Goal: Book appointment/travel/reservation: Book appointment/travel/reservation

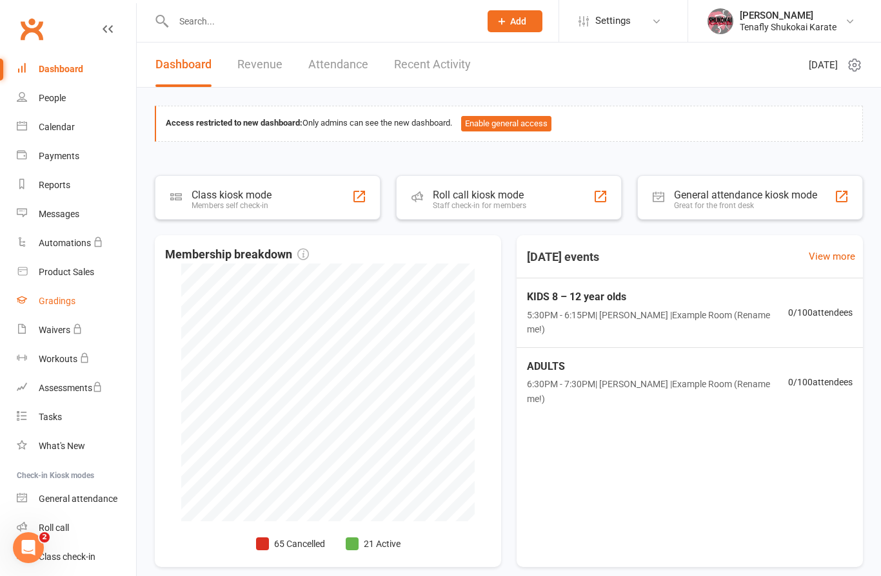
click at [67, 304] on div "Gradings" at bounding box center [57, 301] width 37 height 10
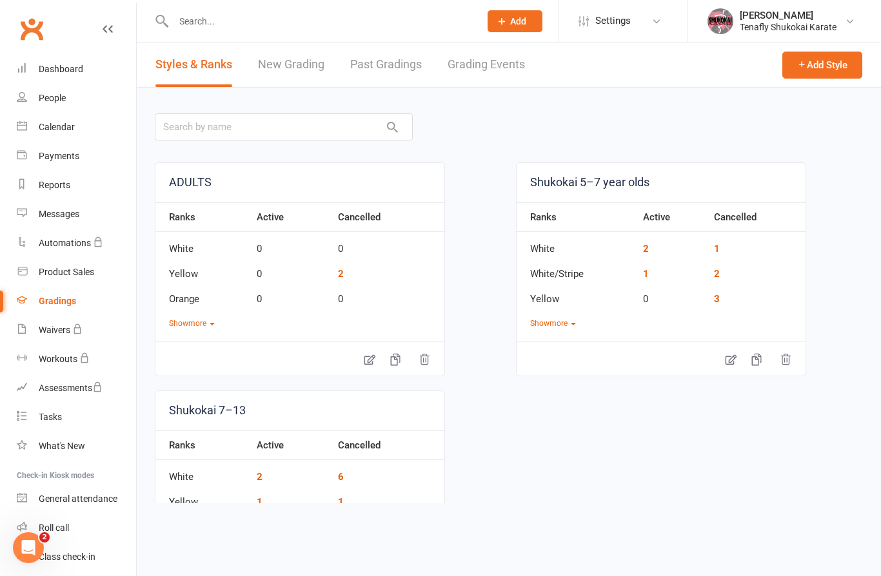
click at [297, 61] on link "New Grading" at bounding box center [291, 65] width 66 height 44
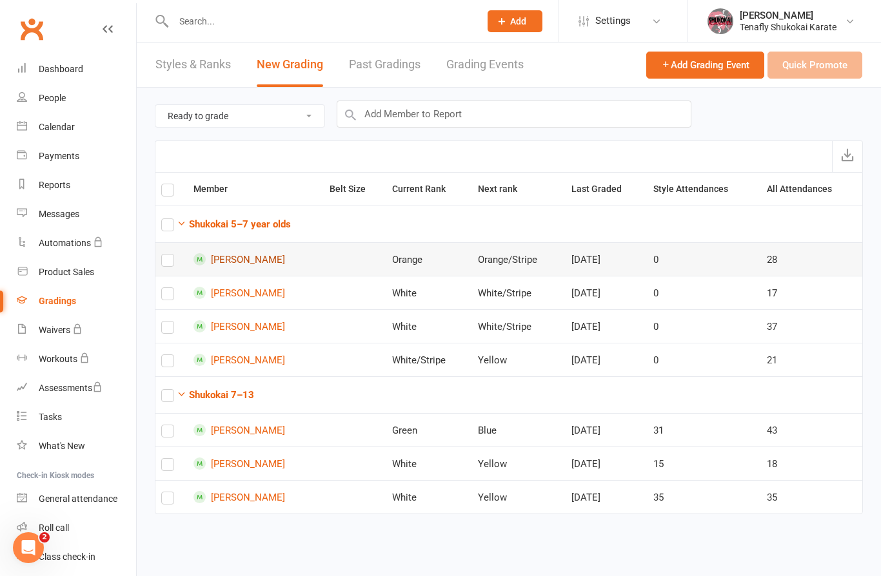
click at [231, 264] on link "[PERSON_NAME]" at bounding box center [255, 259] width 124 height 12
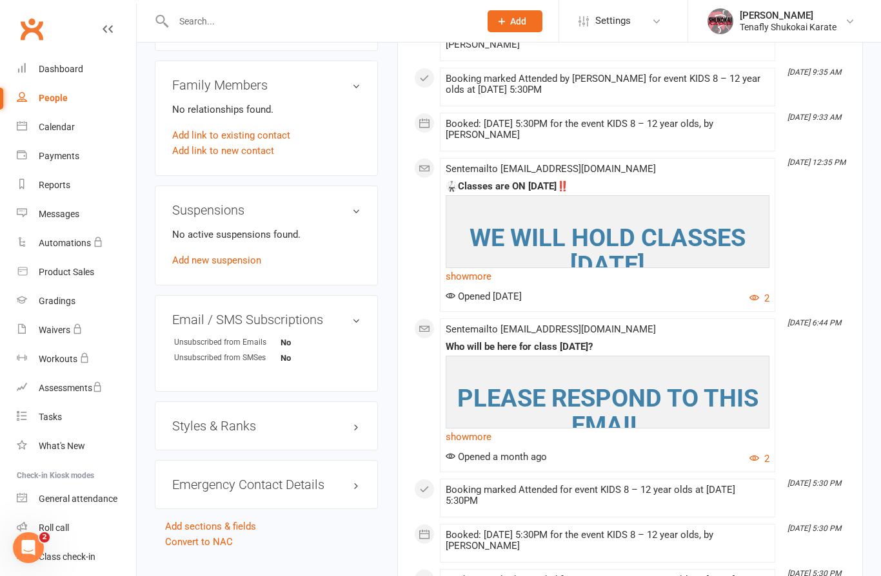
scroll to position [721, 0]
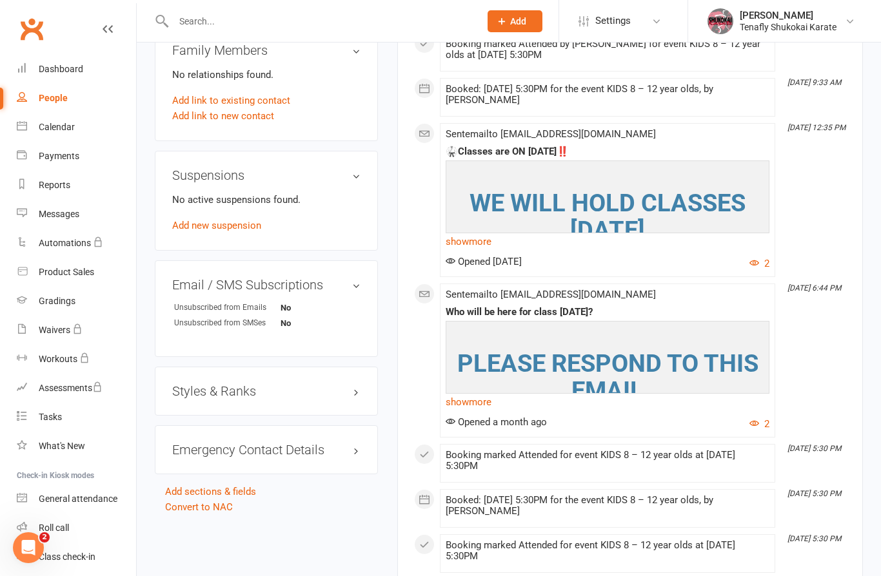
click at [355, 398] on h3 "Styles & Ranks" at bounding box center [266, 391] width 188 height 14
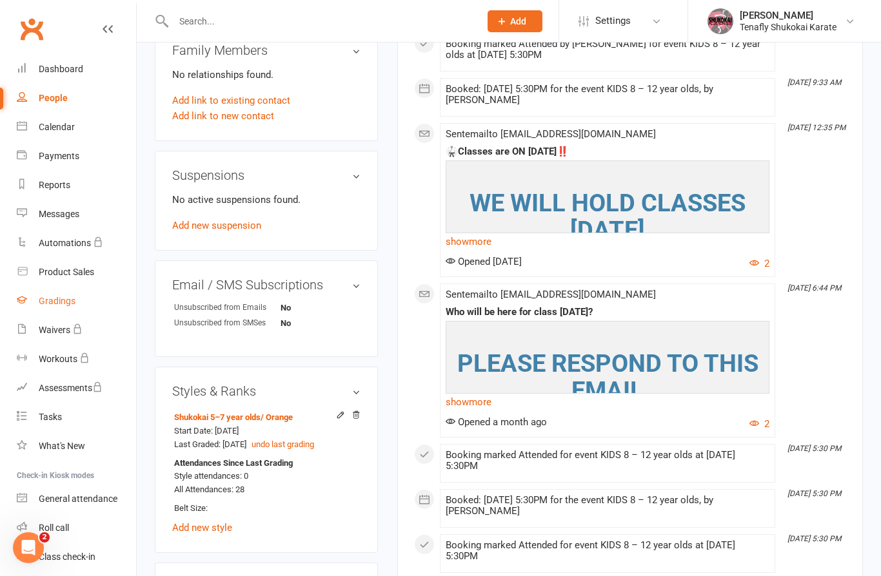
click at [66, 297] on div "Gradings" at bounding box center [57, 301] width 37 height 10
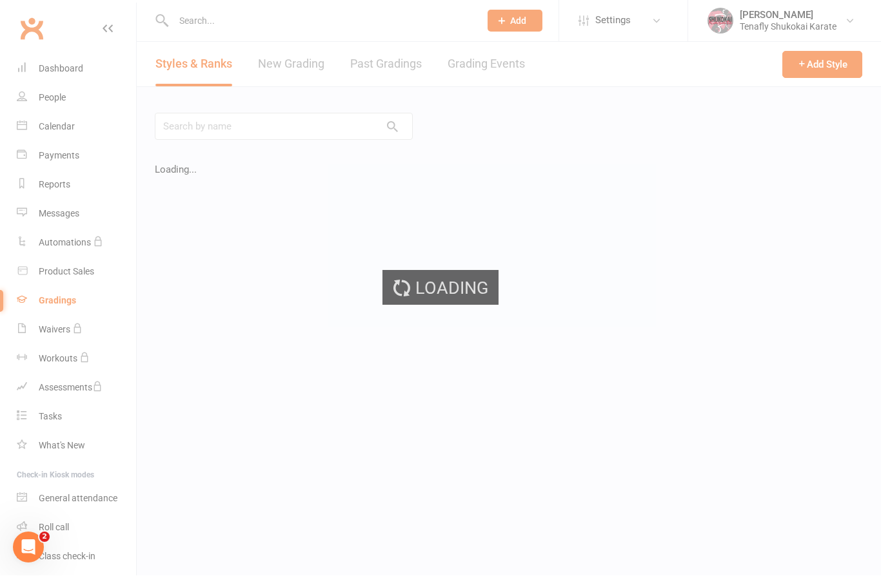
scroll to position [3, 0]
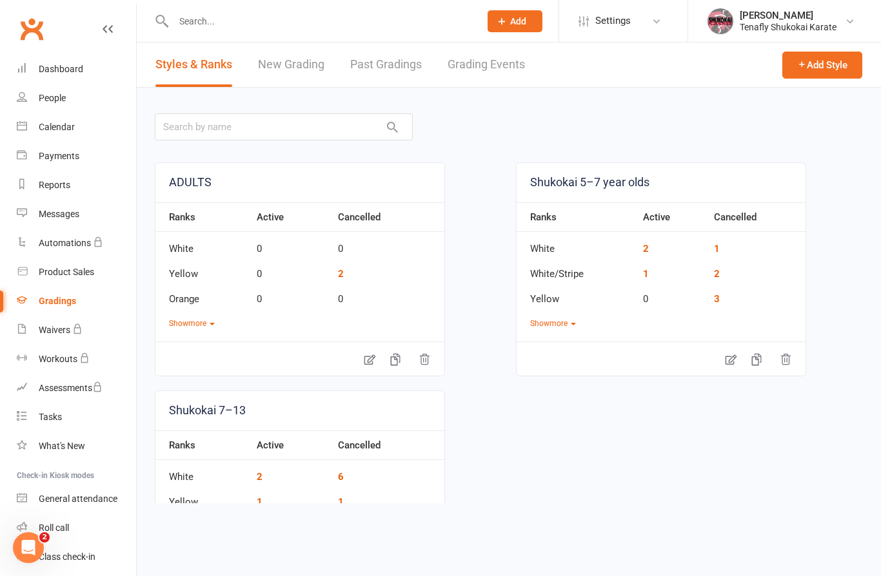
click at [294, 64] on link "New Grading" at bounding box center [291, 65] width 66 height 44
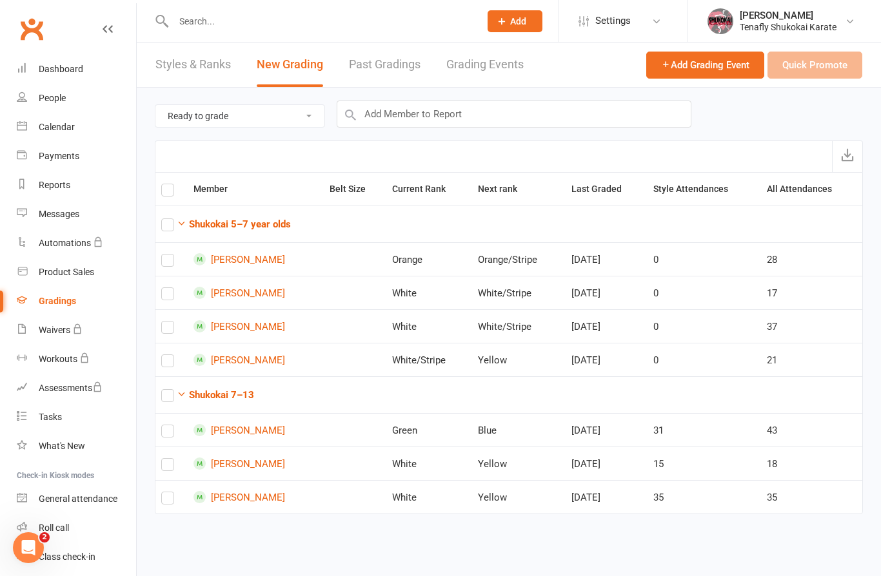
click at [204, 79] on link "Styles & Ranks" at bounding box center [192, 65] width 75 height 44
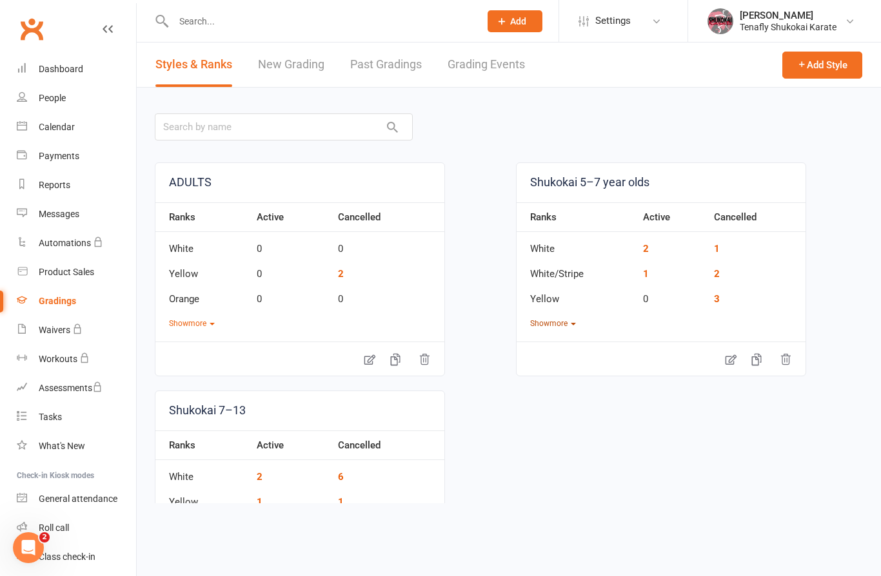
click at [560, 325] on button "Show more" at bounding box center [553, 324] width 46 height 12
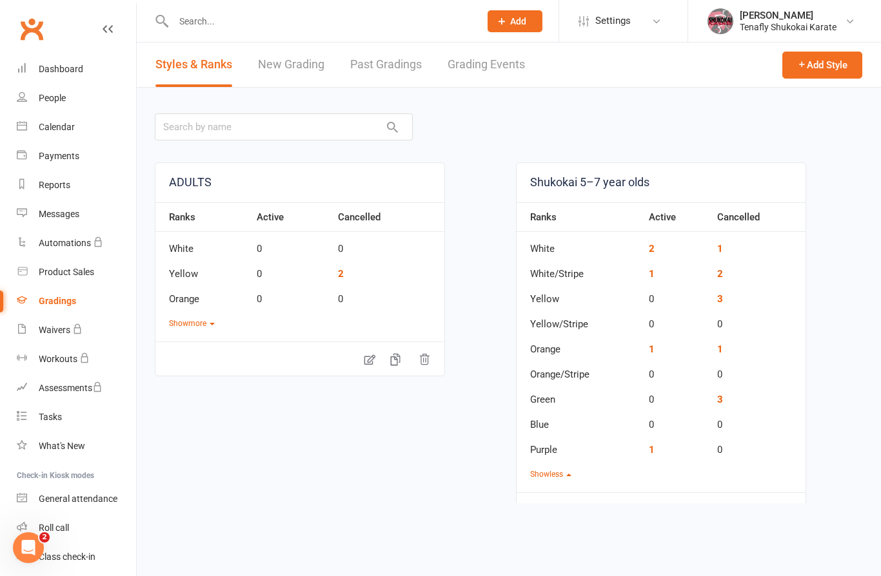
click at [561, 456] on td "Purple" at bounding box center [579, 445] width 126 height 25
click at [653, 450] on link "1" at bounding box center [652, 450] width 6 height 12
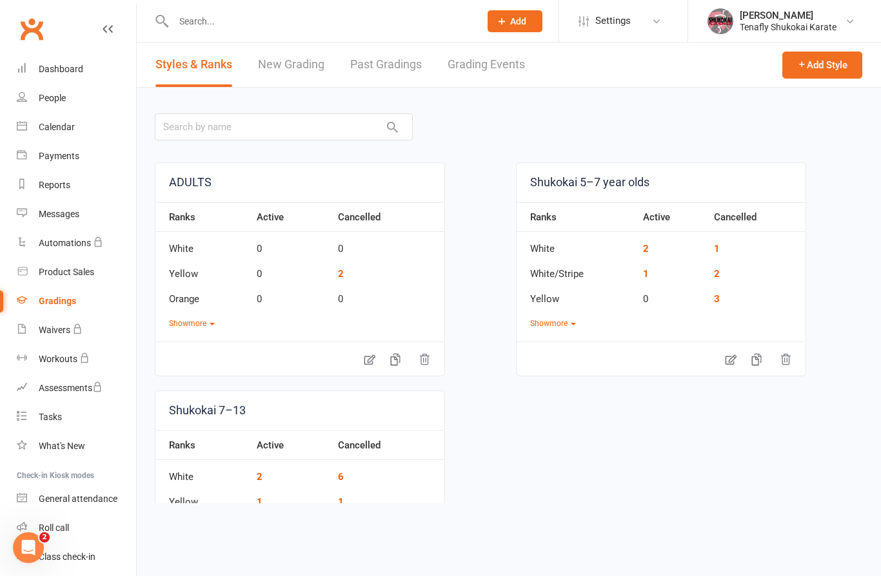
click at [264, 21] on input "text" at bounding box center [320, 21] width 301 height 18
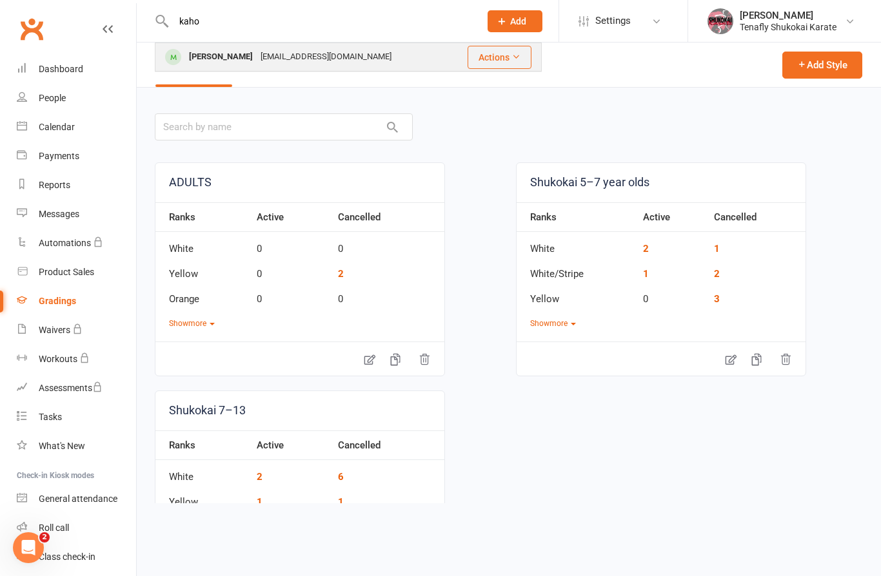
type input "kaho"
click at [313, 59] on div "[EMAIL_ADDRESS][DOMAIN_NAME]" at bounding box center [326, 57] width 139 height 19
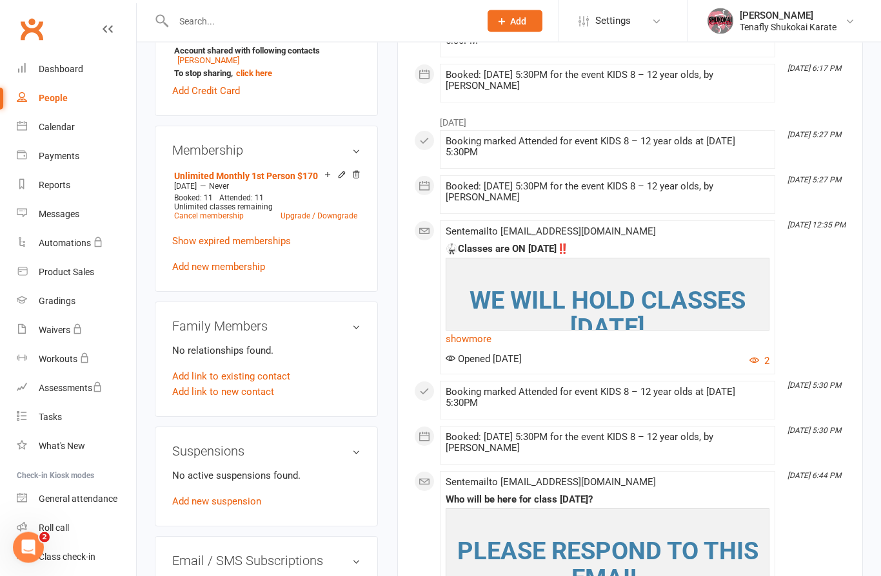
scroll to position [455, 0]
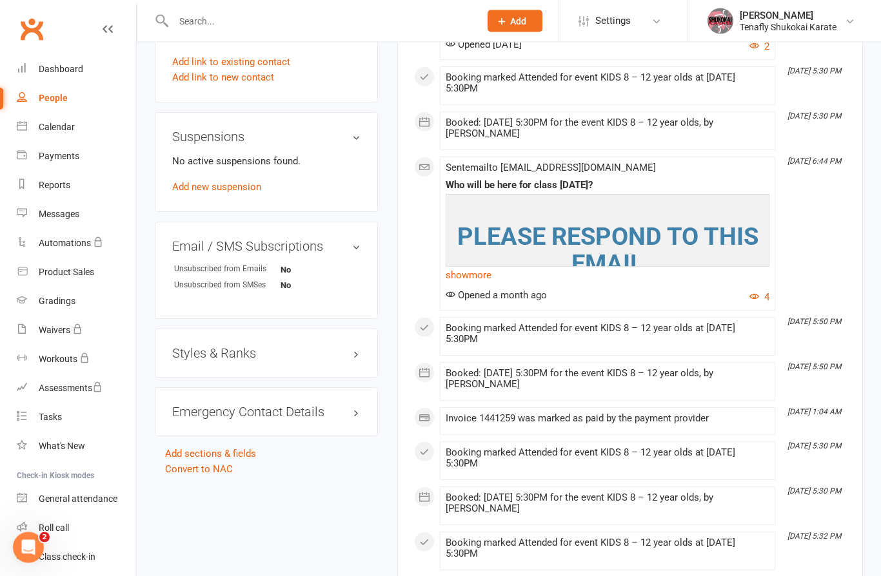
click at [345, 361] on h3 "Styles & Ranks" at bounding box center [266, 354] width 188 height 14
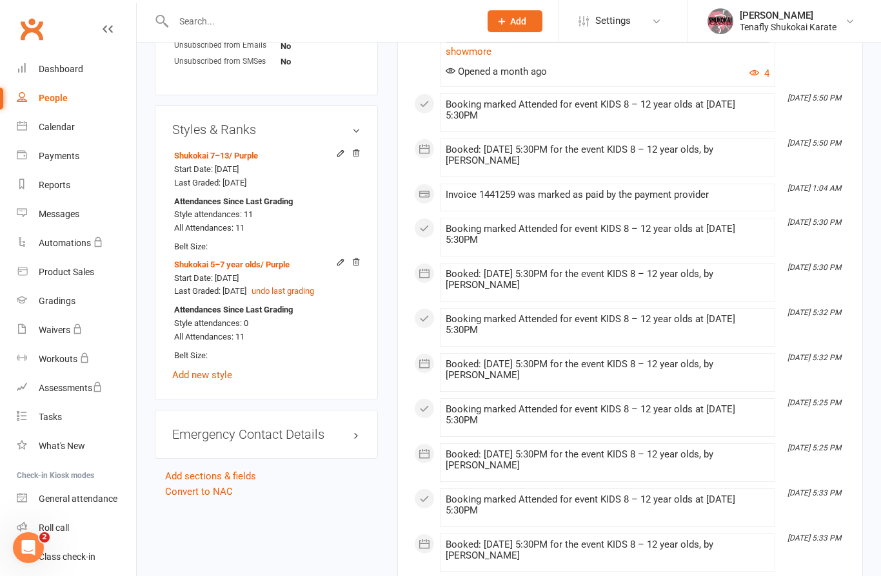
scroll to position [995, 0]
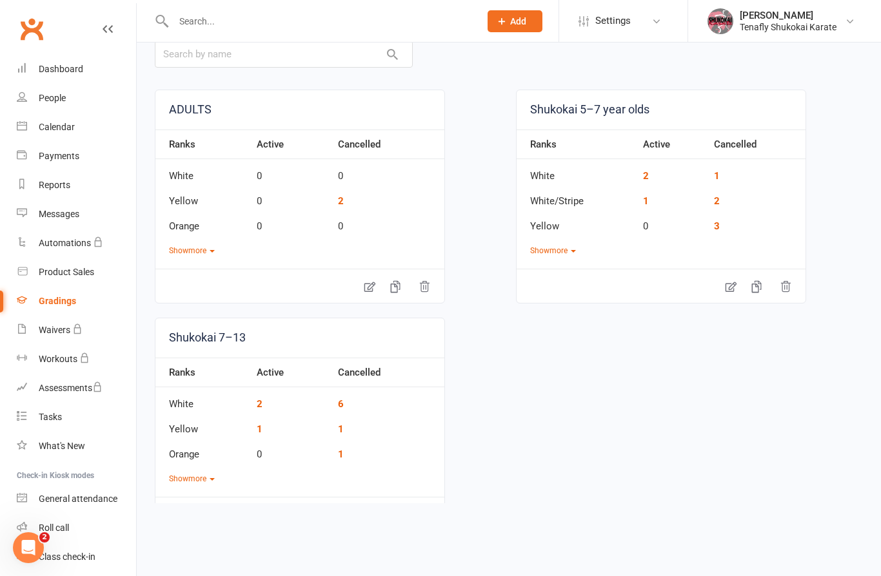
scroll to position [72, 0]
click at [783, 288] on icon "button" at bounding box center [785, 287] width 13 height 13
click at [790, 258] on div "Shukokai 5–7 year olds Ranks Active Cancelled White 2 1 White/Stripe 1 2 Yellow…" at bounding box center [661, 197] width 290 height 214
click at [787, 282] on icon "button" at bounding box center [785, 287] width 9 height 10
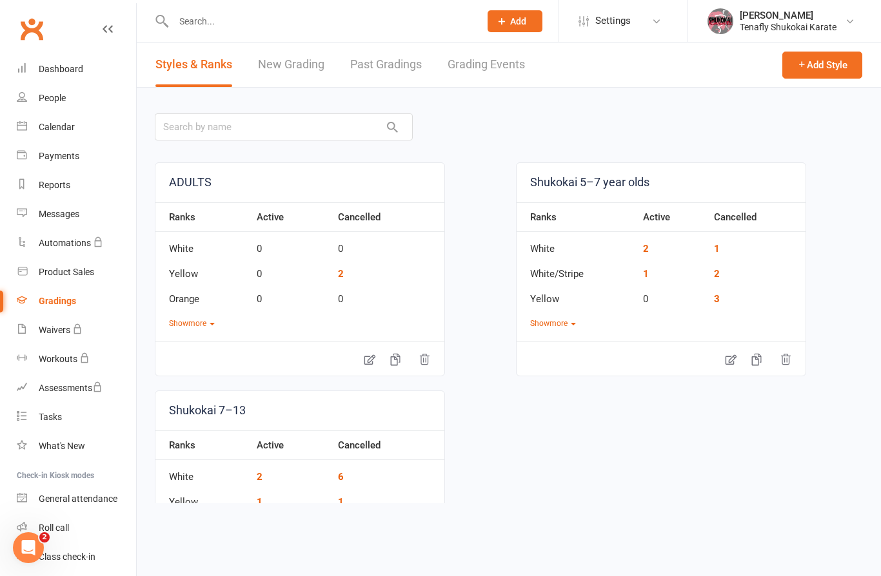
click at [784, 358] on icon "button" at bounding box center [785, 359] width 13 height 13
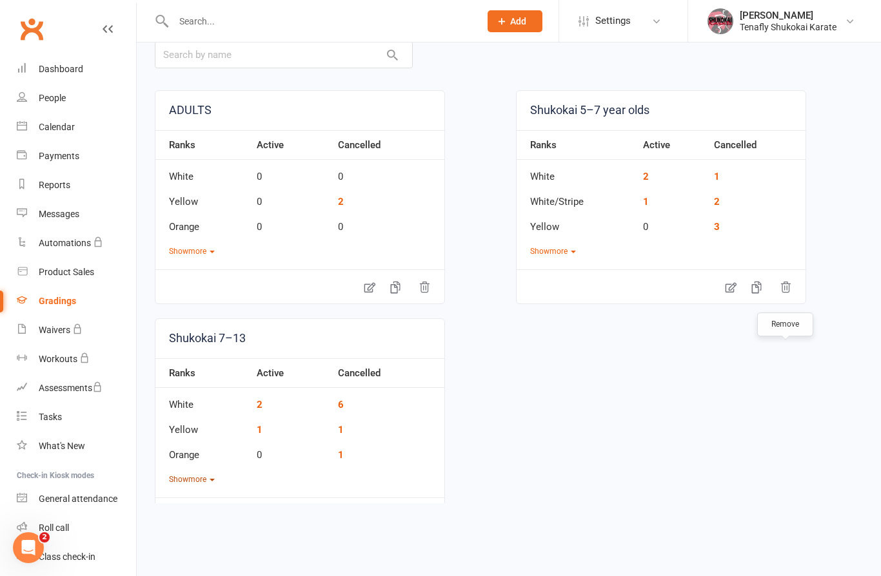
click at [192, 483] on button "Show more" at bounding box center [192, 480] width 46 height 12
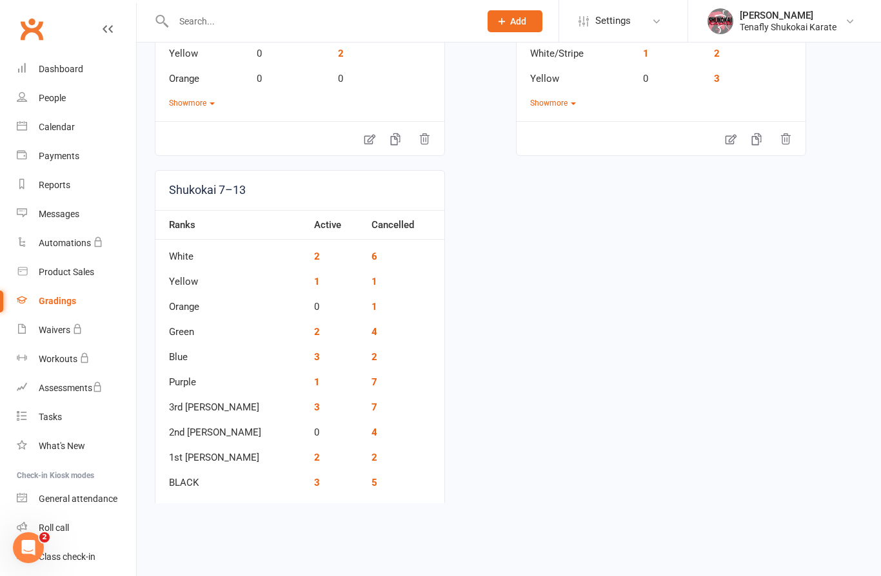
scroll to position [228, 0]
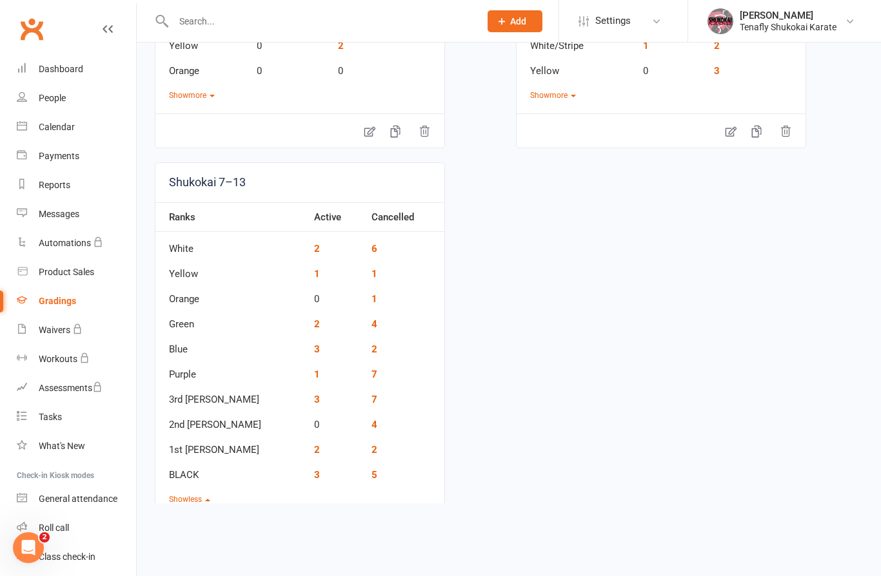
click at [308, 381] on td "1" at bounding box center [336, 370] width 57 height 25
click at [314, 373] on link "1" at bounding box center [317, 375] width 6 height 12
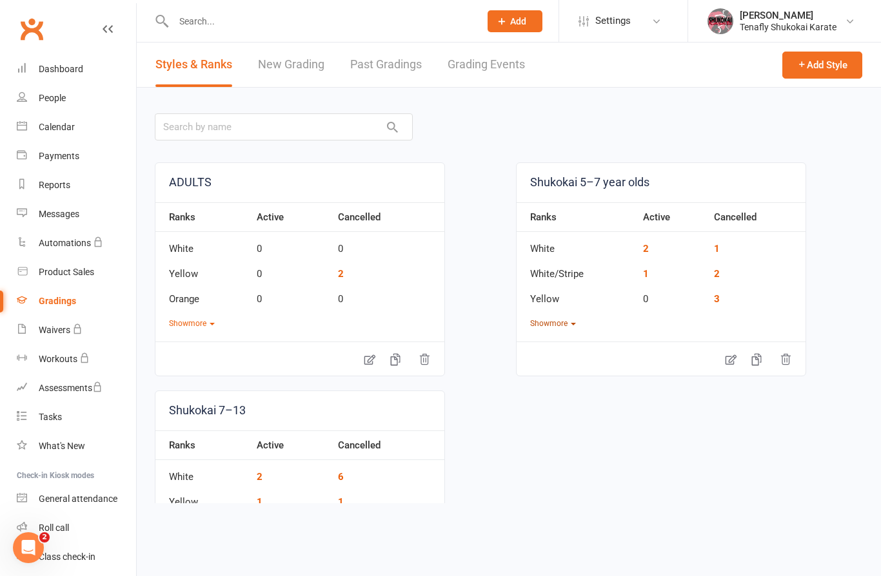
click at [560, 329] on button "Show more" at bounding box center [553, 324] width 46 height 12
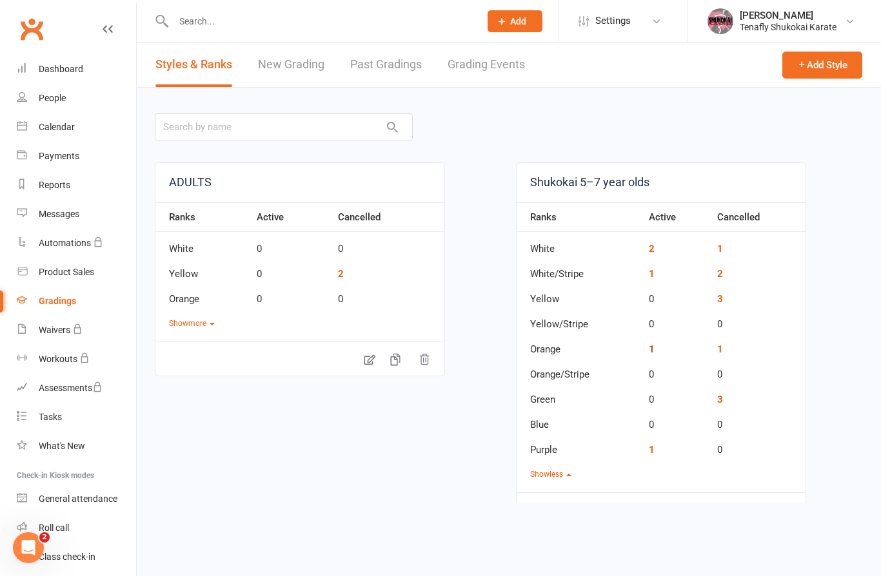
click at [652, 353] on link "1" at bounding box center [652, 350] width 6 height 12
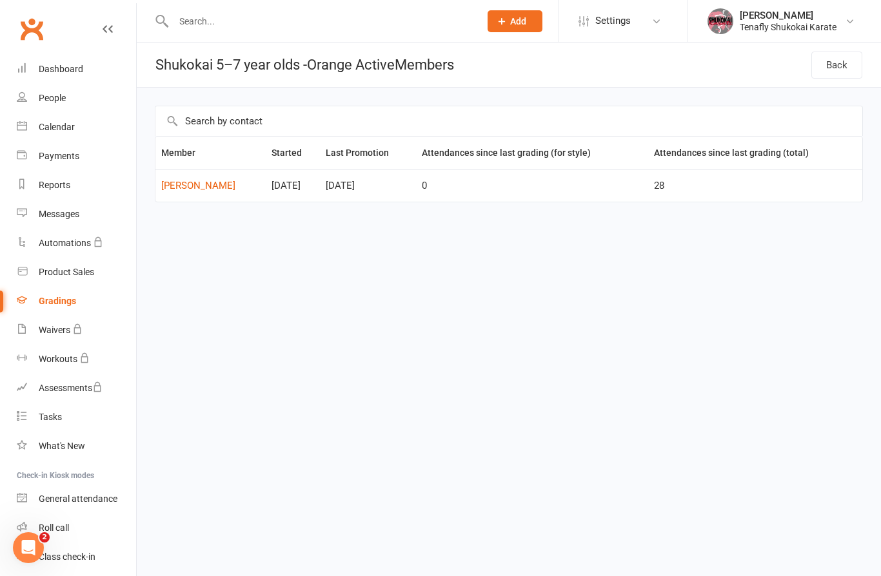
click at [111, 31] on icon at bounding box center [108, 29] width 10 height 10
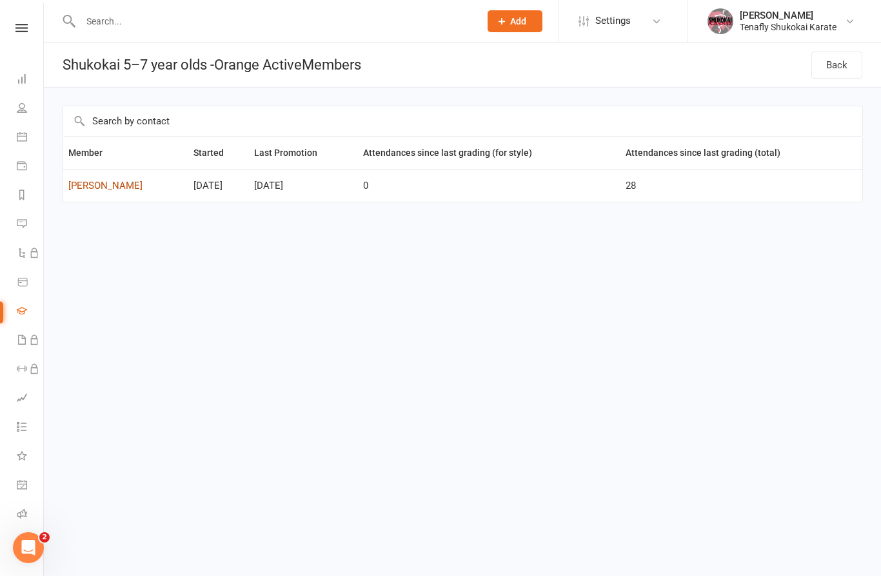
click at [95, 184] on link "[PERSON_NAME]" at bounding box center [124, 186] width 113 height 11
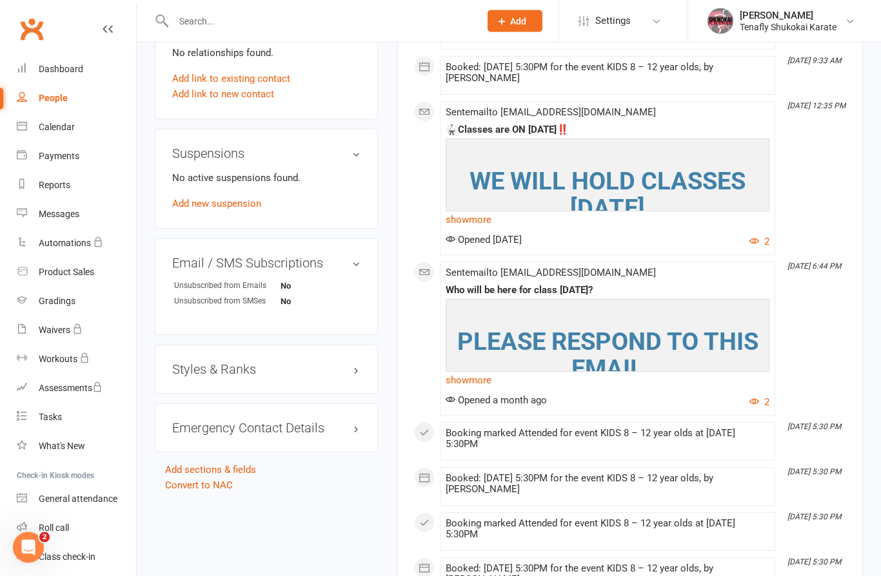
scroll to position [743, 0]
click at [349, 376] on h3 "Styles & Ranks" at bounding box center [266, 369] width 188 height 14
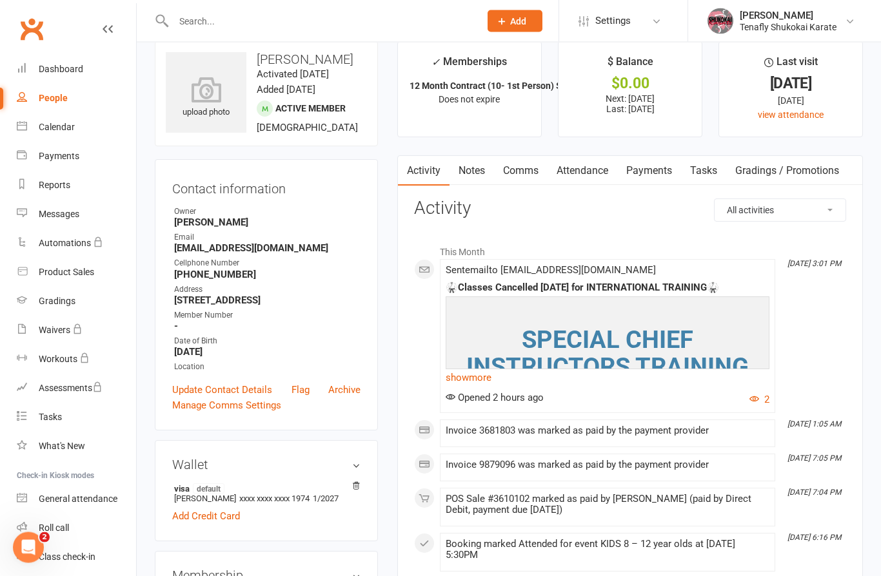
scroll to position [0, 0]
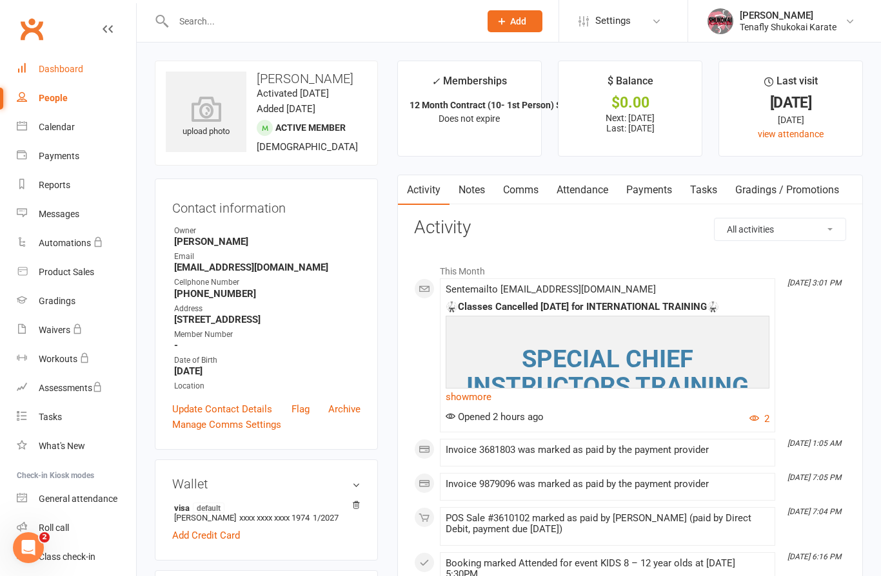
click at [65, 68] on div "Dashboard" at bounding box center [61, 69] width 44 height 10
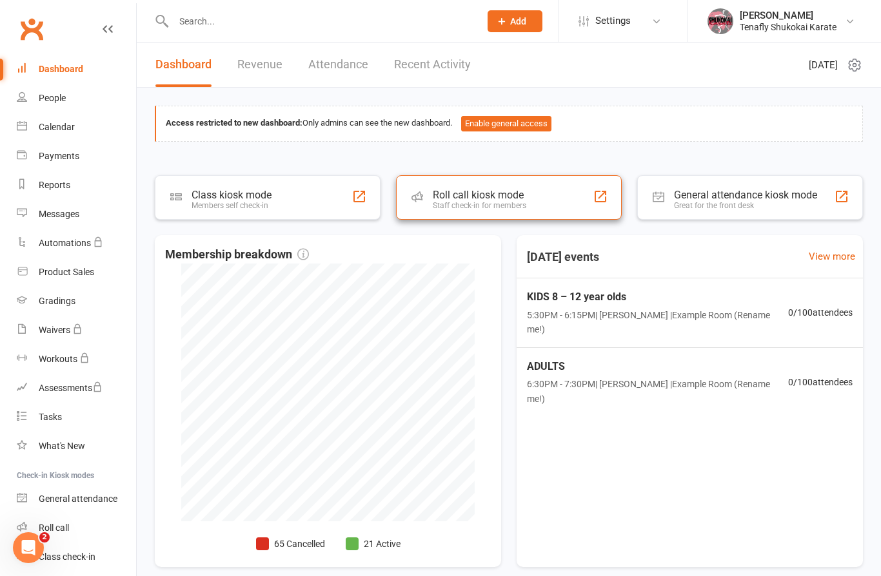
click at [523, 195] on div "Roll call kiosk mode" at bounding box center [479, 195] width 93 height 12
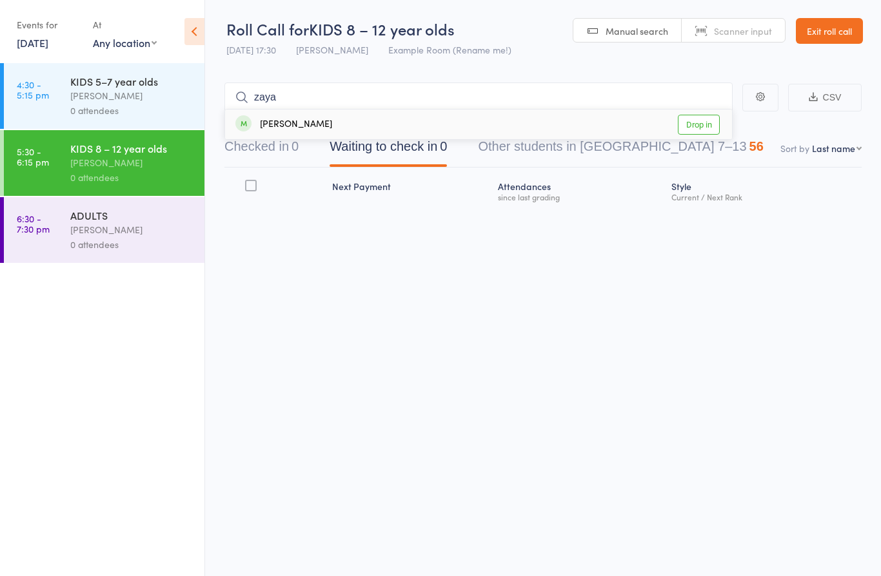
type input "zaya"
click at [329, 122] on div "Zaya Rodin Drop in" at bounding box center [478, 125] width 507 height 30
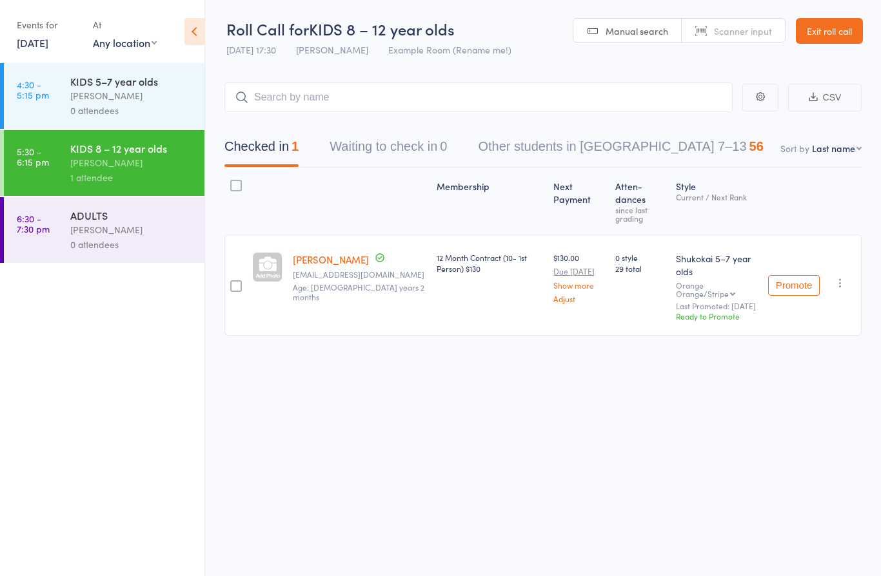
click at [799, 277] on button "Promote" at bounding box center [794, 285] width 52 height 21
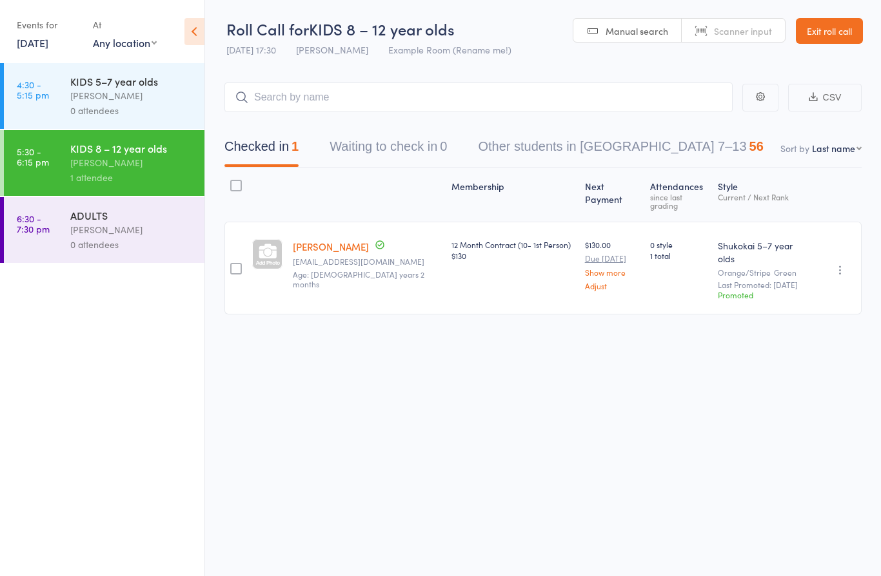
click at [841, 264] on icon "button" at bounding box center [840, 270] width 13 height 13
click at [833, 262] on button "button" at bounding box center [839, 269] width 15 height 15
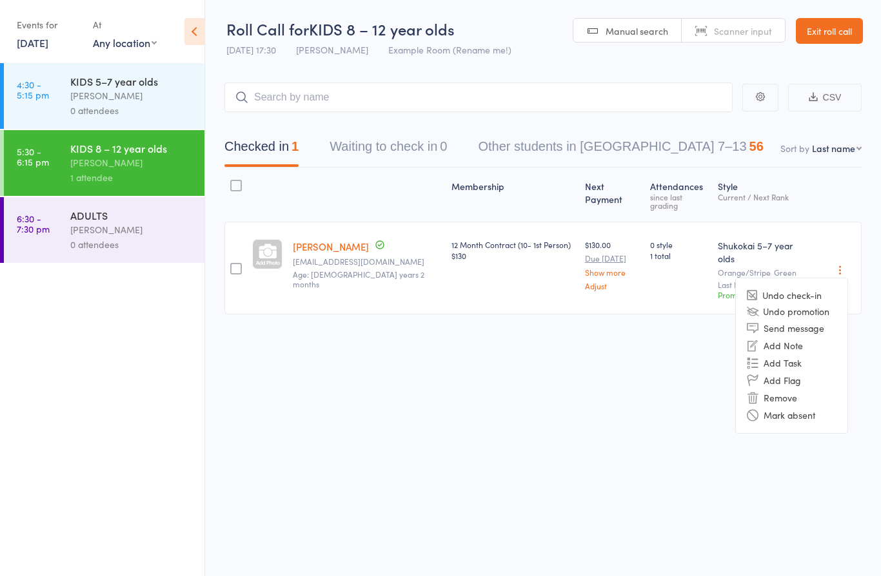
click at [637, 358] on div "Roll Call for KIDS 8 – 12 year olds 14 Oct 17:30 Gavin Armstrong Example Room (…" at bounding box center [440, 288] width 881 height 576
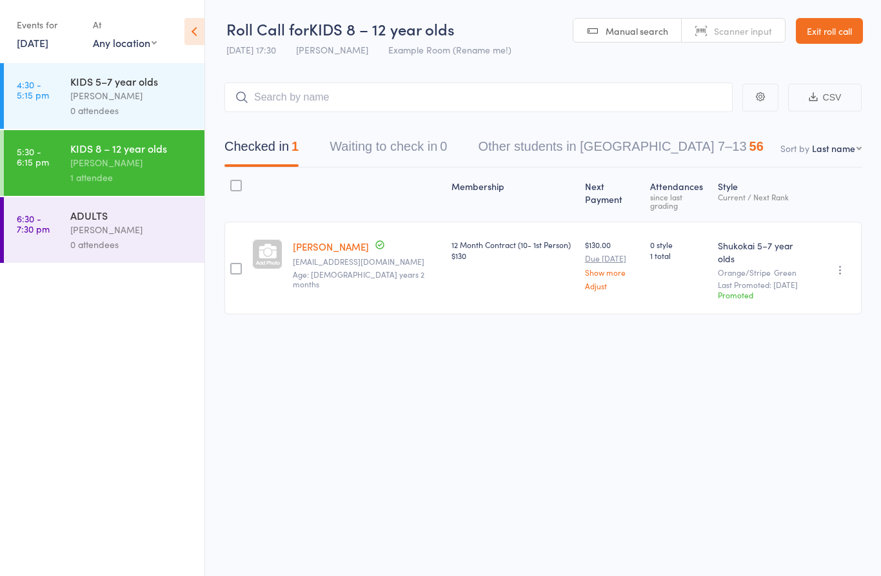
click at [322, 242] on link "[PERSON_NAME]" at bounding box center [331, 247] width 76 height 14
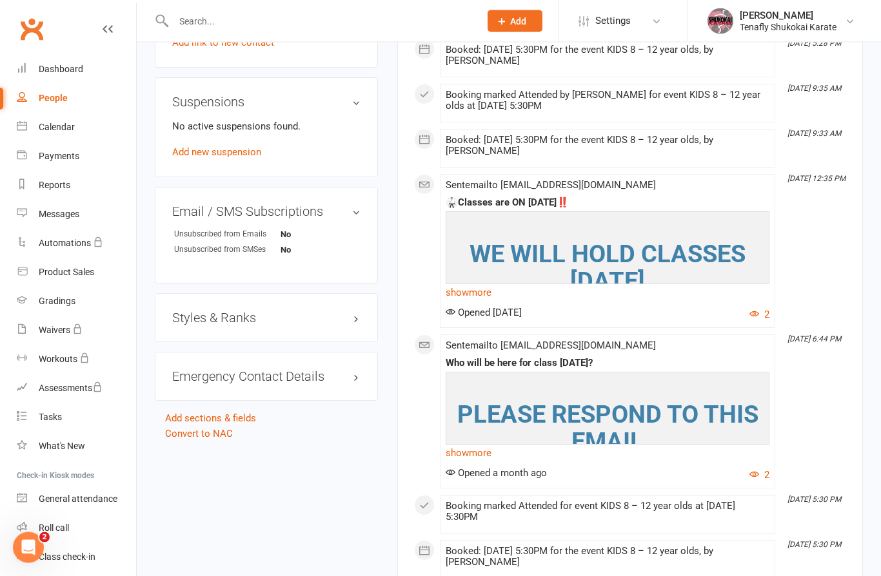
scroll to position [812, 0]
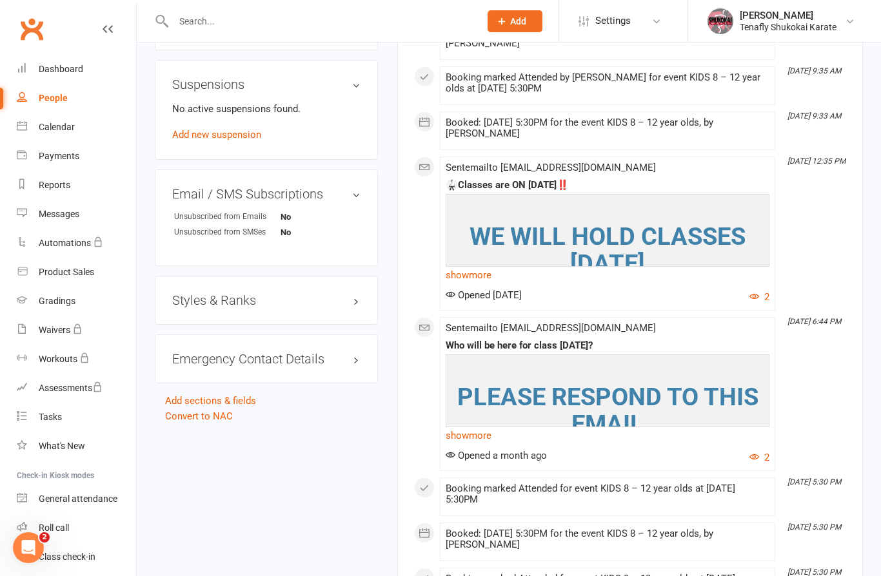
click at [355, 308] on h3 "Styles & Ranks" at bounding box center [266, 300] width 188 height 14
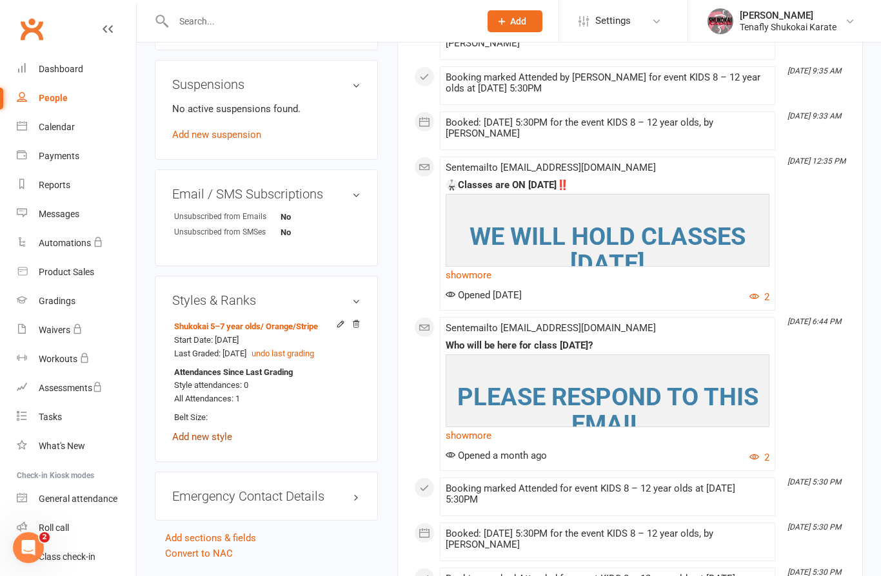
click at [219, 443] on link "Add new style" at bounding box center [202, 437] width 60 height 12
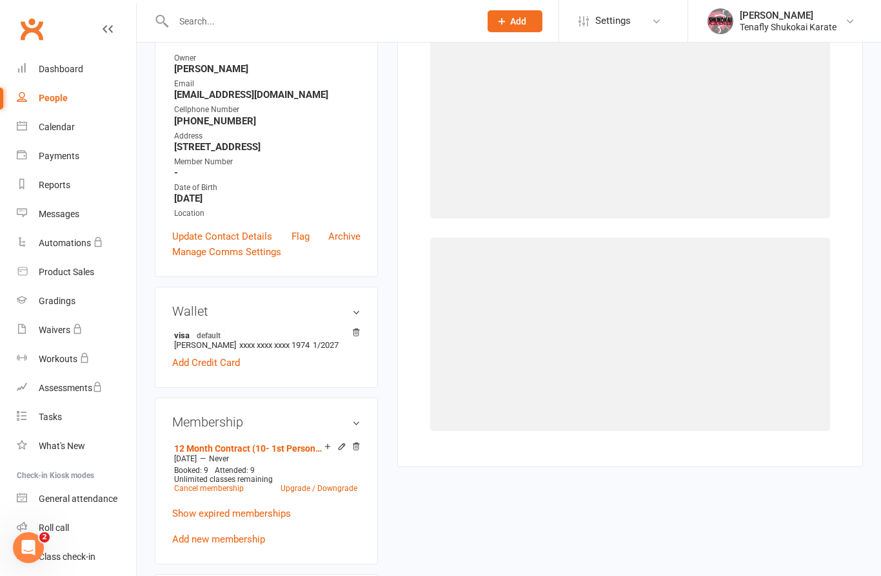
scroll to position [110, 0]
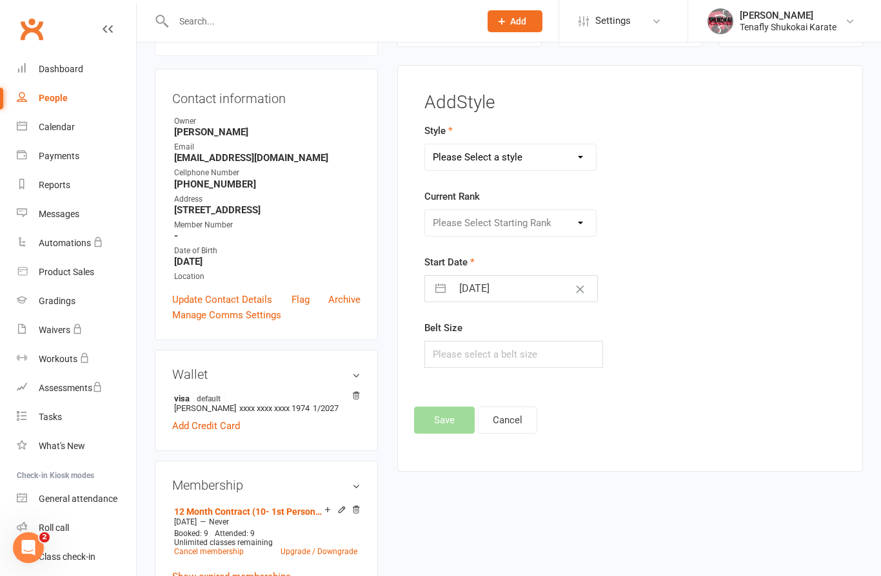
click at [583, 157] on select "Please Select a style ADULTS Shukokai 5–7 year olds Shukokai 7–13" at bounding box center [510, 157] width 171 height 26
select select "2988"
click at [573, 229] on select "Please Select Starting Rank White Yellow Orange Green Blue Purple 3rd KYU Brown…" at bounding box center [510, 223] width 171 height 26
select select "32835"
click at [445, 417] on button "Save" at bounding box center [444, 420] width 61 height 27
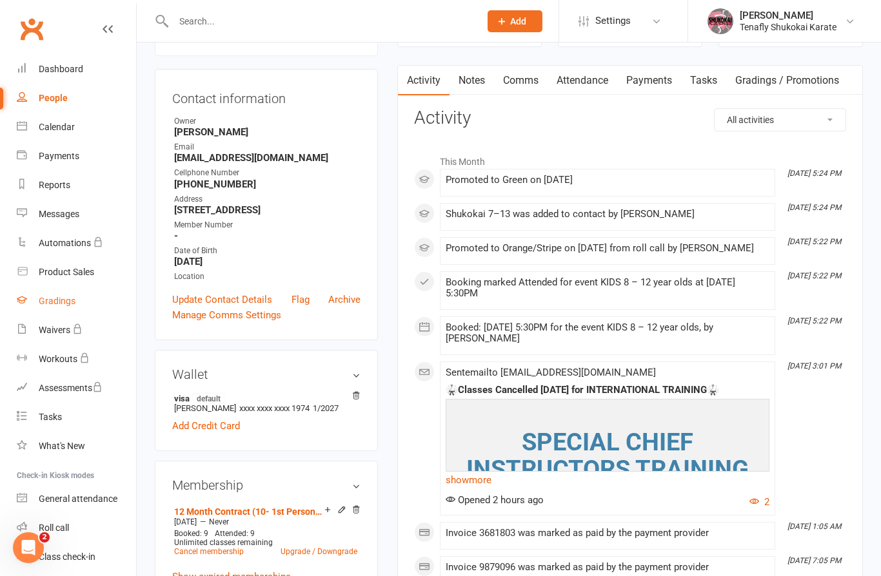
click at [55, 302] on div "Gradings" at bounding box center [57, 301] width 37 height 10
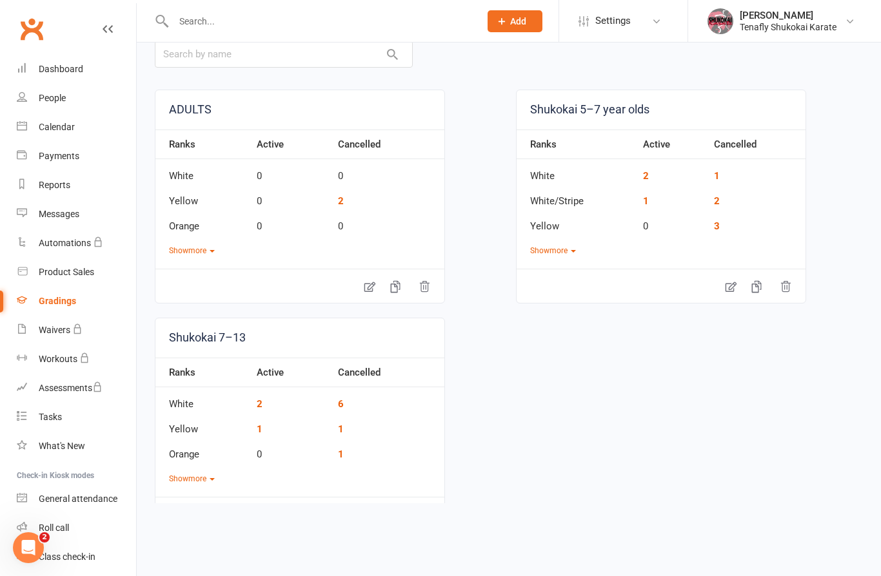
scroll to position [72, 0]
click at [193, 481] on button "Show more" at bounding box center [192, 480] width 46 height 12
click at [314, 484] on link "3" at bounding box center [317, 480] width 6 height 12
click at [200, 482] on button "Show more" at bounding box center [192, 480] width 46 height 12
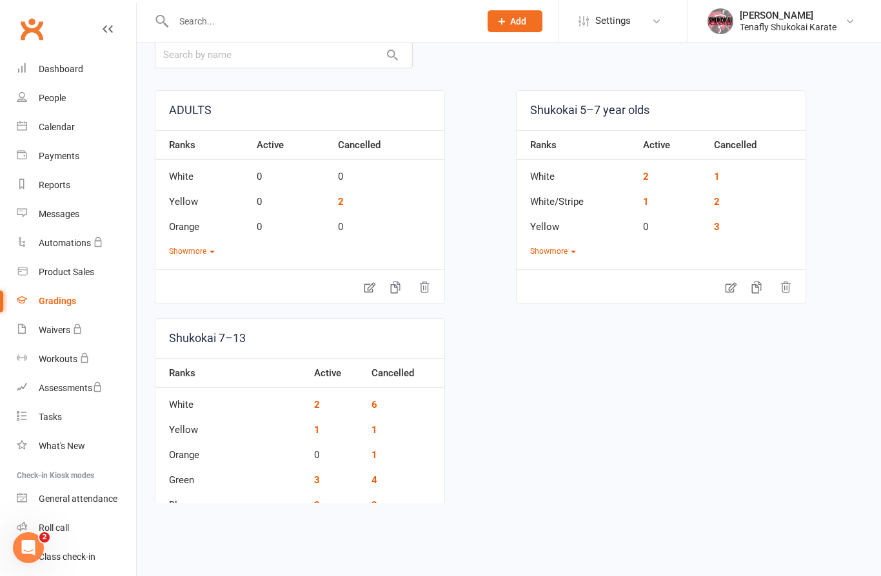
click at [314, 525] on link "1" at bounding box center [317, 531] width 6 height 12
click at [189, 484] on button "Show more" at bounding box center [192, 480] width 46 height 12
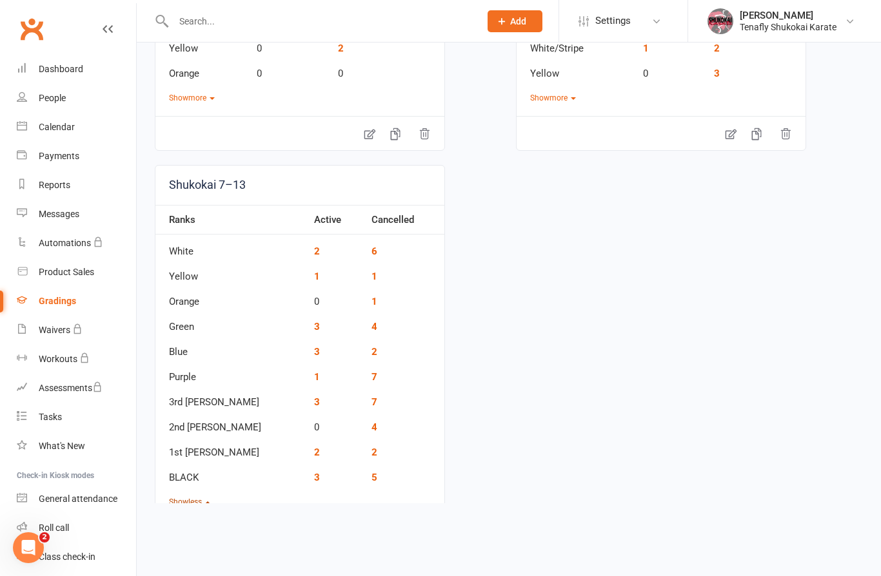
scroll to position [228, 0]
click at [314, 402] on link "3" at bounding box center [317, 401] width 6 height 12
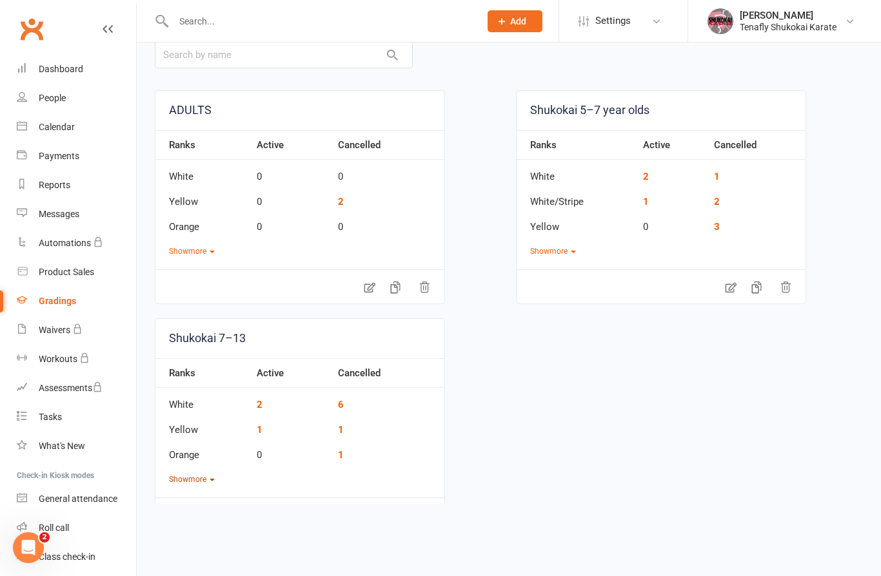
click at [199, 483] on button "Show more" at bounding box center [192, 480] width 46 height 12
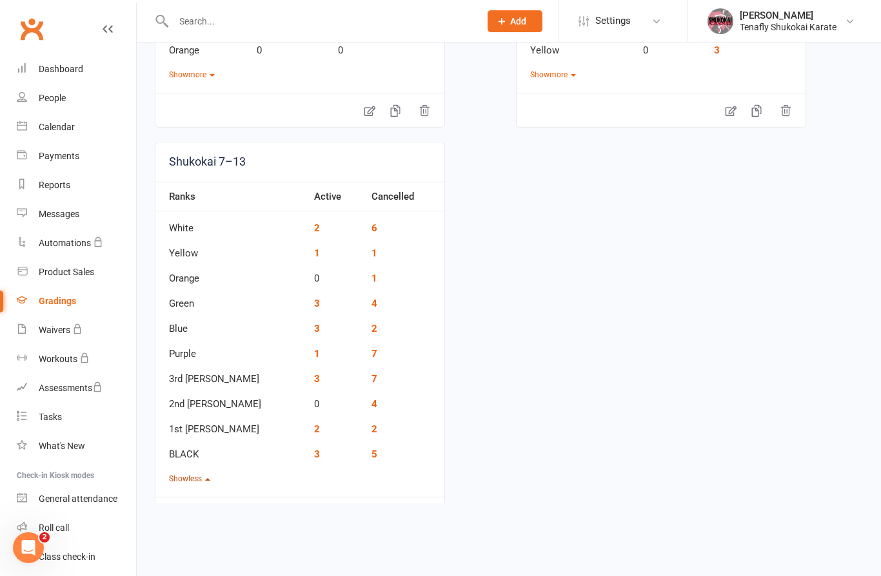
scroll to position [248, 0]
click at [314, 434] on link "2" at bounding box center [317, 430] width 6 height 12
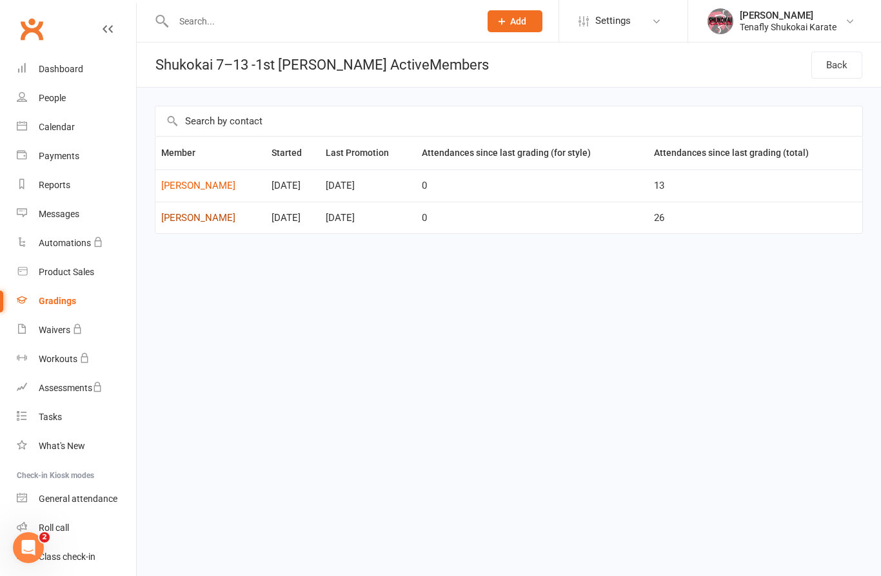
click at [193, 217] on link "[PERSON_NAME]" at bounding box center [210, 218] width 99 height 11
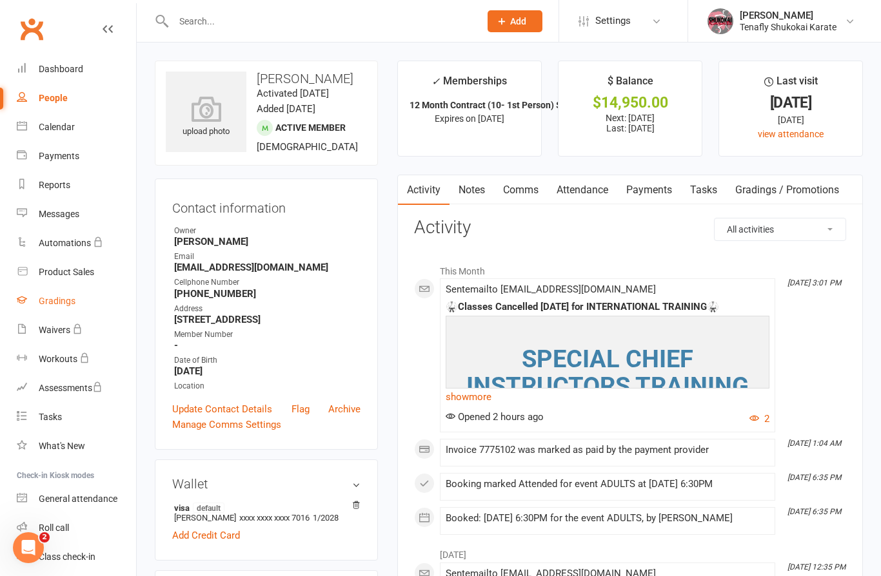
click at [60, 303] on div "Gradings" at bounding box center [57, 301] width 37 height 10
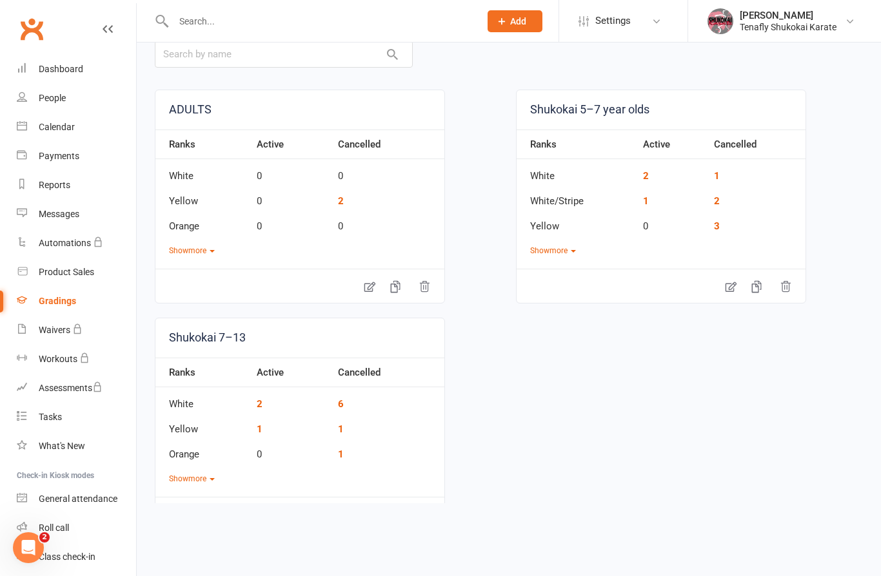
scroll to position [72, 0]
click at [201, 484] on button "Show more" at bounding box center [192, 480] width 46 height 12
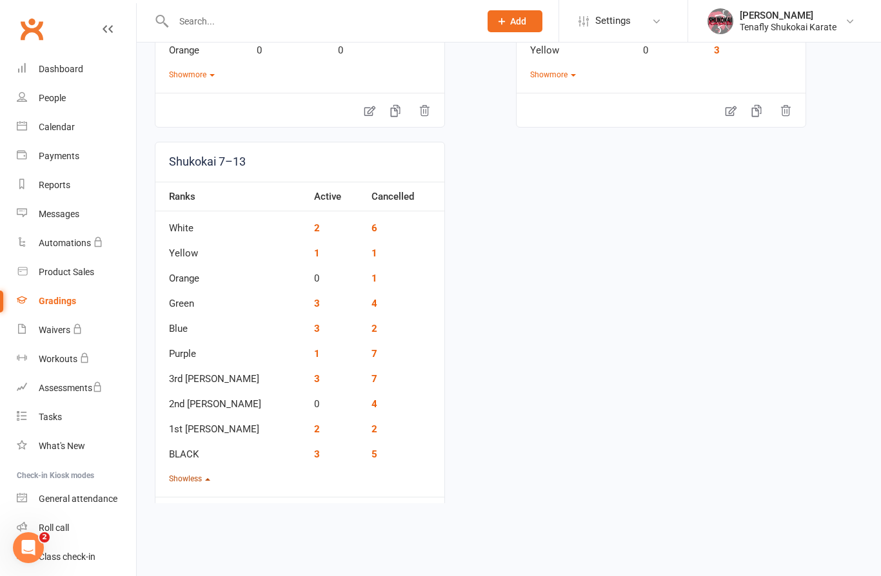
scroll to position [248, 0]
click at [314, 458] on link "3" at bounding box center [317, 455] width 6 height 12
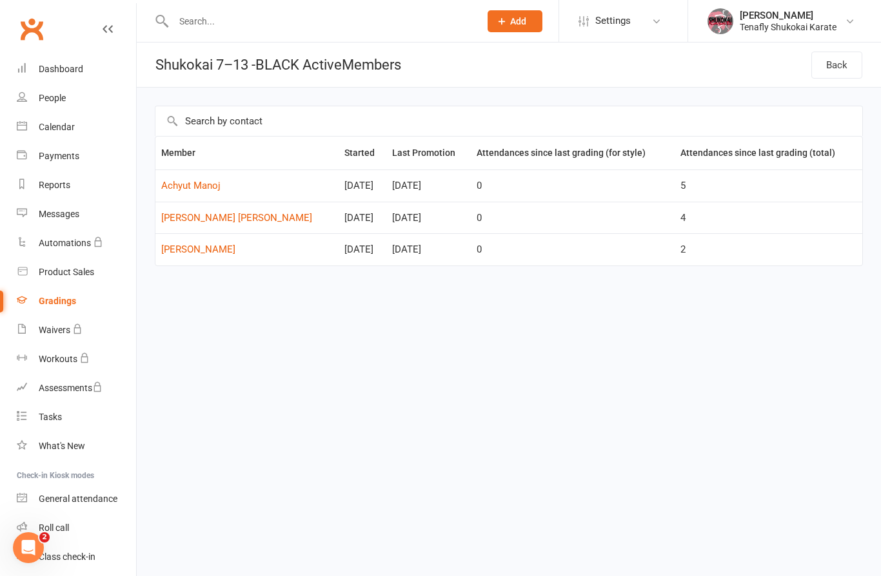
click at [103, 31] on icon at bounding box center [108, 29] width 10 height 10
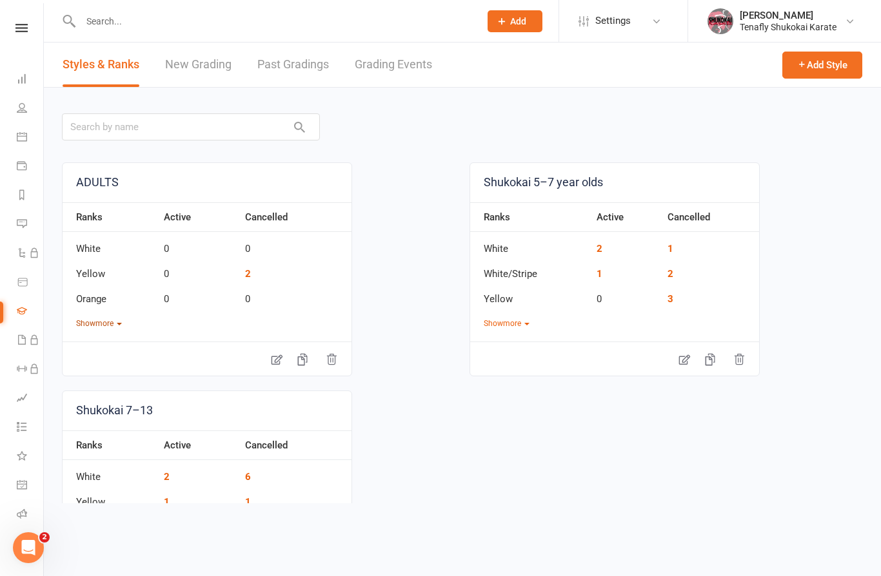
click at [99, 321] on button "Show more" at bounding box center [99, 324] width 46 height 12
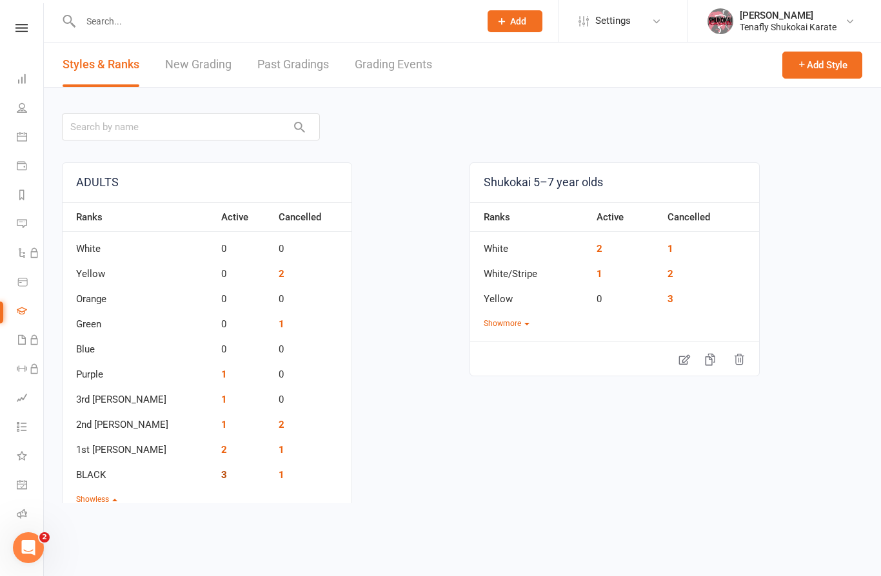
click at [221, 477] on link "3" at bounding box center [224, 475] width 6 height 12
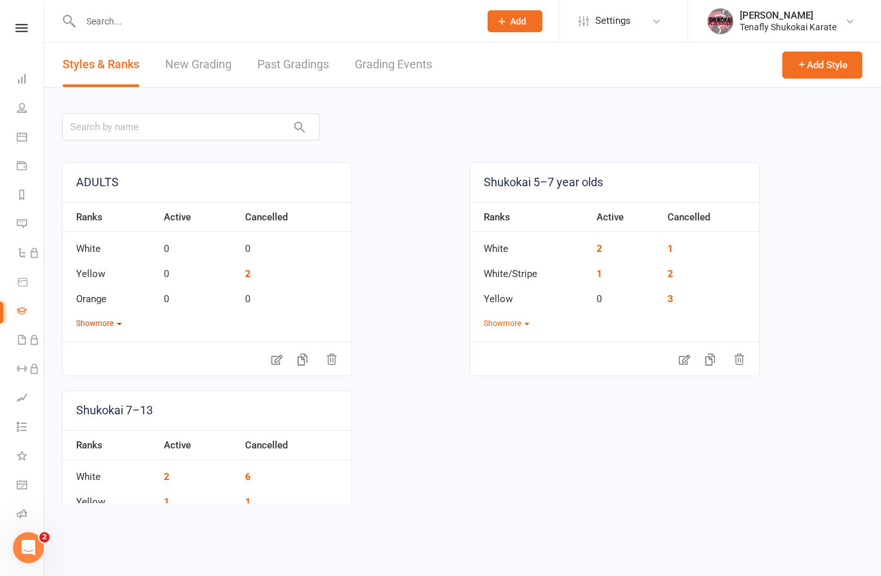
click at [113, 324] on button "Show more" at bounding box center [99, 324] width 46 height 12
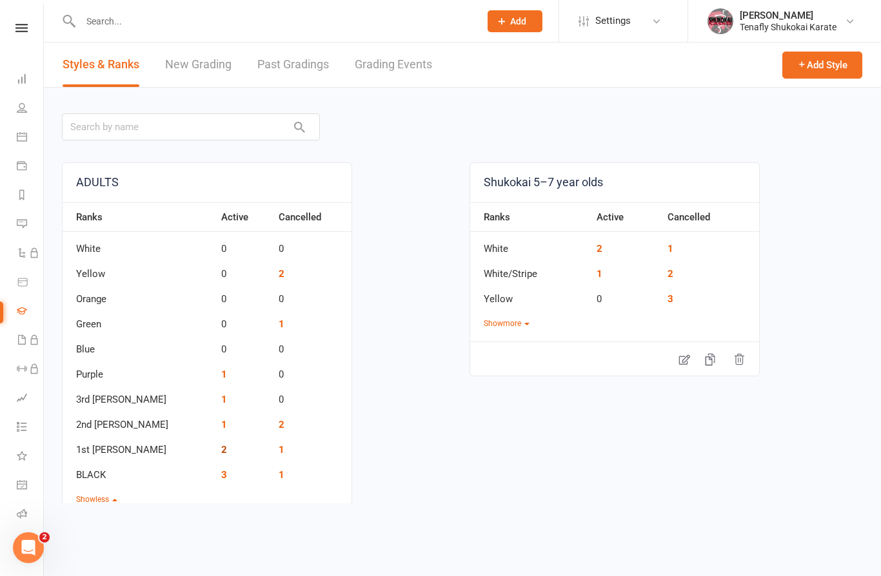
click at [221, 446] on link "2" at bounding box center [224, 450] width 6 height 12
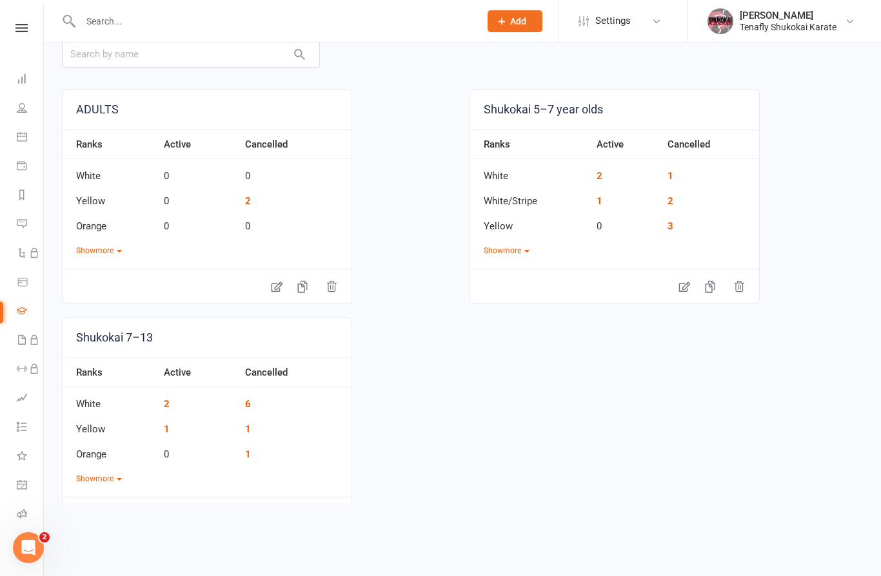
scroll to position [72, 0]
click at [112, 482] on button "Show more" at bounding box center [99, 480] width 46 height 12
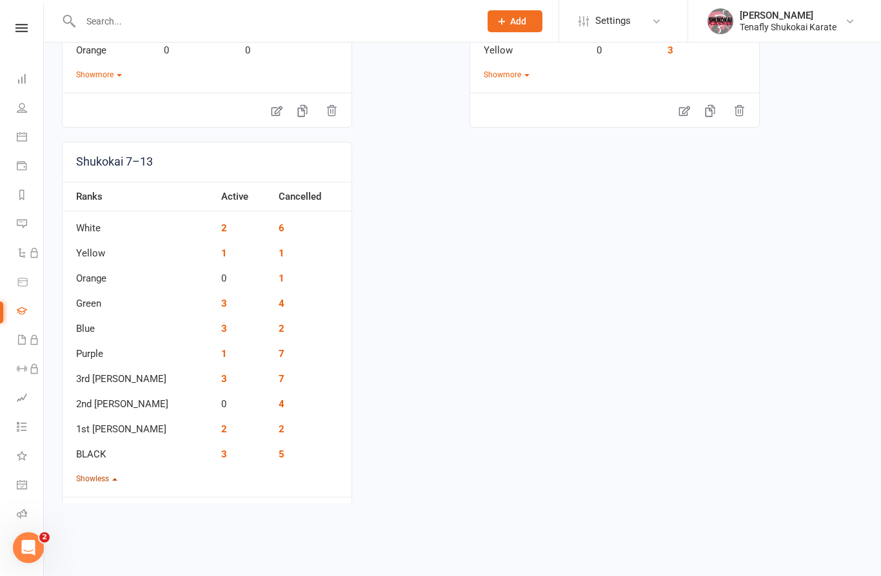
scroll to position [248, 0]
click at [215, 377] on td "3" at bounding box center [243, 375] width 57 height 25
click at [221, 377] on link "3" at bounding box center [224, 380] width 6 height 12
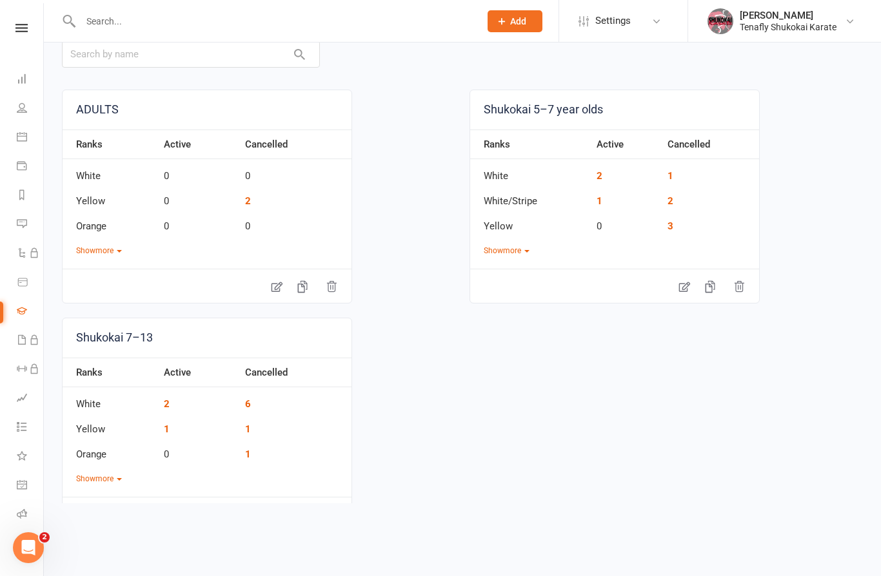
scroll to position [72, 0]
click at [106, 256] on button "Show more" at bounding box center [99, 252] width 46 height 12
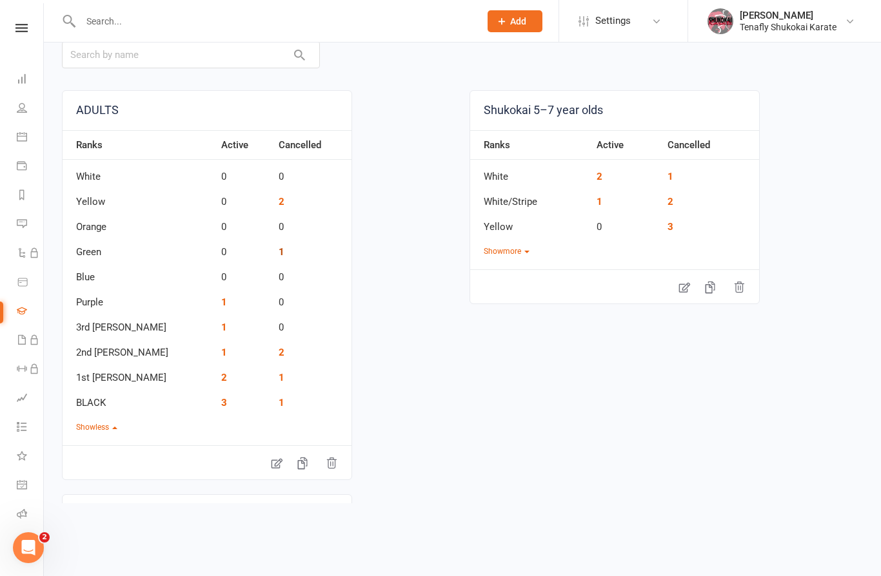
click at [278, 251] on link "1" at bounding box center [281, 252] width 6 height 12
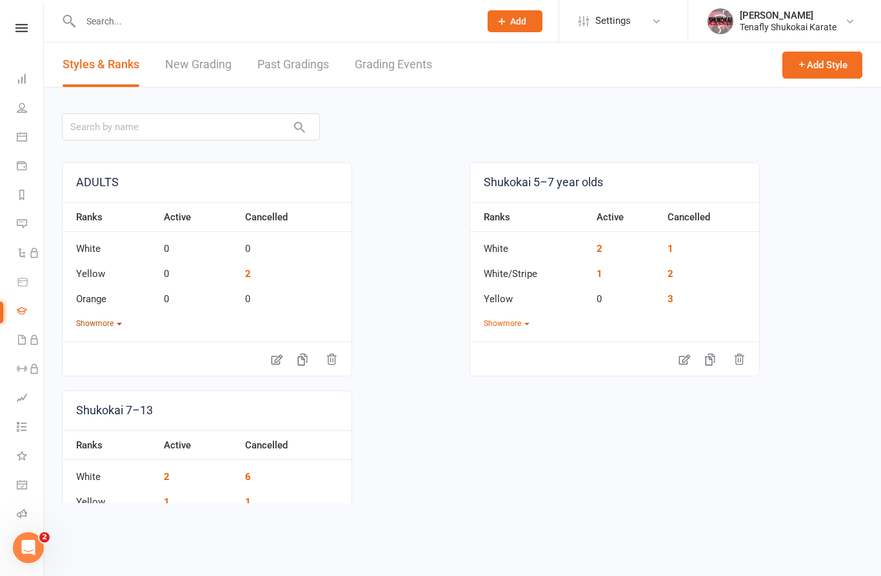
click at [107, 327] on button "Show more" at bounding box center [99, 324] width 46 height 12
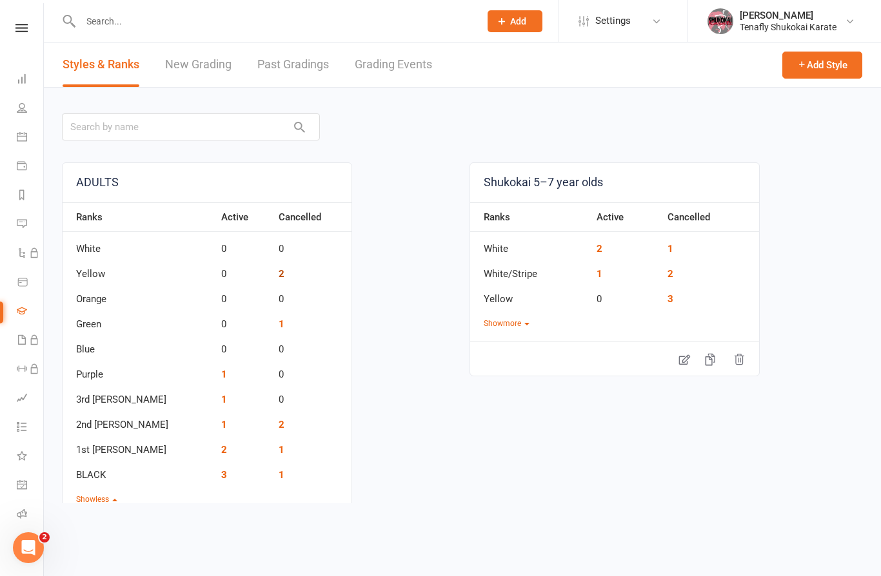
click at [278, 274] on link "2" at bounding box center [281, 274] width 6 height 12
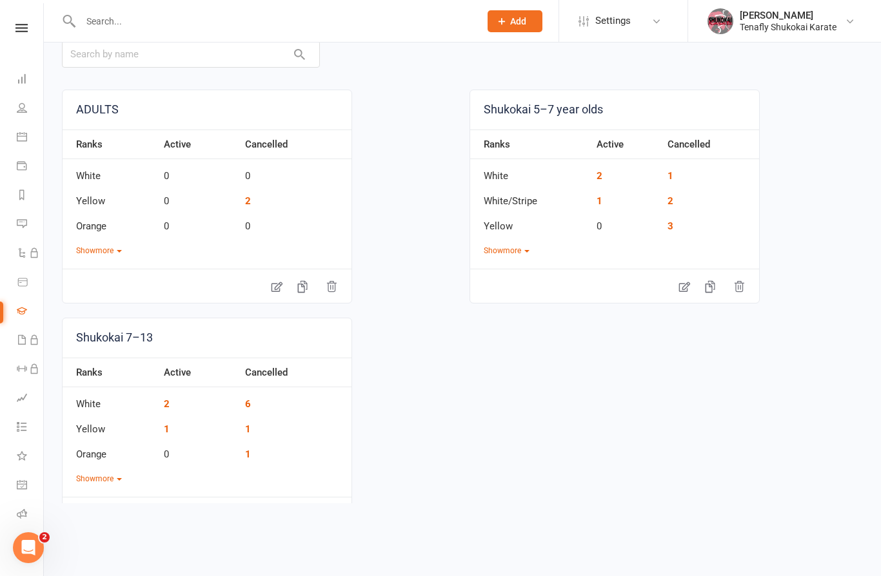
scroll to position [72, 0]
click at [103, 482] on button "Show more" at bounding box center [99, 480] width 46 height 12
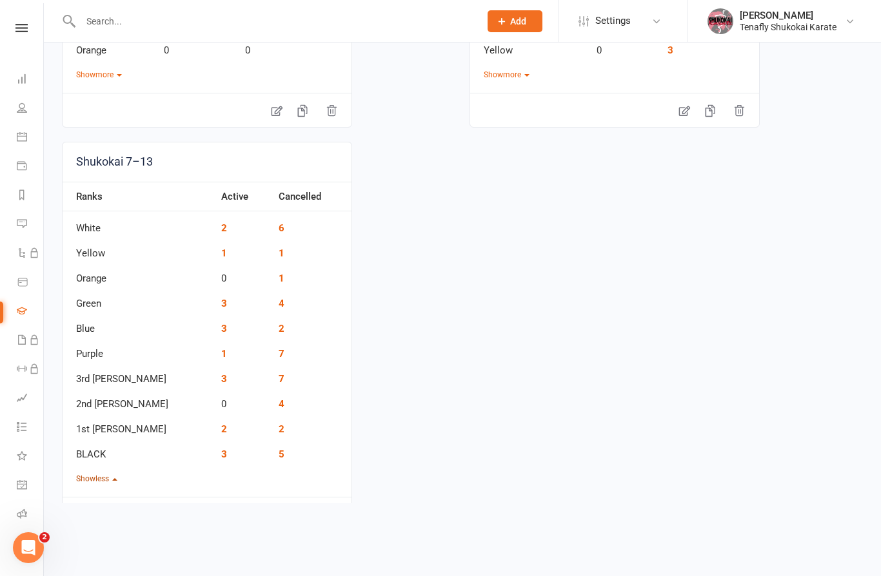
scroll to position [248, 0]
click at [221, 228] on link "2" at bounding box center [224, 229] width 6 height 12
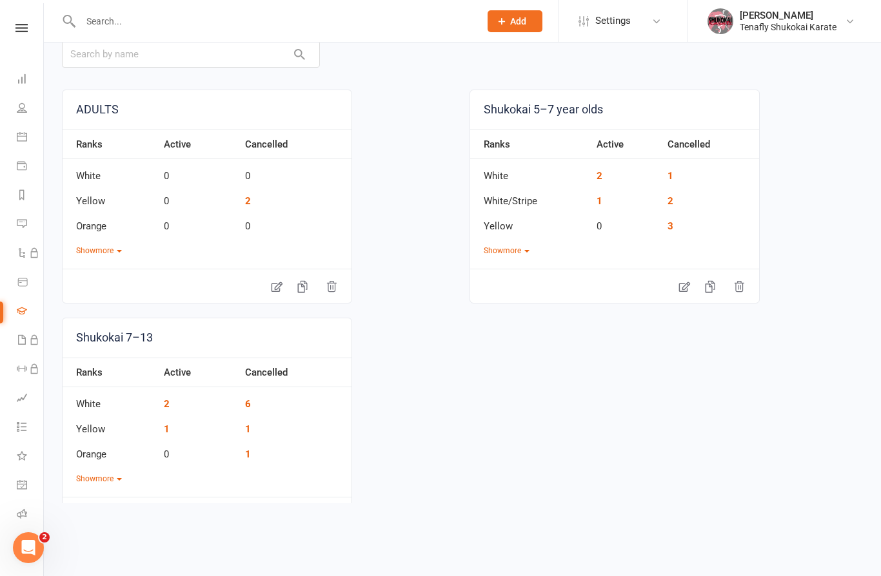
scroll to position [72, 0]
click at [166, 432] on link "1" at bounding box center [167, 430] width 6 height 12
click at [104, 484] on button "Show more" at bounding box center [99, 480] width 46 height 12
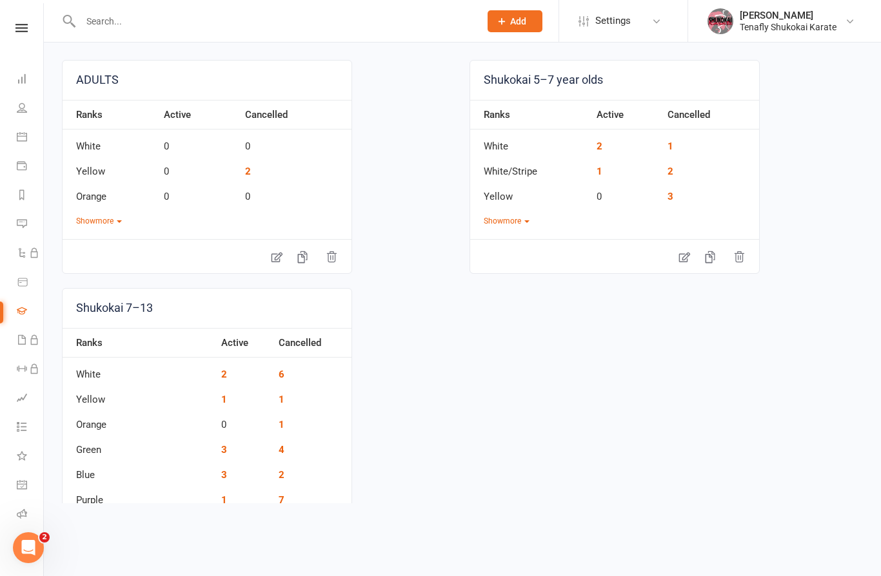
scroll to position [122, 0]
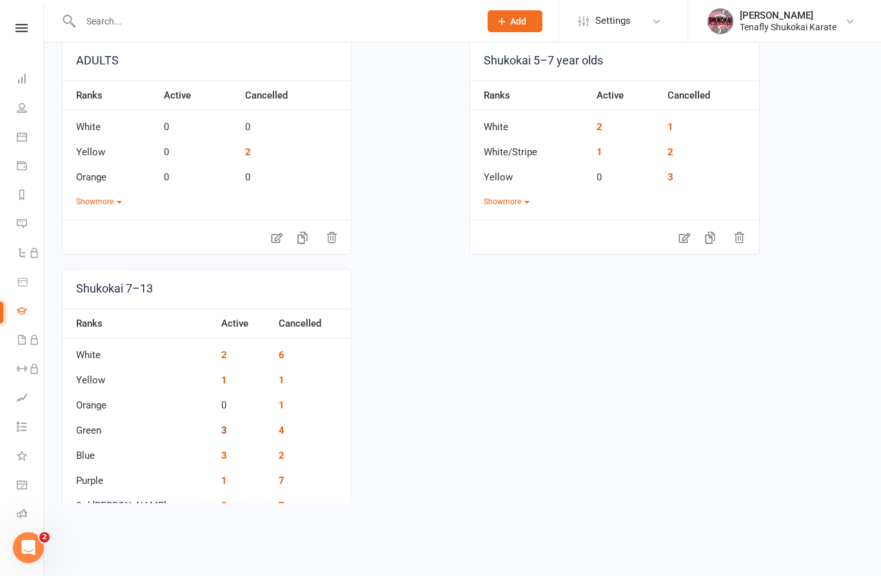
click at [221, 431] on link "3" at bounding box center [224, 431] width 6 height 12
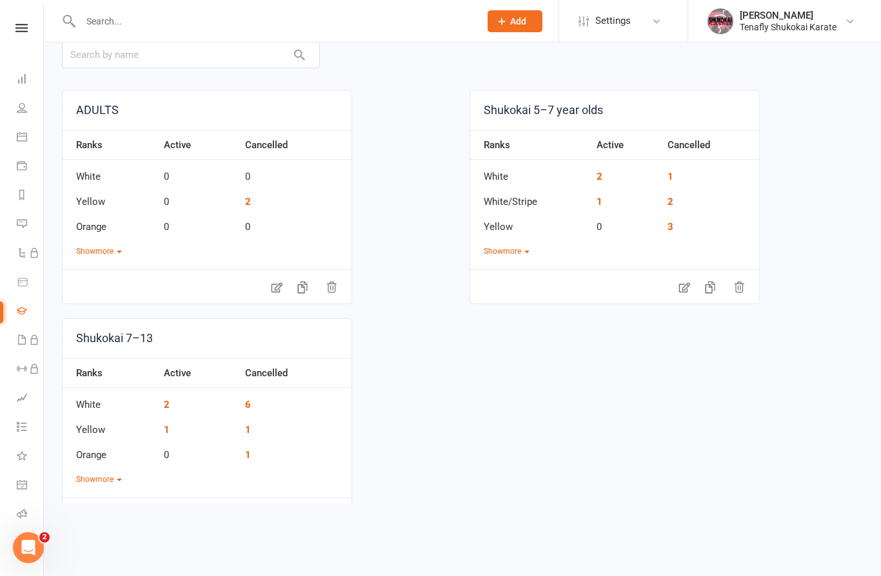
scroll to position [72, 0]
click at [108, 479] on button "Show more" at bounding box center [99, 480] width 46 height 12
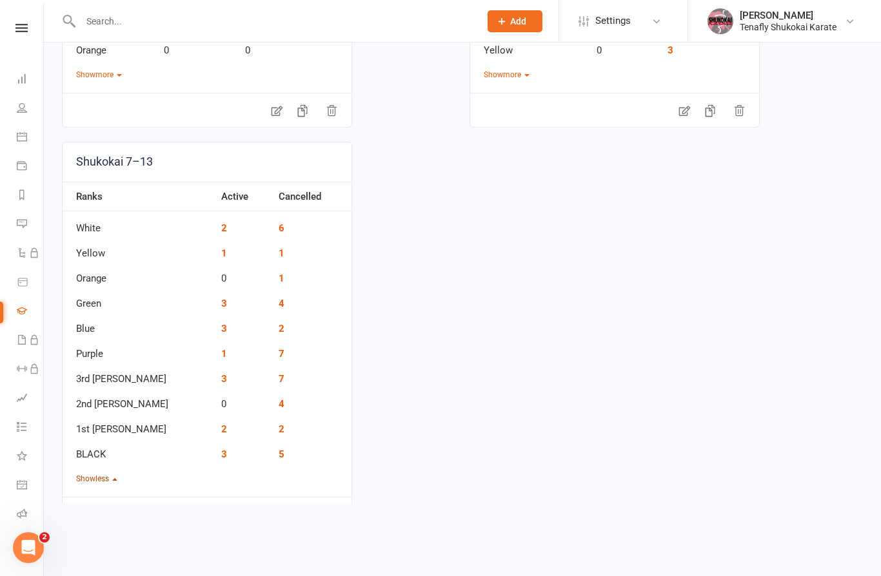
scroll to position [248, 0]
click at [221, 257] on link "1" at bounding box center [224, 254] width 6 height 12
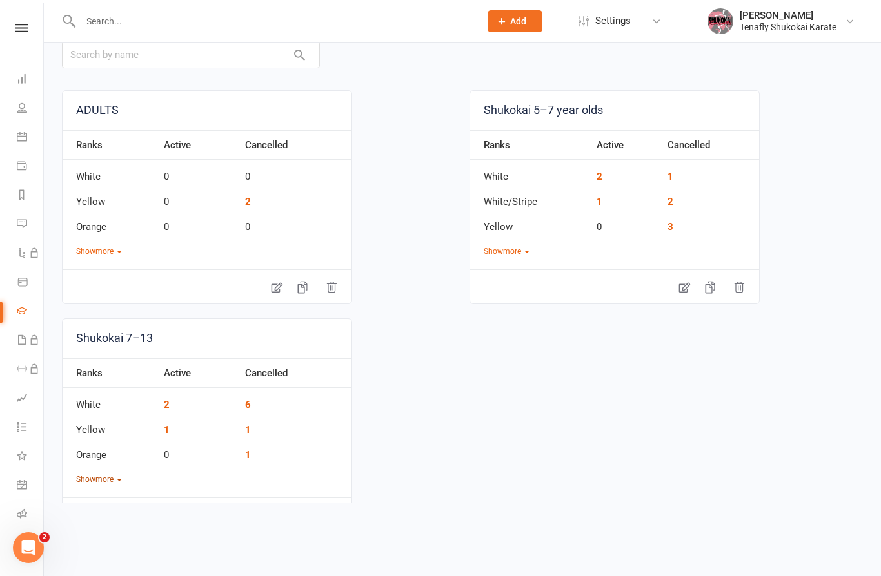
click at [106, 479] on button "Show more" at bounding box center [99, 480] width 46 height 12
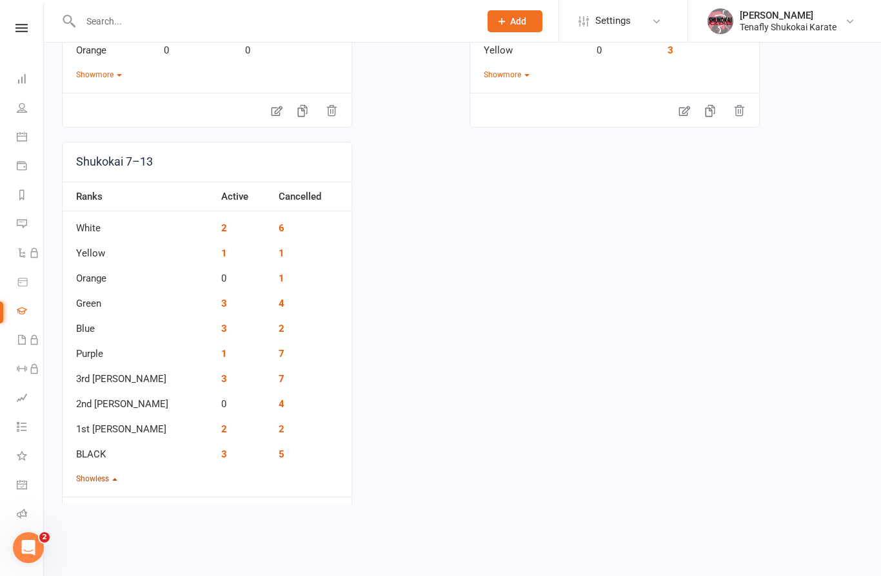
scroll to position [248, 0]
click at [221, 306] on link "3" at bounding box center [224, 304] width 6 height 12
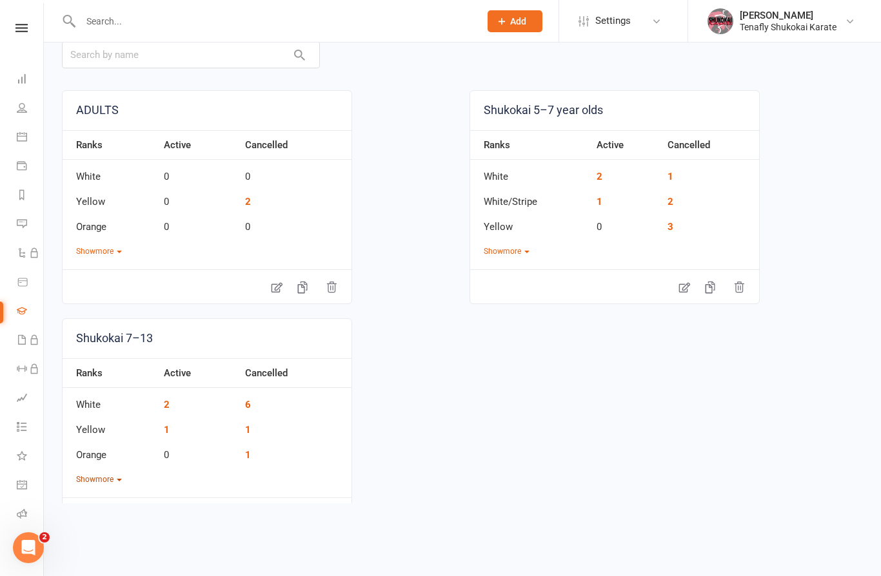
click at [108, 479] on button "Show more" at bounding box center [99, 480] width 46 height 12
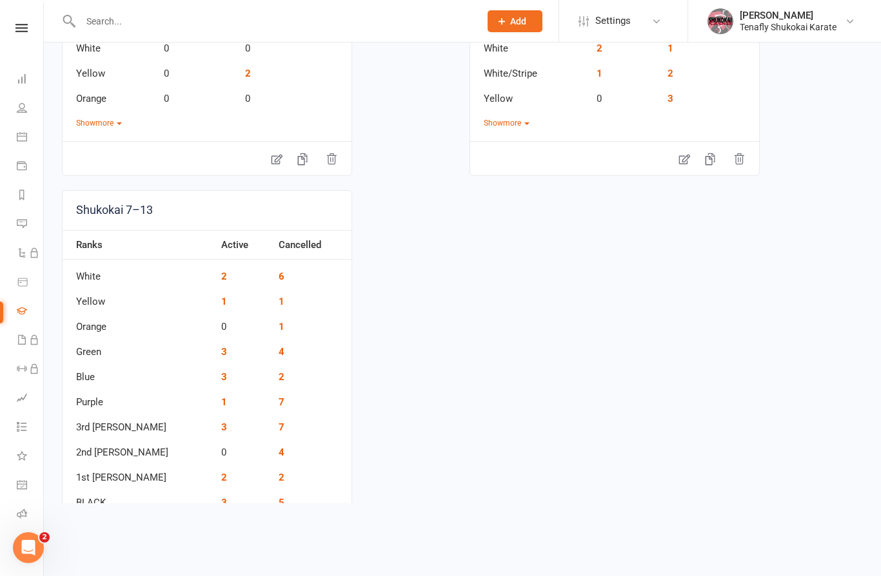
scroll to position [201, 0]
click at [215, 388] on td "1" at bounding box center [243, 397] width 57 height 25
click at [221, 374] on link "3" at bounding box center [224, 377] width 6 height 12
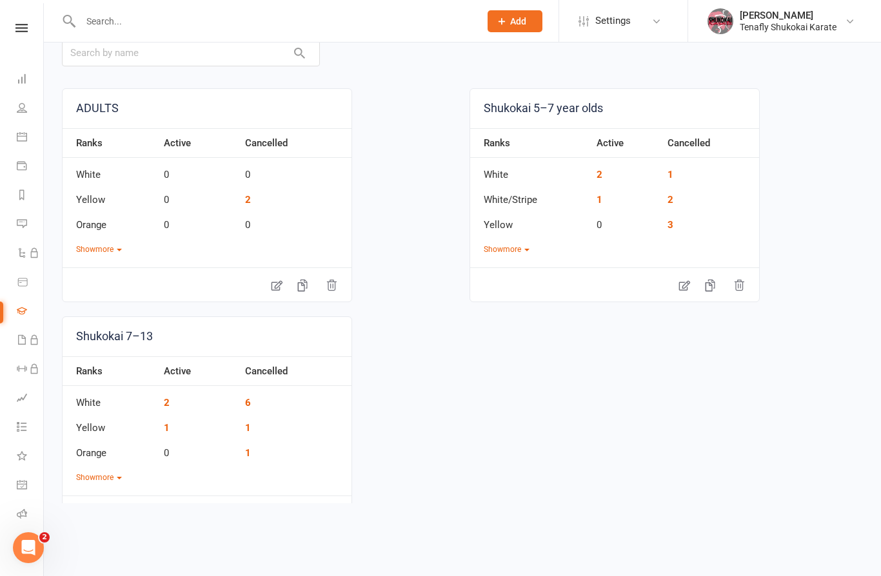
scroll to position [72, 0]
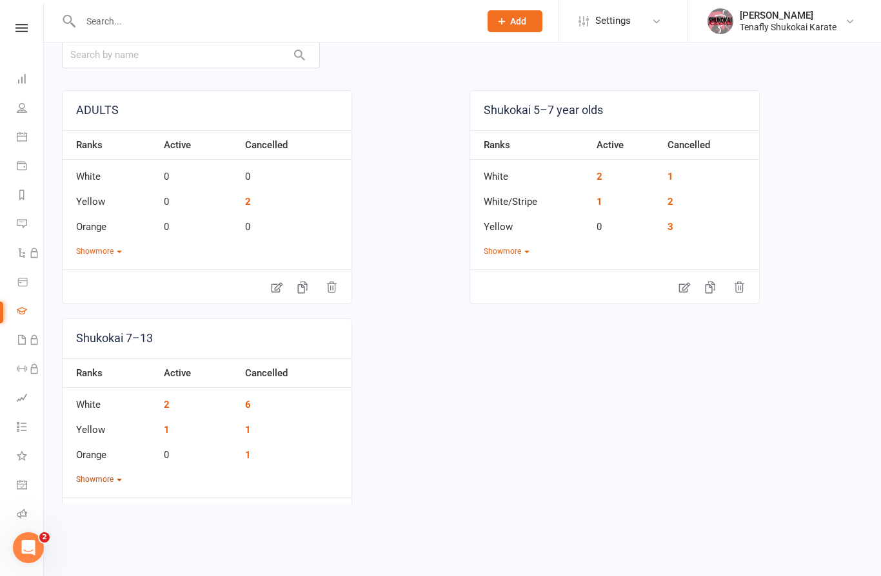
click at [106, 482] on button "Show more" at bounding box center [99, 480] width 46 height 12
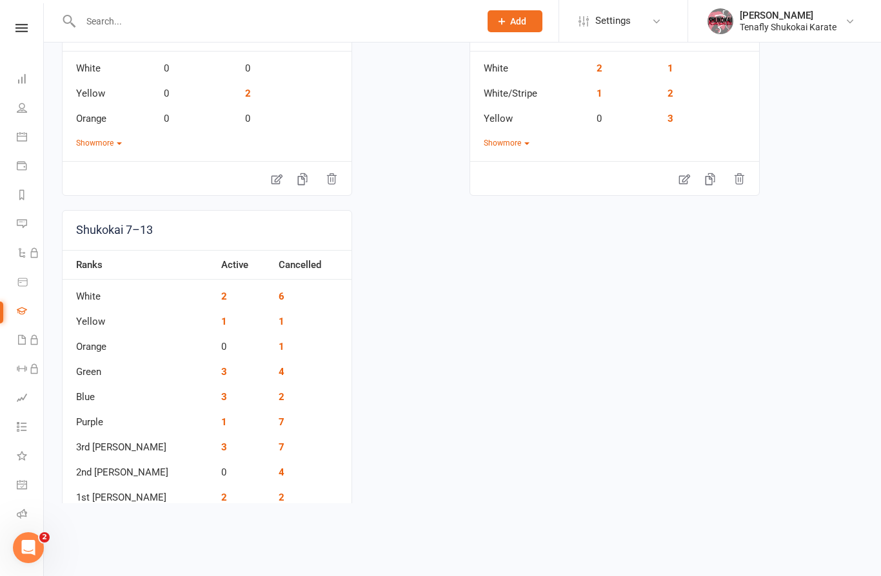
scroll to position [184, 0]
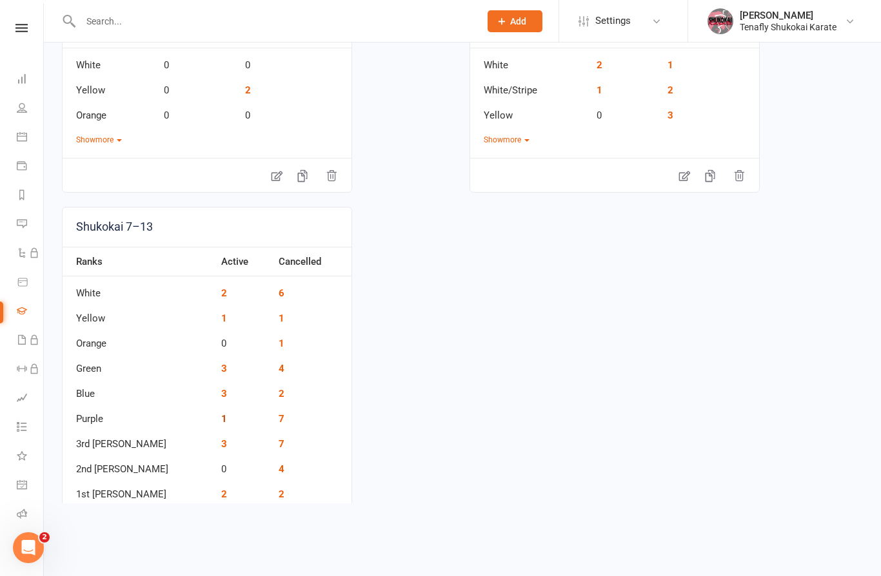
click at [221, 420] on link "1" at bounding box center [224, 419] width 6 height 12
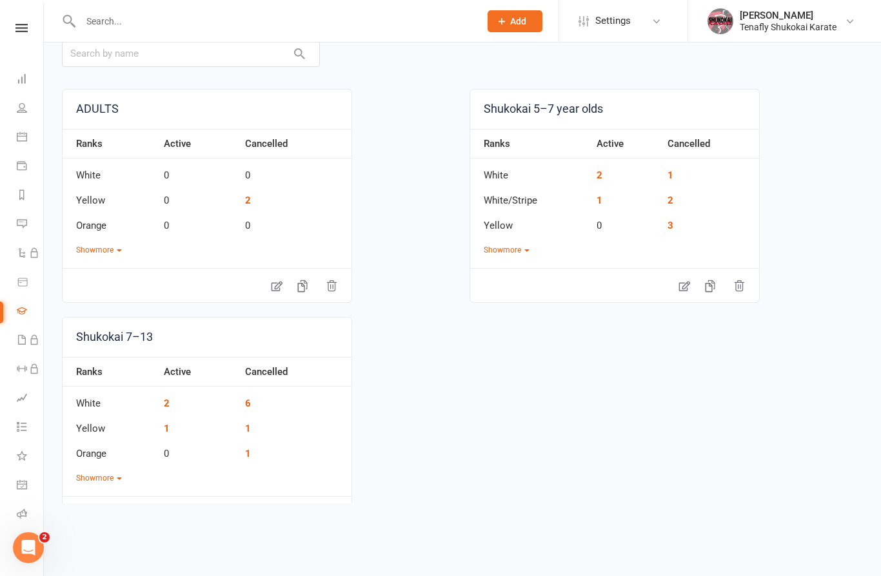
scroll to position [72, 0]
click at [111, 475] on button "Show more" at bounding box center [99, 480] width 46 height 12
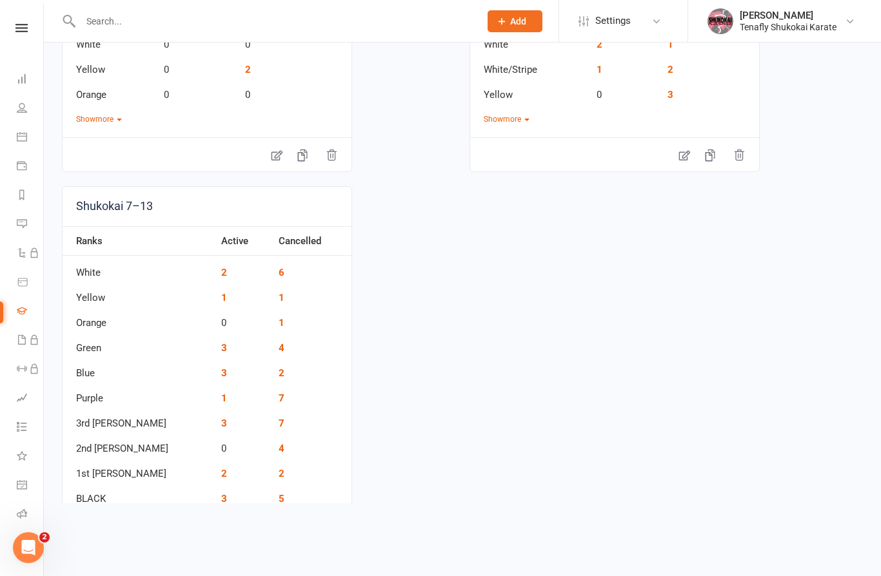
scroll to position [209, 0]
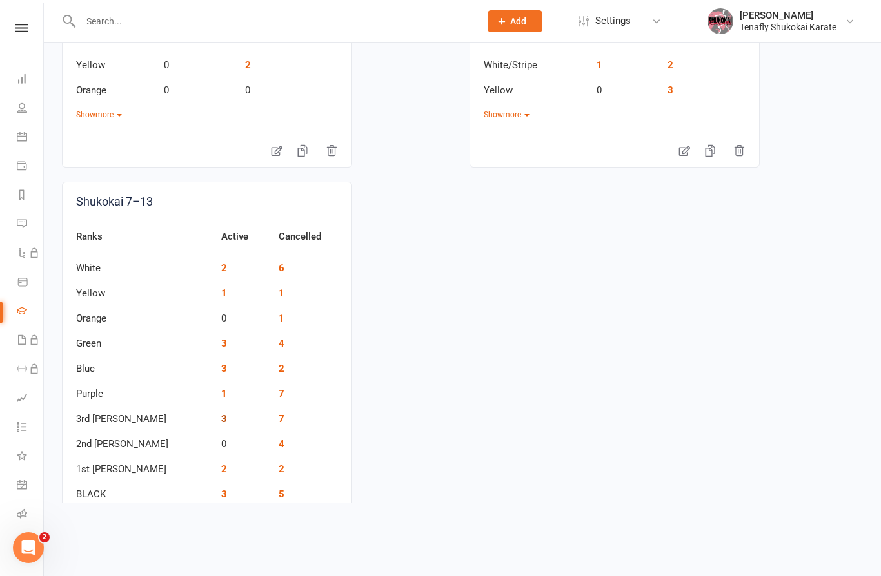
click at [221, 422] on link "3" at bounding box center [224, 419] width 6 height 12
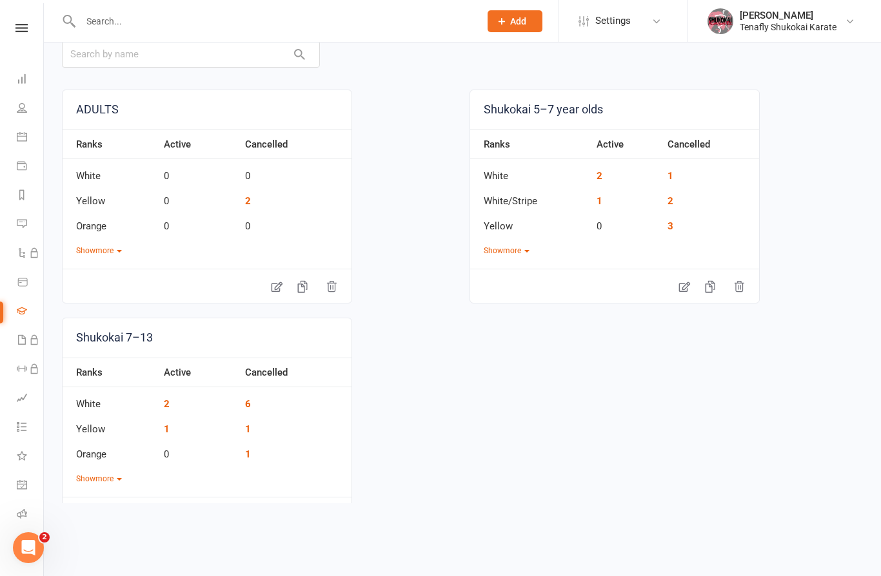
scroll to position [72, 0]
click at [107, 480] on button "Show more" at bounding box center [99, 480] width 46 height 12
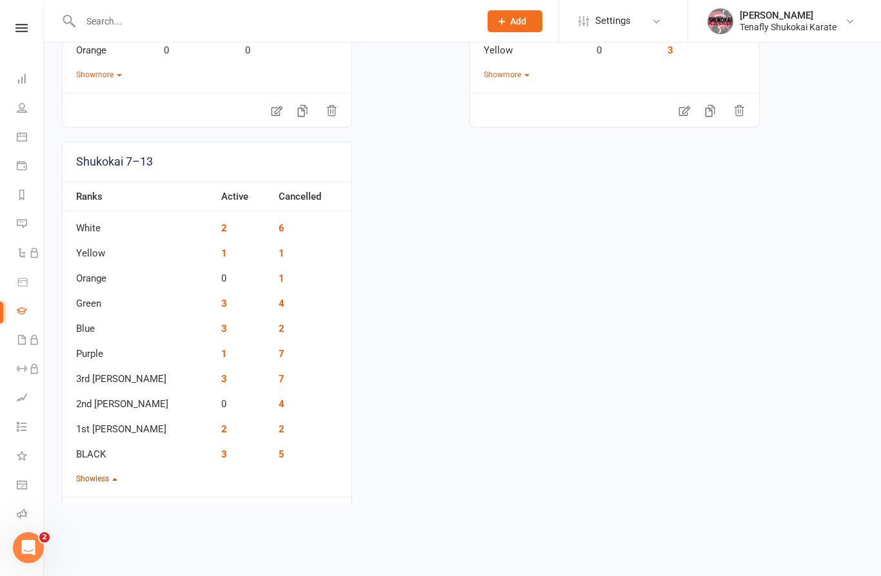
scroll to position [248, 0]
click at [221, 427] on link "2" at bounding box center [224, 430] width 6 height 12
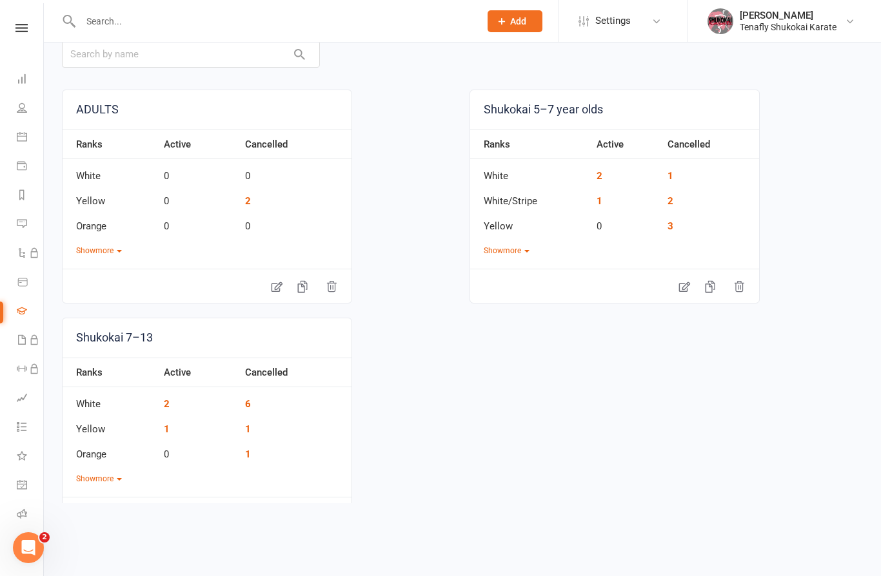
scroll to position [72, 0]
click at [111, 484] on button "Show more" at bounding box center [99, 480] width 46 height 12
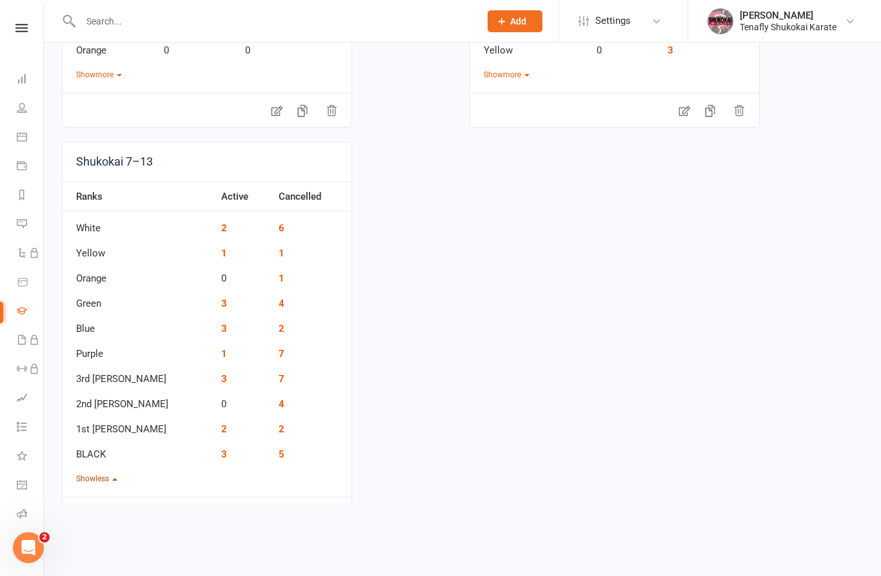
scroll to position [248, 0]
click at [221, 427] on link "2" at bounding box center [224, 430] width 6 height 12
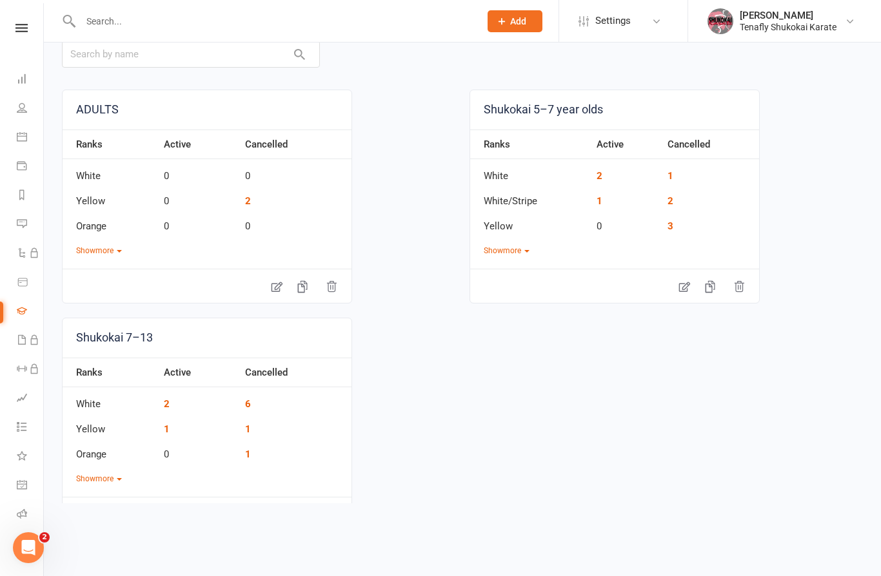
scroll to position [72, 0]
click at [103, 482] on button "Show more" at bounding box center [99, 480] width 46 height 12
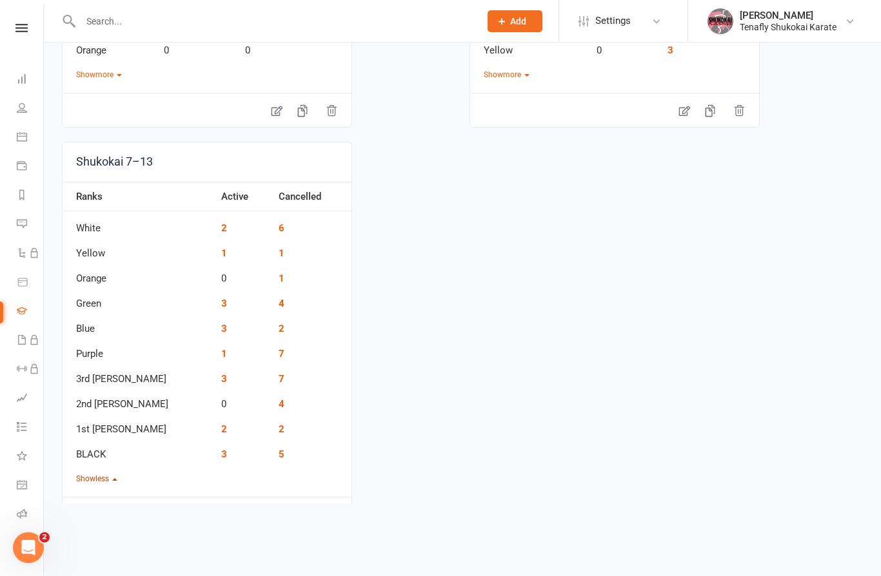
scroll to position [248, 0]
click at [221, 380] on link "3" at bounding box center [224, 380] width 6 height 12
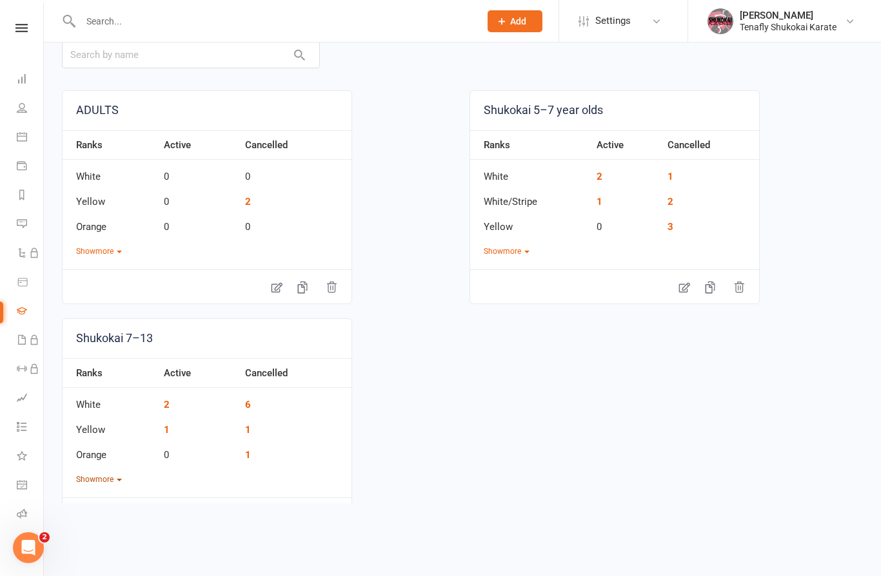
click at [104, 483] on button "Show more" at bounding box center [99, 480] width 46 height 12
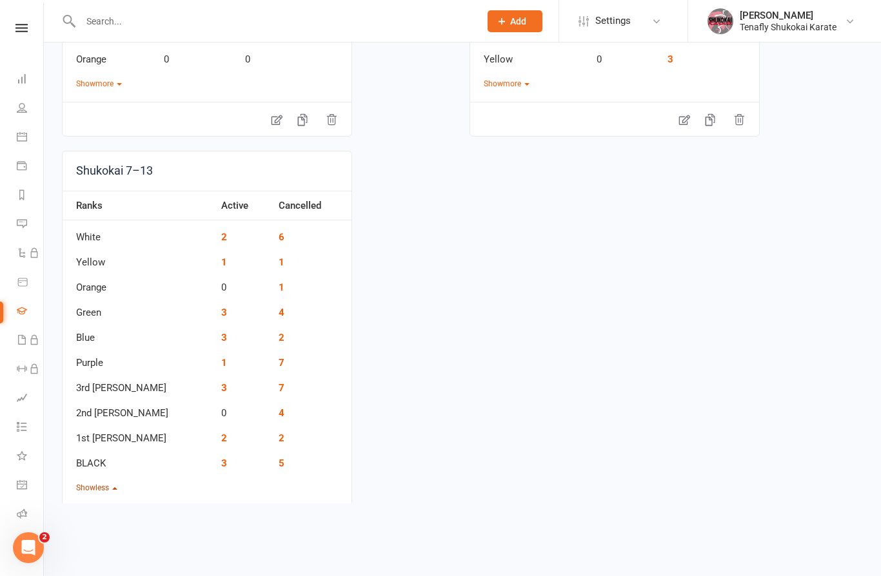
scroll to position [241, 0]
click at [221, 439] on link "2" at bounding box center [224, 437] width 6 height 12
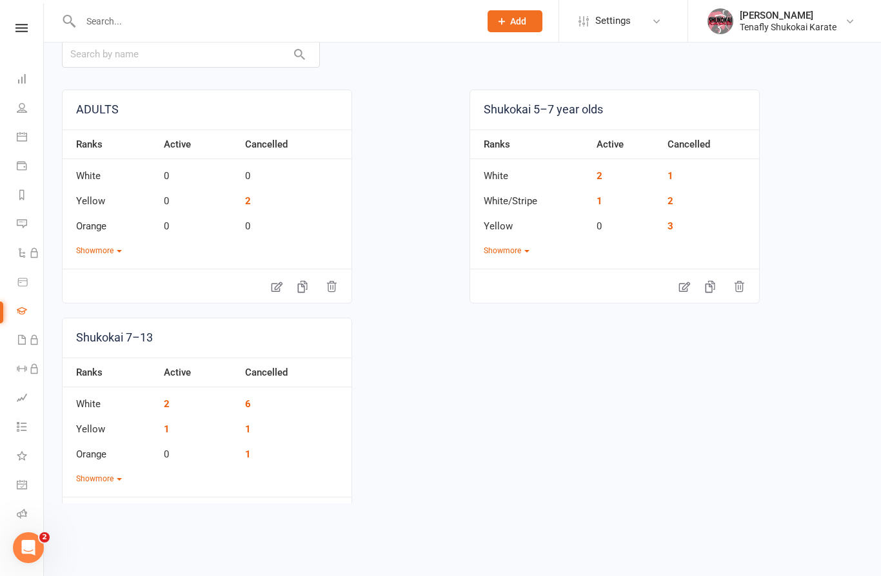
scroll to position [72, 0]
click at [97, 482] on button "Show more" at bounding box center [99, 480] width 46 height 12
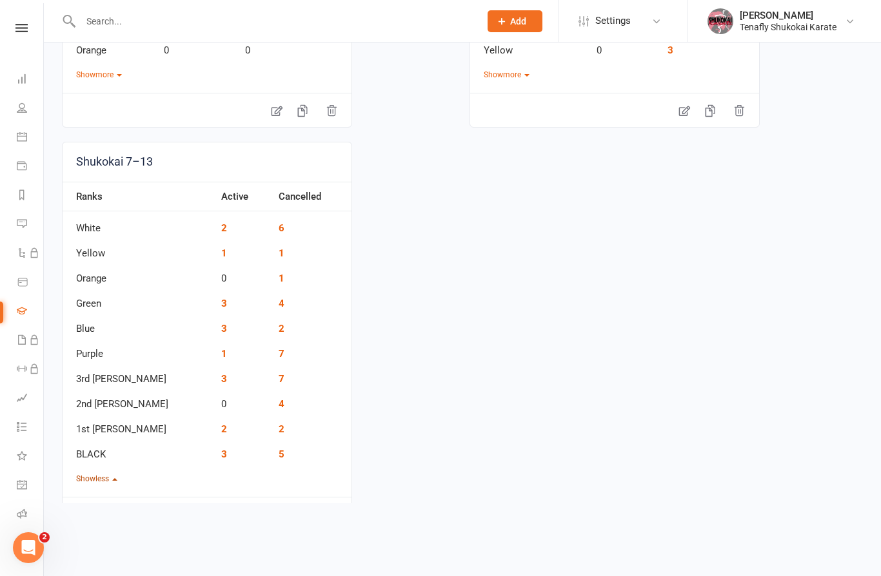
scroll to position [248, 0]
click at [221, 383] on link "3" at bounding box center [224, 380] width 6 height 12
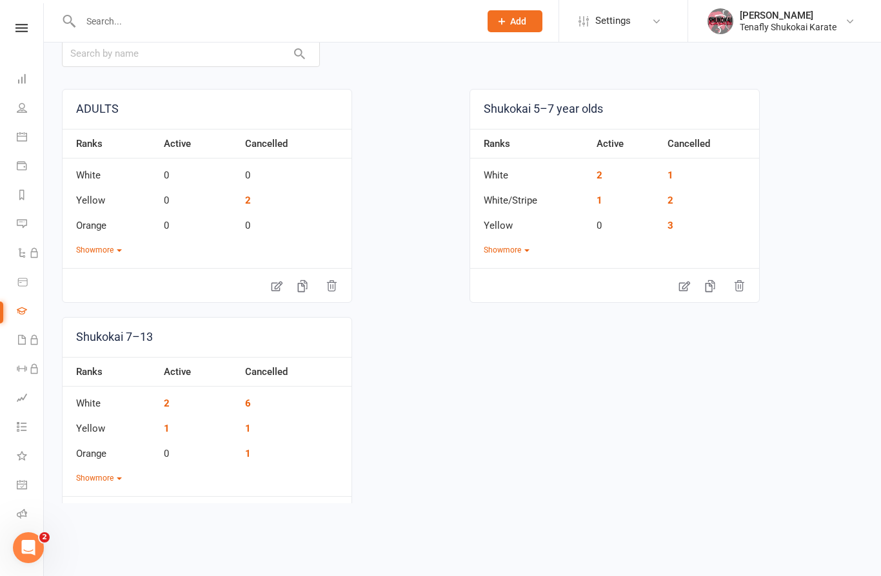
scroll to position [72, 0]
click at [117, 483] on button "Show more" at bounding box center [99, 480] width 46 height 12
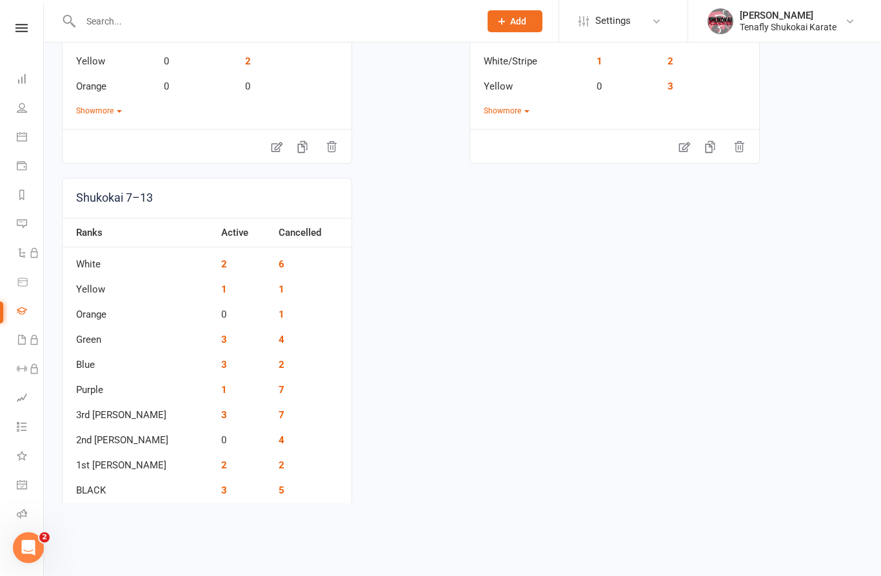
scroll to position [220, 0]
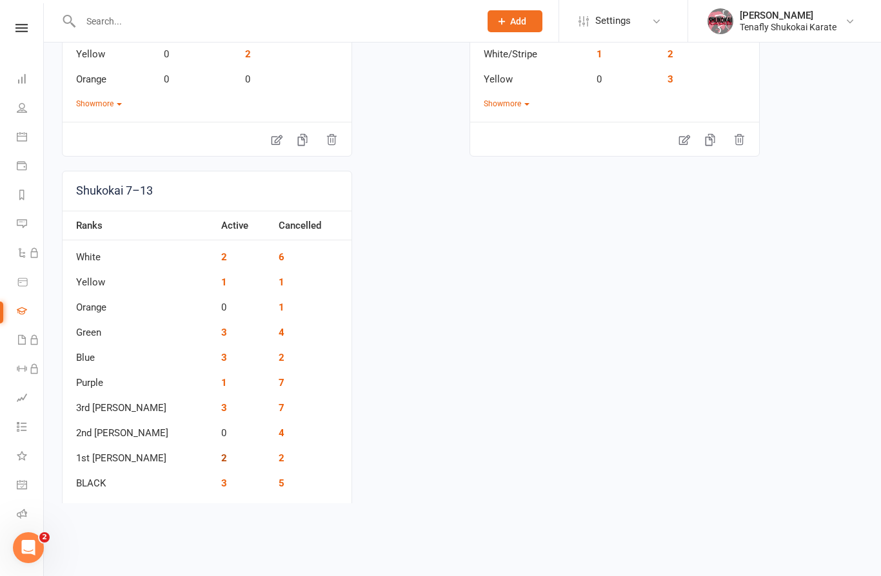
click at [221, 462] on link "2" at bounding box center [224, 459] width 6 height 12
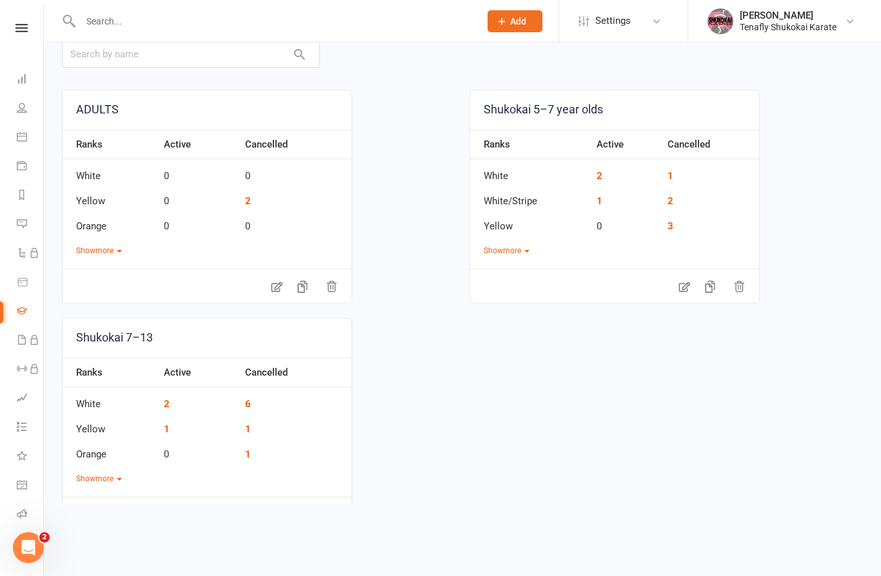
scroll to position [72, 0]
click at [115, 484] on button "Show more" at bounding box center [99, 480] width 46 height 12
click at [221, 527] on link "1" at bounding box center [224, 531] width 6 height 12
click at [502, 255] on button "Show more" at bounding box center [507, 252] width 46 height 12
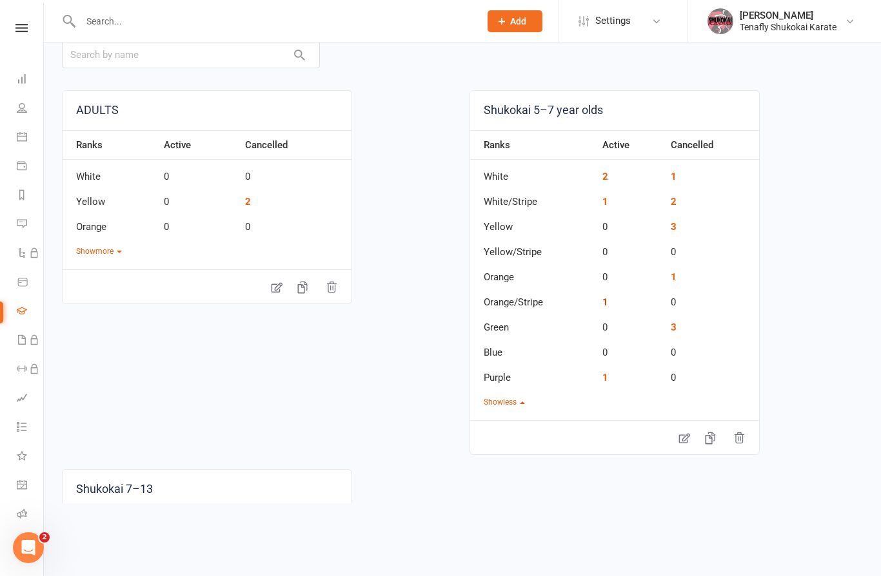
click at [607, 299] on link "1" at bounding box center [605, 303] width 6 height 12
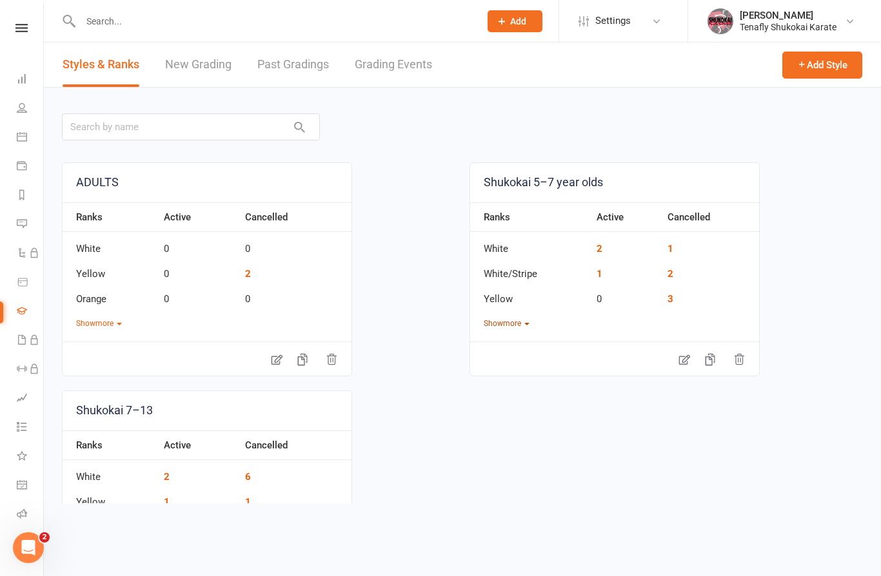
click at [499, 327] on button "Show more" at bounding box center [507, 324] width 46 height 12
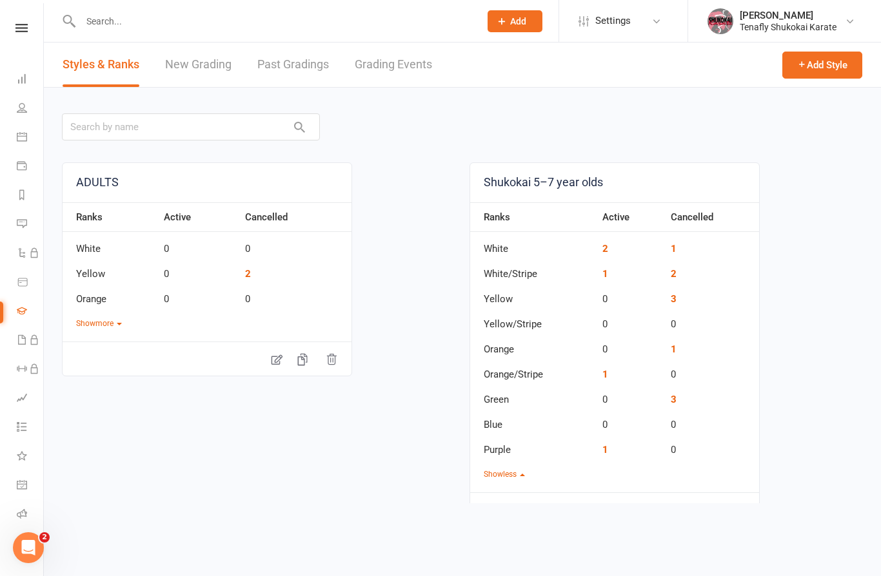
click at [510, 247] on td "White" at bounding box center [533, 244] width 126 height 25
click at [498, 249] on td "White" at bounding box center [533, 244] width 126 height 25
click at [606, 244] on link "2" at bounding box center [605, 249] width 6 height 12
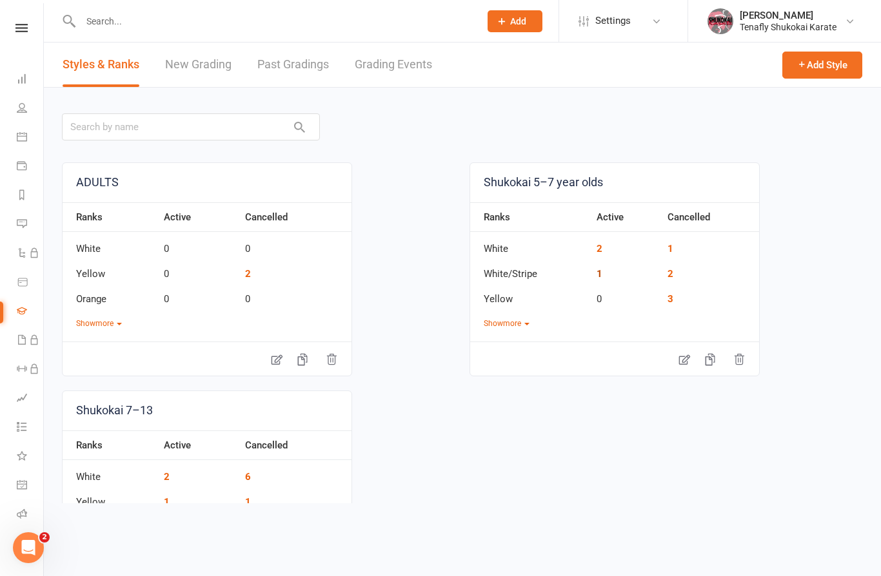
click at [600, 273] on link "1" at bounding box center [599, 274] width 6 height 12
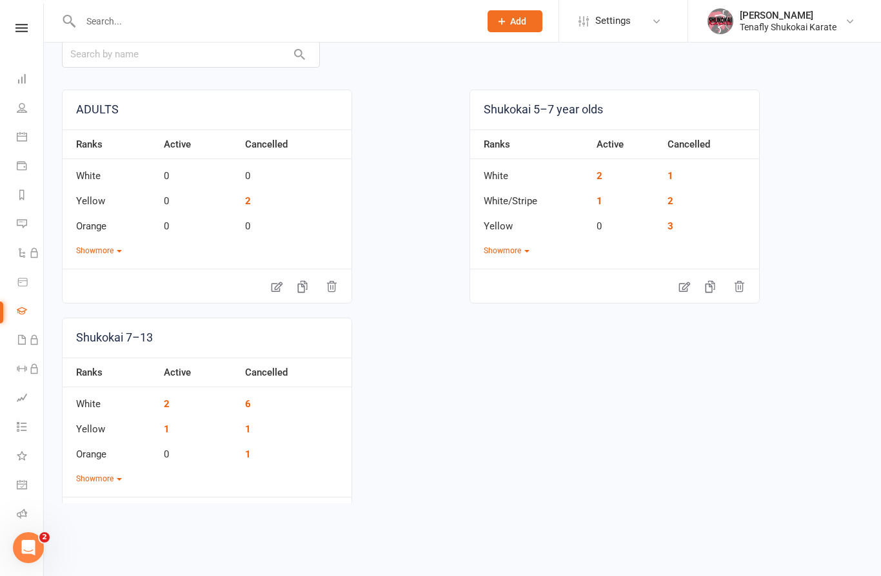
scroll to position [72, 0]
click at [92, 478] on button "Show more" at bounding box center [99, 480] width 46 height 12
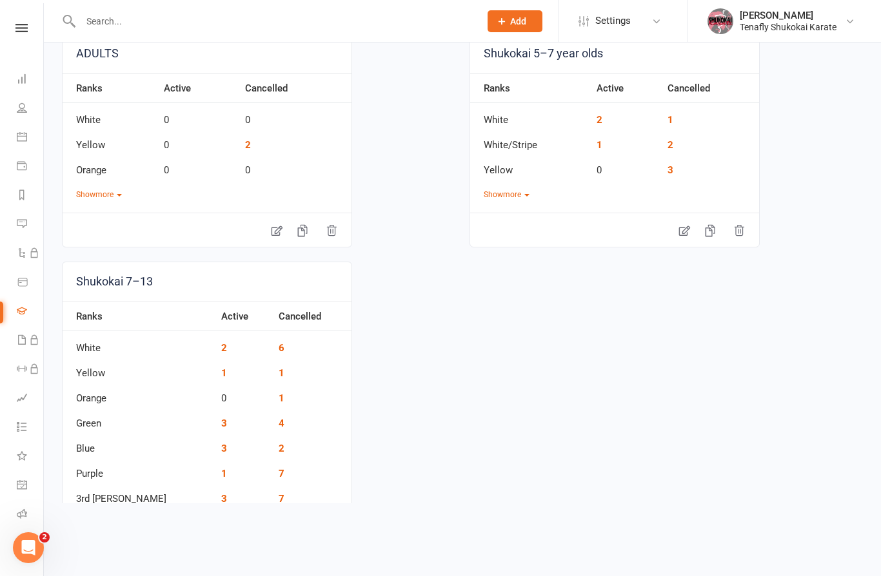
scroll to position [139, 0]
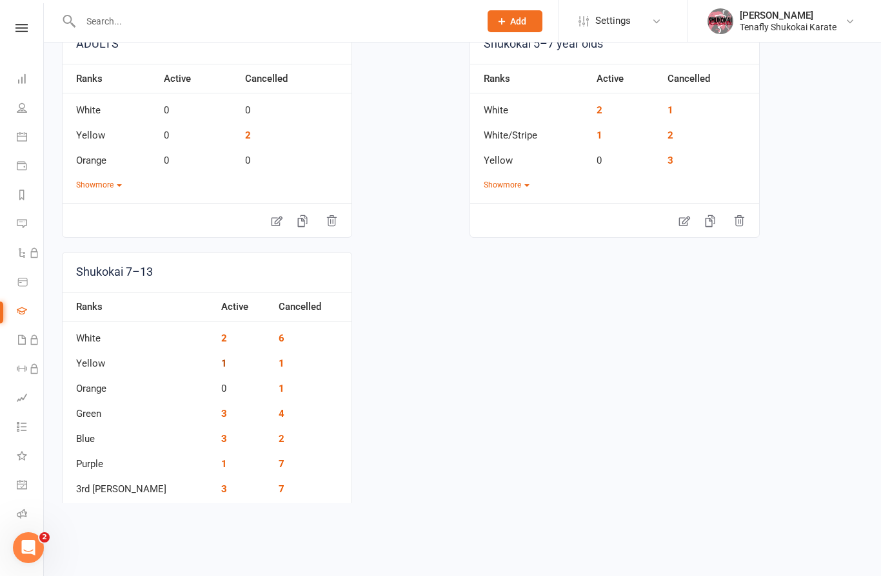
click at [221, 367] on link "1" at bounding box center [224, 364] width 6 height 12
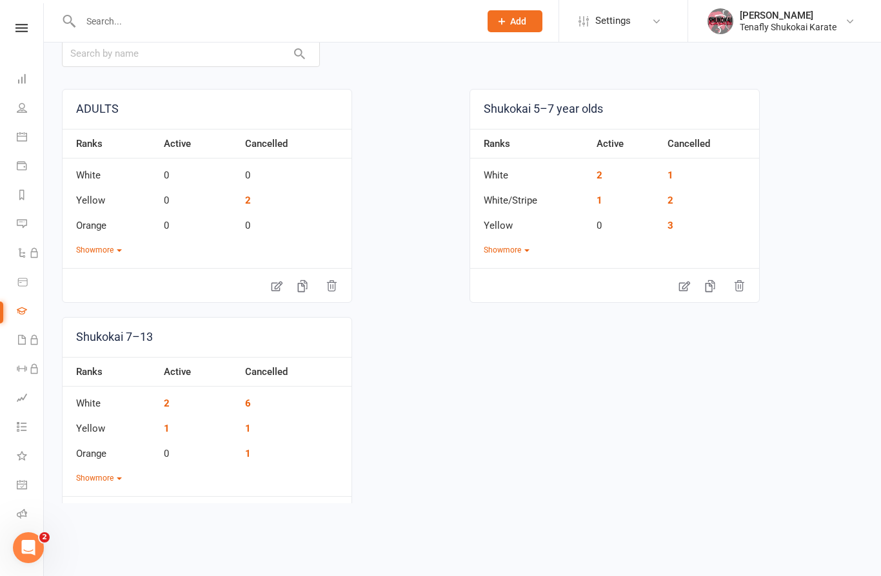
scroll to position [72, 0]
click at [95, 483] on button "Show more" at bounding box center [99, 480] width 46 height 12
click at [221, 408] on link "2" at bounding box center [224, 405] width 6 height 12
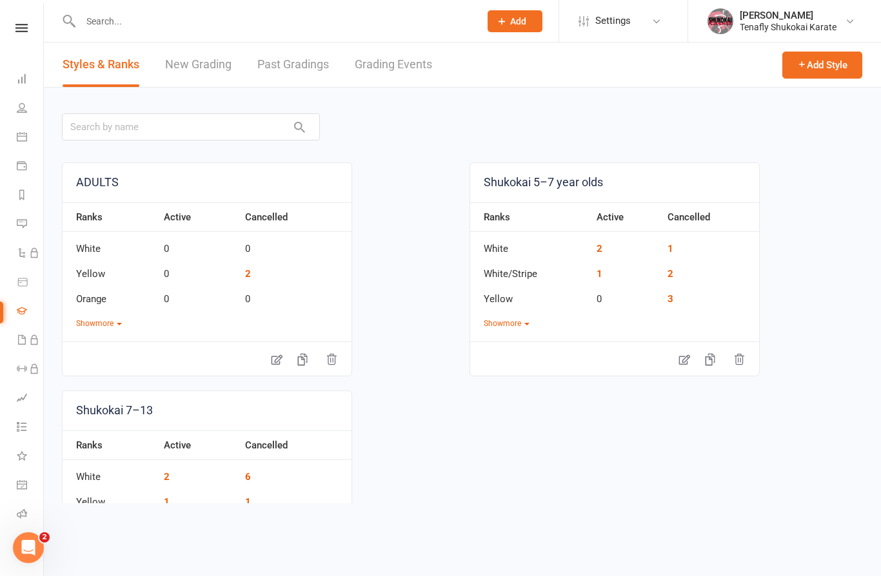
click at [734, 363] on icon "button" at bounding box center [738, 359] width 13 height 13
click at [735, 325] on div "Ranks Active Cancelled White 2 1 White/Stripe 1 2 Yellow 0 3 Show more" at bounding box center [614, 266] width 289 height 128
click at [739, 359] on icon "button" at bounding box center [738, 359] width 13 height 13
click at [797, 319] on div "ADULTS Ranks Active Cancelled White 0 0 Yellow 0 2 Orange 0 0 Show more Shukoka…" at bounding box center [462, 383] width 801 height 442
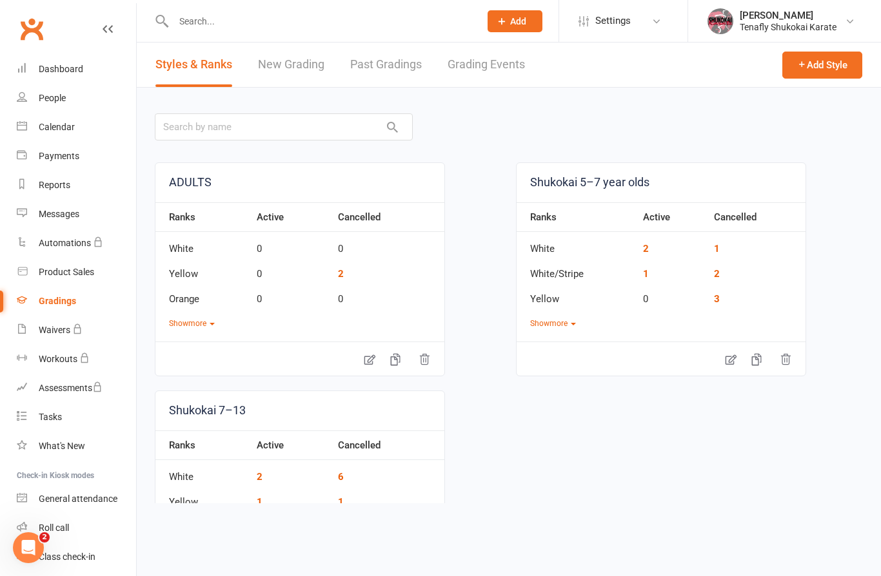
click at [786, 358] on icon "button" at bounding box center [785, 359] width 13 height 13
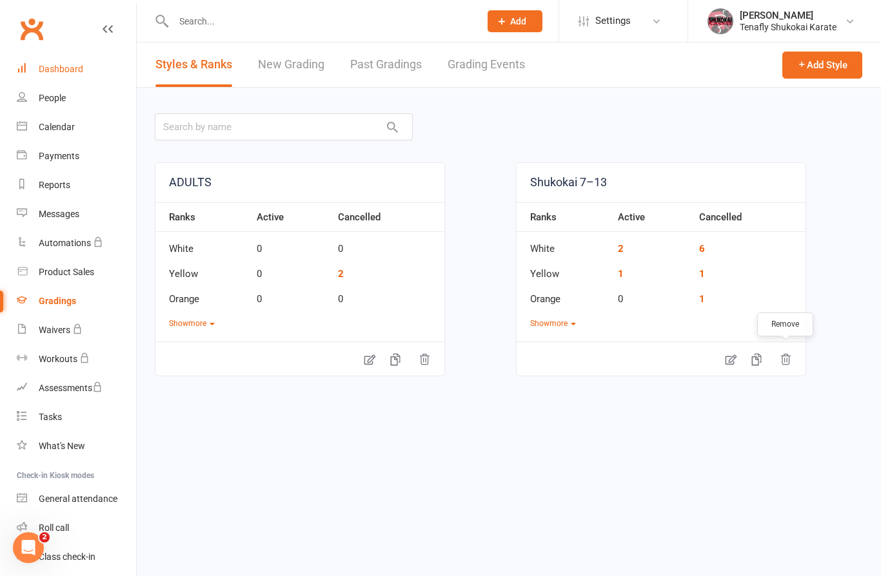
click at [64, 71] on div "Dashboard" at bounding box center [61, 69] width 44 height 10
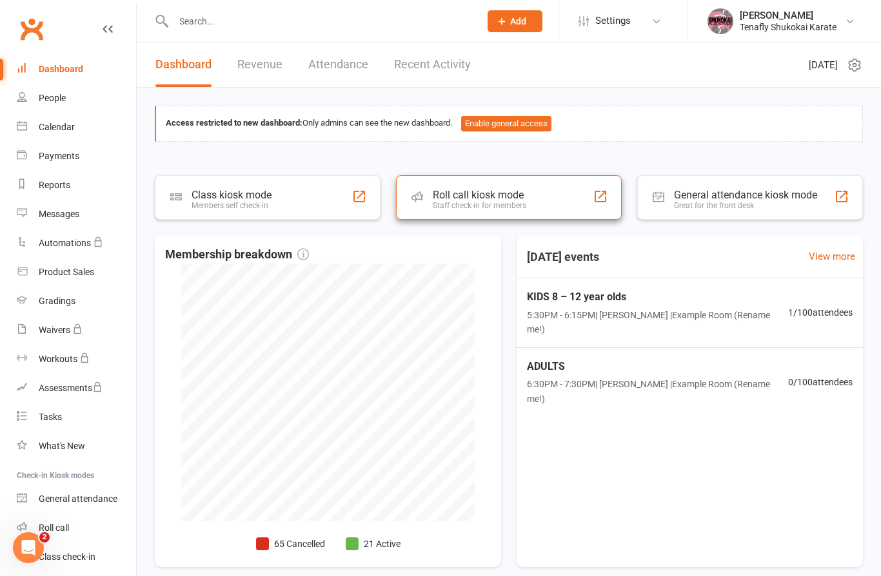
click at [507, 199] on div "Roll call kiosk mode" at bounding box center [479, 195] width 93 height 12
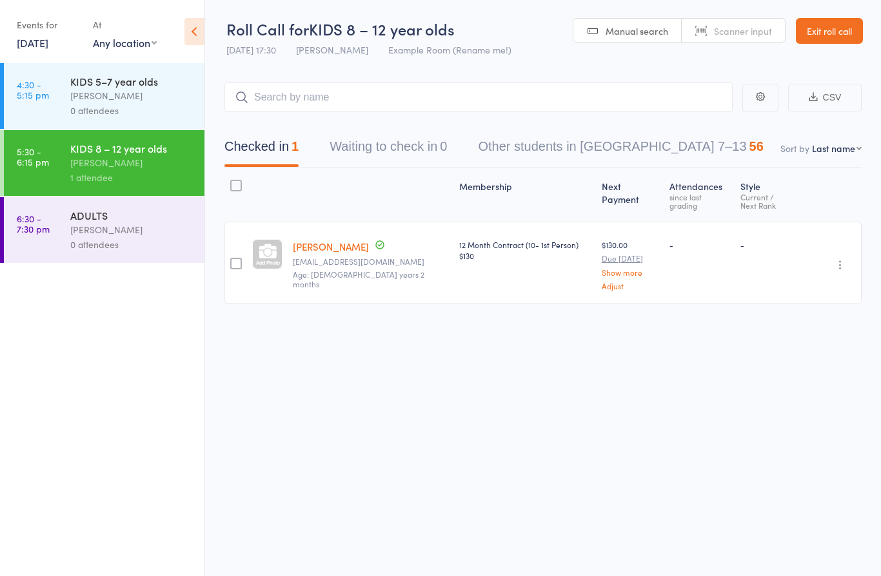
click at [106, 251] on div "0 attendees" at bounding box center [131, 244] width 123 height 15
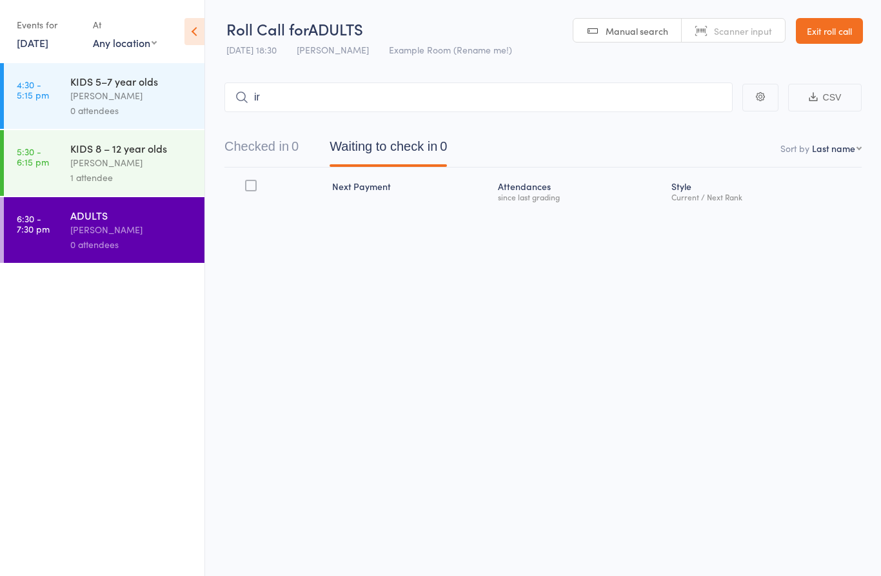
type input "i"
type input "[PERSON_NAME]"
click at [367, 124] on div "[PERSON_NAME] Drop in" at bounding box center [478, 125] width 507 height 30
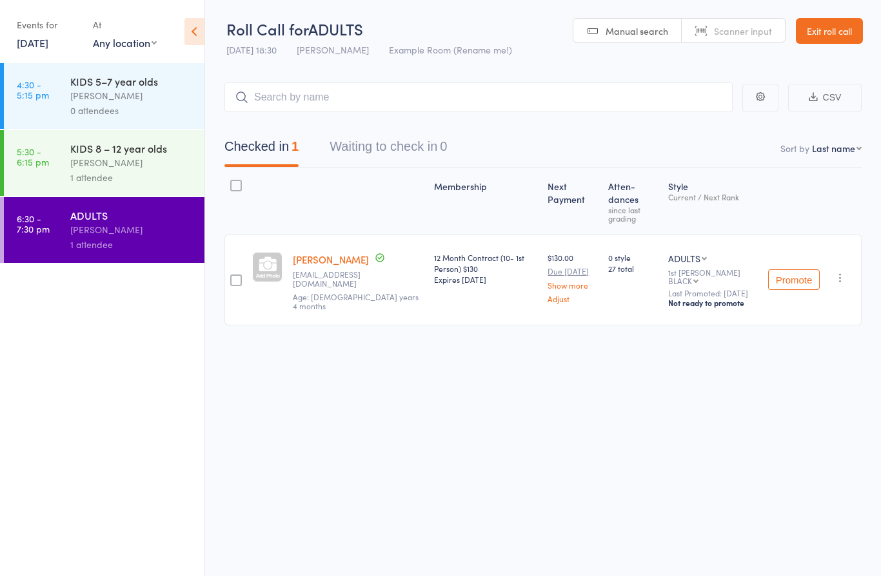
click at [787, 273] on button "Promote" at bounding box center [794, 279] width 52 height 21
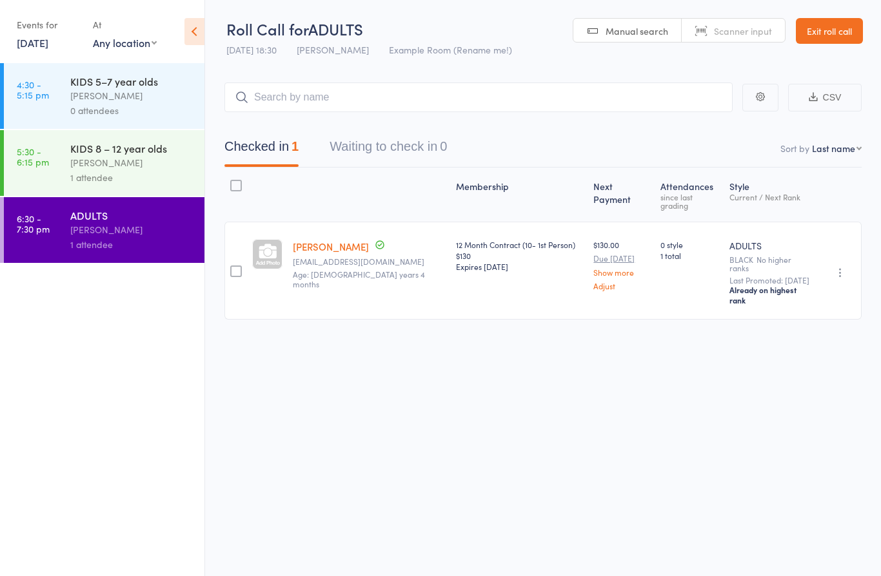
click at [148, 166] on div "[PERSON_NAME]" at bounding box center [131, 162] width 123 height 15
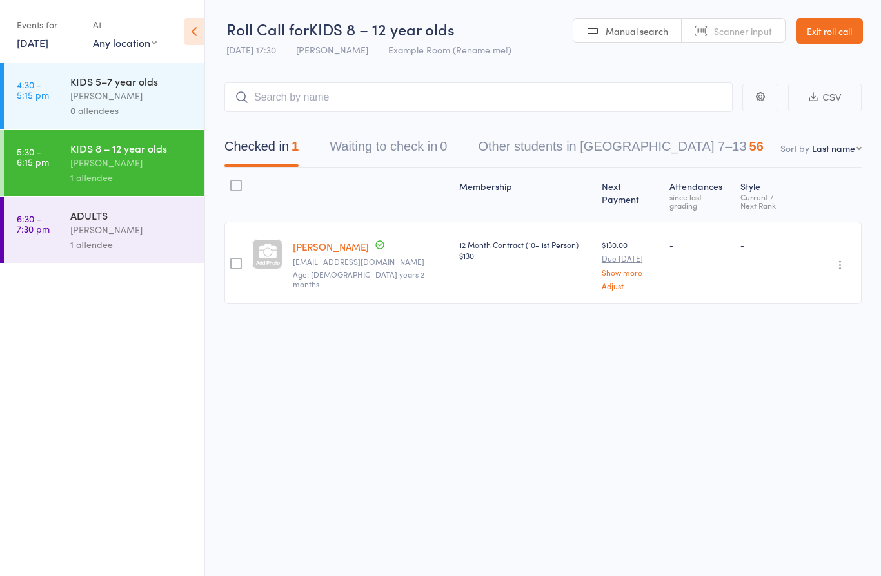
click at [324, 243] on link "[PERSON_NAME]" at bounding box center [331, 247] width 76 height 14
click at [340, 97] on input "search" at bounding box center [478, 98] width 508 height 30
type input "[PERSON_NAME]"
click at [318, 124] on div "[PERSON_NAME]" at bounding box center [283, 124] width 97 height 15
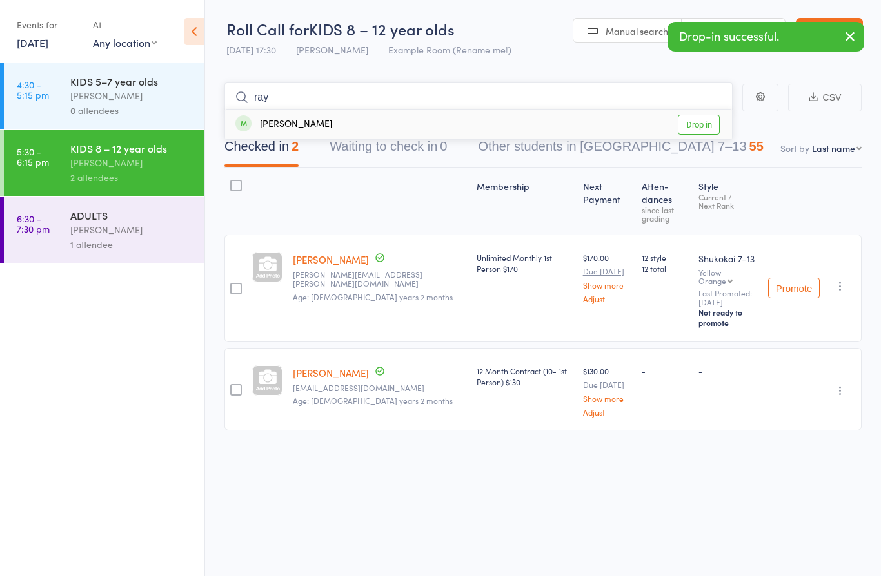
type input "ray"
click at [303, 123] on div "Ray Shenhar" at bounding box center [283, 124] width 97 height 15
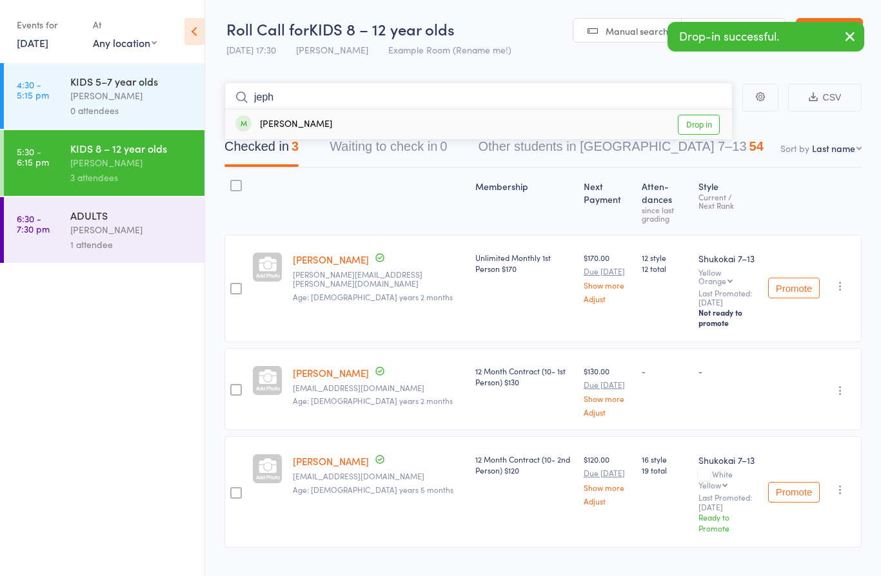
type input "jeph"
click at [304, 125] on div "Jeph Shenhar" at bounding box center [283, 124] width 97 height 15
type input "hiyor"
click at [324, 132] on div "Hiyori Kawabata" at bounding box center [283, 124] width 97 height 15
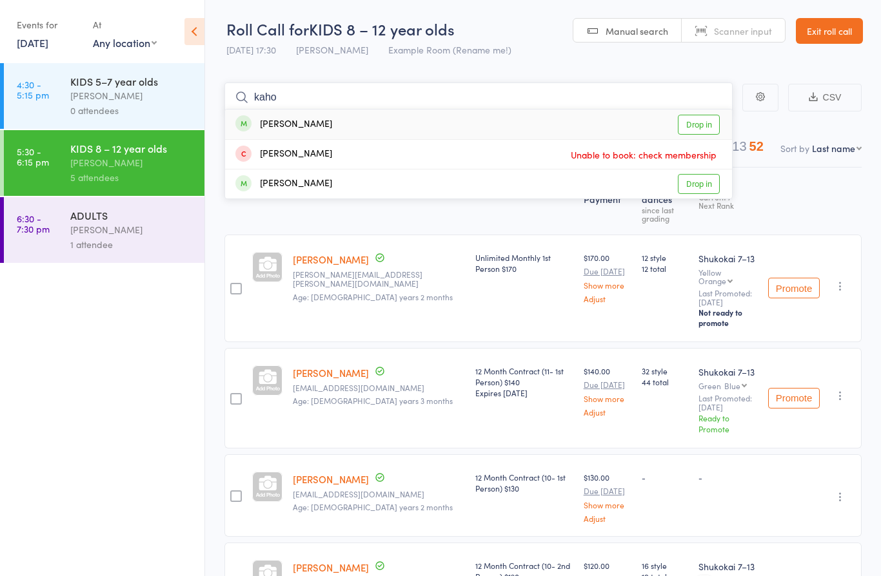
type input "kaho"
click at [304, 126] on div "Kaho Oikawa" at bounding box center [283, 124] width 97 height 15
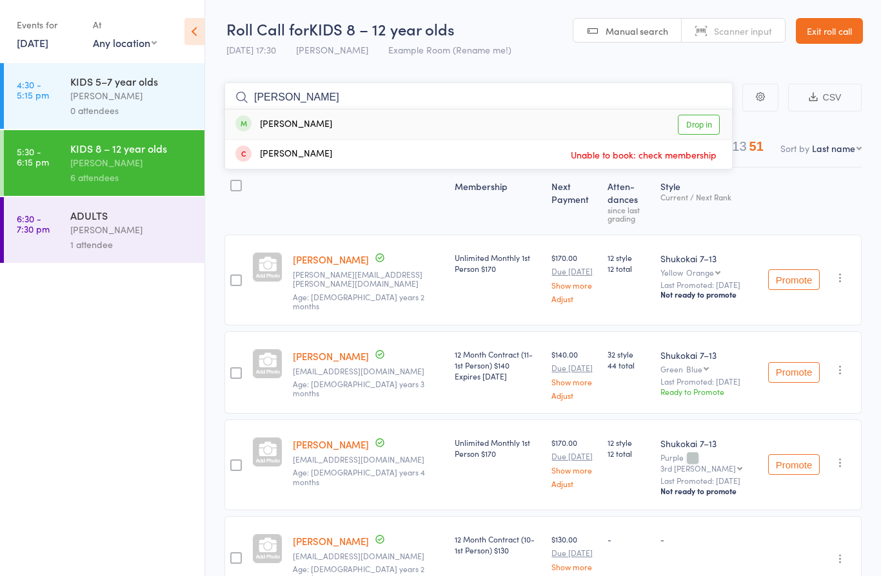
type input "jose"
click at [315, 124] on div "Jose Gomez Drop in" at bounding box center [478, 125] width 507 height 30
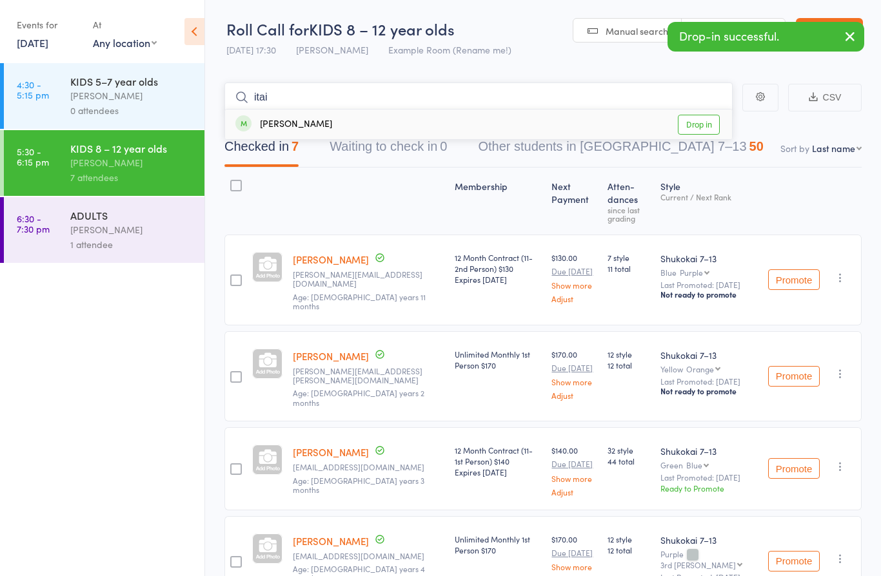
type input "itai"
click at [328, 126] on div "Itai Lidor Drop in" at bounding box center [478, 125] width 507 height 30
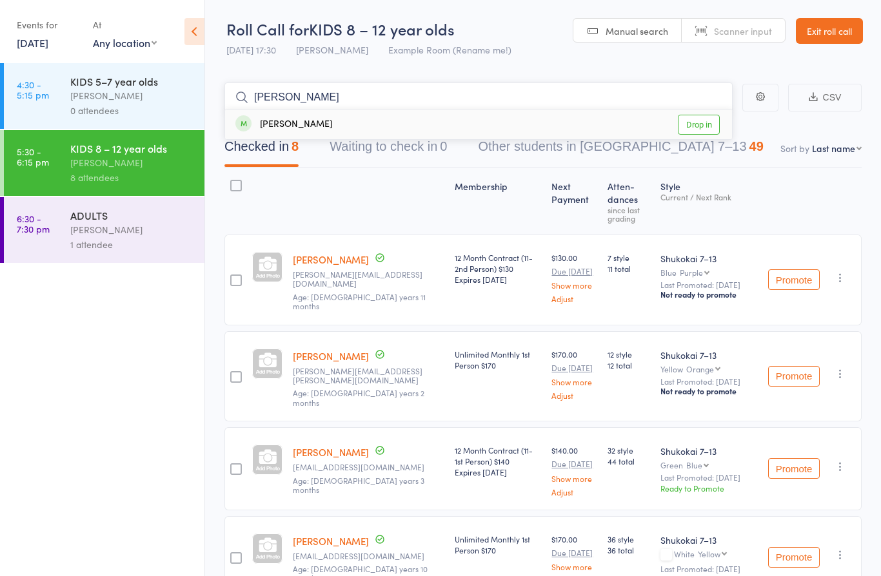
type input "oren"
click at [335, 129] on div "Oren Feiler Drop in" at bounding box center [478, 125] width 507 height 30
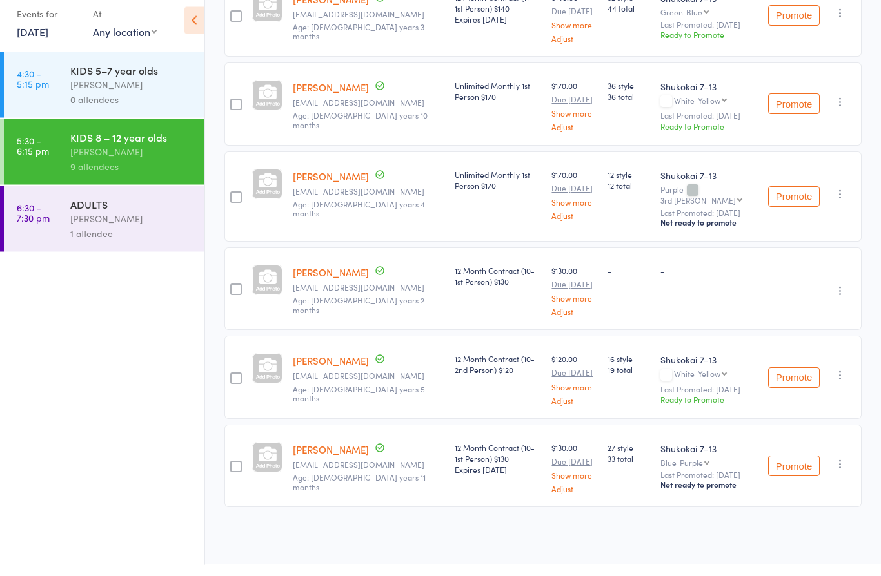
scroll to position [554, 0]
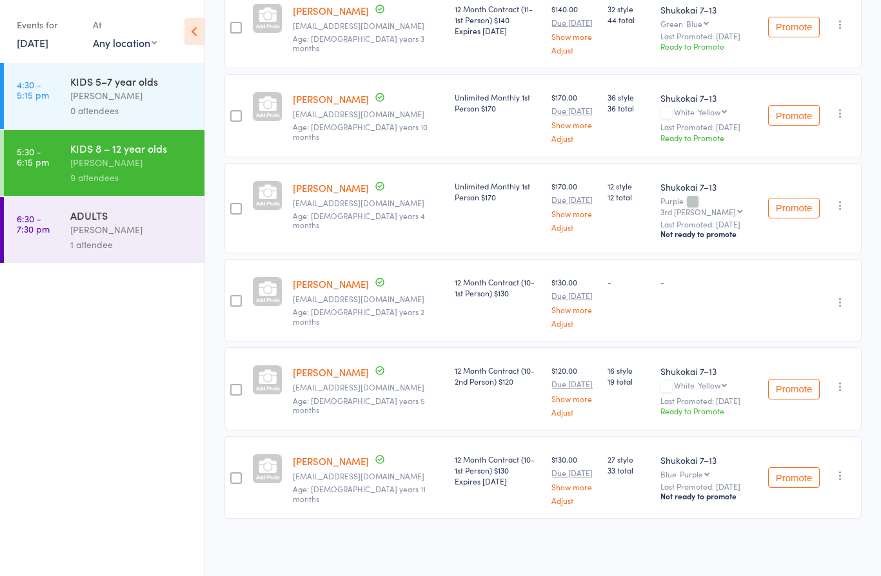
click at [311, 278] on link "[PERSON_NAME]" at bounding box center [331, 284] width 76 height 14
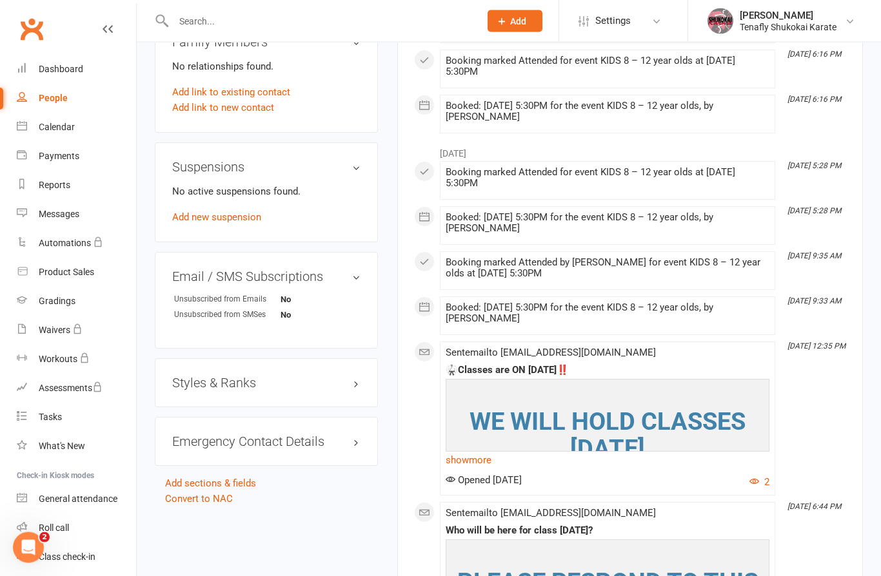
scroll to position [730, 0]
click at [349, 390] on h3 "Styles & Ranks" at bounding box center [266, 383] width 188 height 14
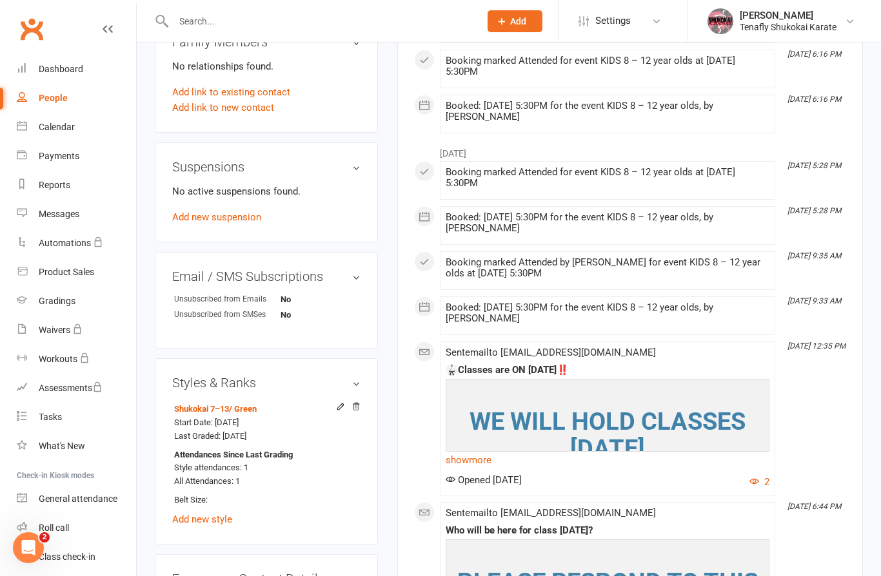
scroll to position [786, 0]
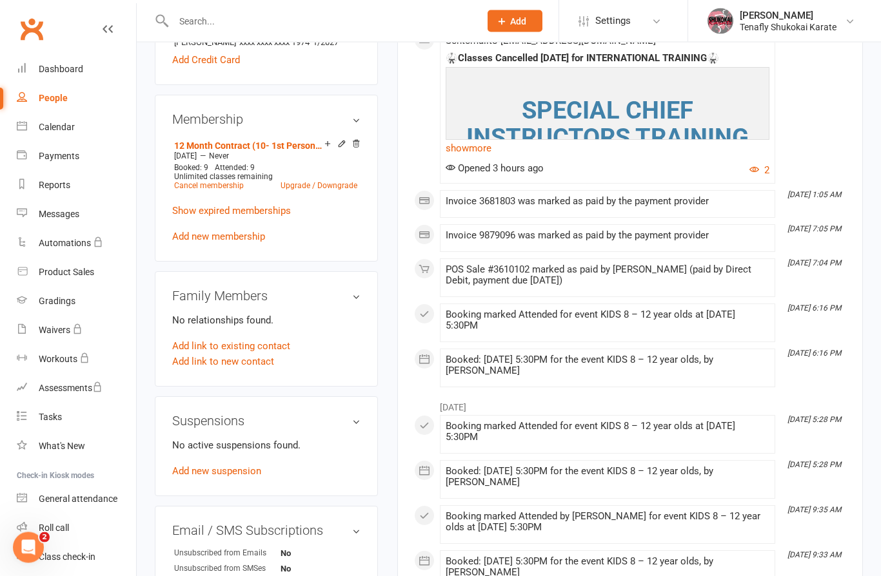
scroll to position [477, 0]
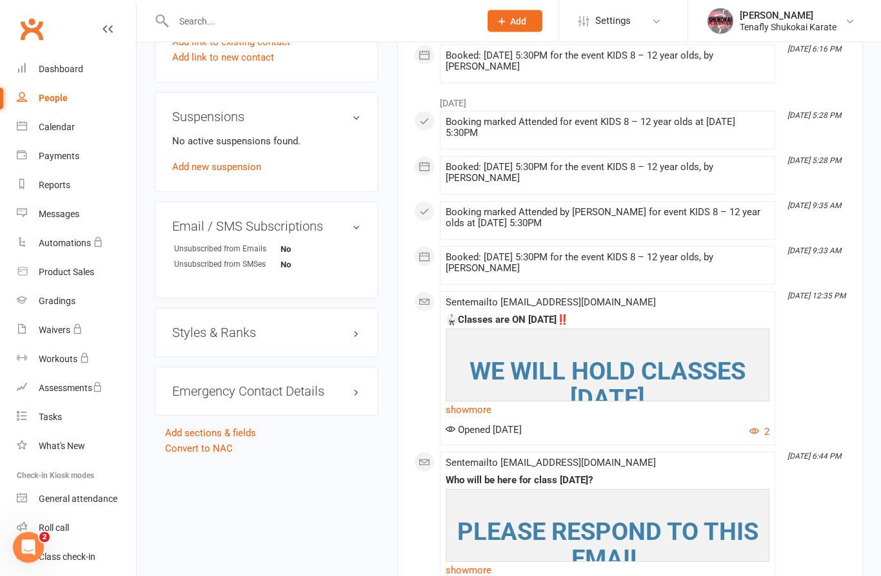
click at [344, 340] on h3 "Styles & Ranks" at bounding box center [266, 333] width 188 height 14
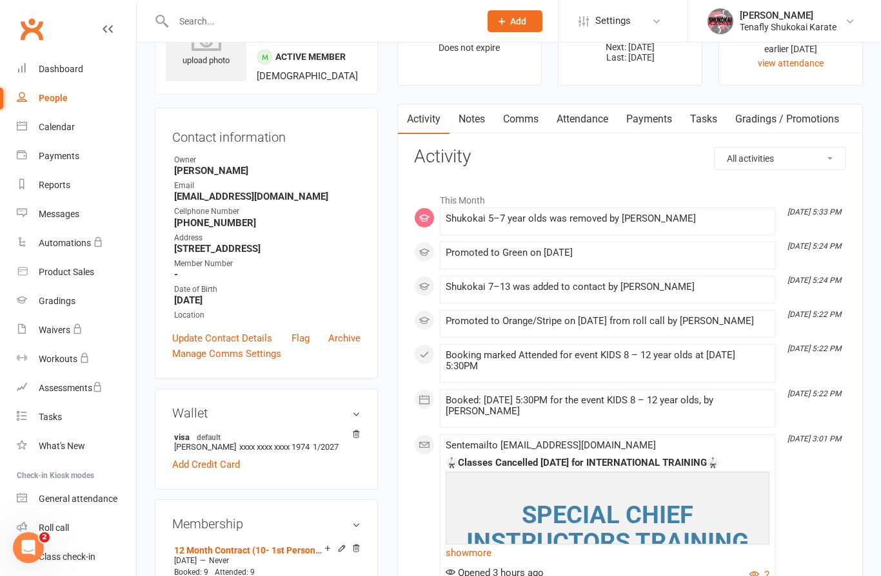
scroll to position [0, 0]
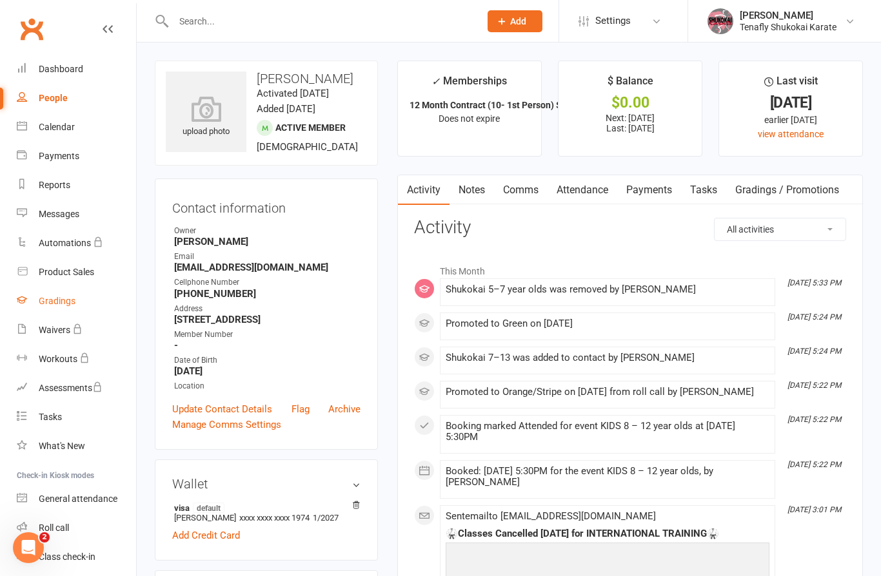
click at [59, 303] on div "Gradings" at bounding box center [57, 301] width 37 height 10
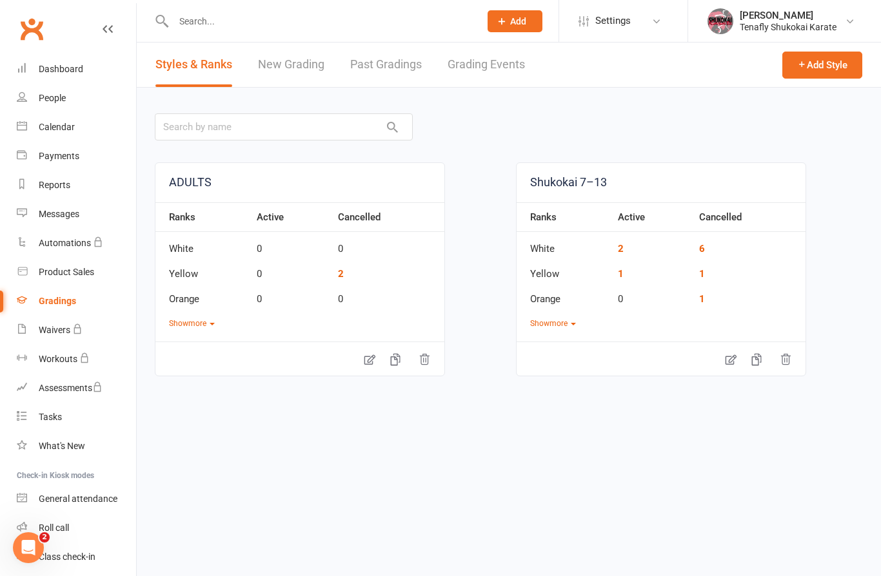
click at [289, 63] on link "New Grading" at bounding box center [291, 65] width 66 height 44
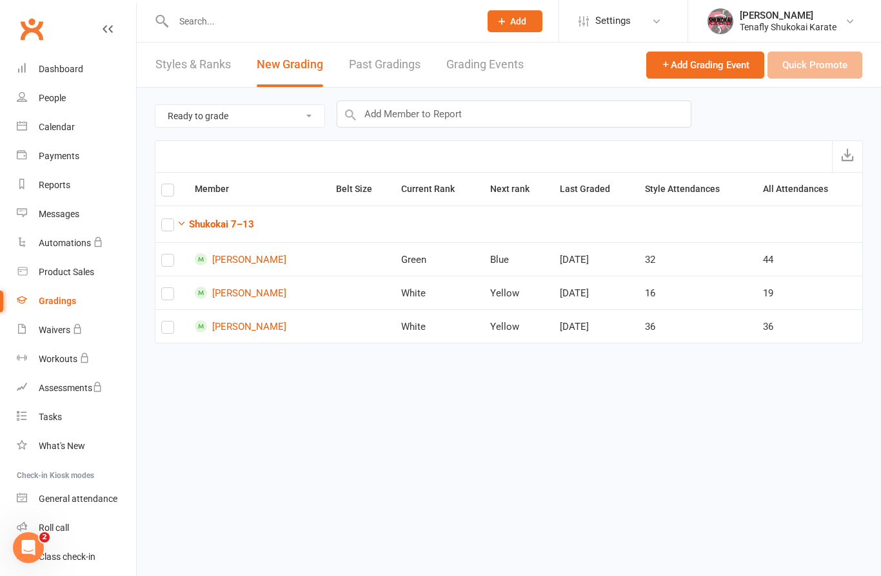
click at [288, 24] on input "text" at bounding box center [320, 21] width 301 height 18
type input "an"
click at [70, 71] on div "Dashboard" at bounding box center [61, 69] width 44 height 10
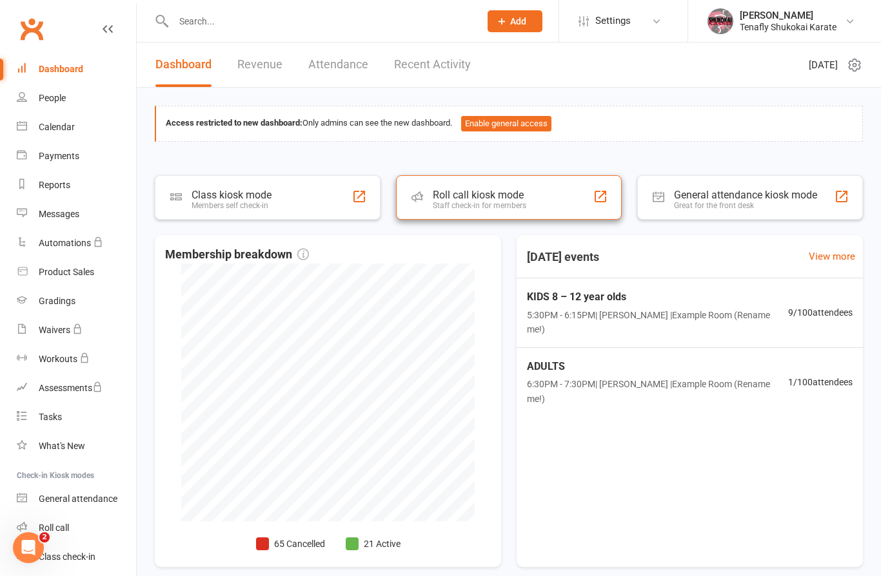
click at [503, 199] on div "Roll call kiosk mode" at bounding box center [479, 195] width 93 height 12
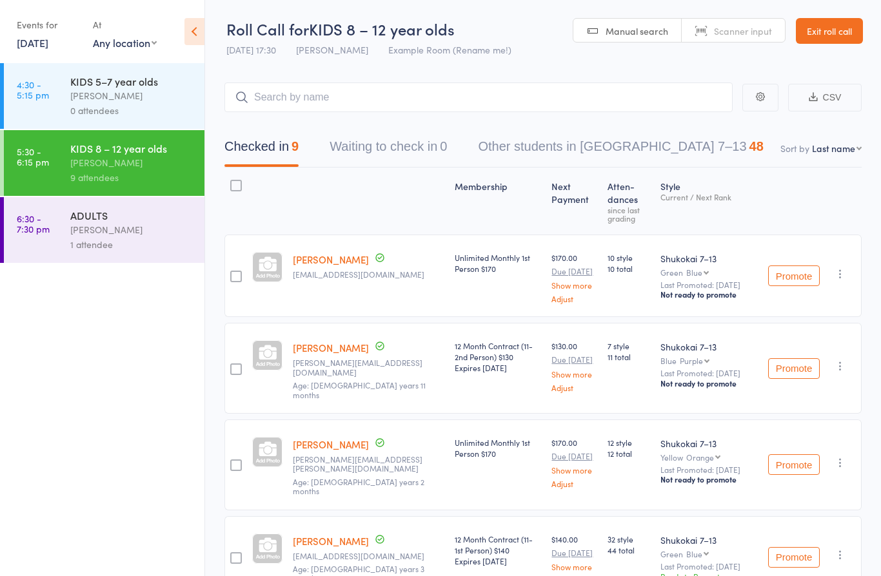
click at [837, 30] on link "Exit roll call" at bounding box center [829, 31] width 67 height 26
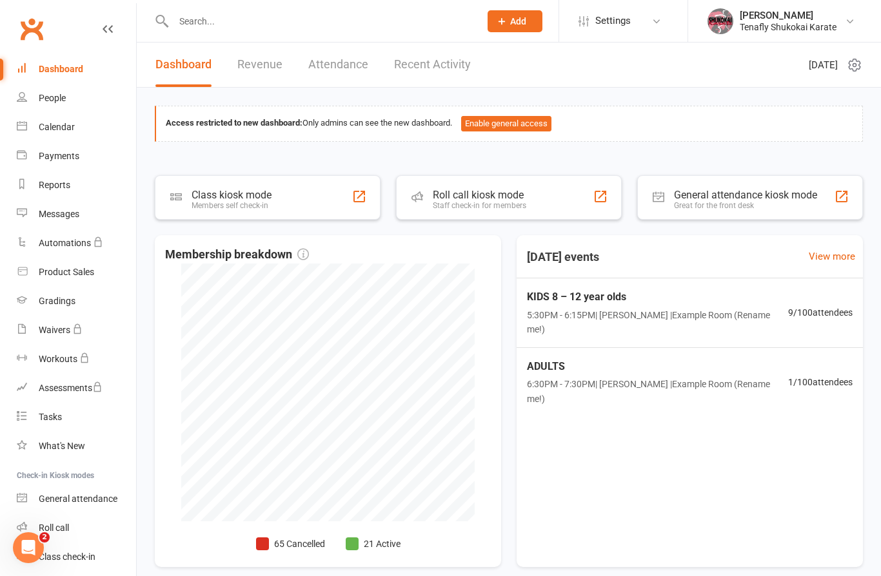
click at [60, 66] on div "Dashboard" at bounding box center [61, 69] width 44 height 10
click at [66, 128] on div "Calendar" at bounding box center [57, 127] width 36 height 10
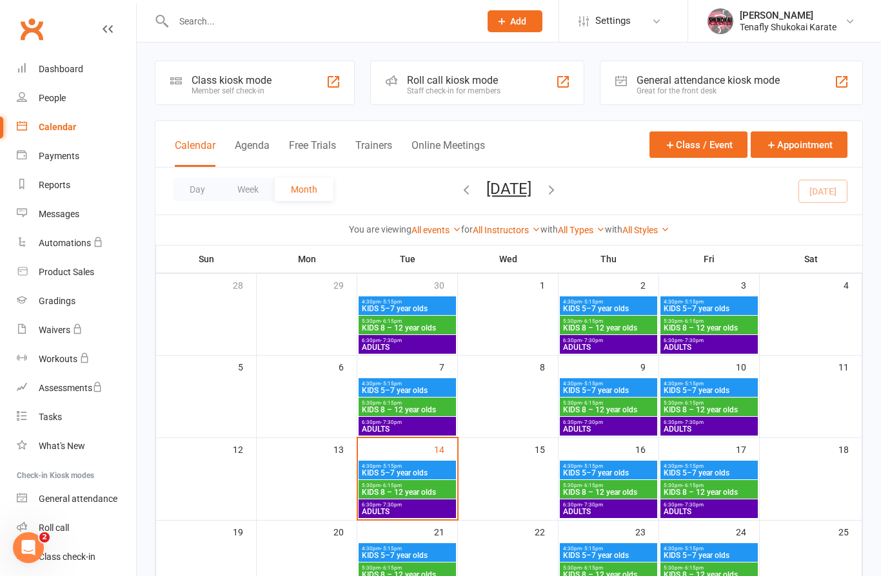
click at [459, 190] on icon "button" at bounding box center [466, 189] width 14 height 14
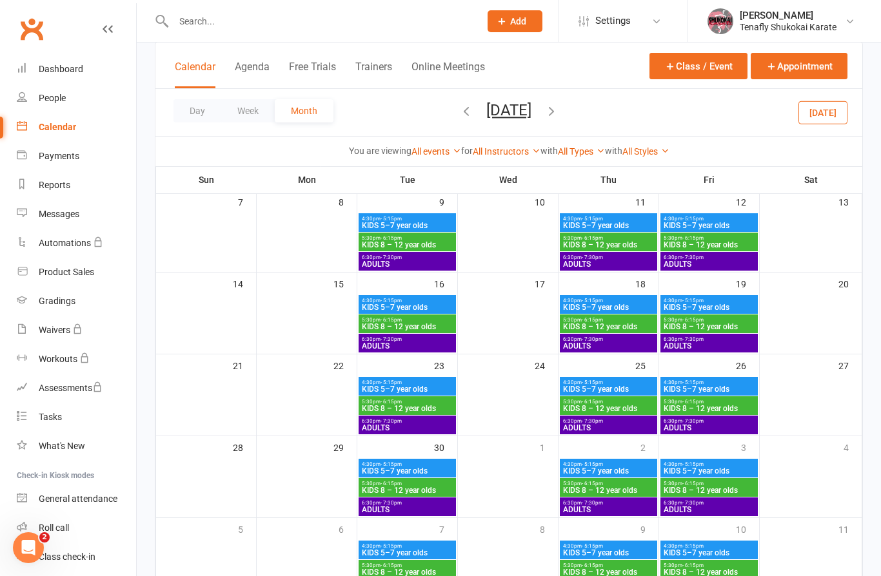
scroll to position [181, 0]
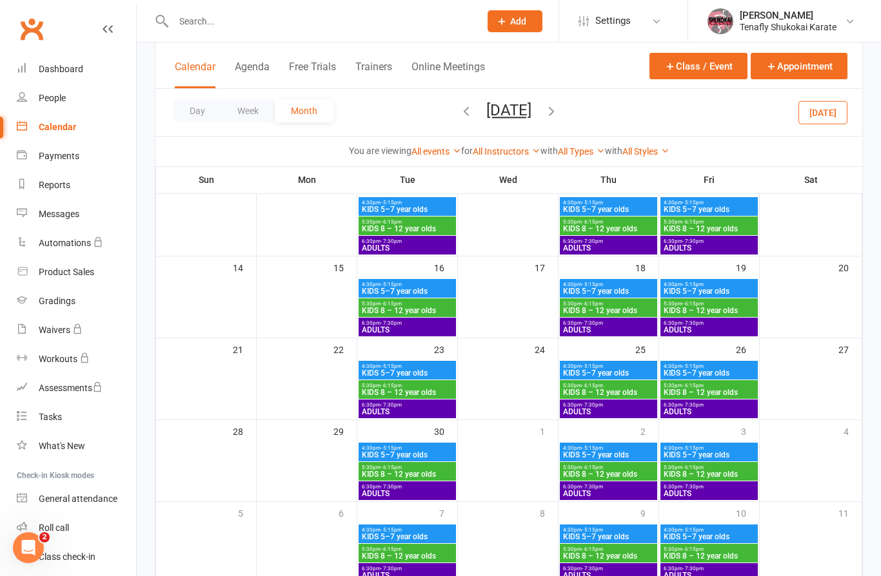
click at [415, 472] on span "KIDS 8 – 12 year olds" at bounding box center [407, 475] width 92 height 8
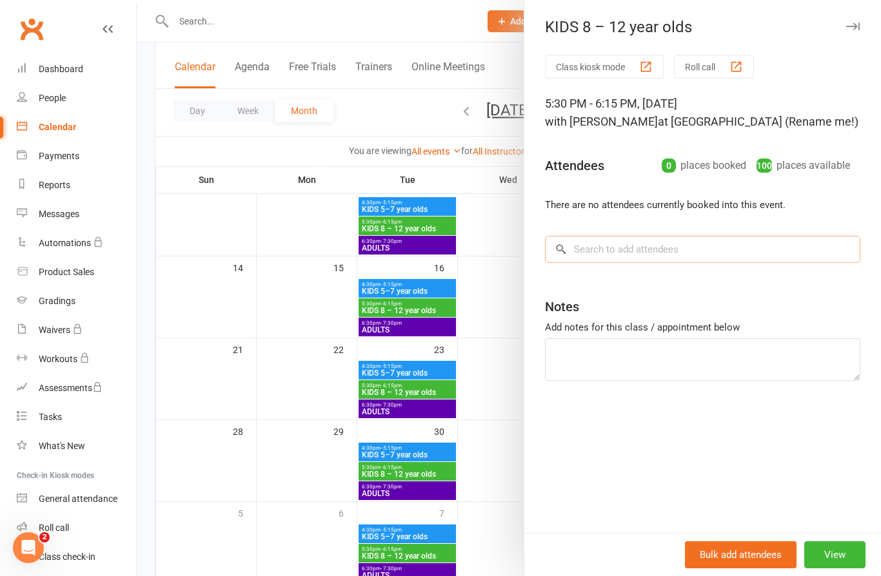
click at [683, 255] on input "search" at bounding box center [702, 249] width 315 height 27
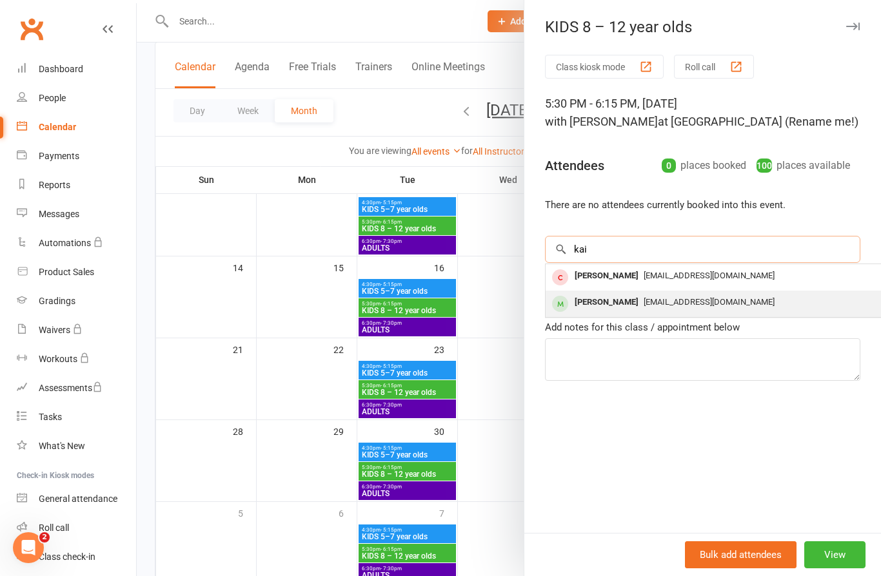
type input "kai"
click at [643, 302] on span "satomi.golan@gmail.com" at bounding box center [708, 302] width 131 height 10
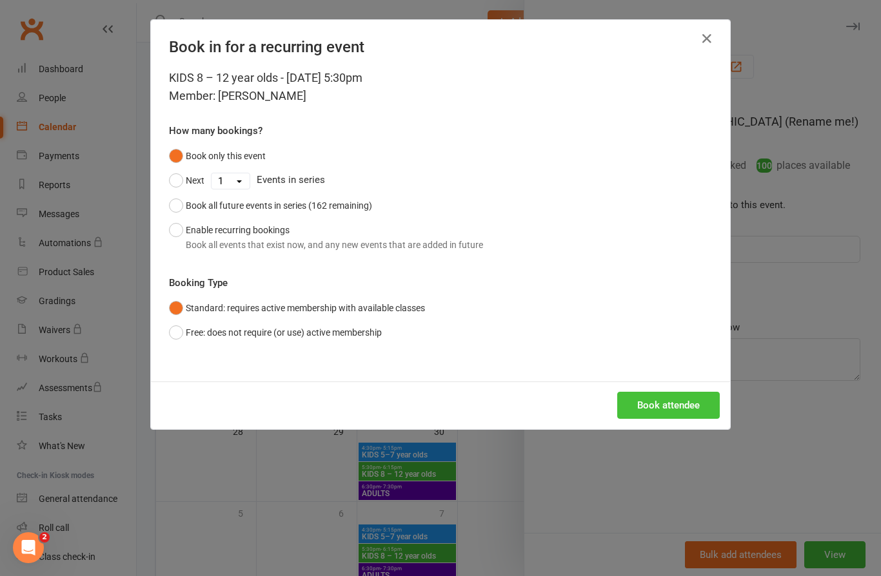
click at [660, 410] on button "Book attendee" at bounding box center [668, 405] width 103 height 27
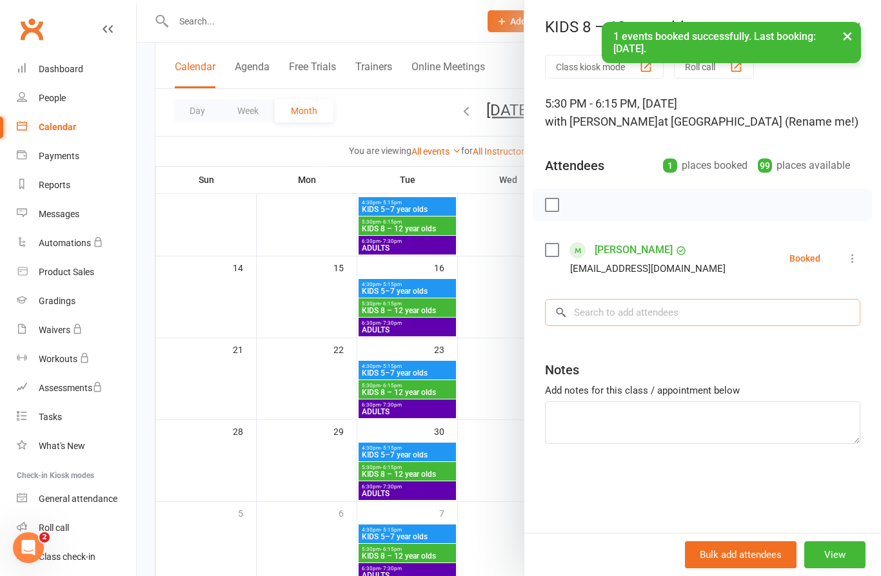
click at [642, 313] on input "search" at bounding box center [702, 312] width 315 height 27
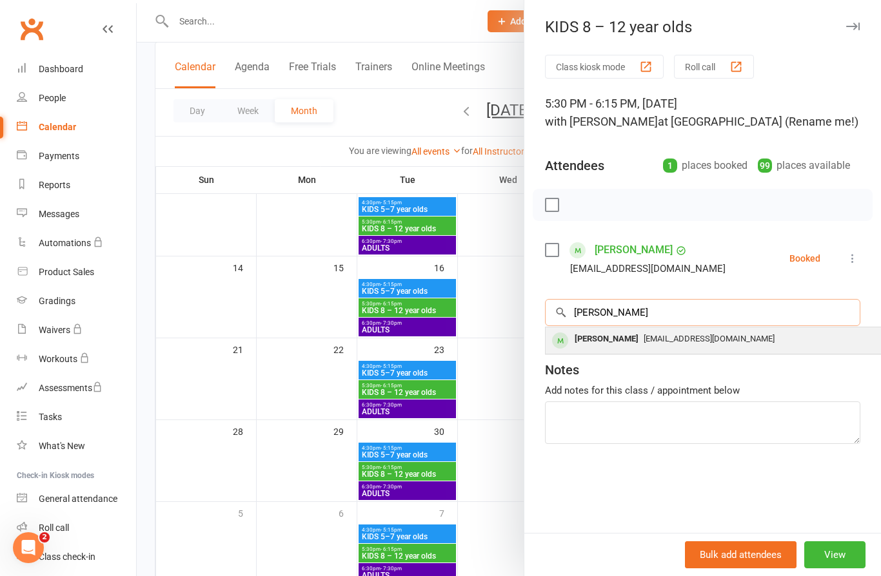
type input "oren"
click at [643, 344] on span "feilershay@gmail.com" at bounding box center [708, 339] width 131 height 10
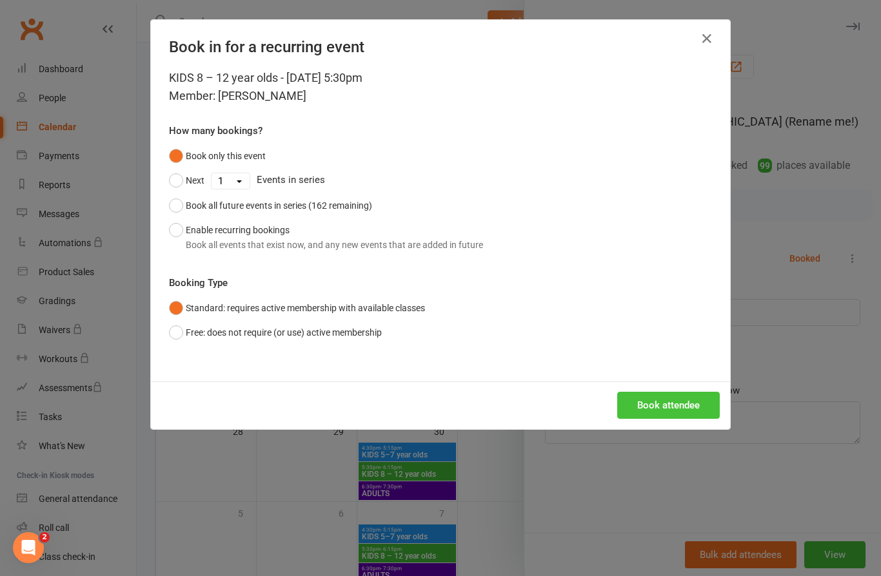
click at [672, 405] on button "Book attendee" at bounding box center [668, 405] width 103 height 27
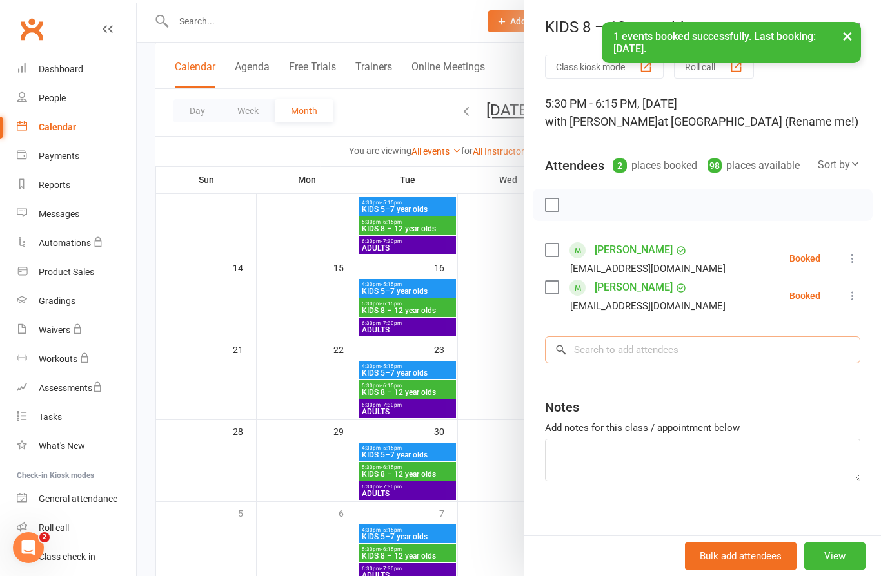
click at [641, 354] on input "search" at bounding box center [702, 350] width 315 height 27
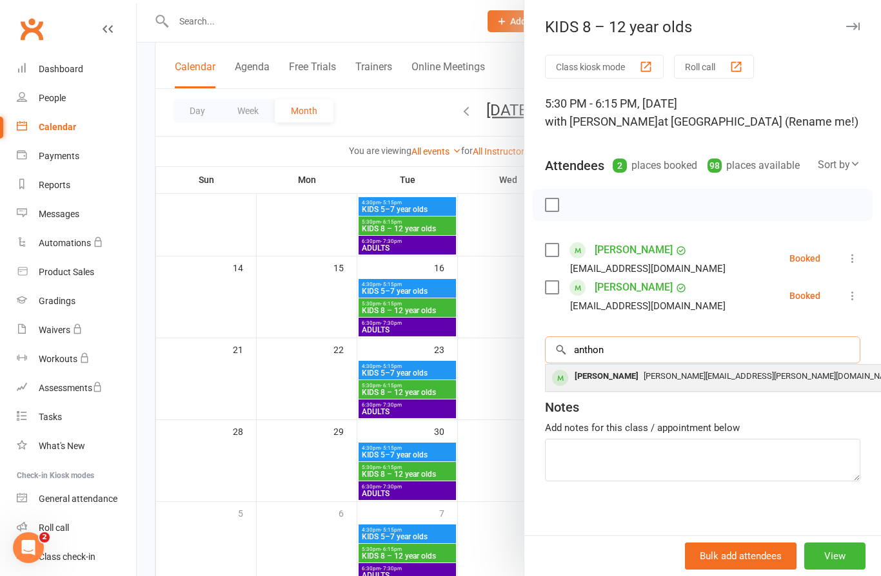
type input "anthon"
click at [670, 381] on span "Regina.Roper@gmail.com" at bounding box center [770, 376] width 255 height 10
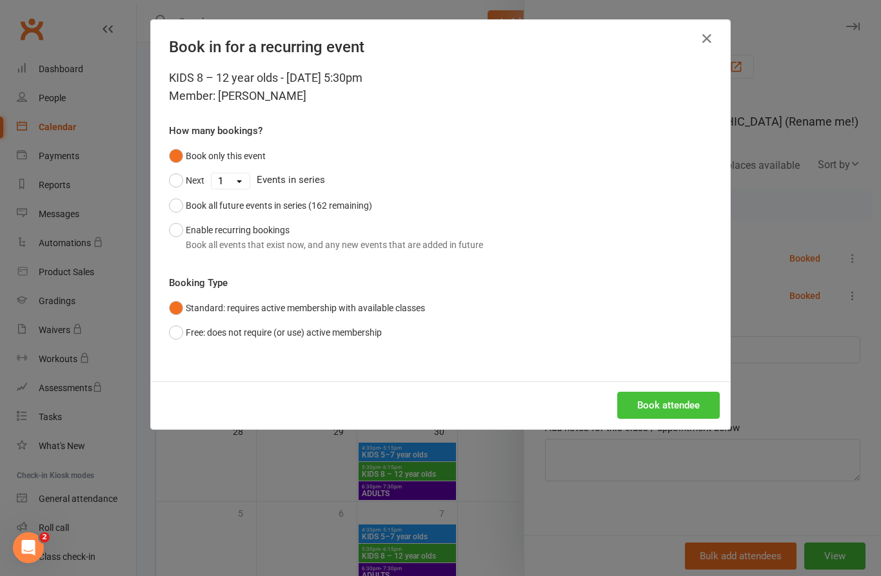
click at [685, 401] on button "Book attendee" at bounding box center [668, 405] width 103 height 27
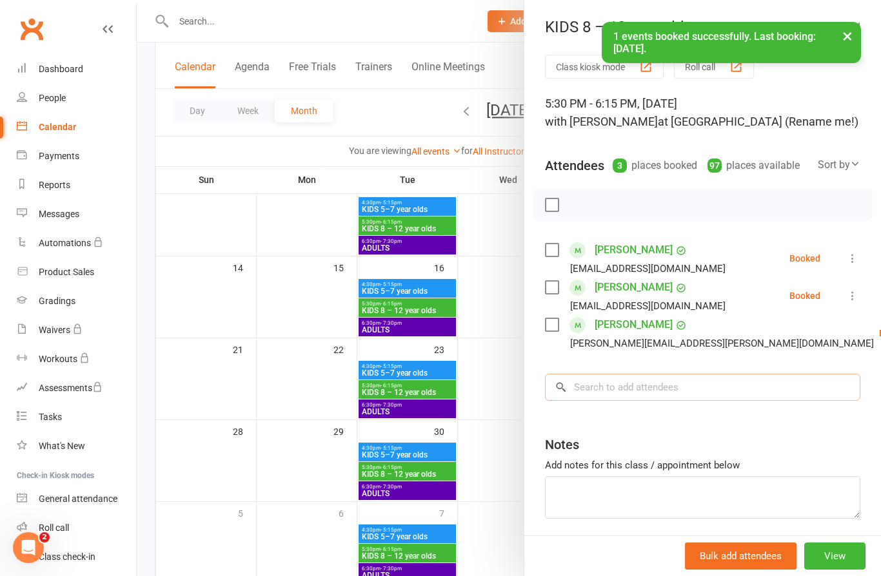
click at [649, 389] on input "search" at bounding box center [702, 387] width 315 height 27
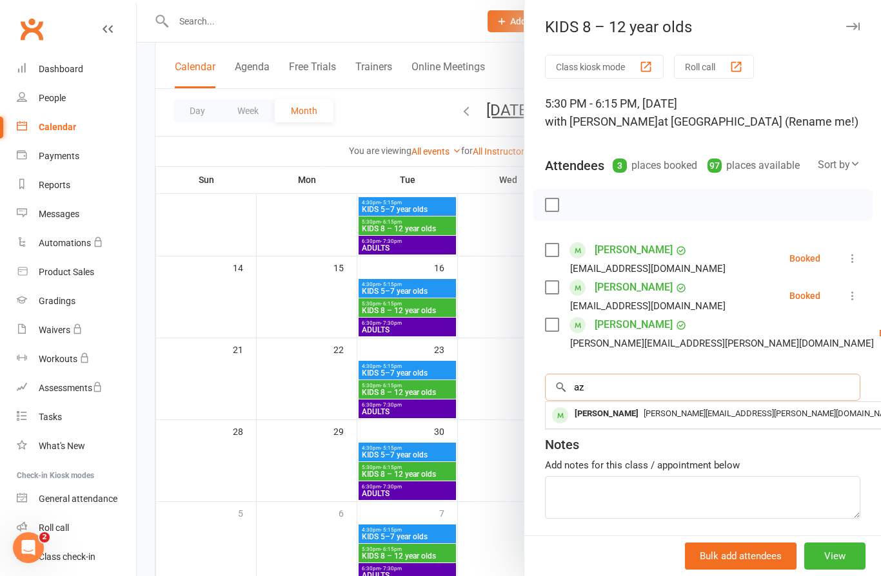
type input "a"
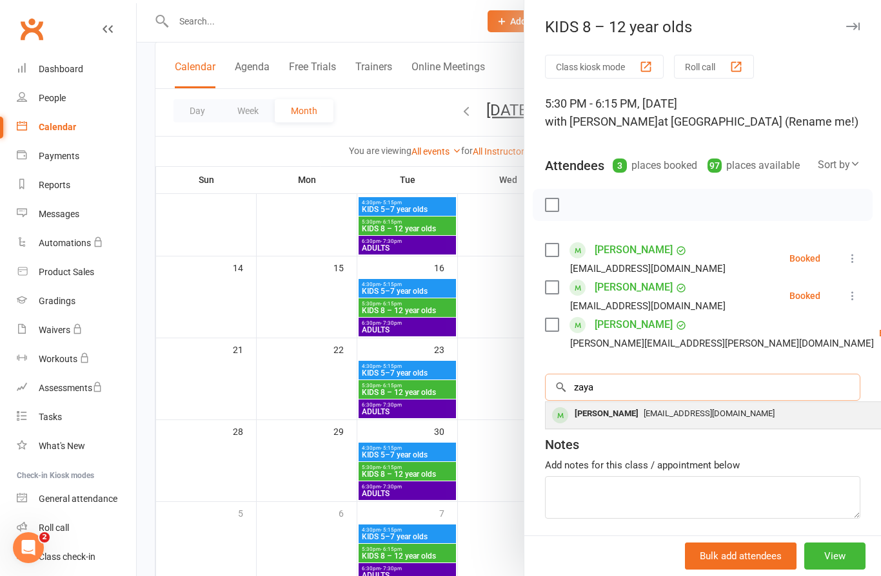
type input "zaya"
click at [643, 415] on span "ritaarodin@gmail.com" at bounding box center [708, 414] width 131 height 10
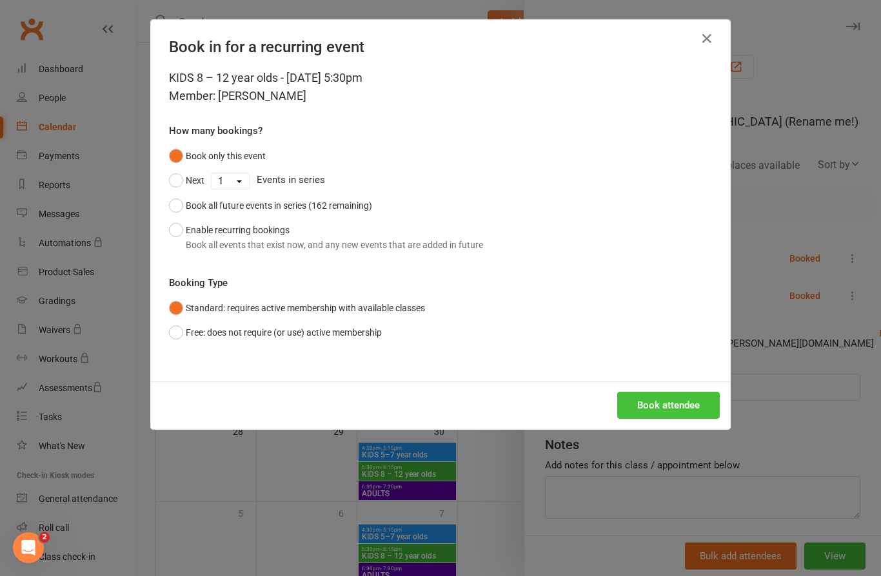
click at [669, 400] on button "Book attendee" at bounding box center [668, 405] width 103 height 27
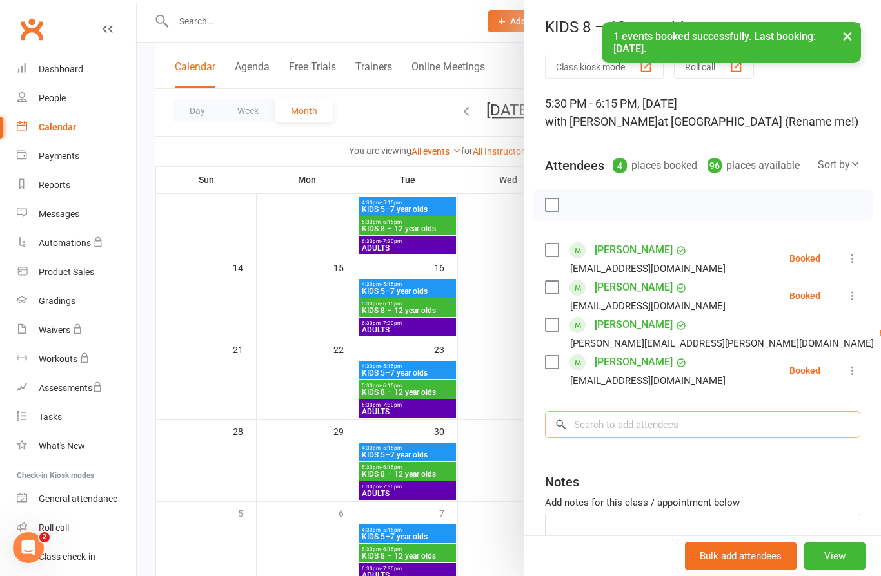
click at [634, 425] on input "search" at bounding box center [702, 424] width 315 height 27
type input "a"
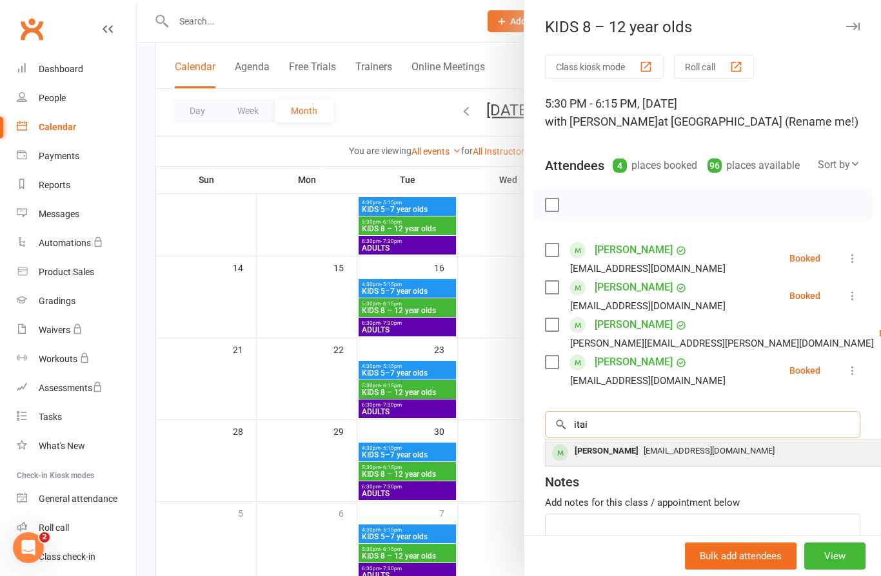
type input "itai"
click at [607, 456] on div "Itai Lidor" at bounding box center [606, 451] width 74 height 19
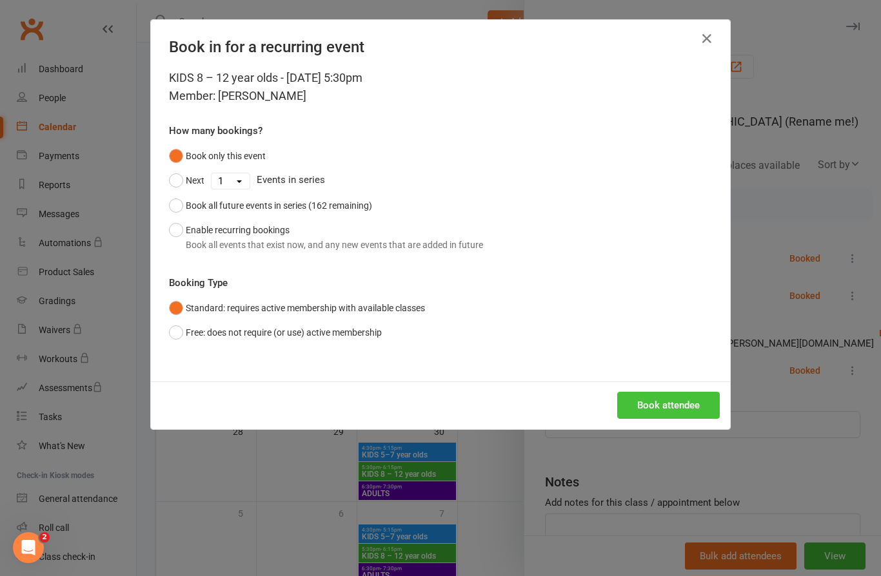
click at [665, 409] on button "Book attendee" at bounding box center [668, 405] width 103 height 27
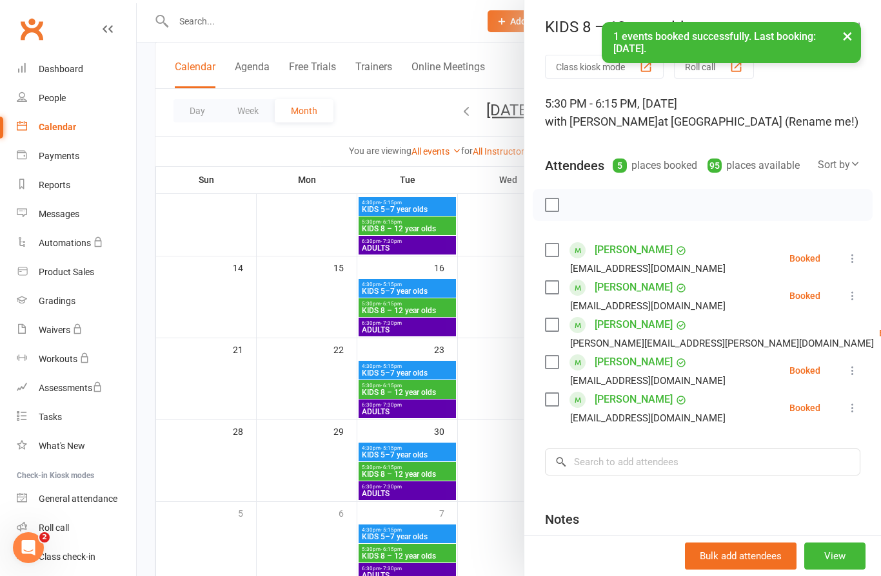
click at [643, 433] on div "Class kiosk mode Roll call 5:30 PM - 6:15 PM, Tuesday, September, 30, 2025 with…" at bounding box center [702, 356] width 357 height 603
click at [647, 458] on input "search" at bounding box center [702, 462] width 315 height 27
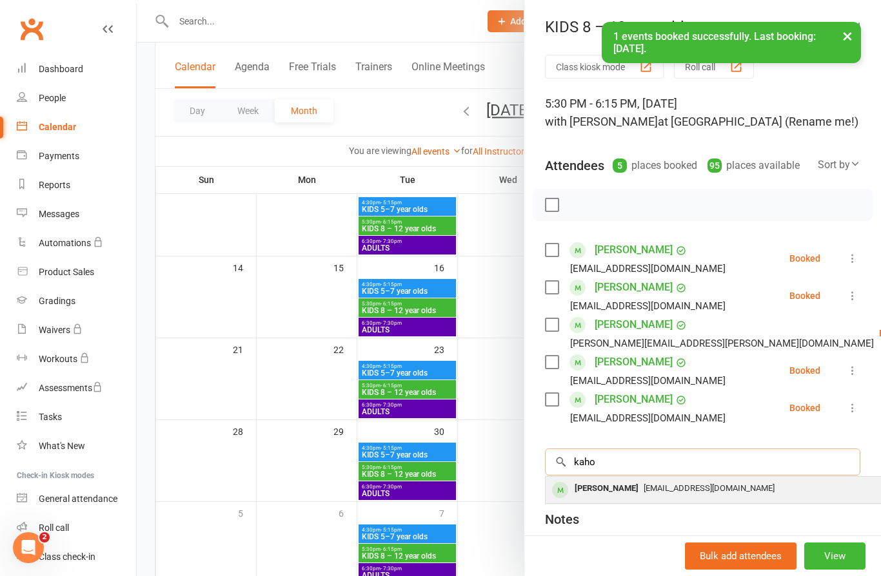
type input "kaho"
click at [620, 495] on div "Kaho Oikawa" at bounding box center [606, 489] width 74 height 19
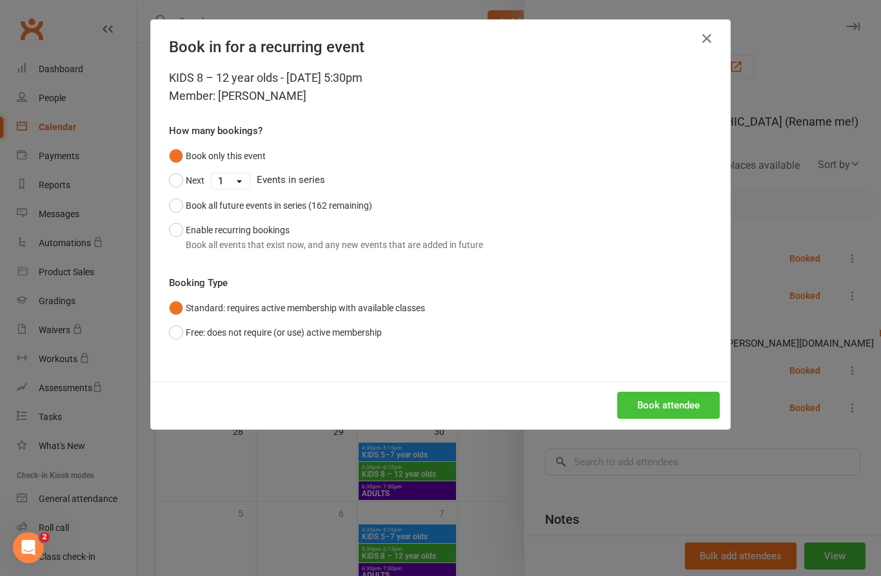
click at [682, 406] on button "Book attendee" at bounding box center [668, 405] width 103 height 27
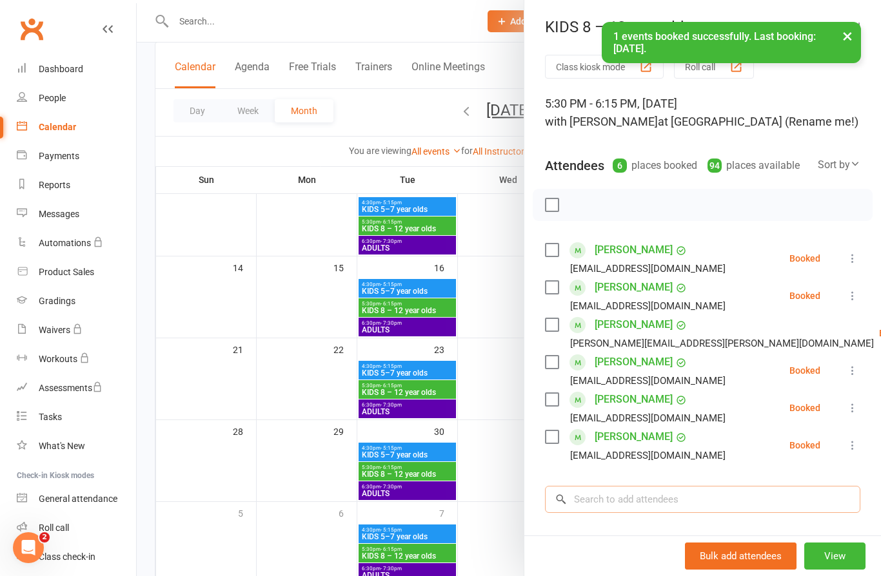
click at [630, 498] on input "search" at bounding box center [702, 499] width 315 height 27
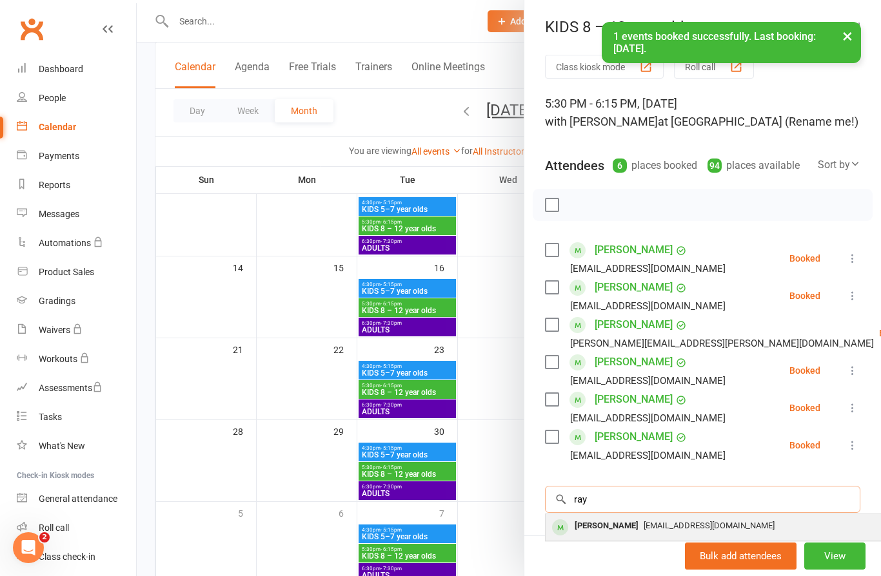
type input "ray"
click at [613, 532] on div "Ray Shenhar" at bounding box center [606, 526] width 74 height 19
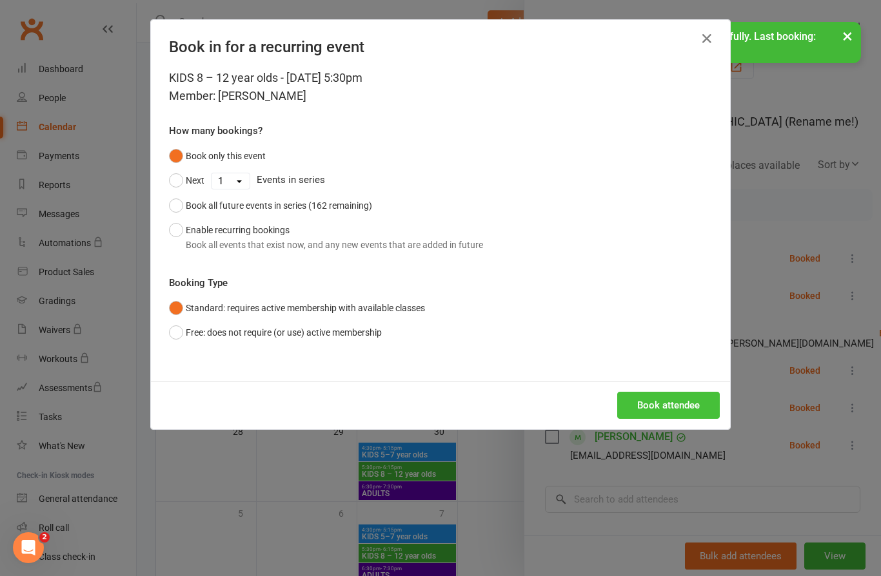
click at [692, 408] on button "Book attendee" at bounding box center [668, 405] width 103 height 27
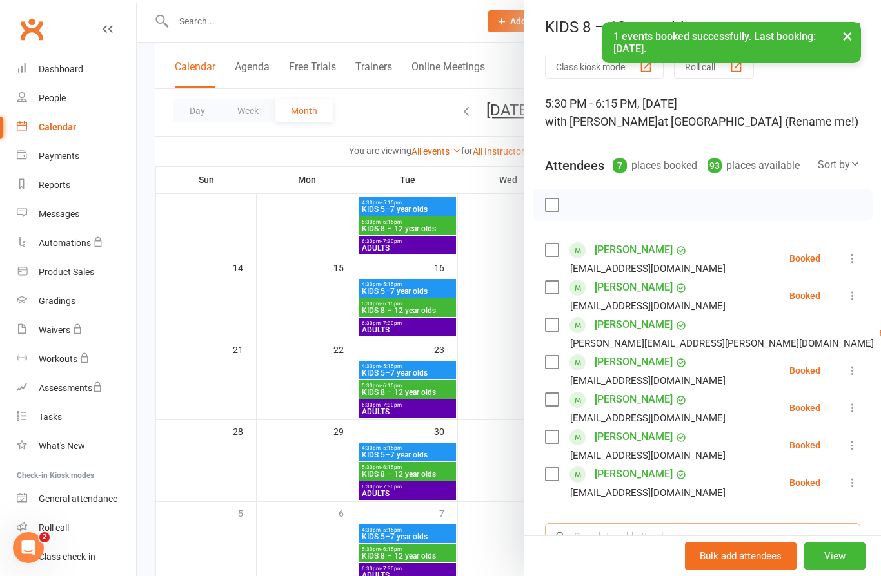
click at [614, 545] on input "search" at bounding box center [702, 536] width 315 height 27
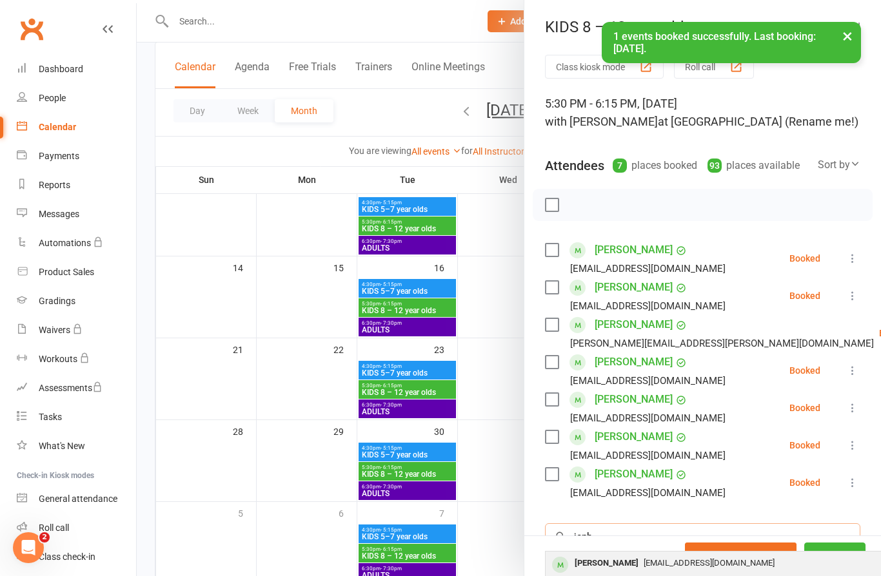
type input "jeph"
click at [643, 564] on span "danielkatz85@gmail.com" at bounding box center [708, 563] width 131 height 10
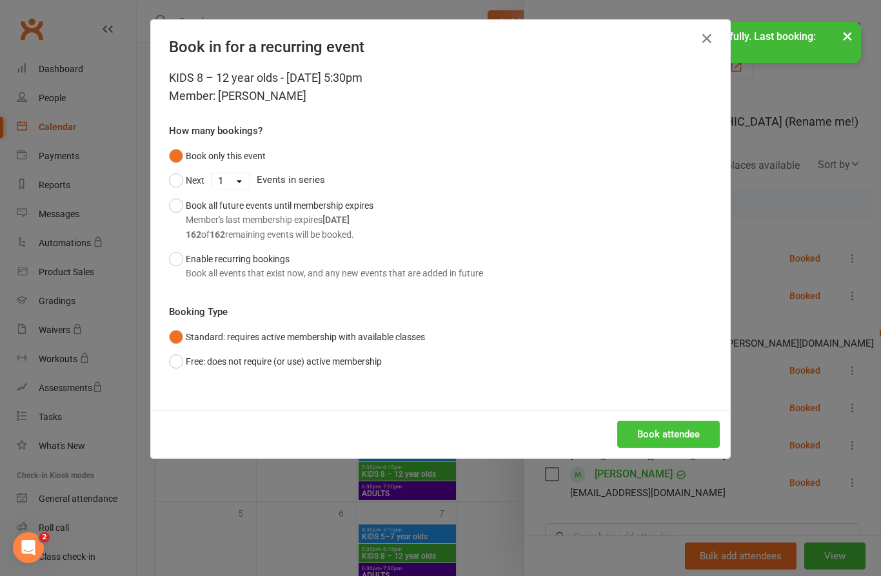
click at [679, 440] on button "Book attendee" at bounding box center [668, 434] width 103 height 27
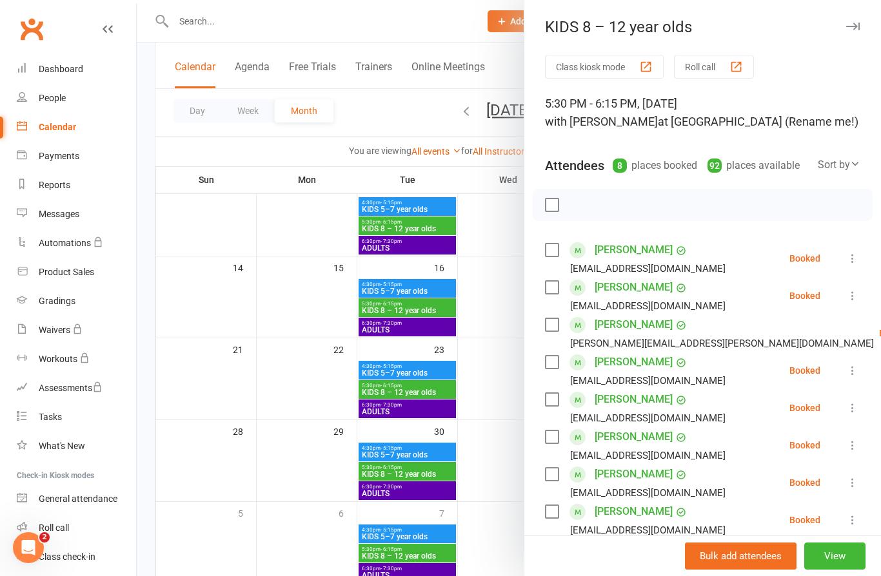
click at [859, 523] on icon at bounding box center [852, 520] width 13 height 13
click at [854, 484] on icon at bounding box center [852, 482] width 13 height 13
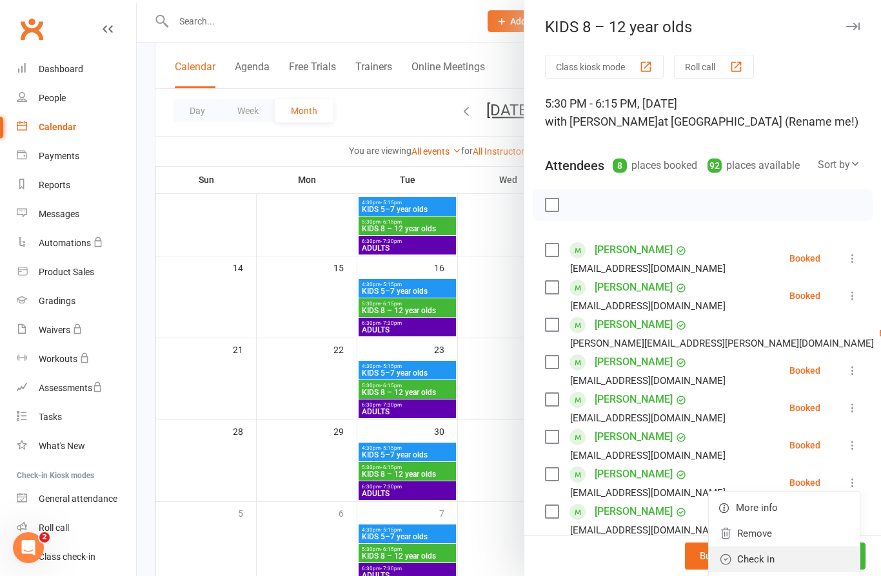
click at [790, 563] on link "Check in" at bounding box center [783, 560] width 151 height 26
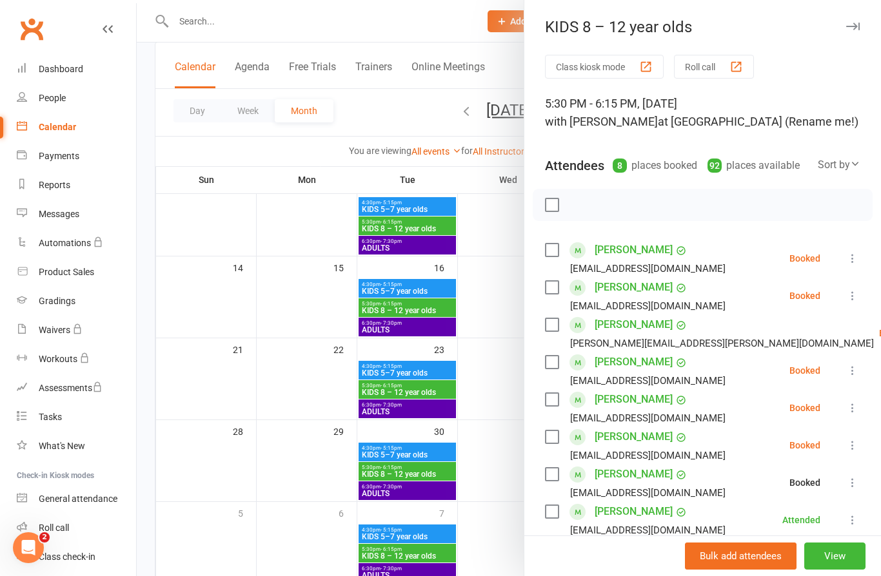
click at [859, 444] on button at bounding box center [852, 445] width 15 height 15
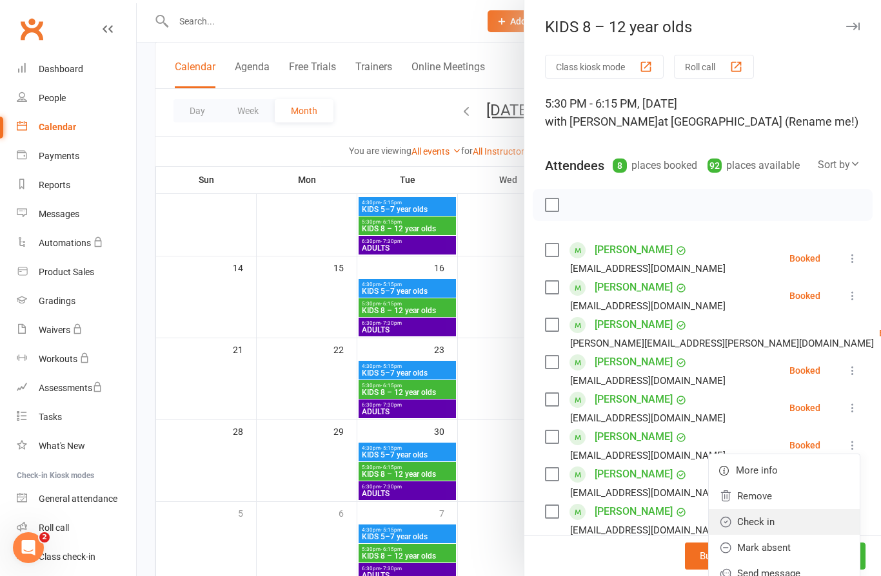
click at [783, 522] on link "Check in" at bounding box center [783, 522] width 151 height 26
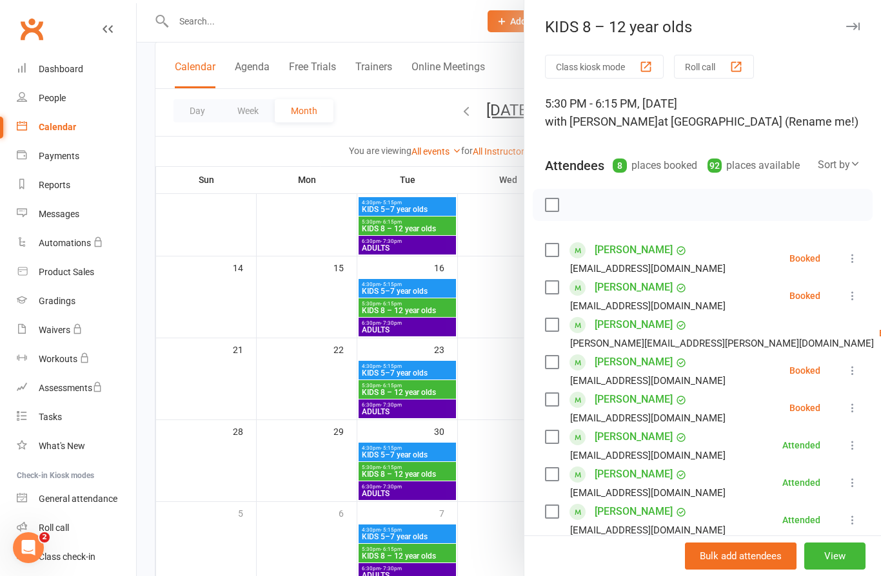
click at [854, 406] on icon at bounding box center [852, 408] width 13 height 13
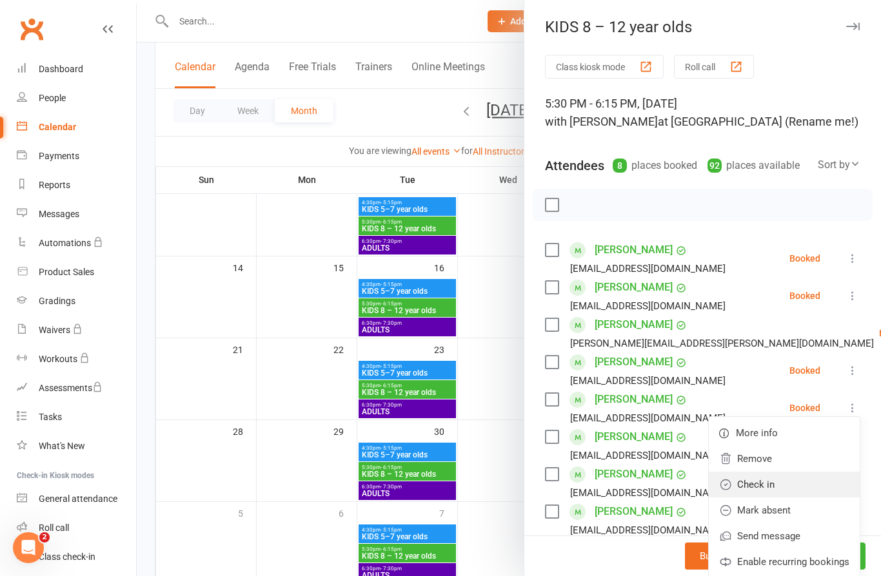
click at [779, 488] on link "Check in" at bounding box center [783, 485] width 151 height 26
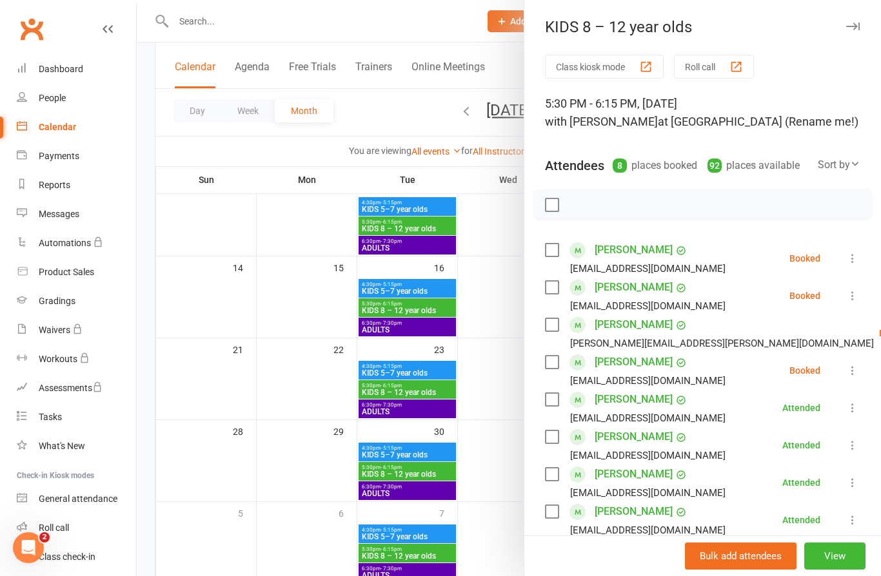
click at [859, 368] on icon at bounding box center [852, 370] width 13 height 13
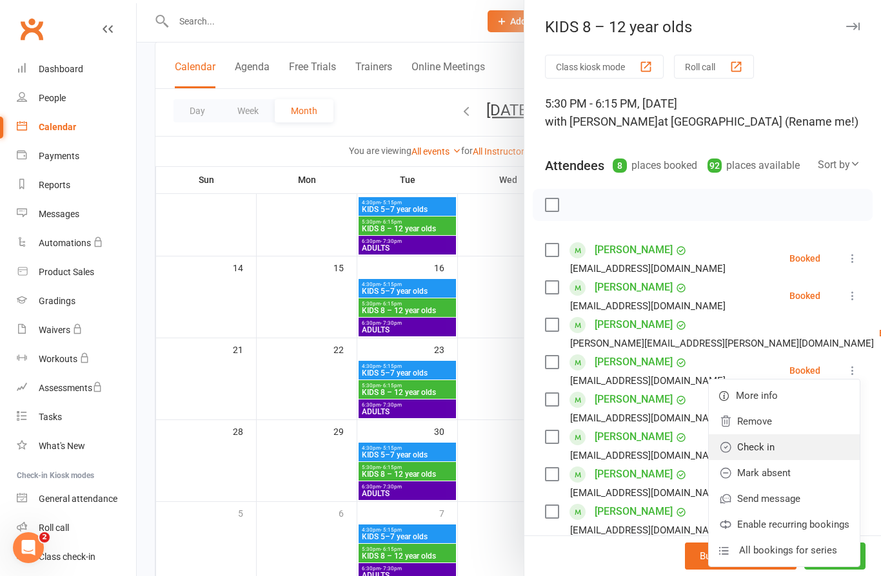
click at [770, 449] on link "Check in" at bounding box center [783, 448] width 151 height 26
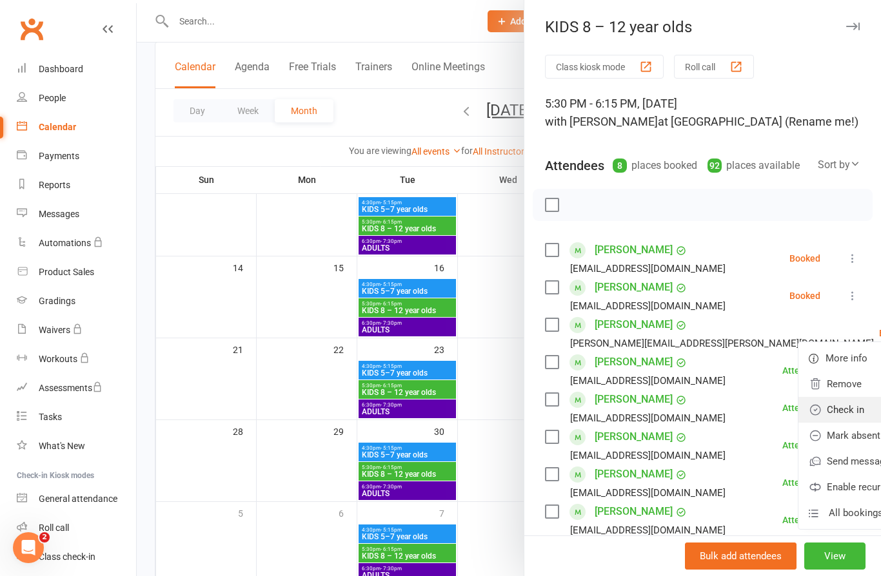
click at [798, 413] on link "Check in" at bounding box center [873, 410] width 151 height 26
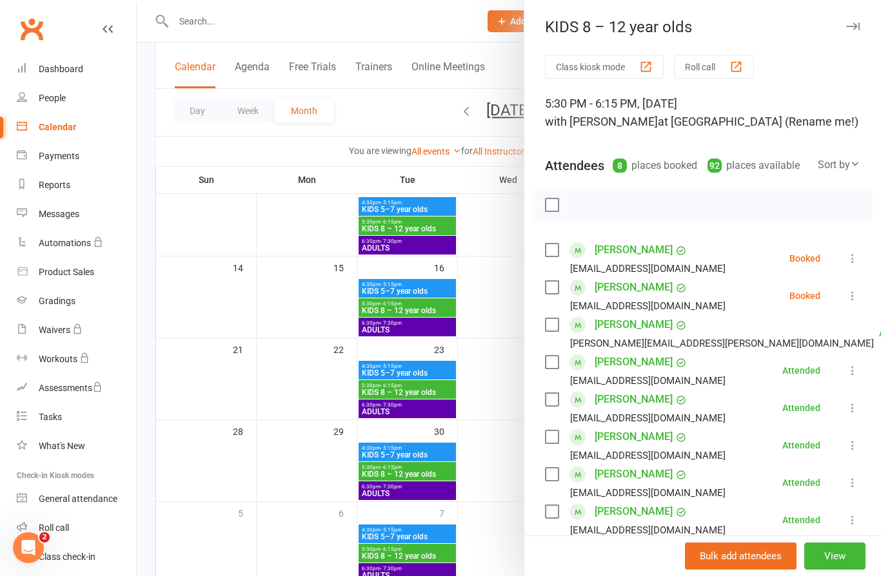
click at [855, 293] on icon at bounding box center [852, 295] width 13 height 13
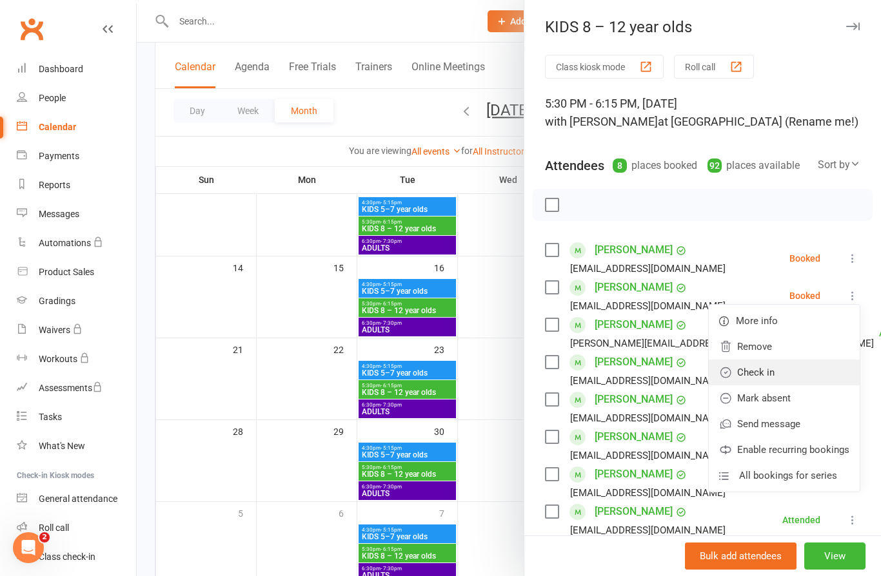
click at [763, 375] on link "Check in" at bounding box center [783, 373] width 151 height 26
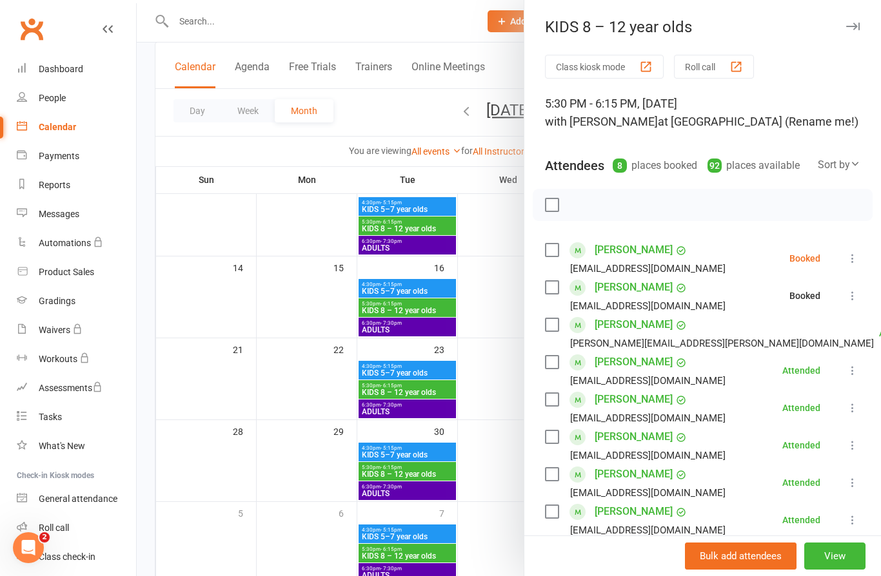
click at [852, 258] on icon at bounding box center [852, 258] width 13 height 13
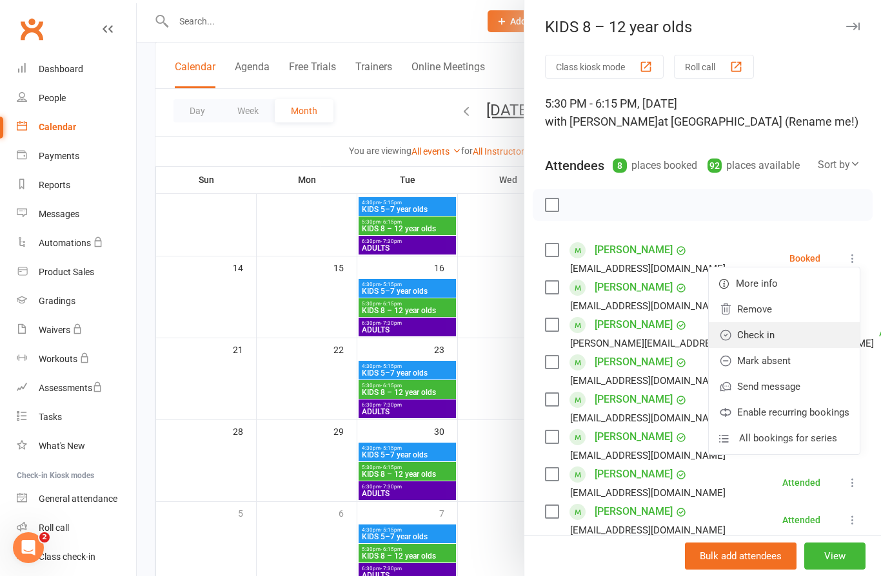
click at [766, 336] on link "Check in" at bounding box center [783, 335] width 151 height 26
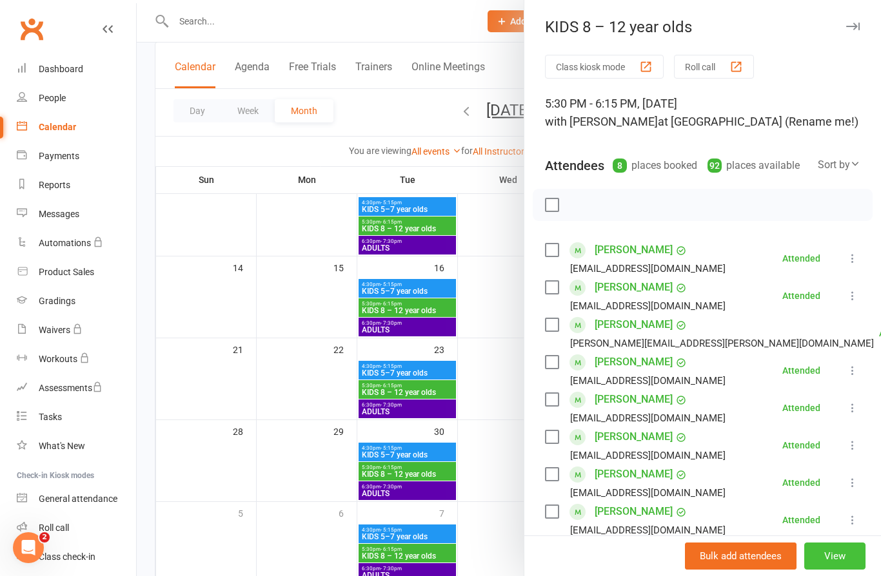
click at [833, 570] on button "View" at bounding box center [834, 556] width 61 height 27
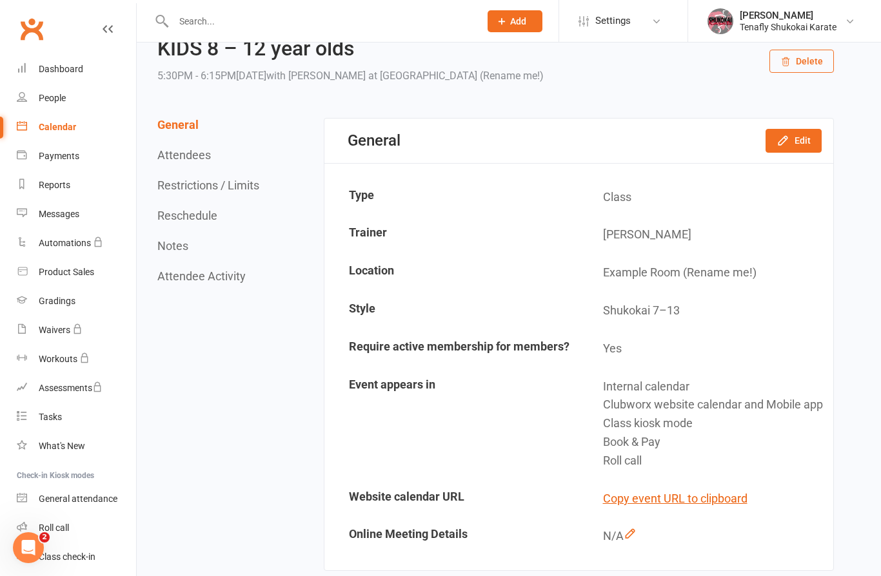
scroll to position [57, 0]
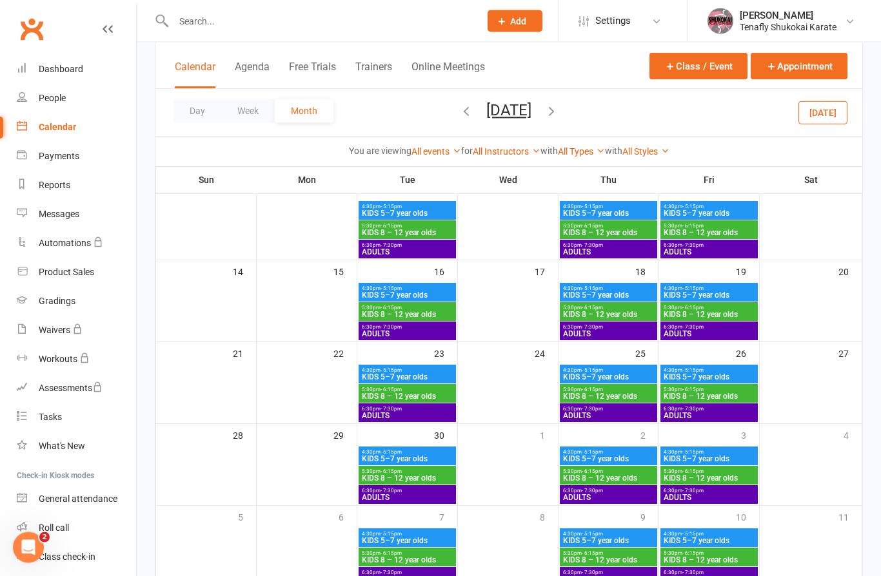
scroll to position [181, 0]
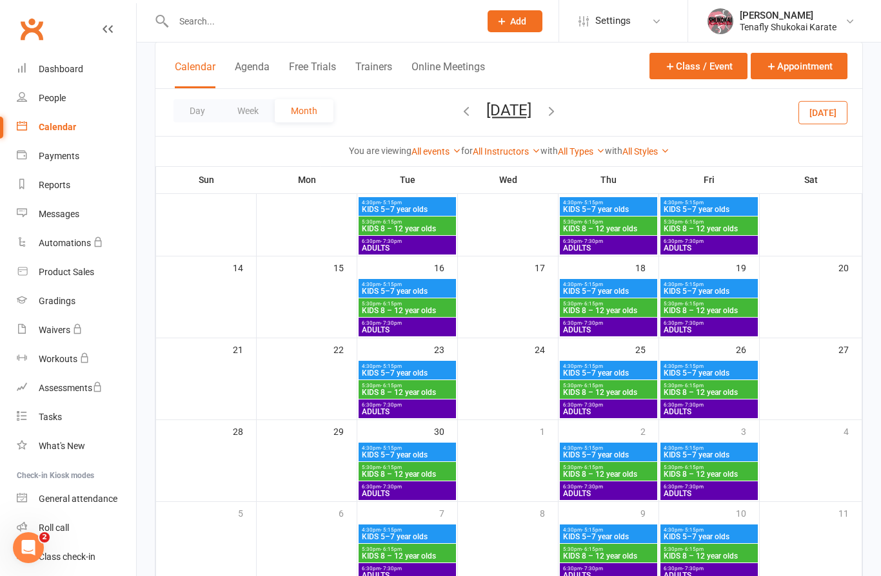
click at [428, 493] on span "ADULTS" at bounding box center [407, 494] width 92 height 8
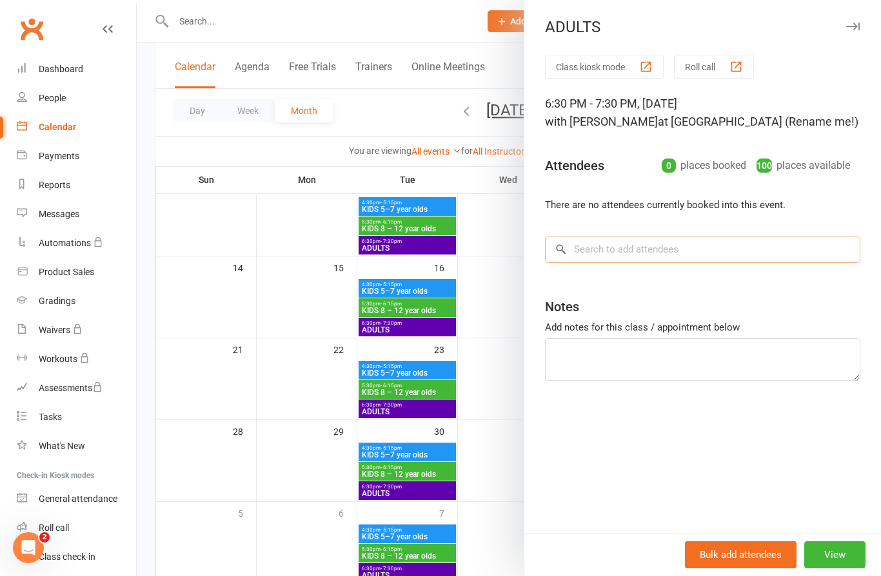
click at [654, 254] on input "search" at bounding box center [702, 249] width 315 height 27
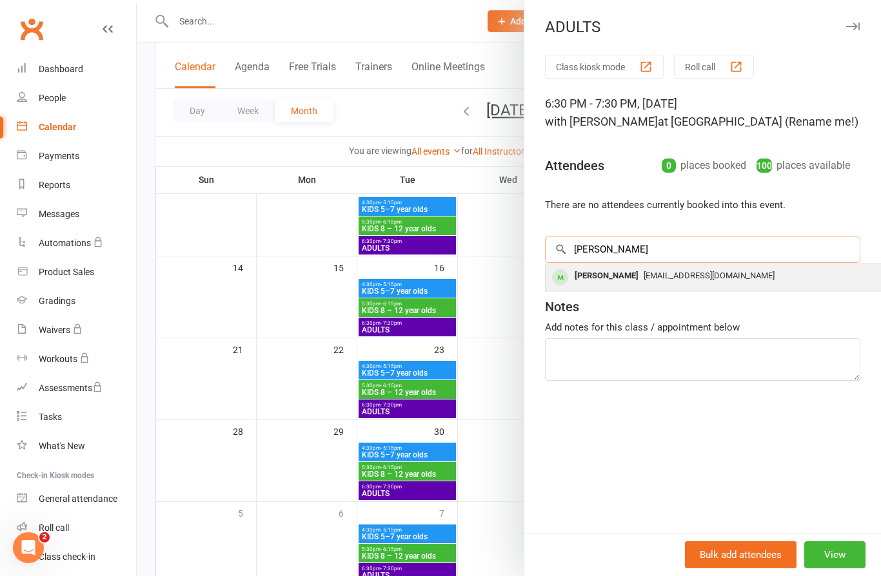
type input "[PERSON_NAME]"
click at [631, 275] on div "[PERSON_NAME]" at bounding box center [606, 276] width 74 height 19
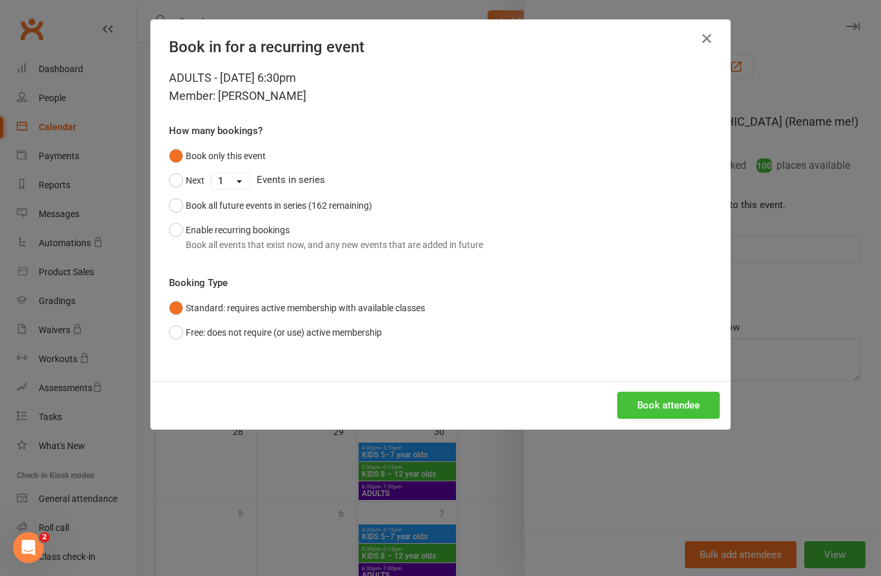
click at [674, 403] on button "Book attendee" at bounding box center [668, 405] width 103 height 27
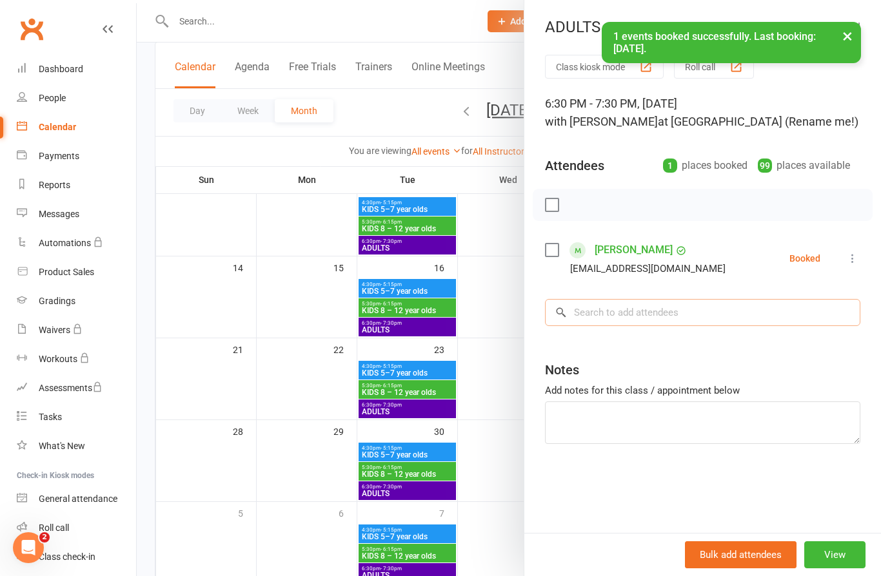
click at [663, 322] on input "search" at bounding box center [702, 312] width 315 height 27
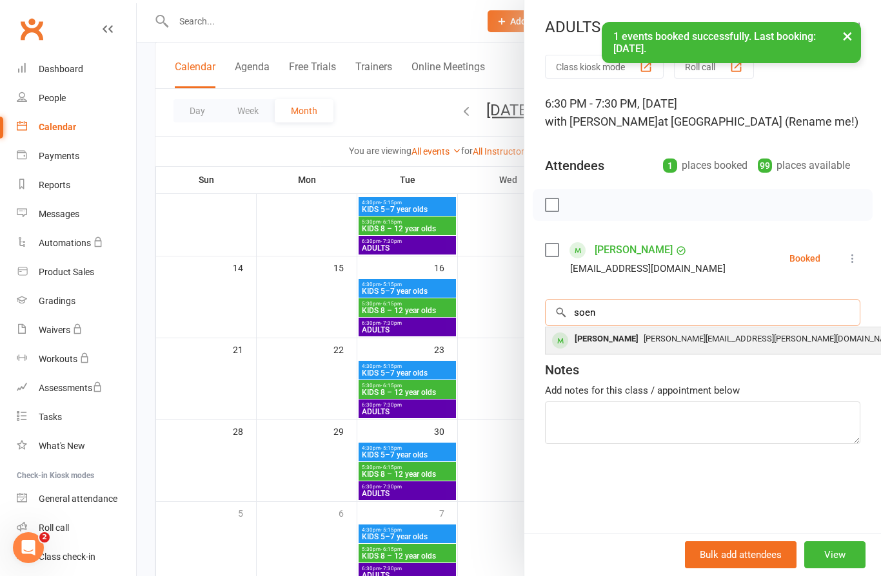
type input "soen"
click at [659, 346] on div "[PERSON_NAME][EMAIL_ADDRESS][PERSON_NAME][DOMAIN_NAME]" at bounding box center [738, 339] width 375 height 19
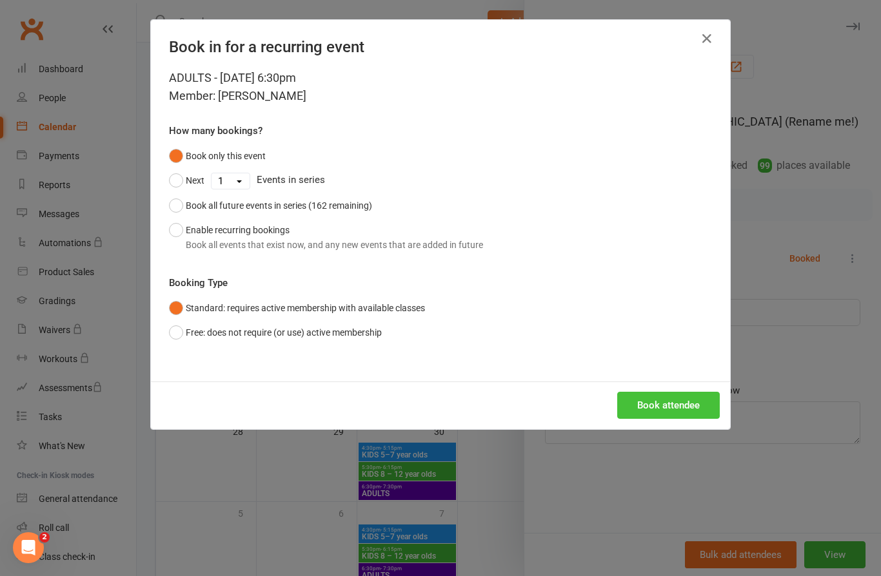
click at [689, 403] on button "Book attendee" at bounding box center [668, 405] width 103 height 27
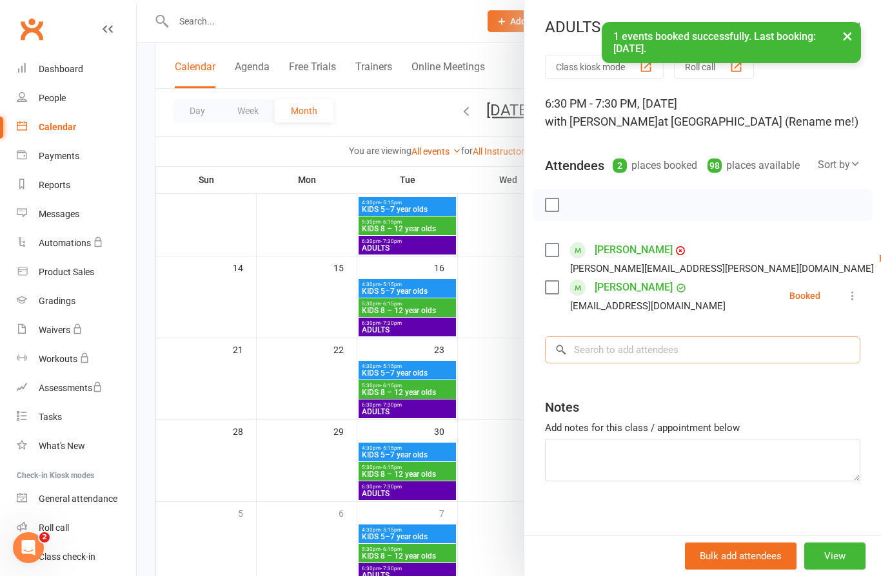
click at [638, 360] on input "search" at bounding box center [702, 350] width 315 height 27
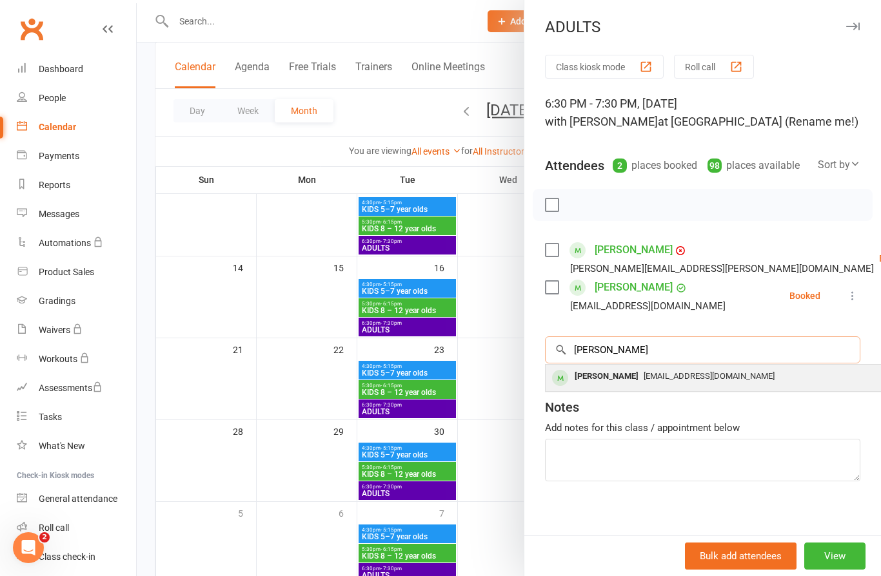
type input "erika"
click at [622, 378] on div "[PERSON_NAME]" at bounding box center [606, 376] width 74 height 19
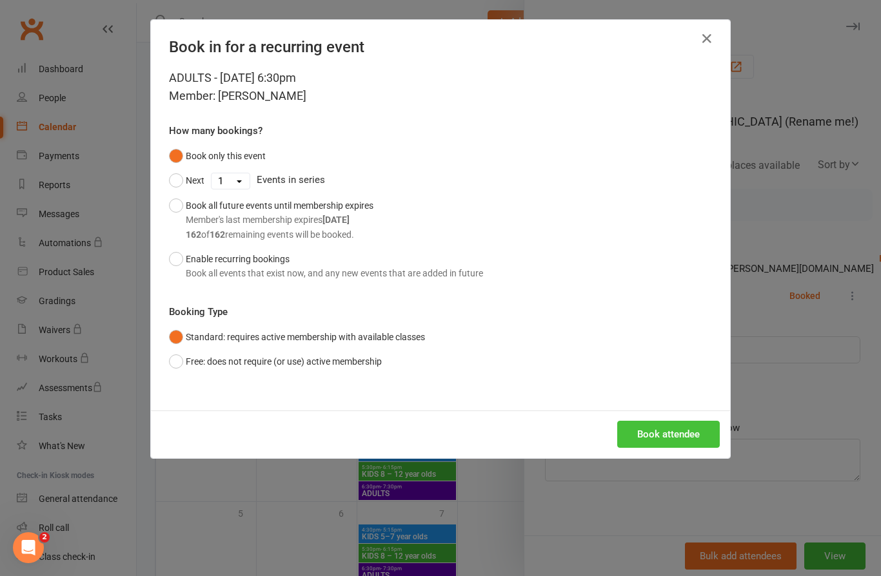
click at [670, 437] on button "Book attendee" at bounding box center [668, 434] width 103 height 27
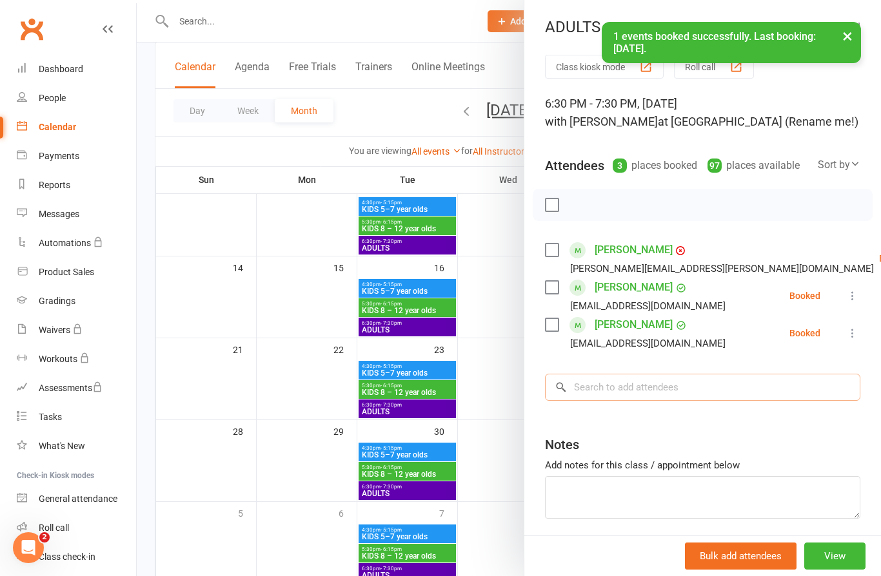
click at [636, 388] on input "search" at bounding box center [702, 387] width 315 height 27
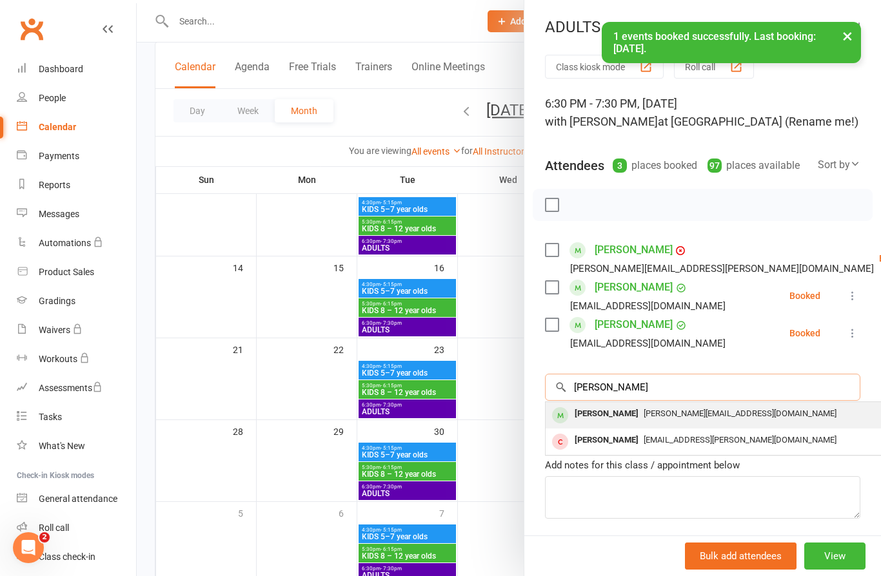
type input "[PERSON_NAME]"
click at [617, 420] on div "[PERSON_NAME]" at bounding box center [606, 414] width 74 height 19
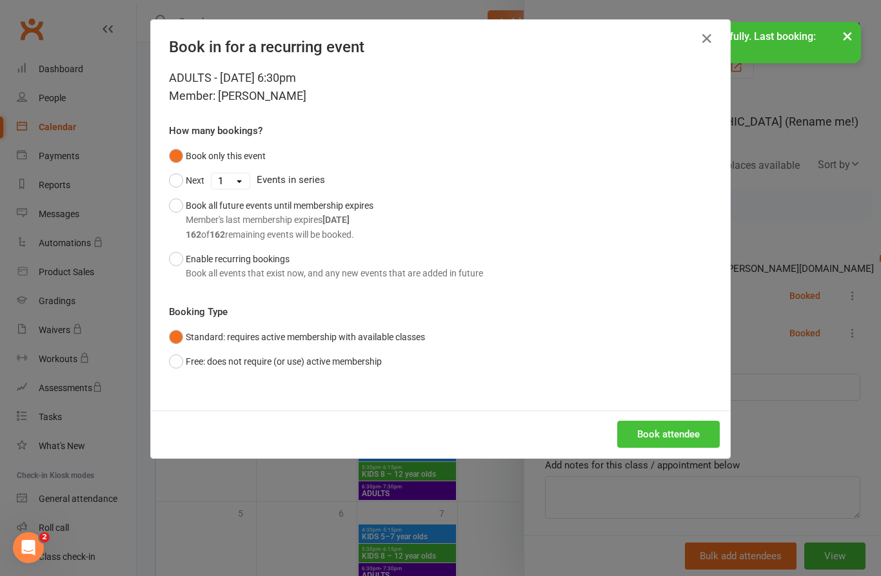
click at [694, 433] on button "Book attendee" at bounding box center [668, 434] width 103 height 27
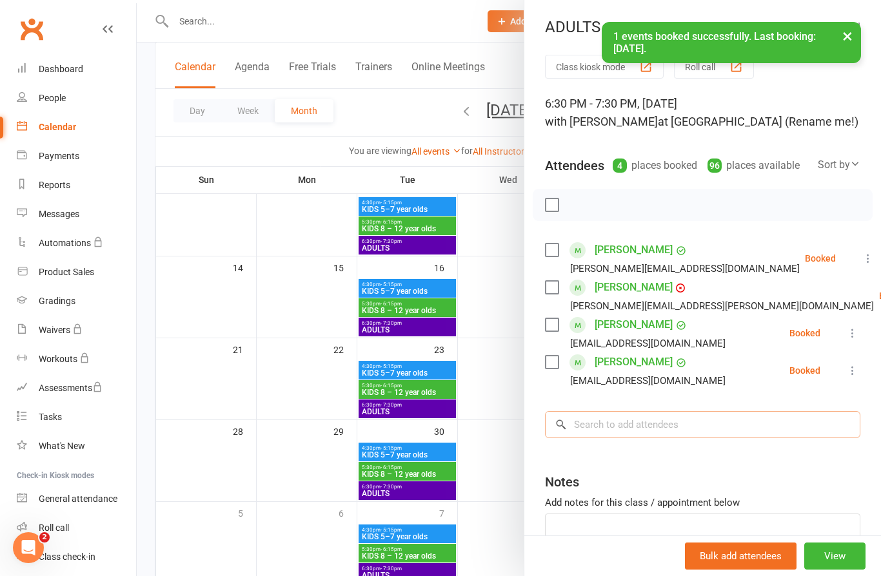
click at [636, 427] on input "search" at bounding box center [702, 424] width 315 height 27
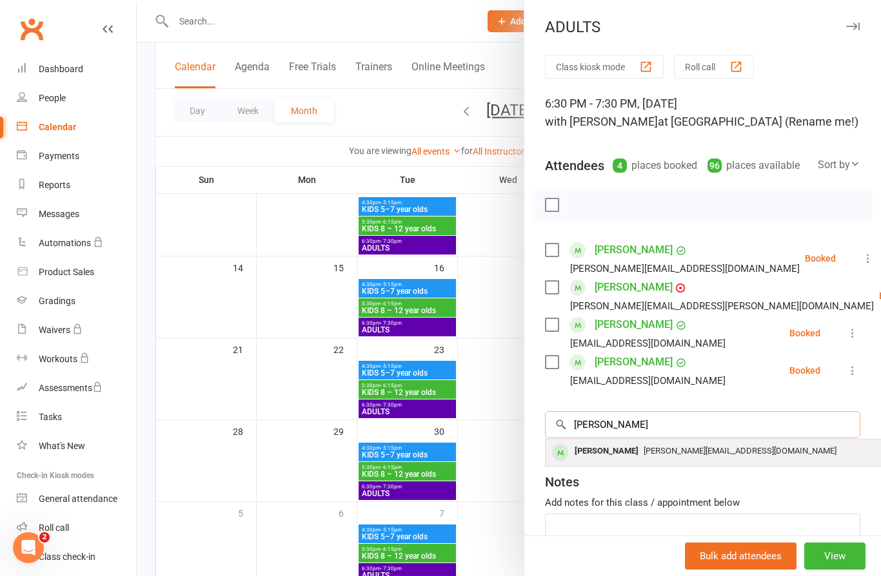
type input "[PERSON_NAME]"
click at [626, 454] on div "[PERSON_NAME]" at bounding box center [606, 451] width 74 height 19
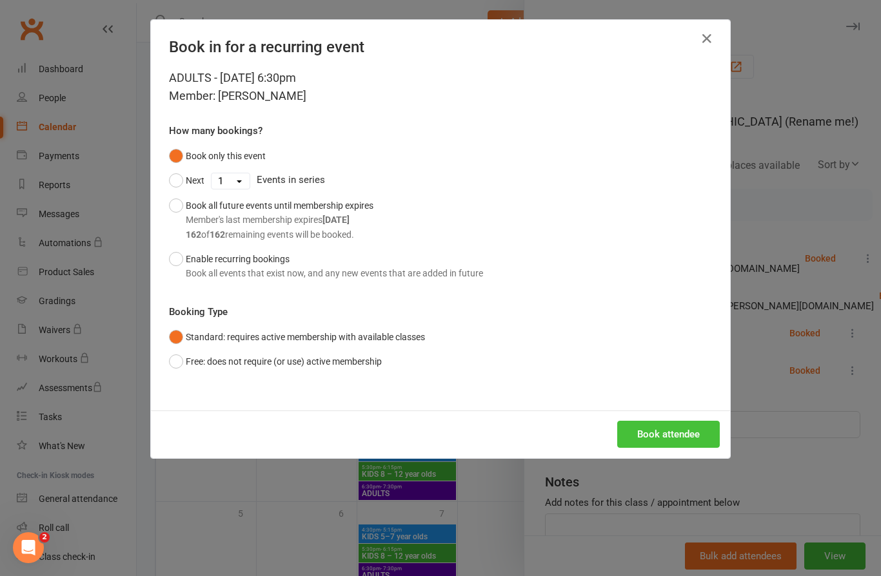
click at [687, 438] on button "Book attendee" at bounding box center [668, 434] width 103 height 27
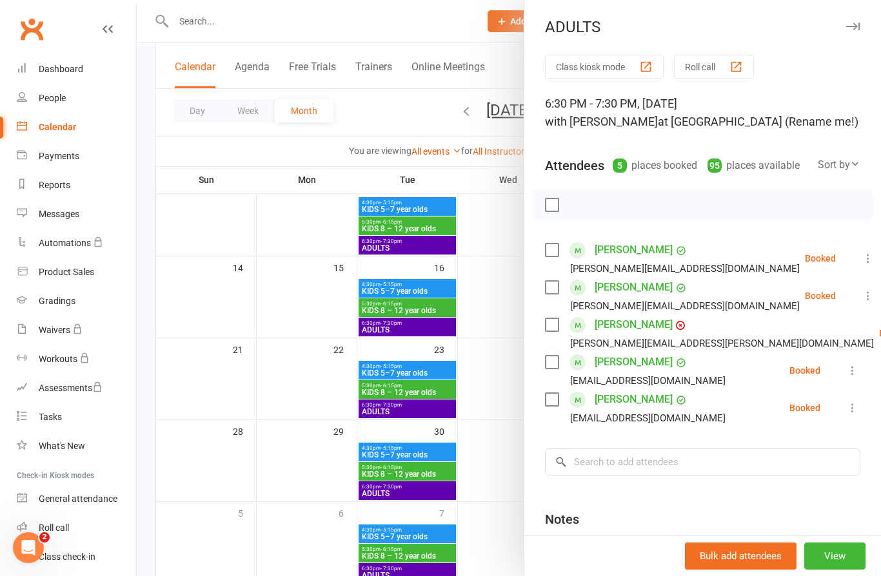
click at [849, 411] on icon at bounding box center [852, 408] width 13 height 13
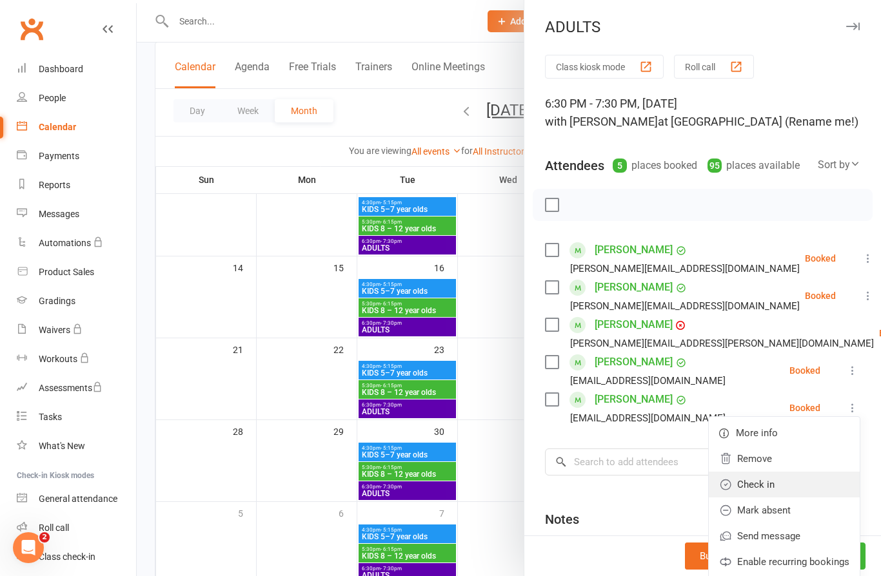
click at [774, 494] on link "Check in" at bounding box center [783, 485] width 151 height 26
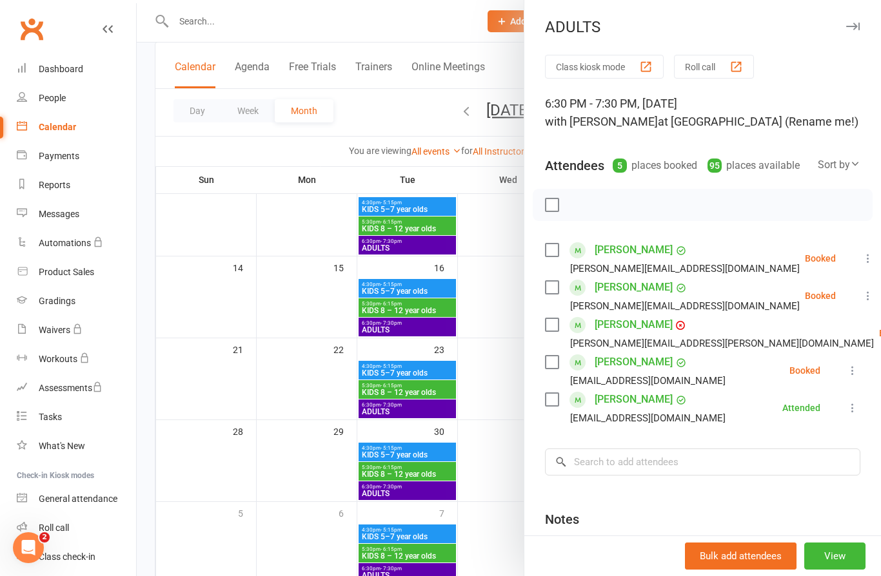
click at [852, 369] on icon at bounding box center [852, 370] width 13 height 13
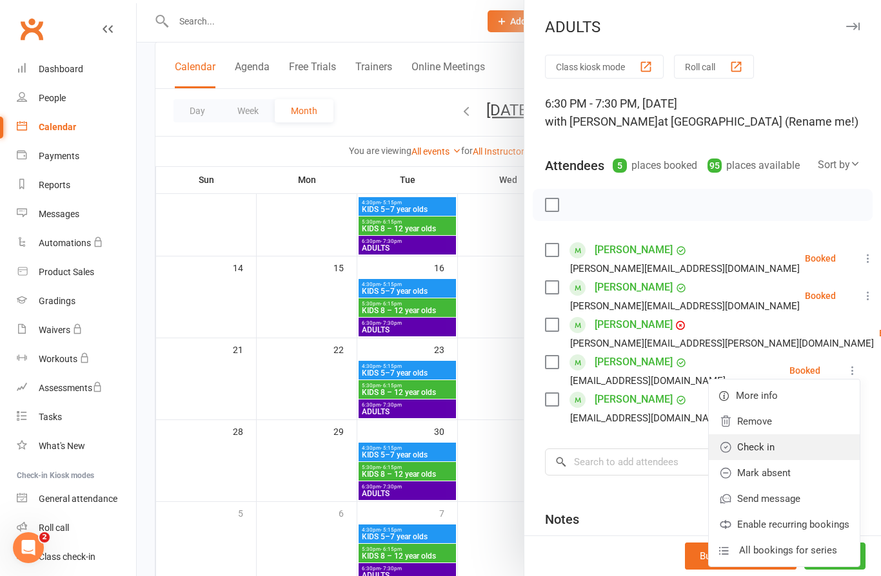
click at [770, 453] on link "Check in" at bounding box center [783, 448] width 151 height 26
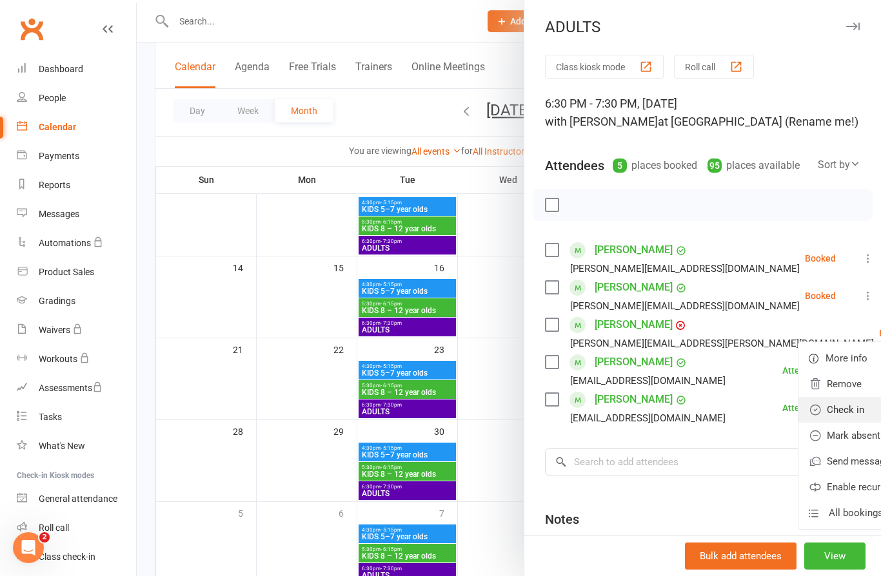
click at [798, 414] on link "Check in" at bounding box center [873, 410] width 151 height 26
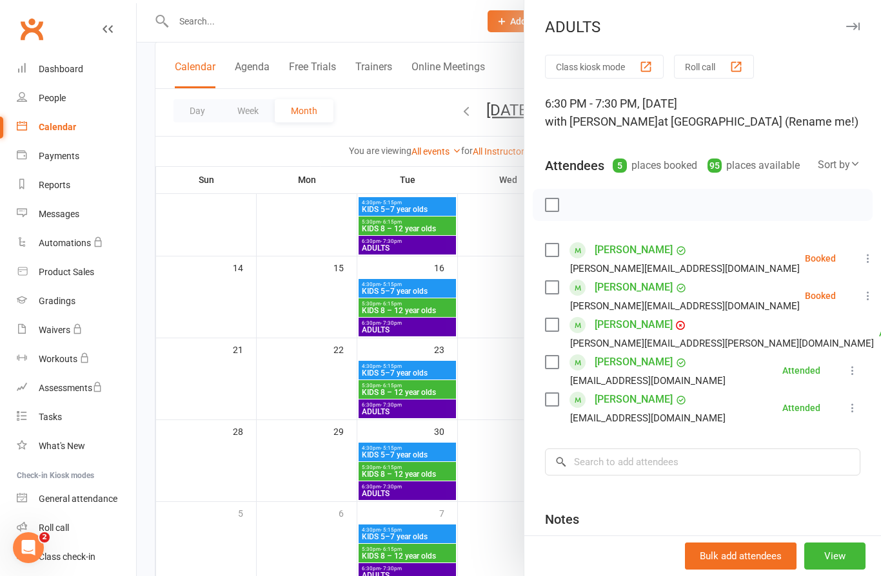
click at [861, 293] on icon at bounding box center [867, 295] width 13 height 13
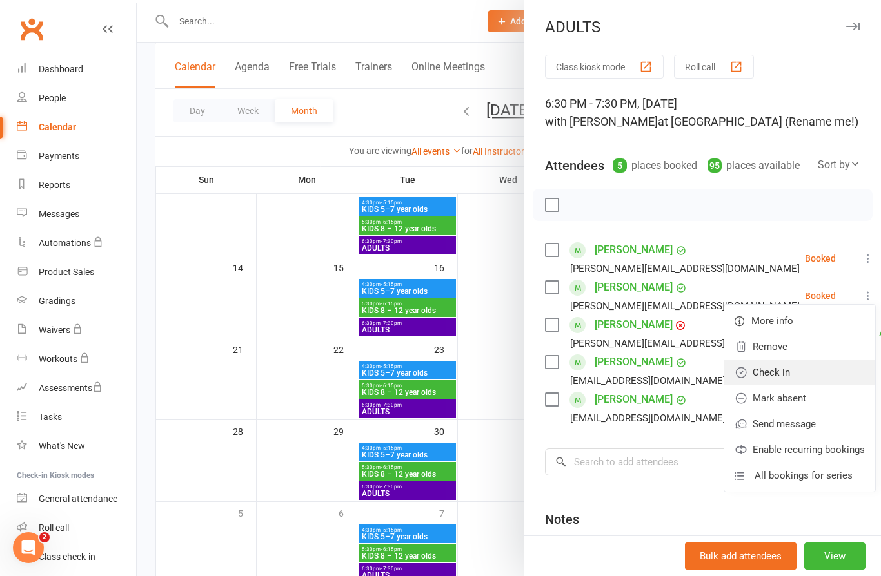
click at [766, 375] on link "Check in" at bounding box center [799, 373] width 151 height 26
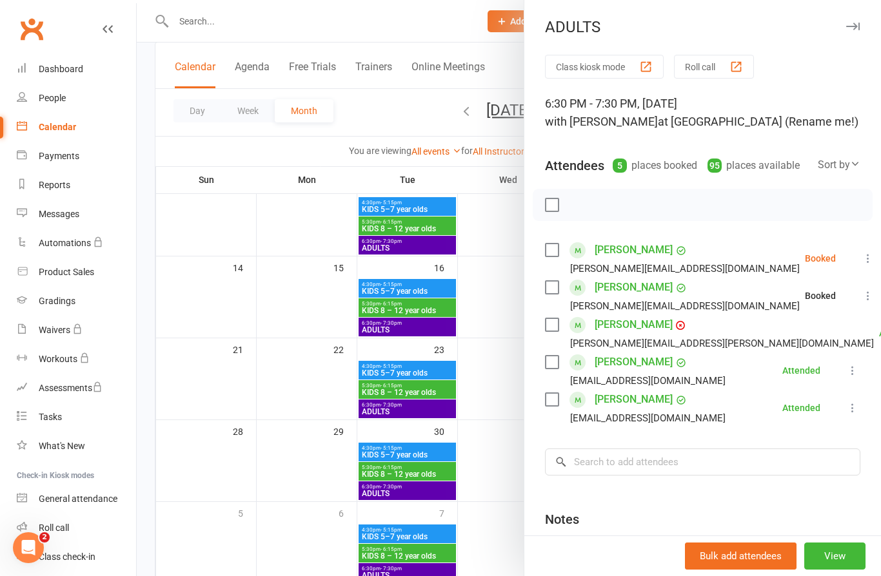
click at [861, 257] on icon at bounding box center [867, 258] width 13 height 13
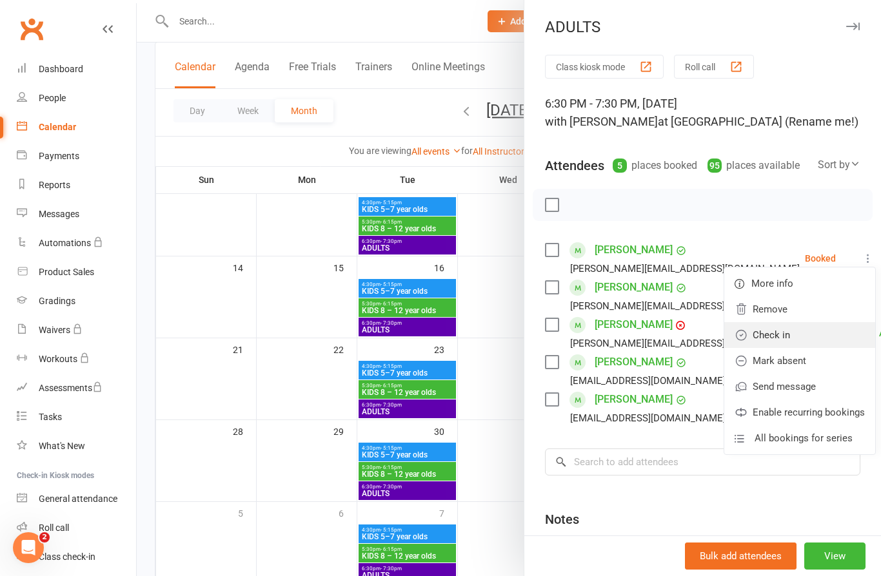
click at [767, 337] on link "Check in" at bounding box center [799, 335] width 151 height 26
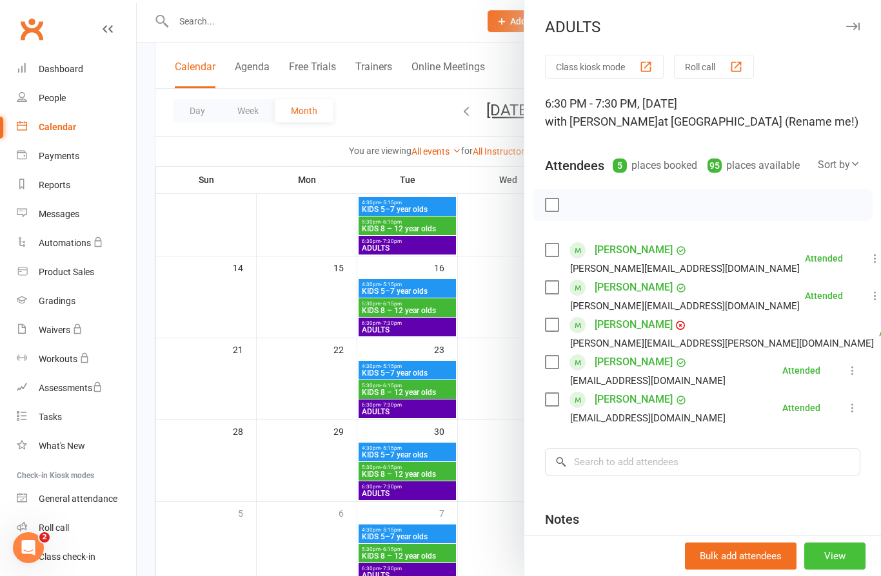
click at [839, 570] on button "View" at bounding box center [834, 556] width 61 height 27
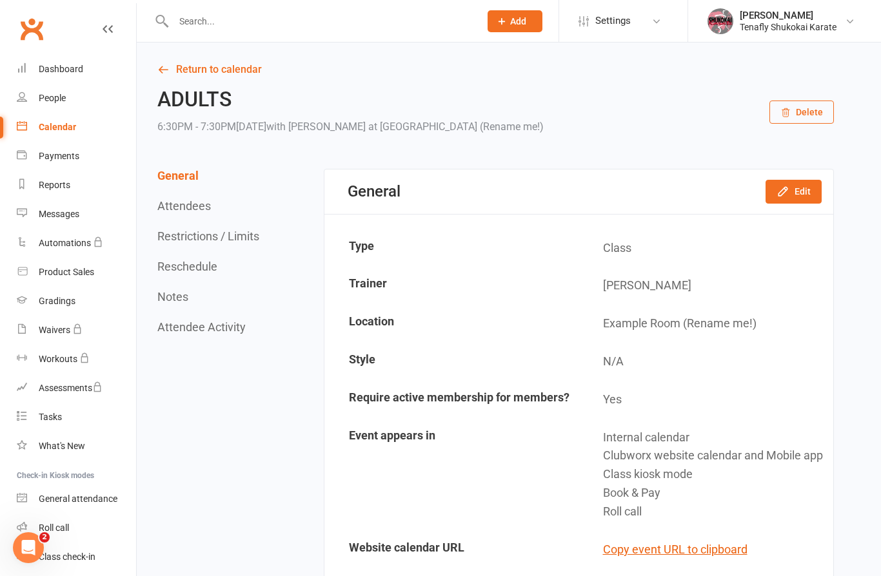
click at [111, 30] on icon at bounding box center [108, 29] width 10 height 10
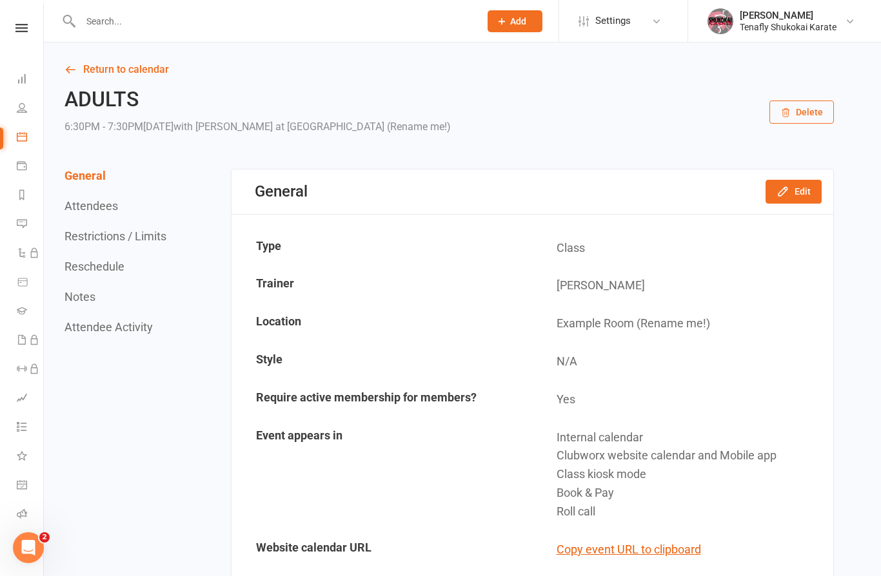
scroll to position [57, 0]
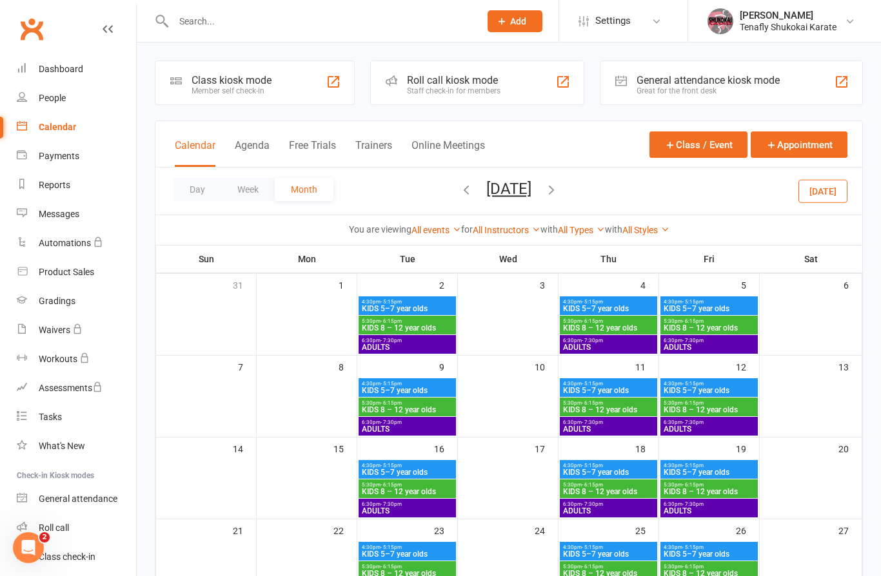
click at [558, 195] on icon "button" at bounding box center [551, 189] width 14 height 14
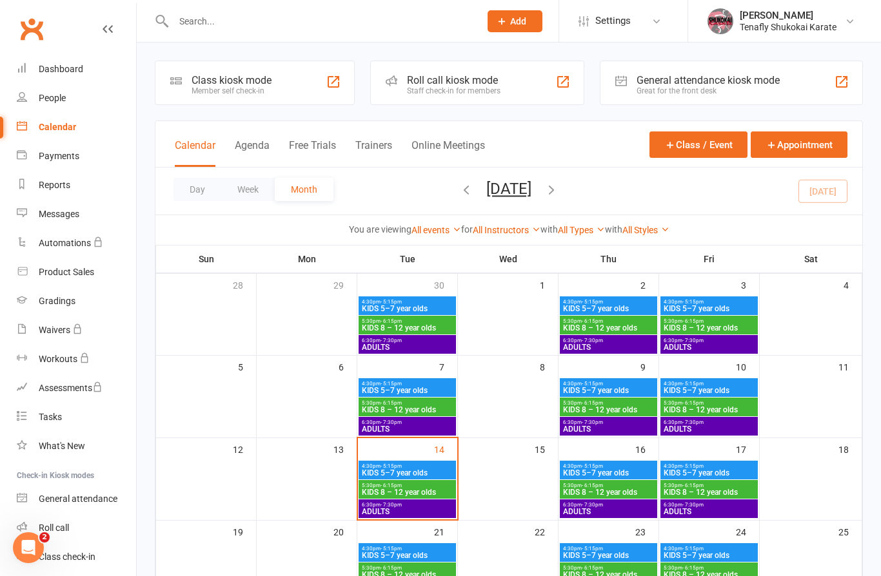
click at [426, 407] on span "KIDS 8 – 12 year olds" at bounding box center [407, 410] width 92 height 8
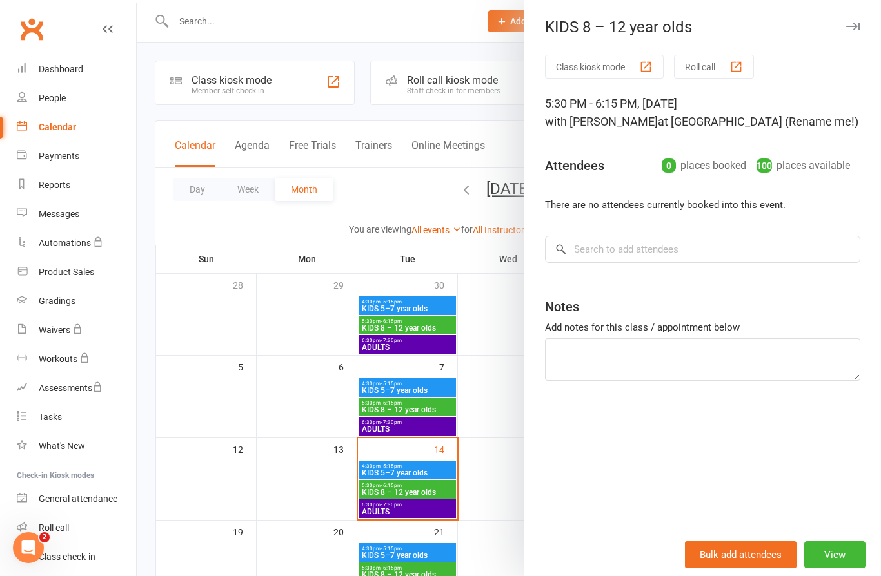
click at [687, 317] on div "Notes" at bounding box center [702, 304] width 315 height 32
click at [692, 309] on div "Notes" at bounding box center [702, 304] width 315 height 32
click at [612, 310] on div "Notes" at bounding box center [702, 304] width 315 height 32
click at [590, 309] on div "Notes" at bounding box center [702, 304] width 315 height 32
click at [666, 260] on input "search" at bounding box center [702, 249] width 315 height 27
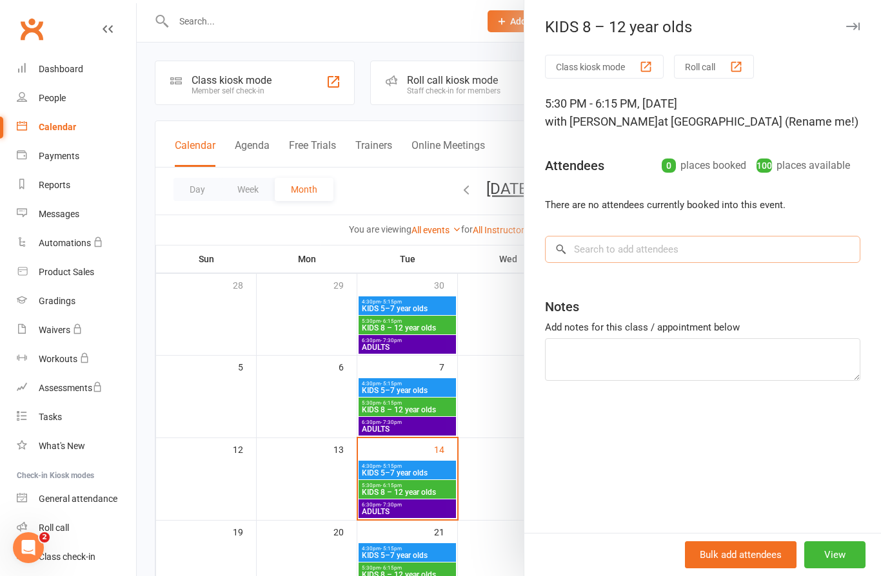
click at [640, 257] on input "search" at bounding box center [702, 249] width 315 height 27
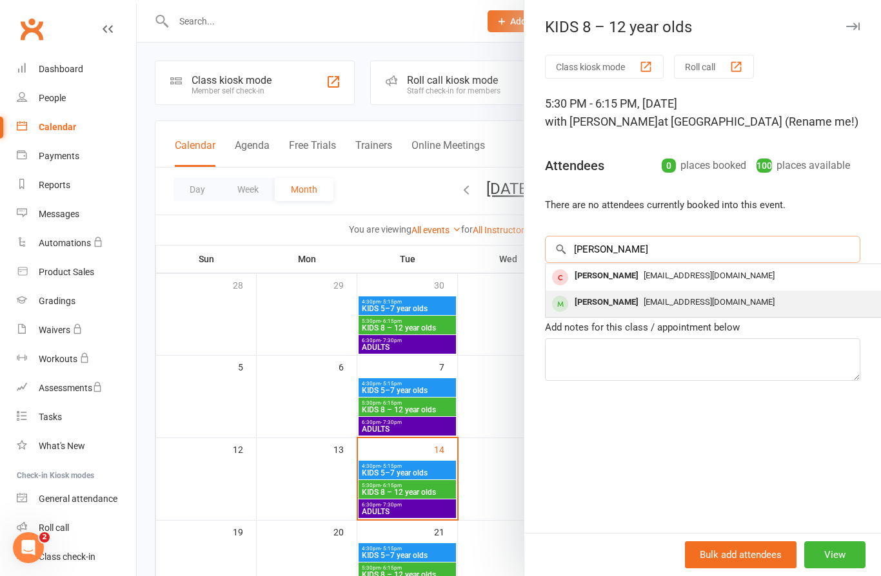
type input "Kai"
click at [643, 307] on span "satomi.golan@gmail.com" at bounding box center [708, 302] width 131 height 10
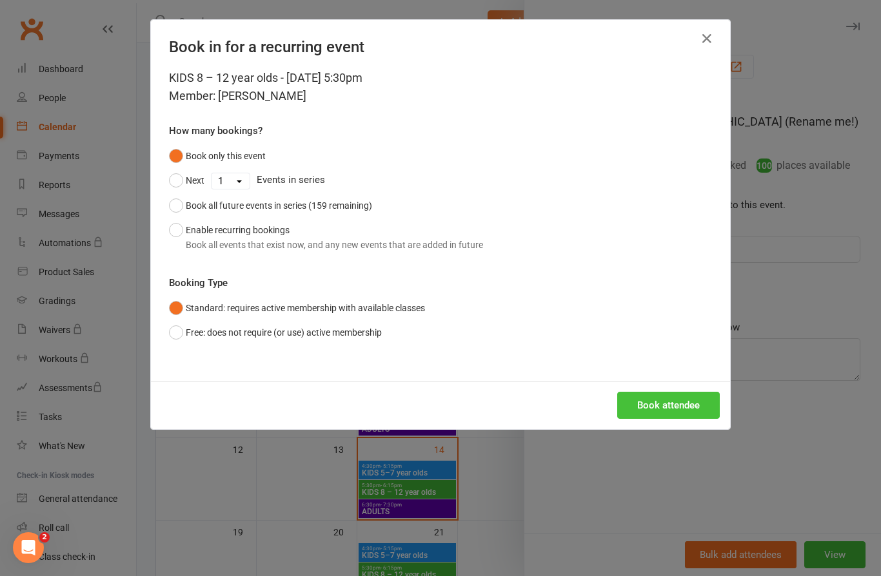
click at [678, 407] on button "Book attendee" at bounding box center [668, 405] width 103 height 27
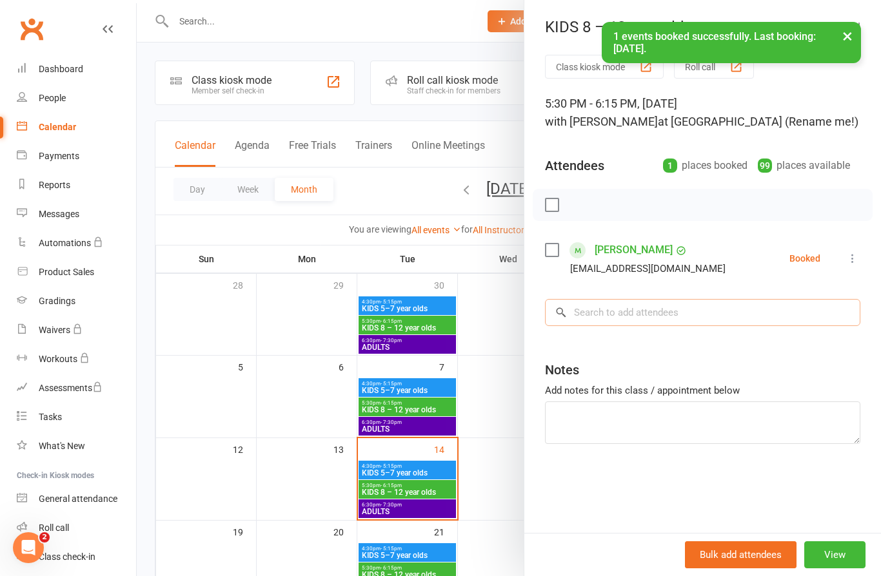
click at [633, 315] on input "search" at bounding box center [702, 312] width 315 height 27
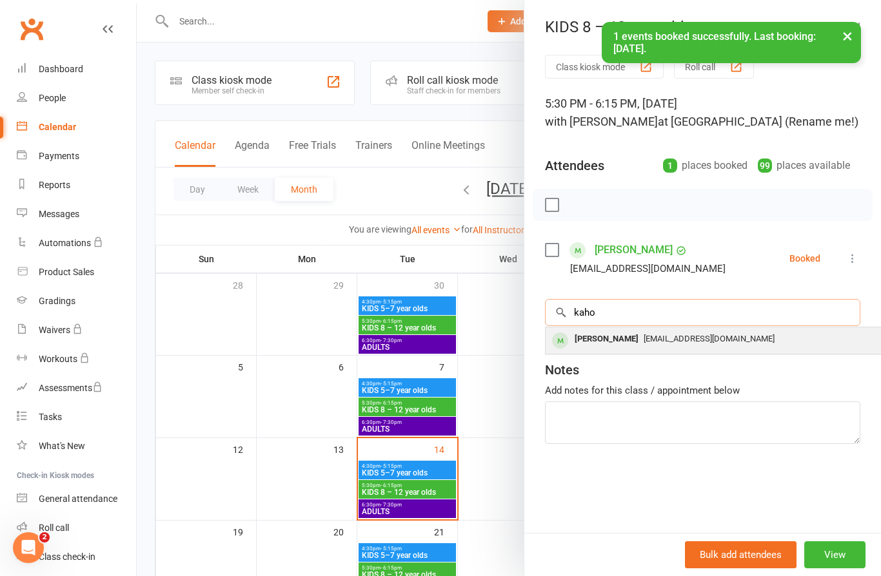
type input "kaho"
click at [643, 342] on span "[EMAIL_ADDRESS][DOMAIN_NAME]" at bounding box center [708, 339] width 131 height 10
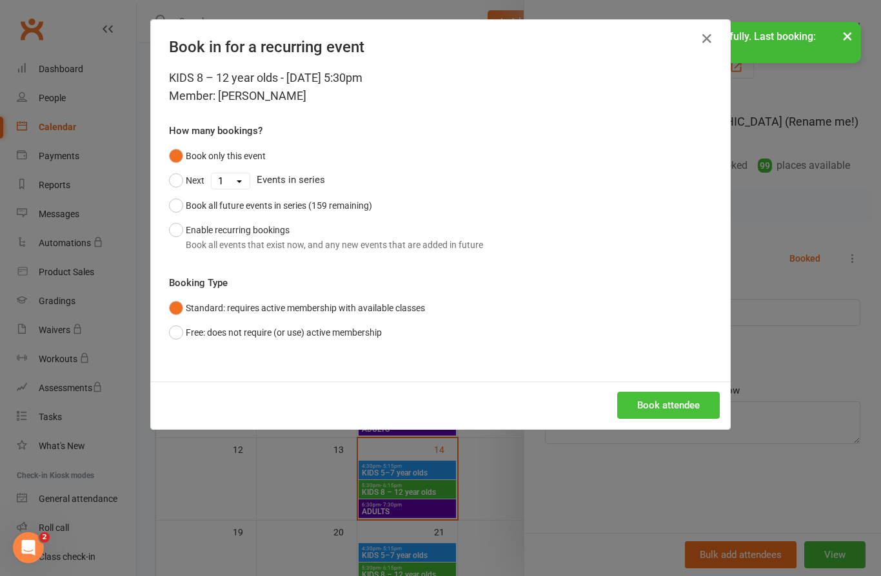
click at [665, 399] on button "Book attendee" at bounding box center [668, 405] width 103 height 27
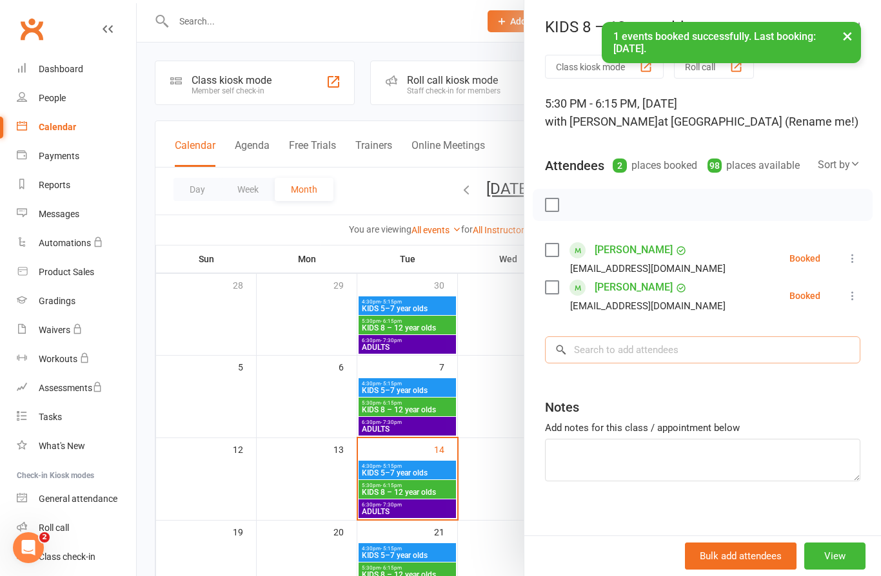
click at [635, 345] on input "search" at bounding box center [702, 350] width 315 height 27
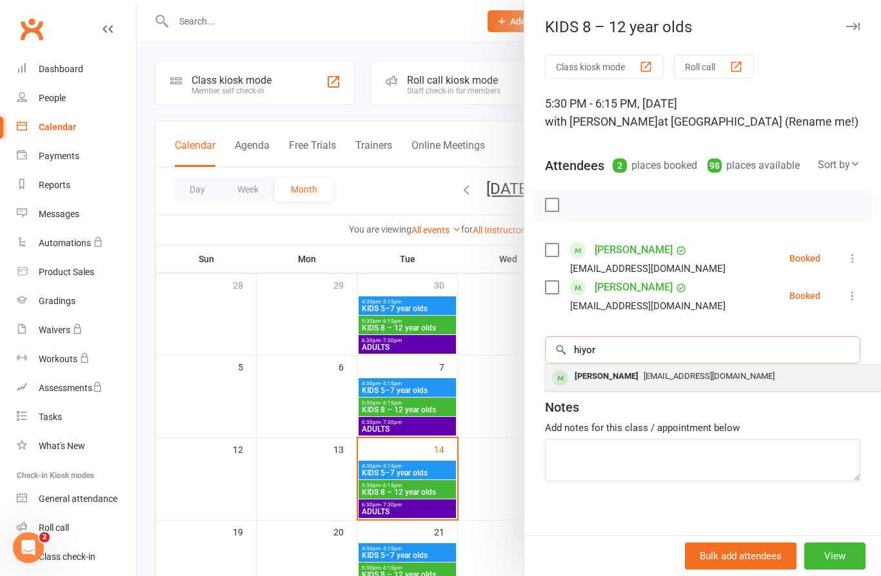
type input "hiyor"
click at [634, 379] on div "Hiyori Kawabata" at bounding box center [606, 376] width 74 height 19
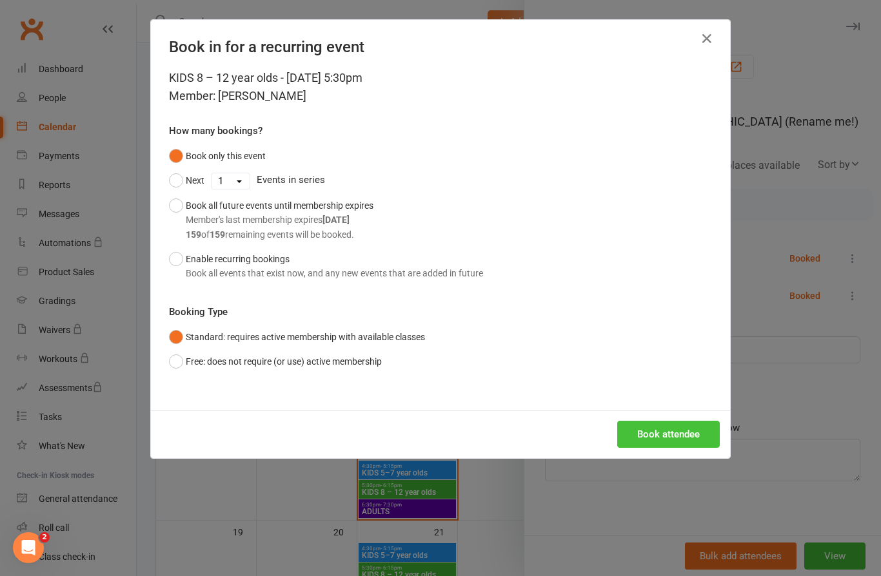
click at [677, 432] on button "Book attendee" at bounding box center [668, 434] width 103 height 27
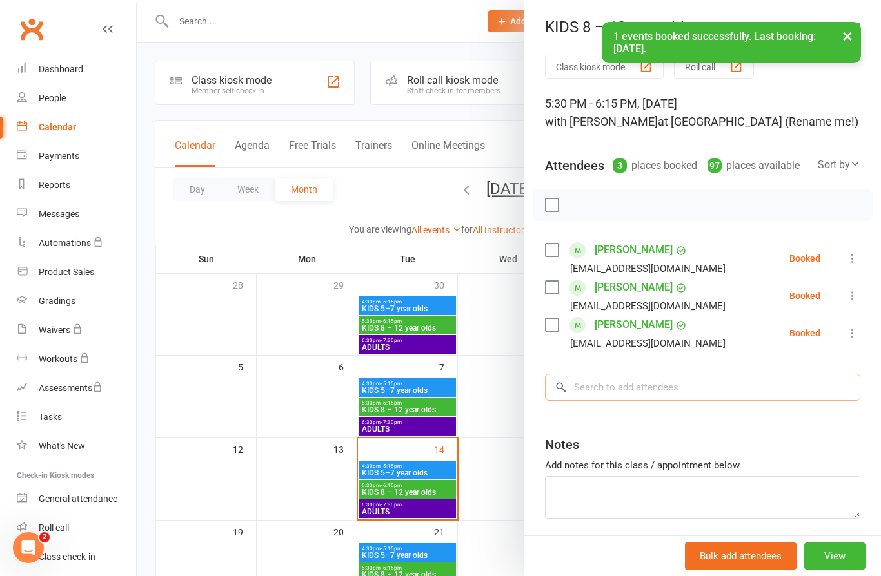
click at [636, 389] on input "search" at bounding box center [702, 387] width 315 height 27
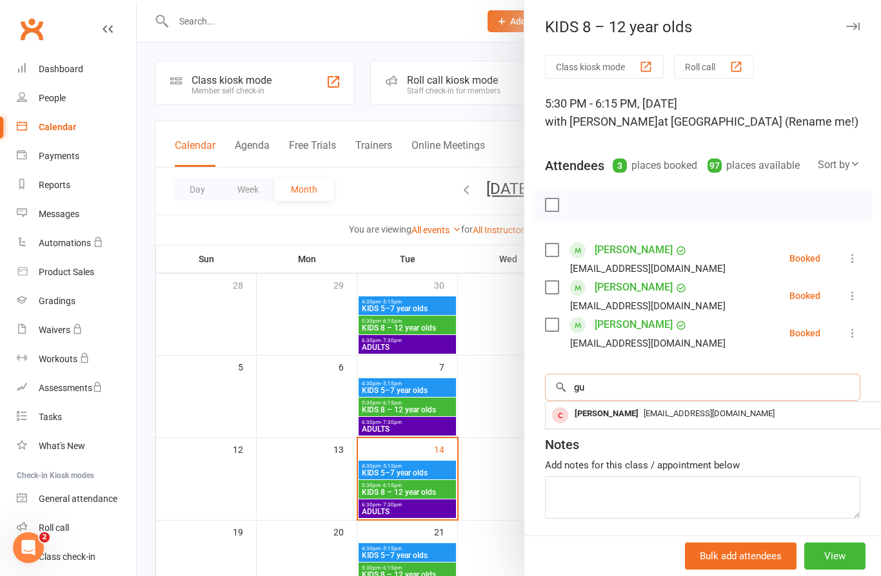
type input "g"
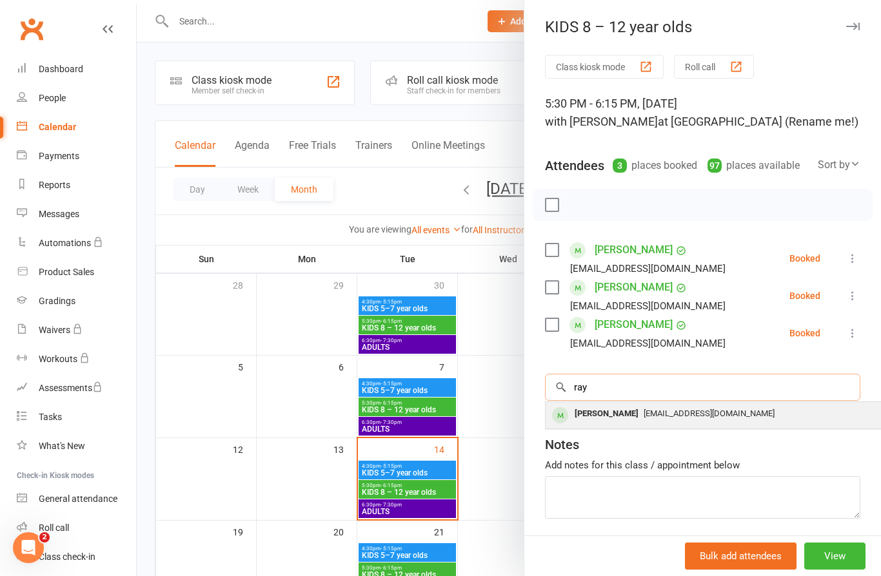
type input "ray"
click at [629, 421] on div "danielkatz85@gmail.com" at bounding box center [738, 414] width 375 height 19
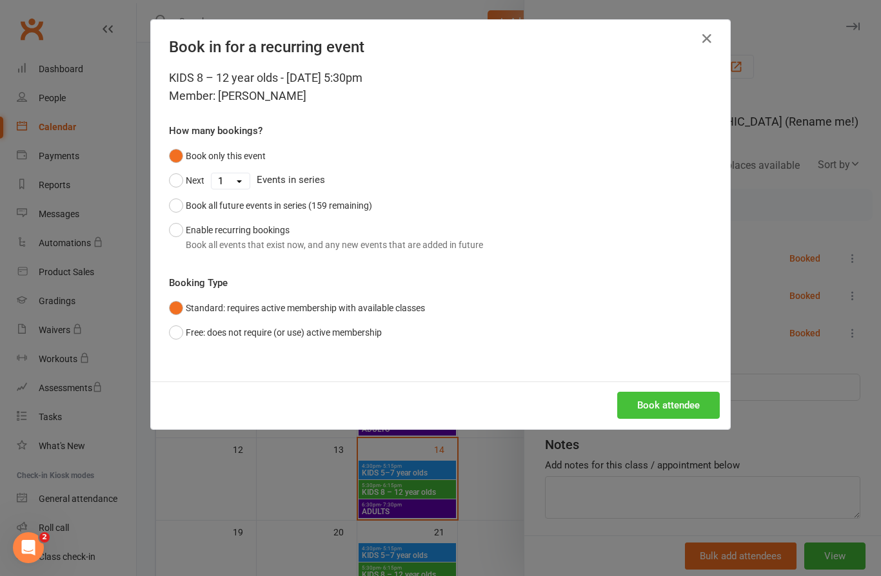
click at [698, 411] on button "Book attendee" at bounding box center [668, 405] width 103 height 27
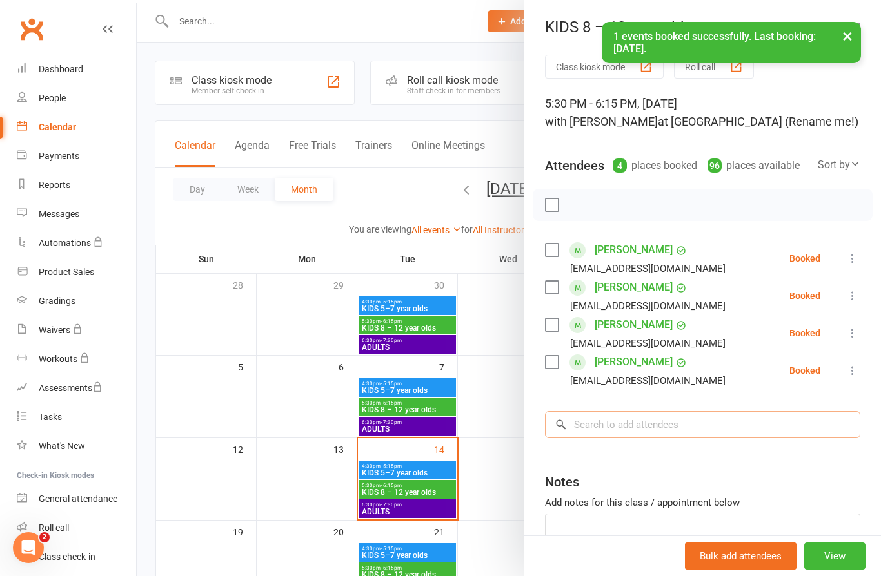
click at [634, 424] on input "search" at bounding box center [702, 424] width 315 height 27
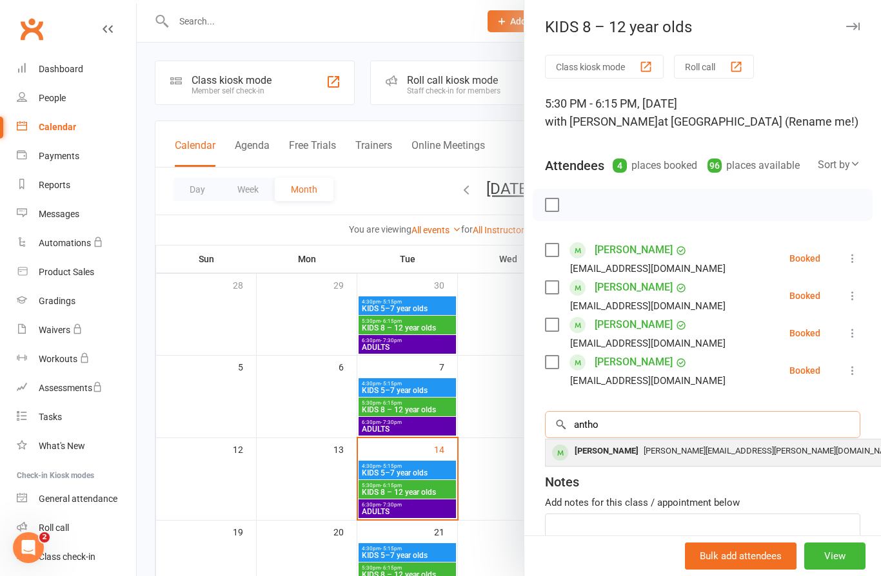
type input "antho"
click at [679, 456] on span "Regina.Roper@gmail.com" at bounding box center [770, 451] width 255 height 10
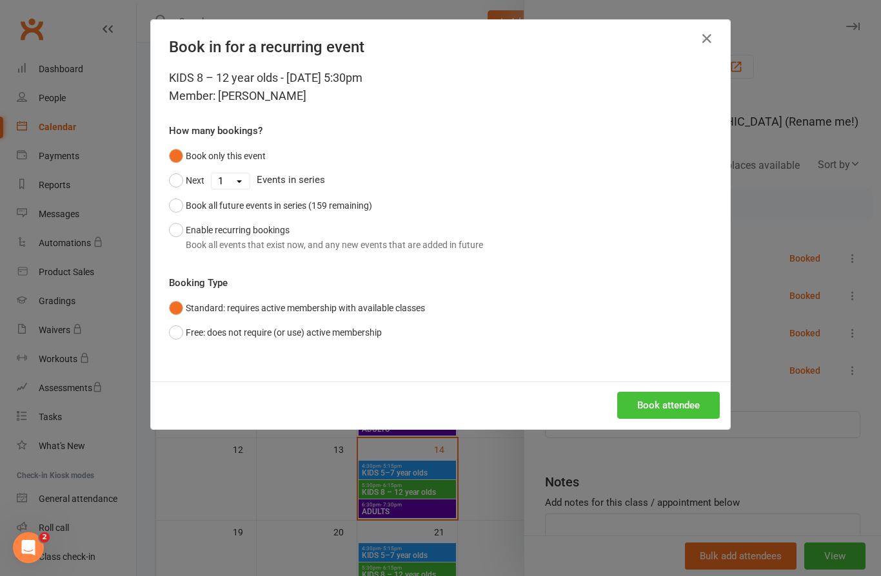
click at [679, 407] on button "Book attendee" at bounding box center [668, 405] width 103 height 27
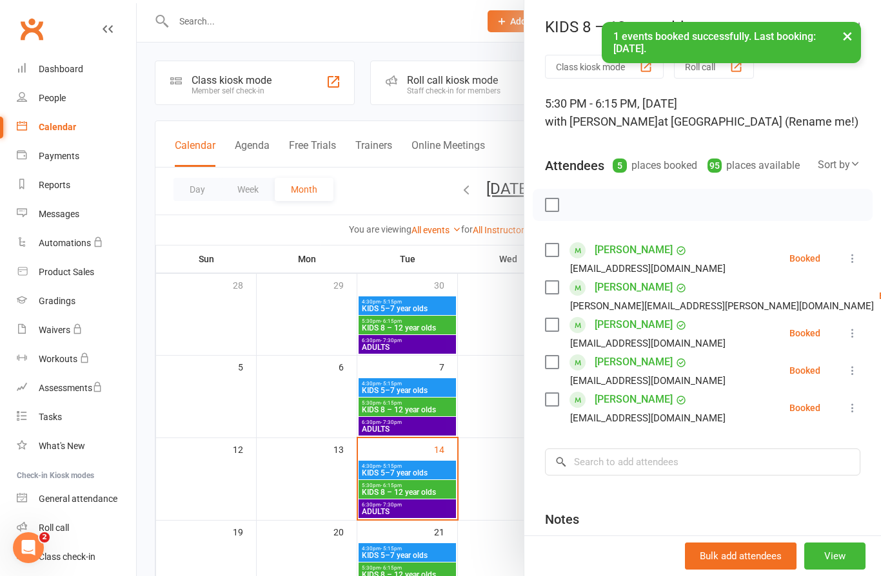
click at [653, 424] on div "danielkatz85@gmail.com" at bounding box center [647, 418] width 155 height 17
click at [673, 454] on input "search" at bounding box center [702, 462] width 315 height 27
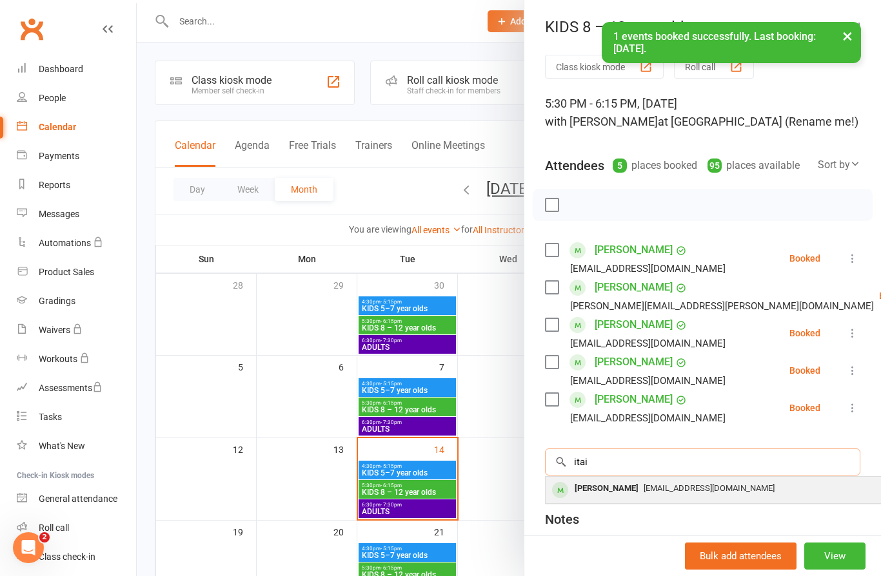
type input "itai"
click at [612, 498] on div "Itai Lidor boazlidor@gmail.com" at bounding box center [738, 490] width 386 height 26
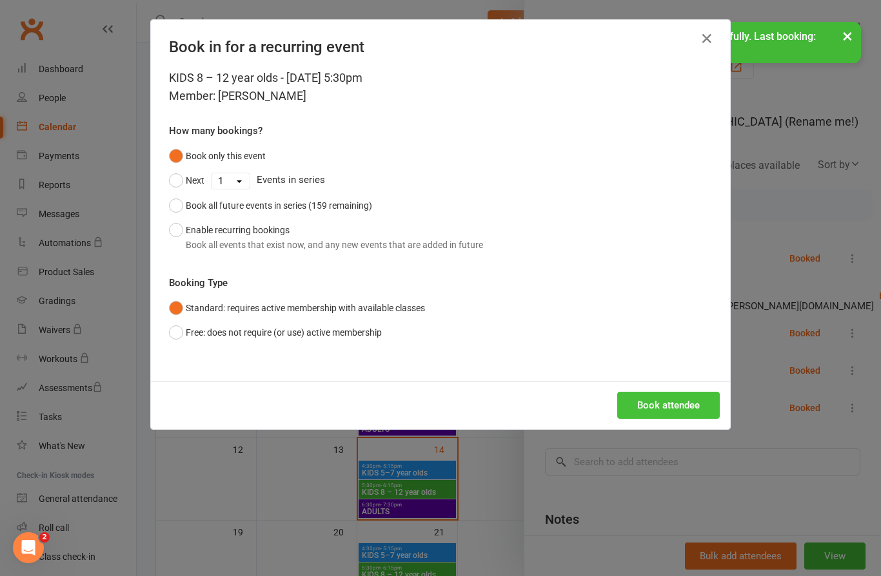
click at [681, 402] on button "Book attendee" at bounding box center [668, 405] width 103 height 27
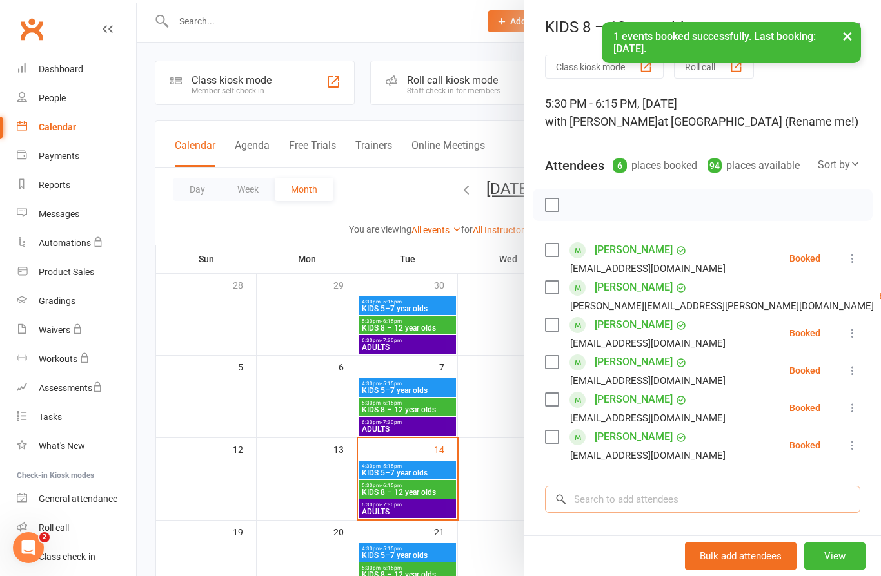
click at [634, 496] on input "search" at bounding box center [702, 499] width 315 height 27
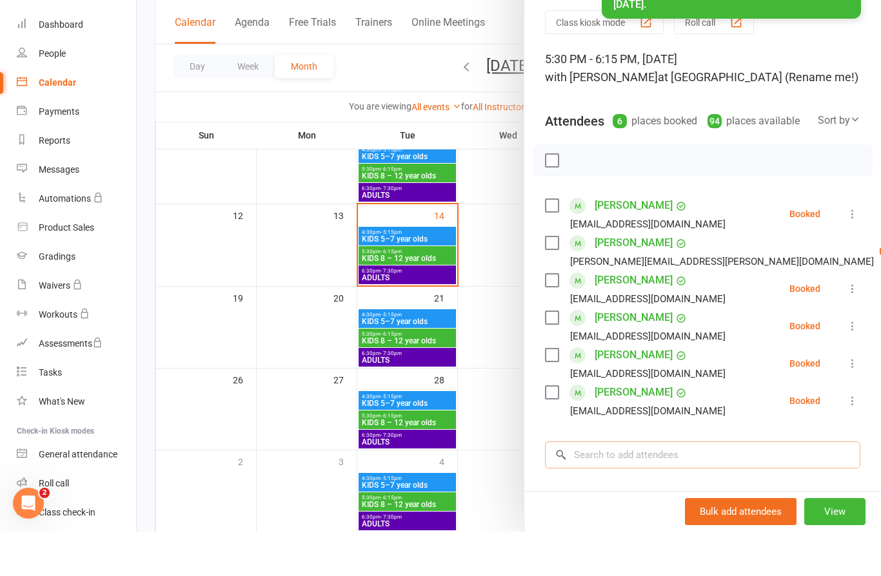
click at [640, 486] on input "search" at bounding box center [702, 499] width 315 height 27
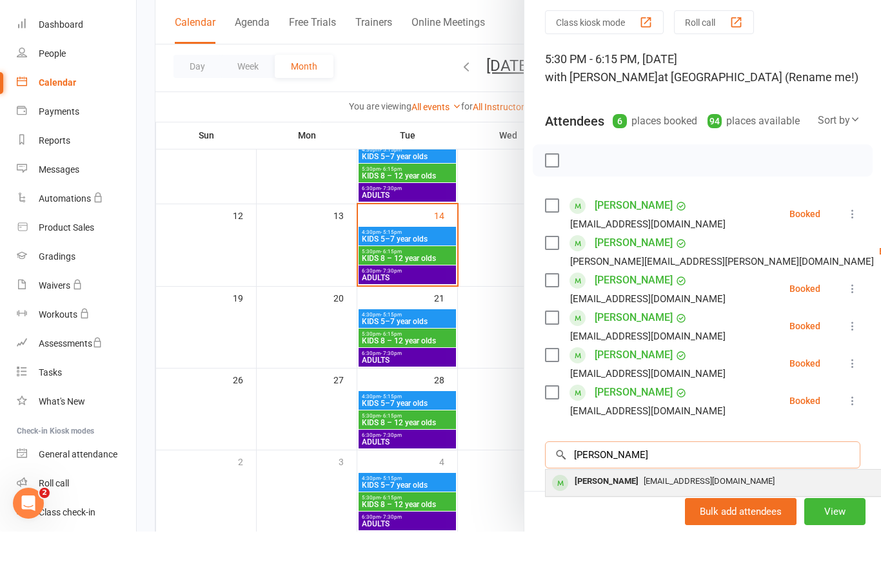
type input "oren"
click at [643, 521] on span "feilershay@gmail.com" at bounding box center [708, 526] width 131 height 10
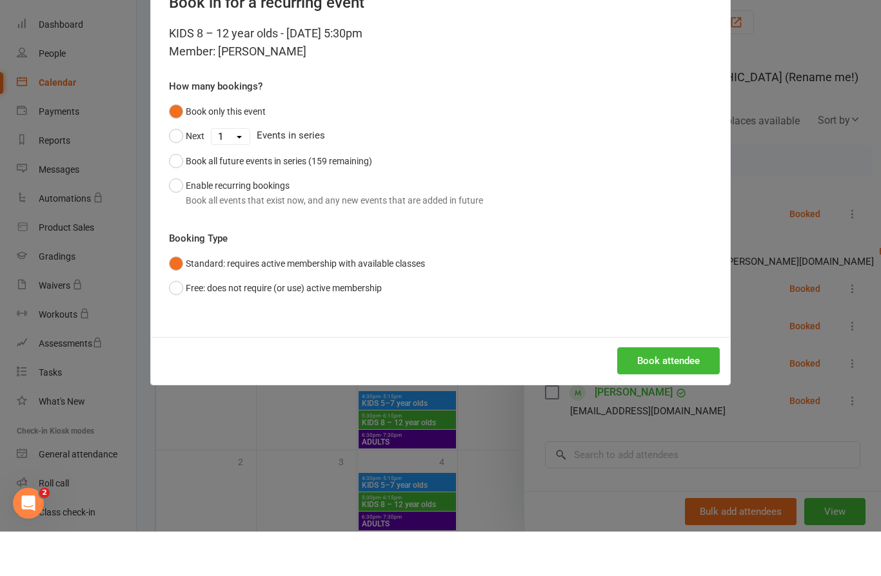
scroll to position [234, 0]
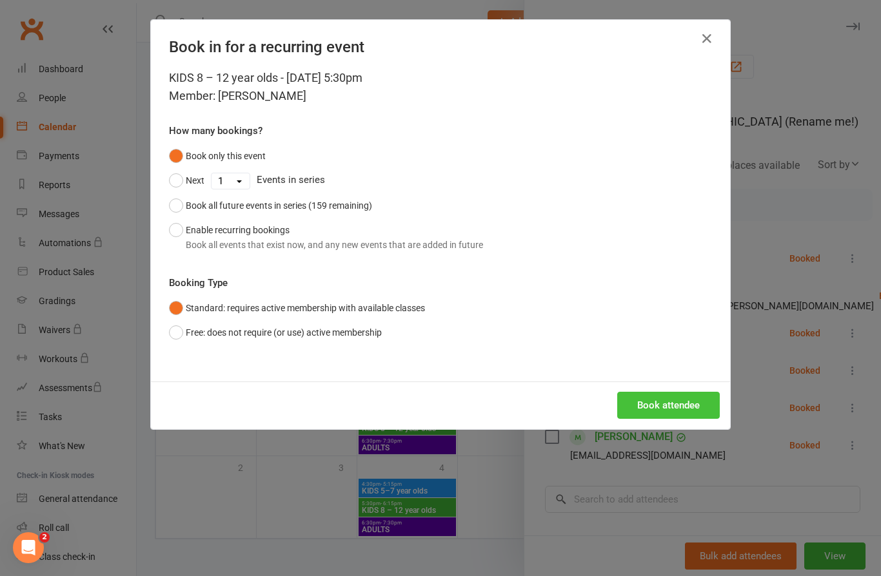
click at [700, 402] on button "Book attendee" at bounding box center [668, 405] width 103 height 27
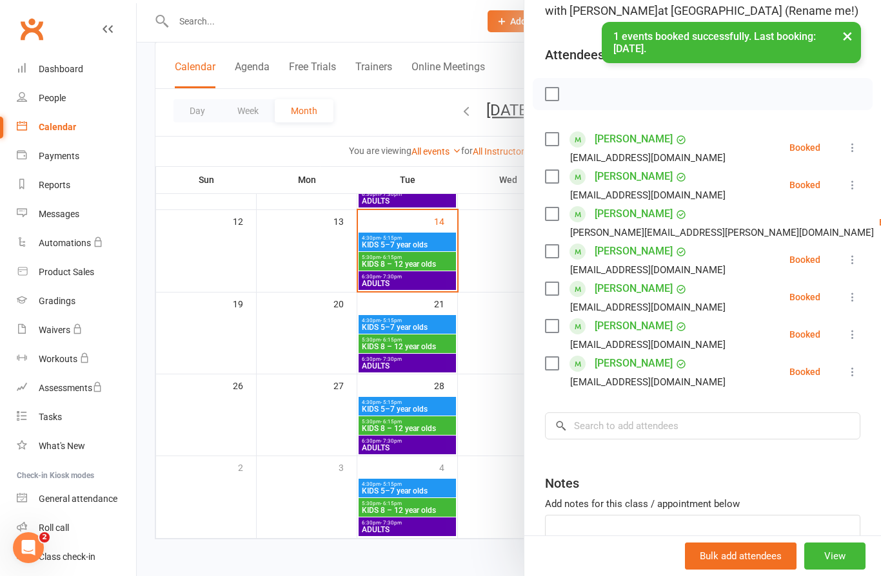
scroll to position [113, 0]
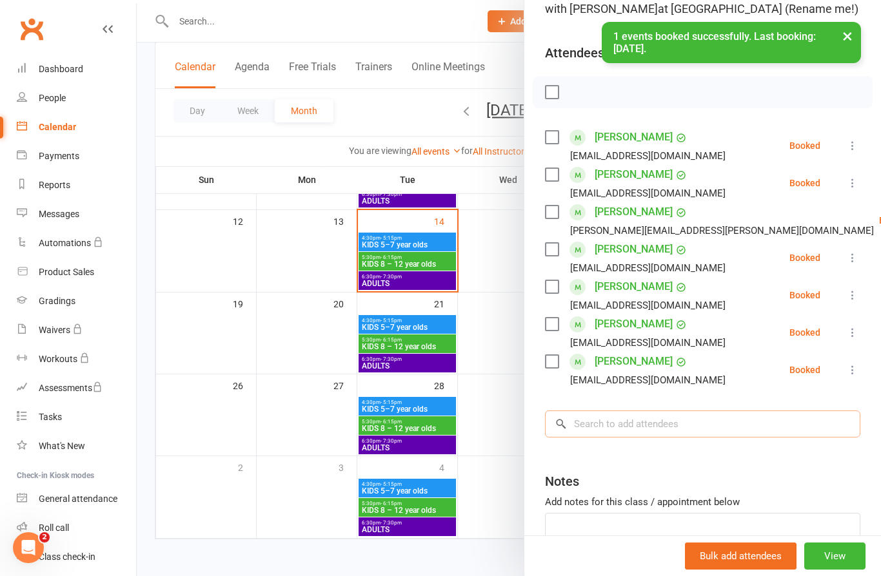
click at [645, 419] on input "search" at bounding box center [702, 424] width 315 height 27
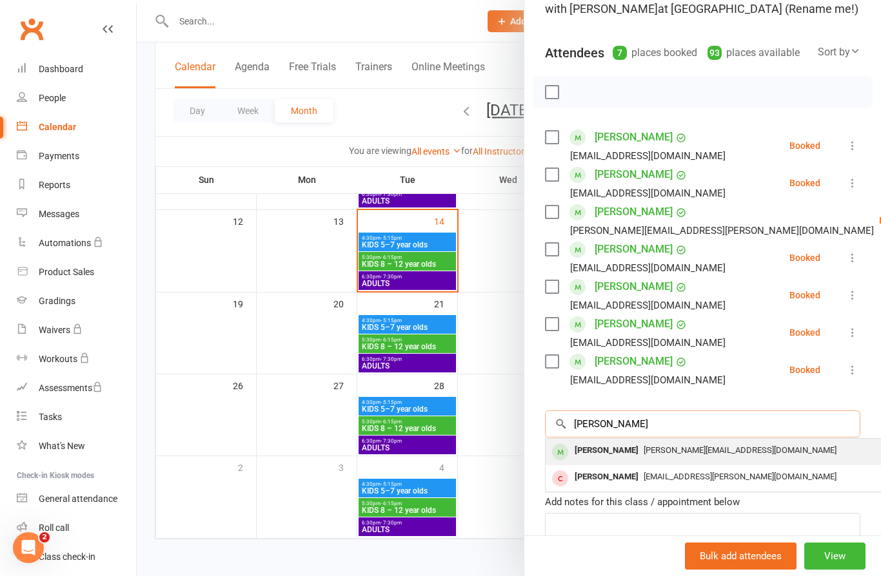
type input "[PERSON_NAME]"
click at [616, 455] on div "[PERSON_NAME]" at bounding box center [606, 451] width 74 height 19
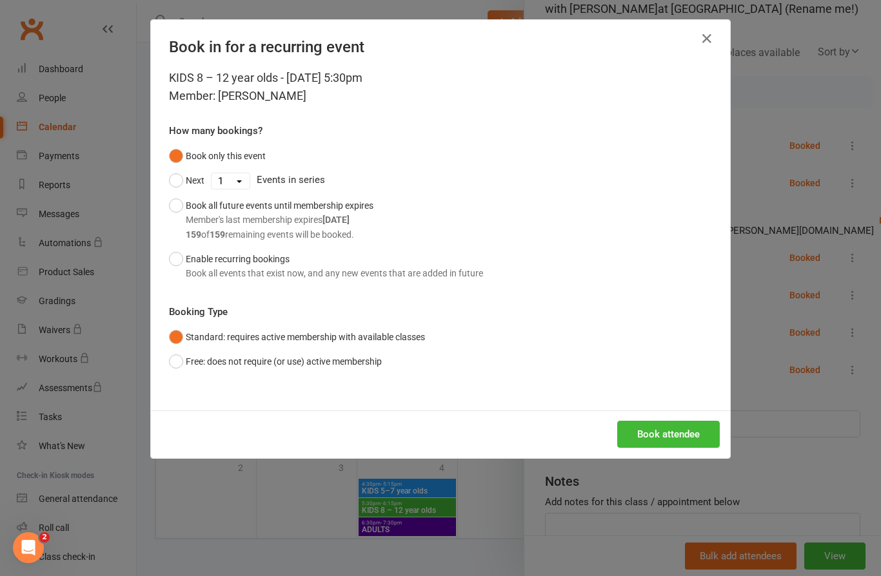
click at [668, 444] on button "Book attendee" at bounding box center [668, 434] width 103 height 27
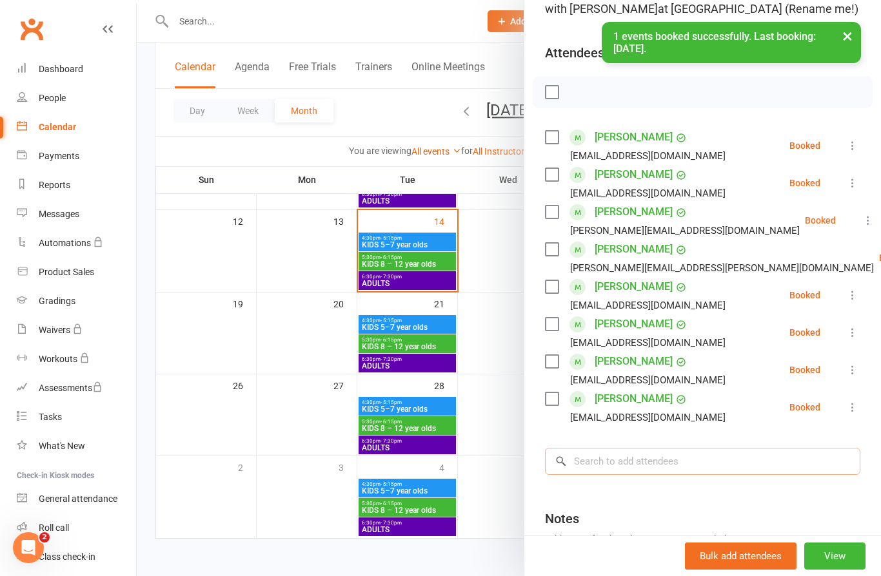
click at [634, 471] on input "search" at bounding box center [702, 461] width 315 height 27
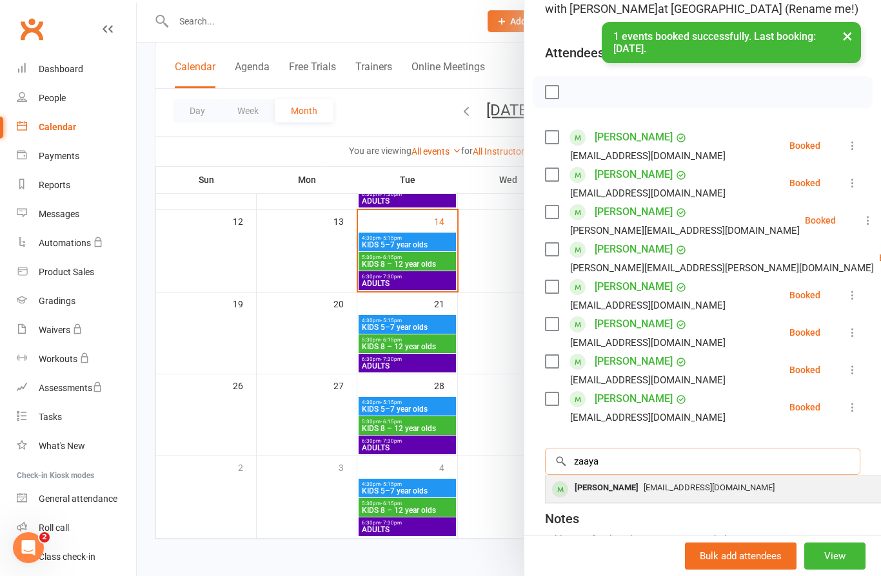
type input "zaaya"
click at [656, 493] on span "ritaarodin@gmail.com" at bounding box center [708, 488] width 131 height 10
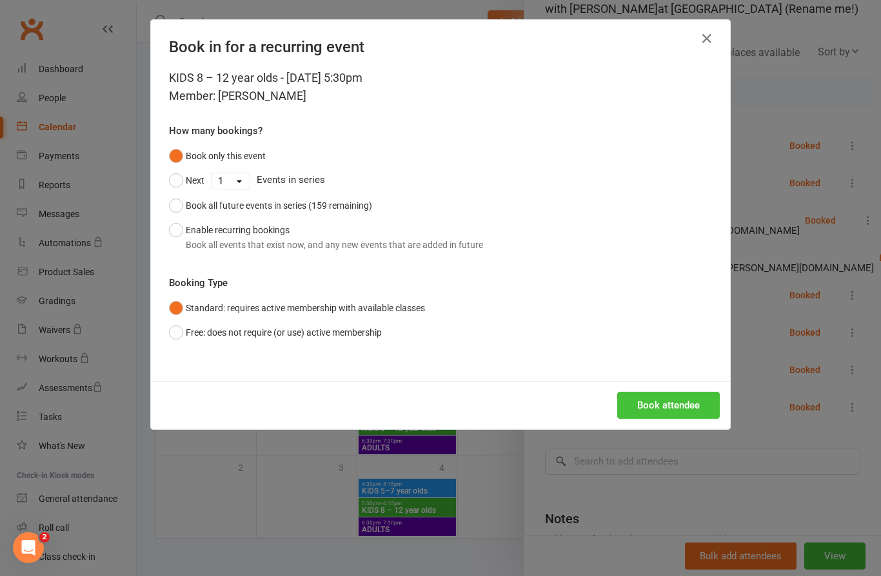
click at [696, 407] on button "Book attendee" at bounding box center [668, 405] width 103 height 27
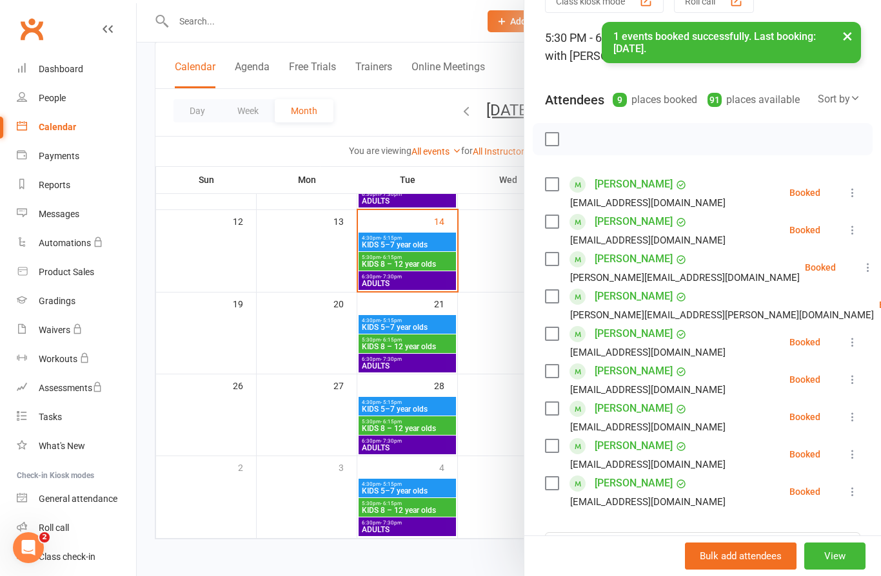
scroll to position [65, 0]
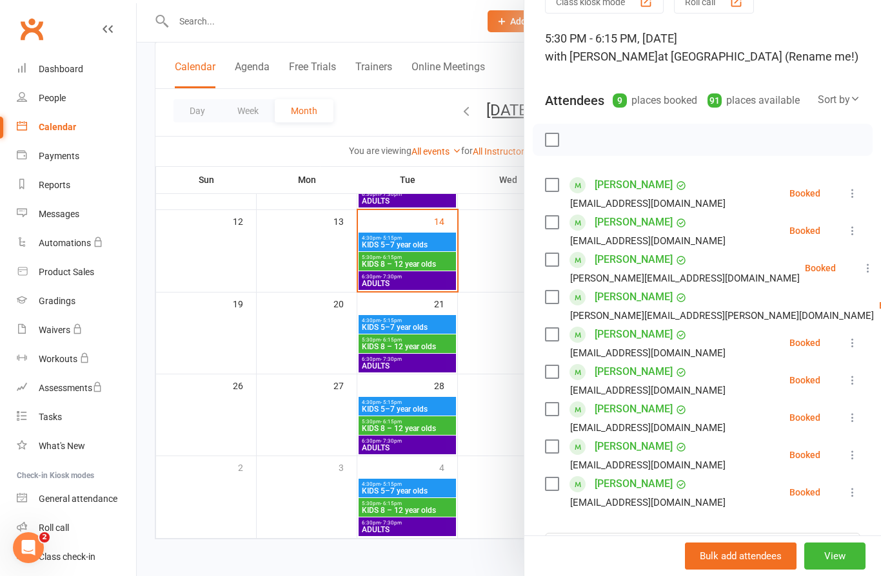
click at [852, 492] on icon at bounding box center [852, 492] width 13 height 13
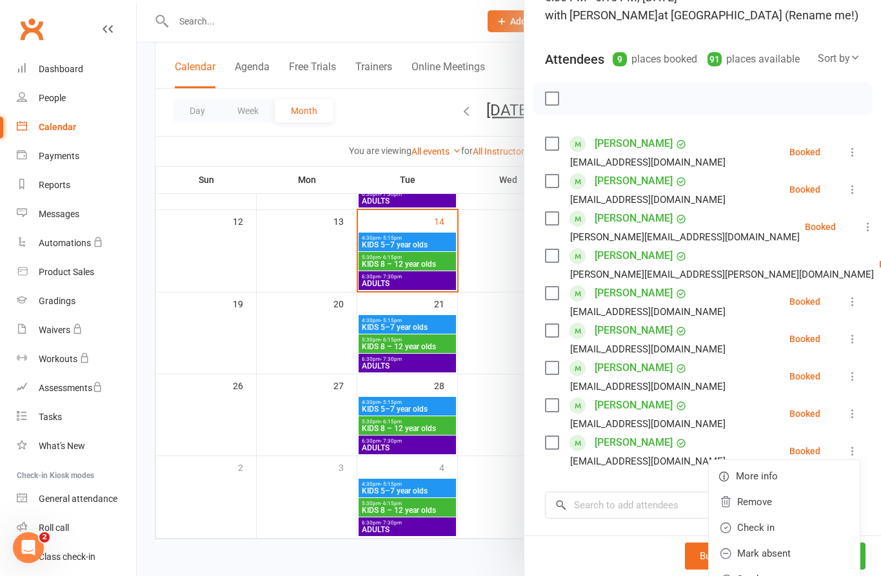
scroll to position [122, 0]
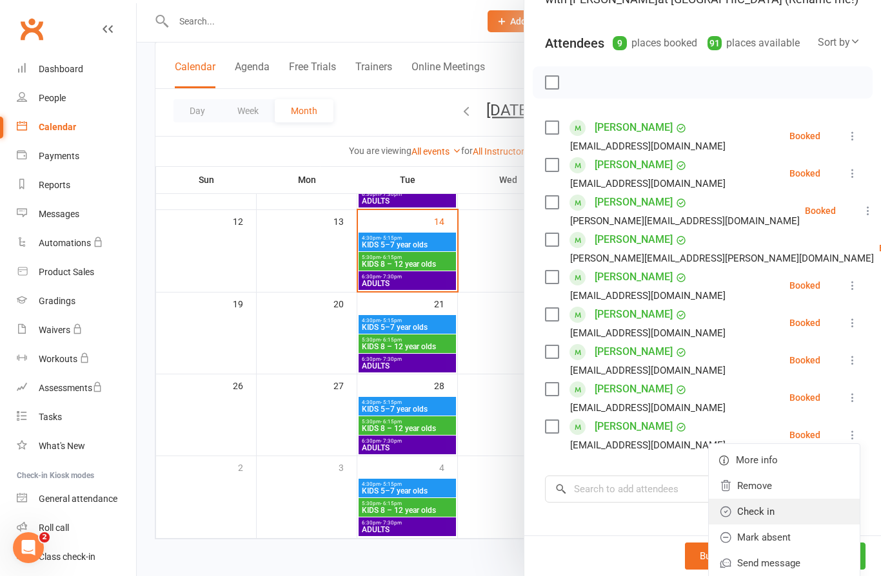
click at [799, 514] on link "Check in" at bounding box center [783, 512] width 151 height 26
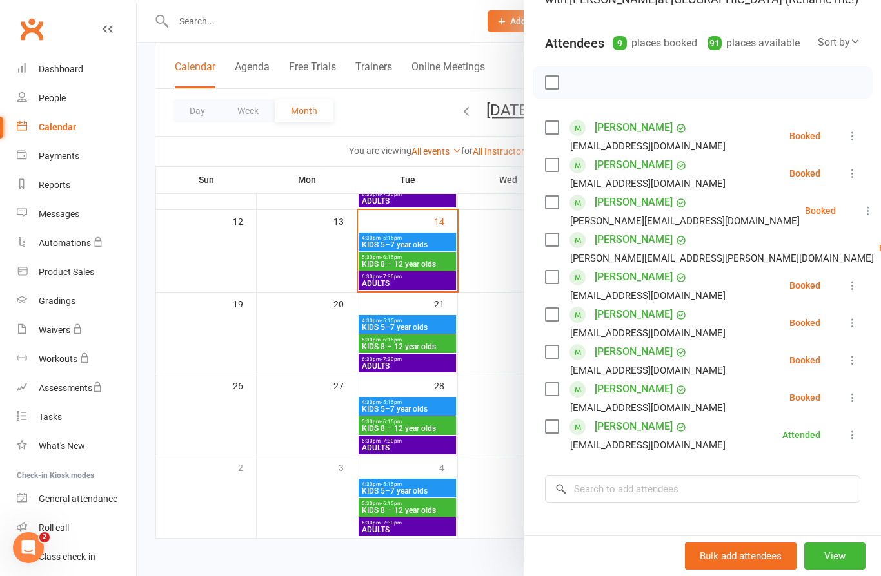
click at [859, 393] on icon at bounding box center [852, 397] width 13 height 13
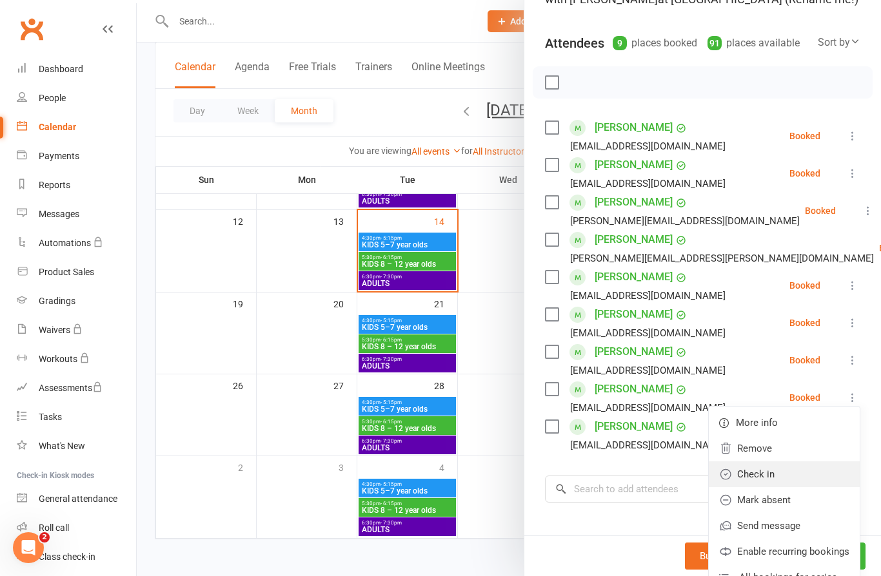
click at [784, 473] on link "Check in" at bounding box center [783, 475] width 151 height 26
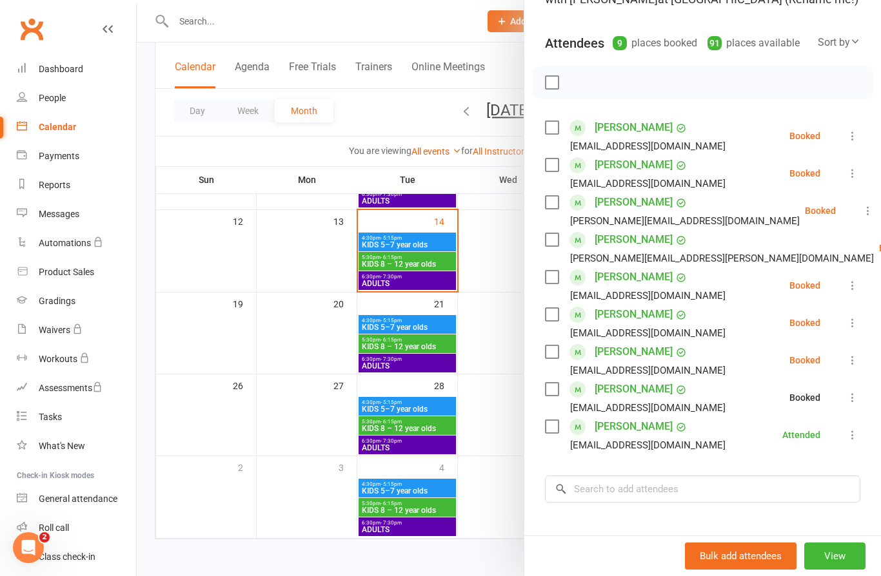
click at [852, 359] on icon at bounding box center [852, 360] width 13 height 13
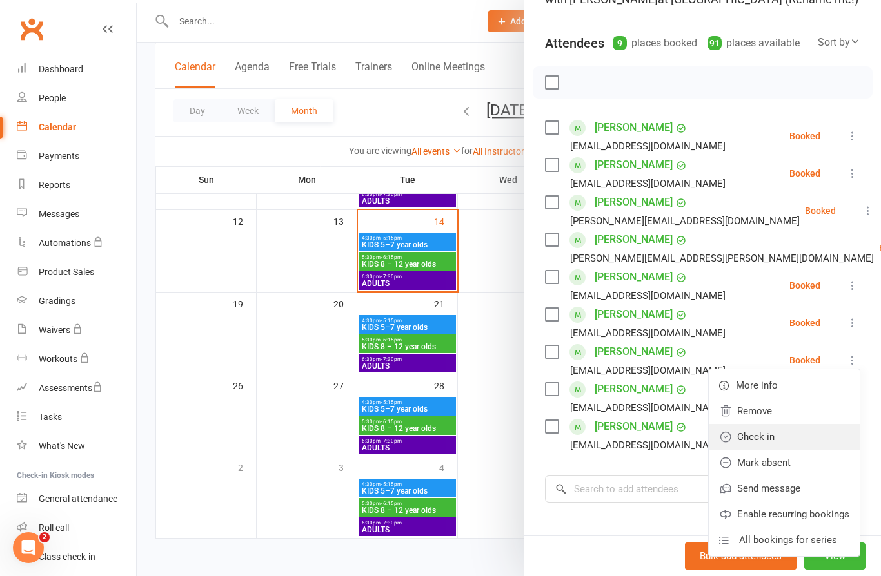
click at [774, 442] on link "Check in" at bounding box center [783, 437] width 151 height 26
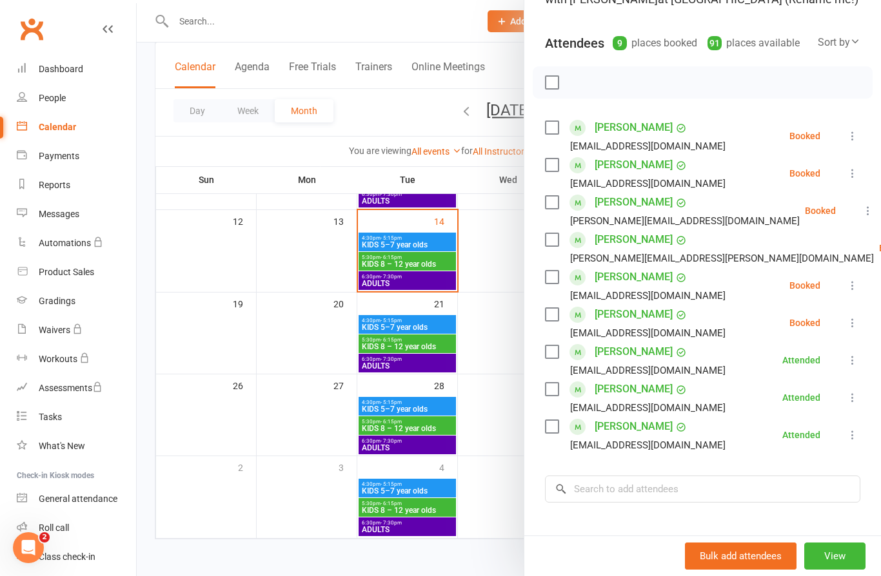
click at [855, 318] on icon at bounding box center [852, 323] width 13 height 13
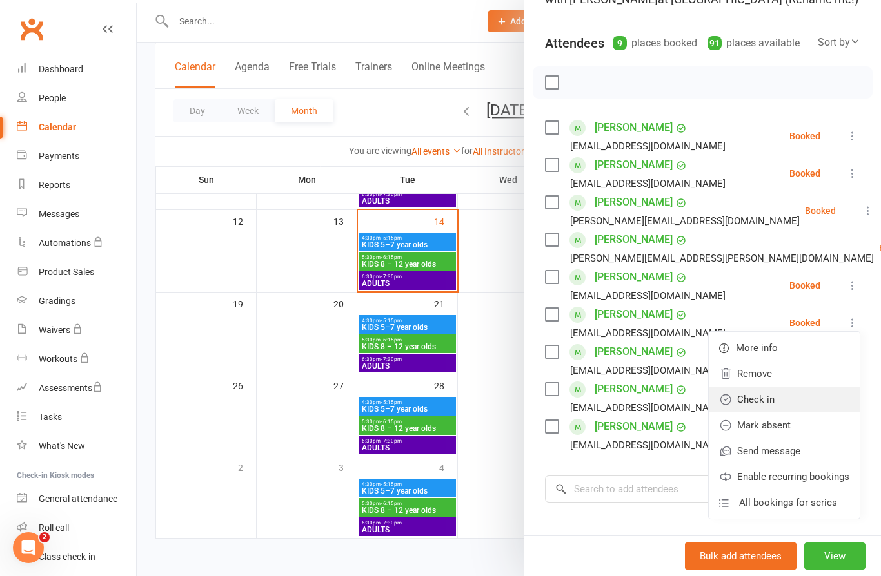
click at [776, 398] on link "Check in" at bounding box center [783, 400] width 151 height 26
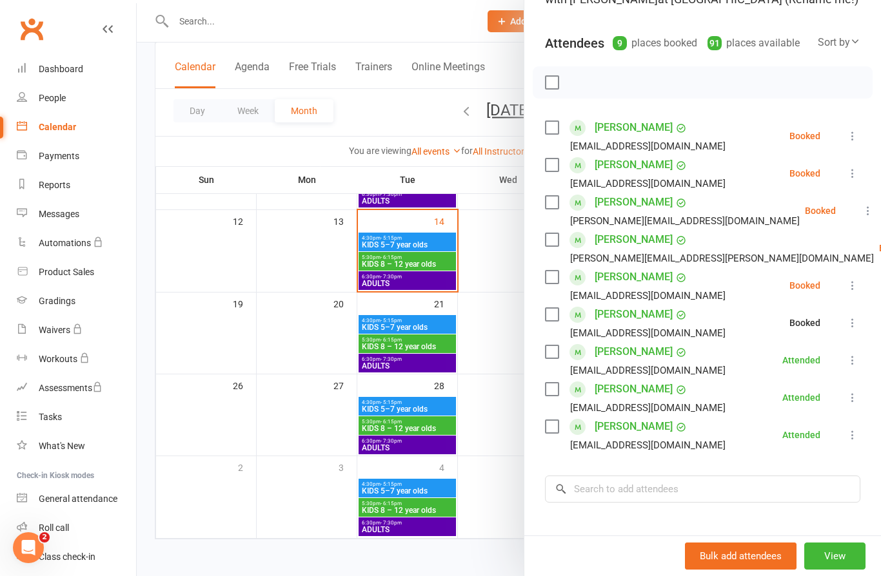
click at [851, 283] on icon at bounding box center [852, 285] width 13 height 13
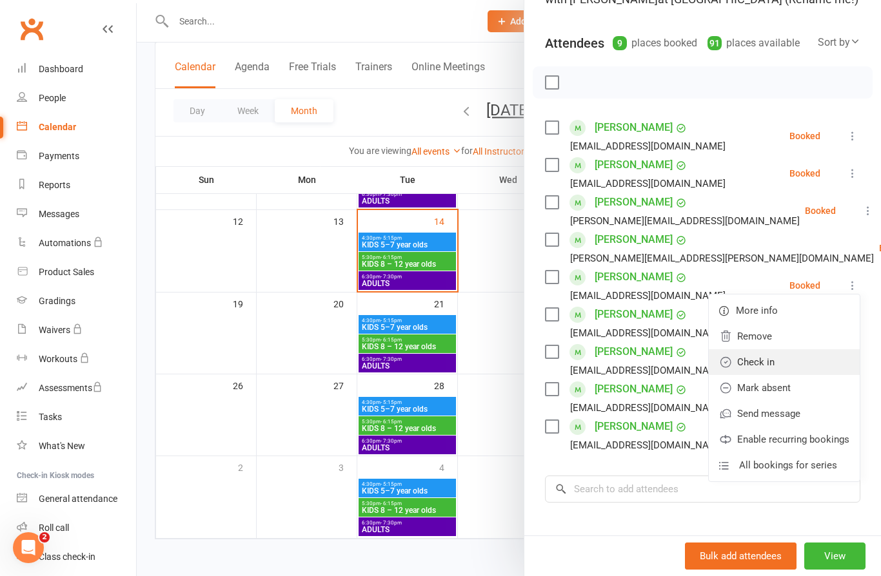
click at [767, 364] on link "Check in" at bounding box center [783, 362] width 151 height 26
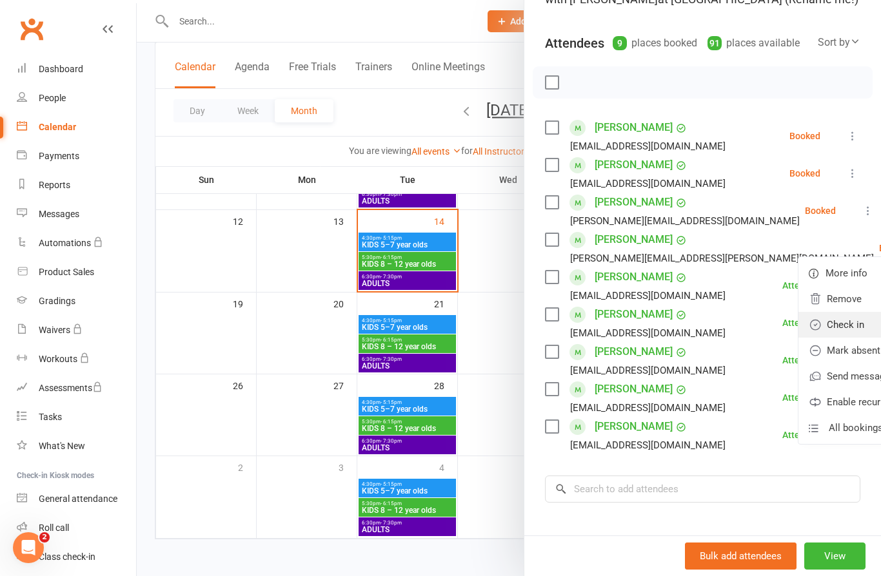
click at [798, 327] on link "Check in" at bounding box center [873, 325] width 151 height 26
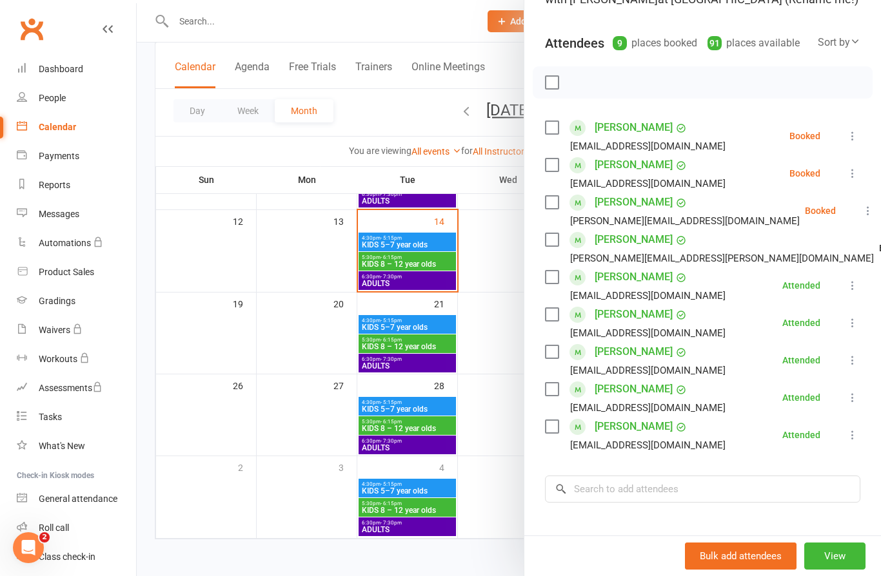
click at [861, 205] on icon at bounding box center [867, 210] width 13 height 13
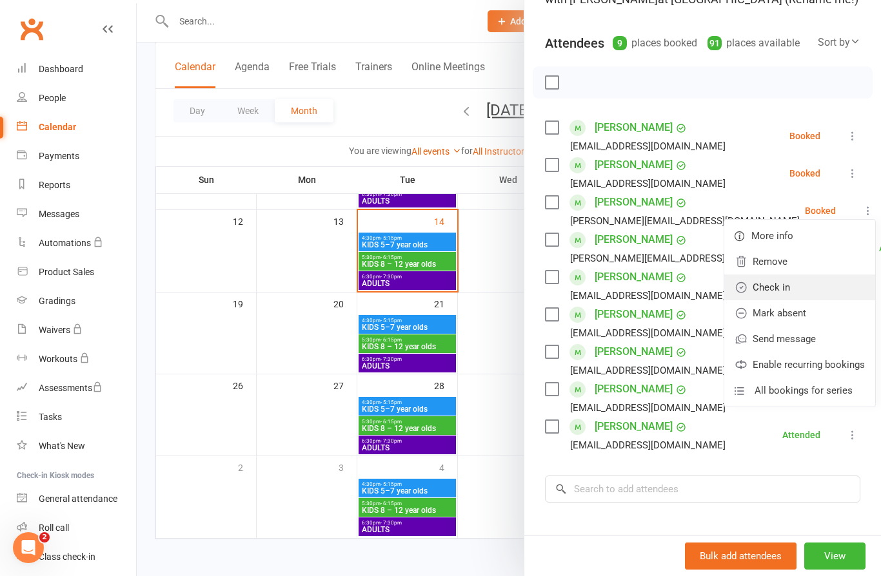
click at [775, 286] on link "Check in" at bounding box center [799, 288] width 151 height 26
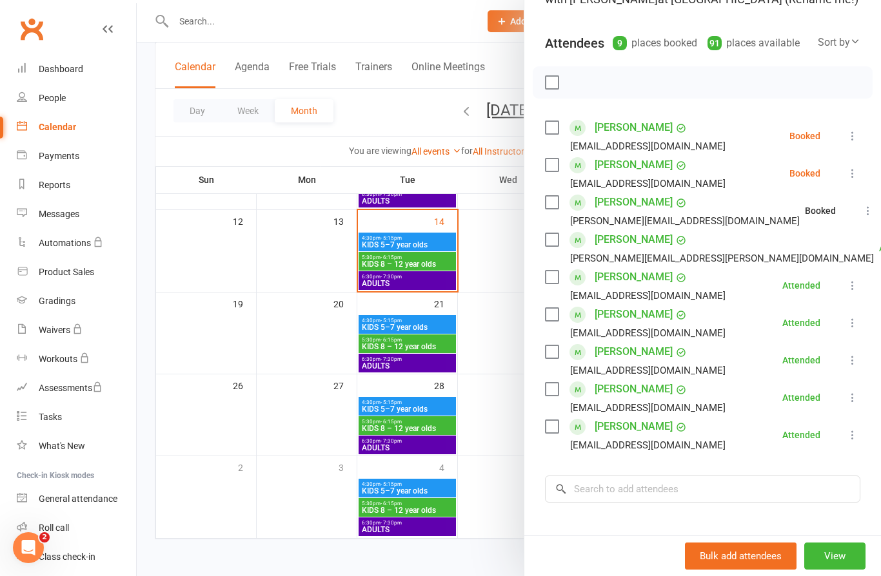
click at [858, 173] on icon at bounding box center [852, 173] width 13 height 13
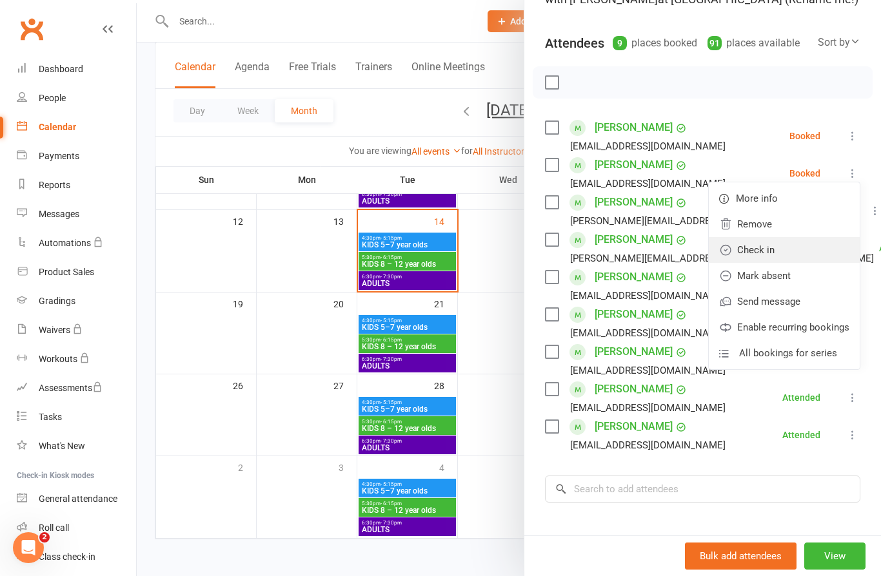
click at [777, 249] on link "Check in" at bounding box center [783, 250] width 151 height 26
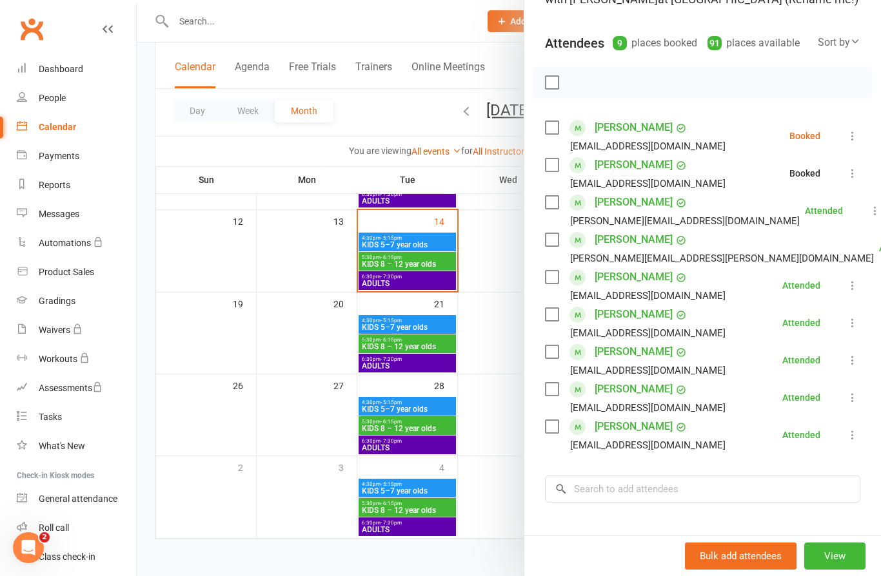
click at [859, 132] on button at bounding box center [852, 135] width 15 height 15
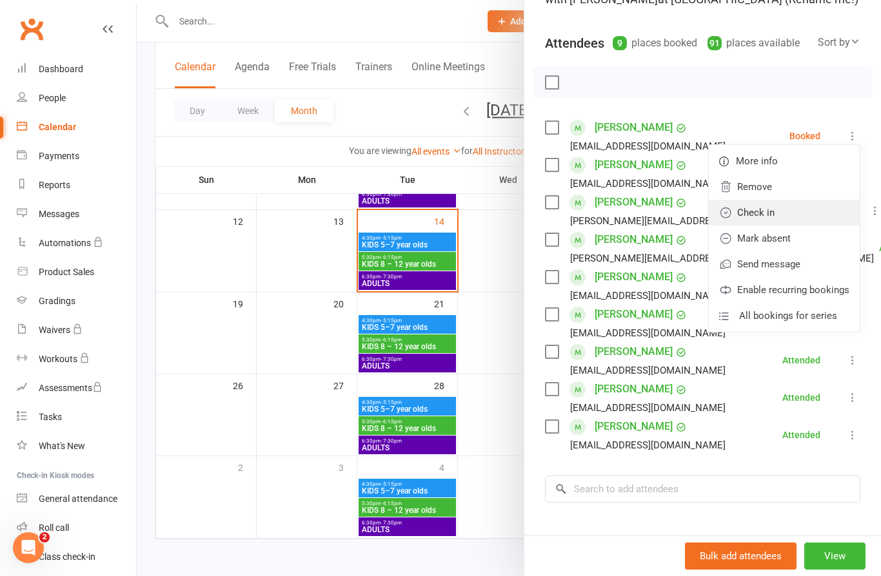
click at [769, 213] on link "Check in" at bounding box center [783, 213] width 151 height 26
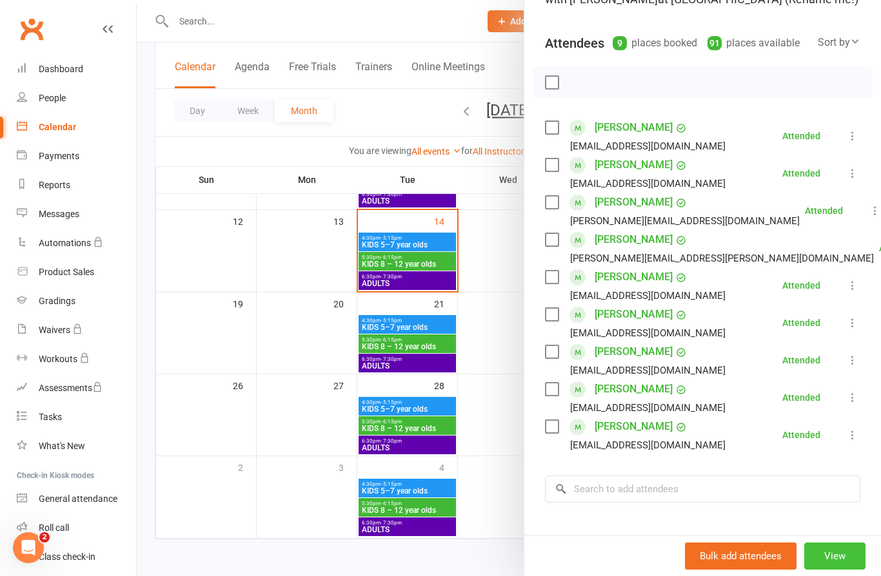
click at [842, 546] on button "View" at bounding box center [834, 556] width 61 height 27
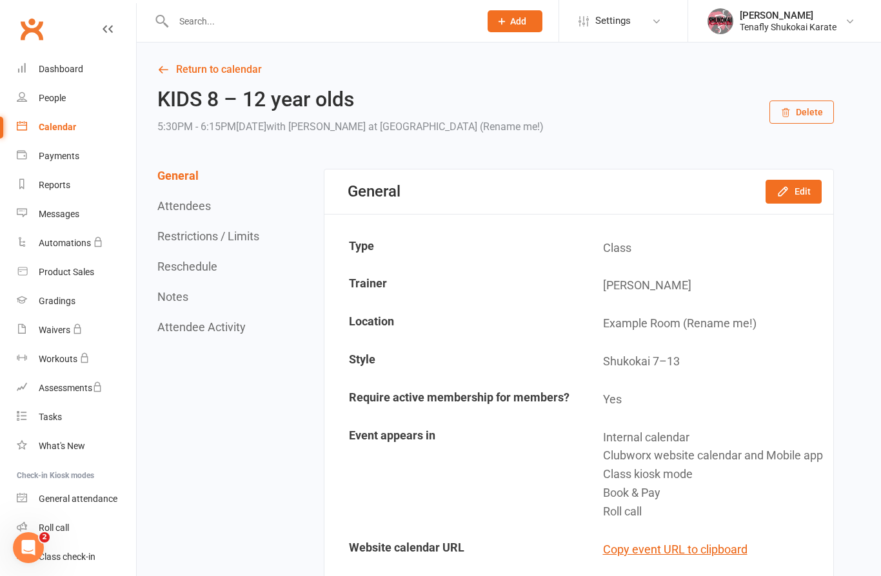
click at [109, 36] on link at bounding box center [108, 41] width 10 height 39
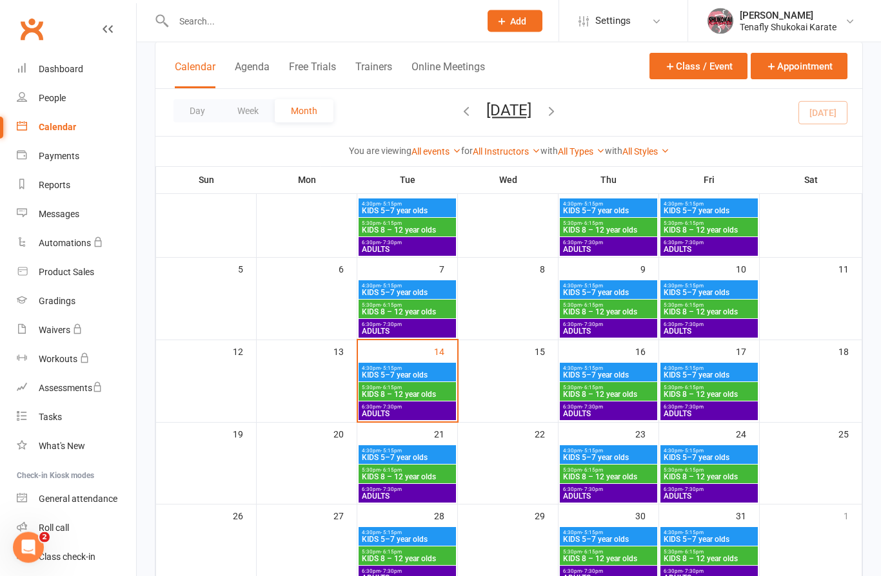
scroll to position [98, 0]
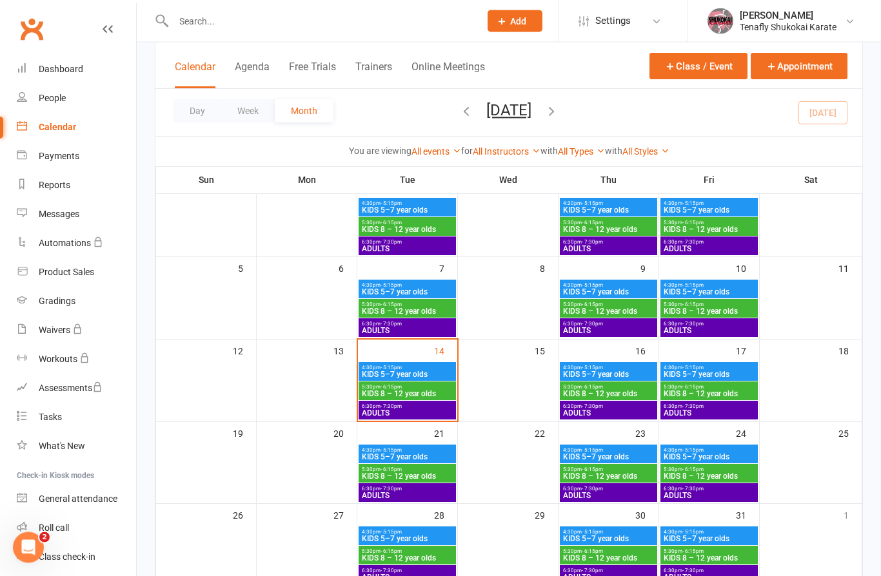
click at [420, 331] on span "ADULTS" at bounding box center [407, 331] width 92 height 8
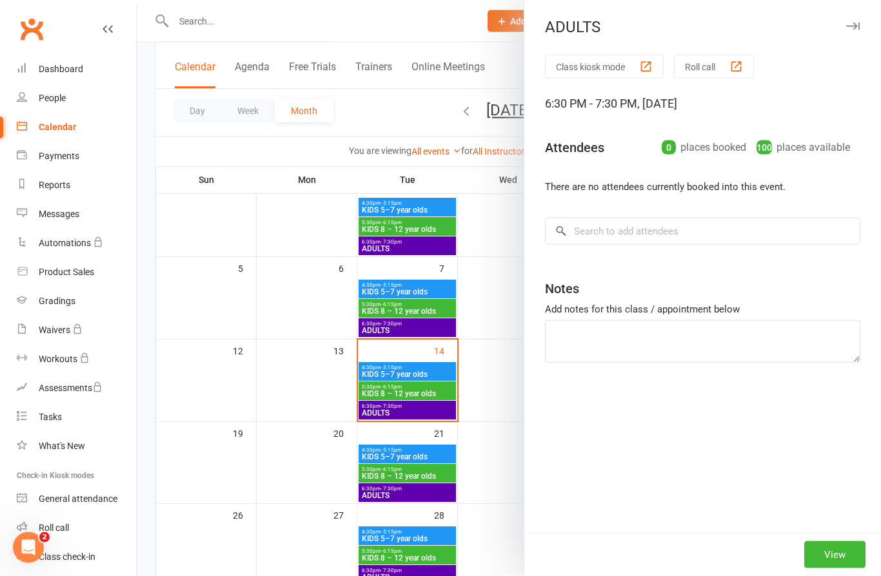
scroll to position [99, 0]
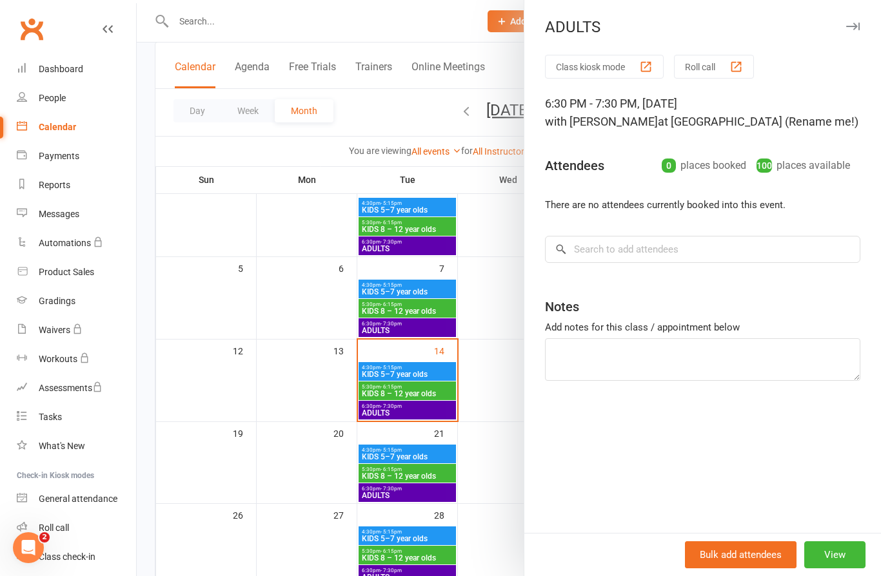
click at [411, 327] on div at bounding box center [509, 288] width 744 height 576
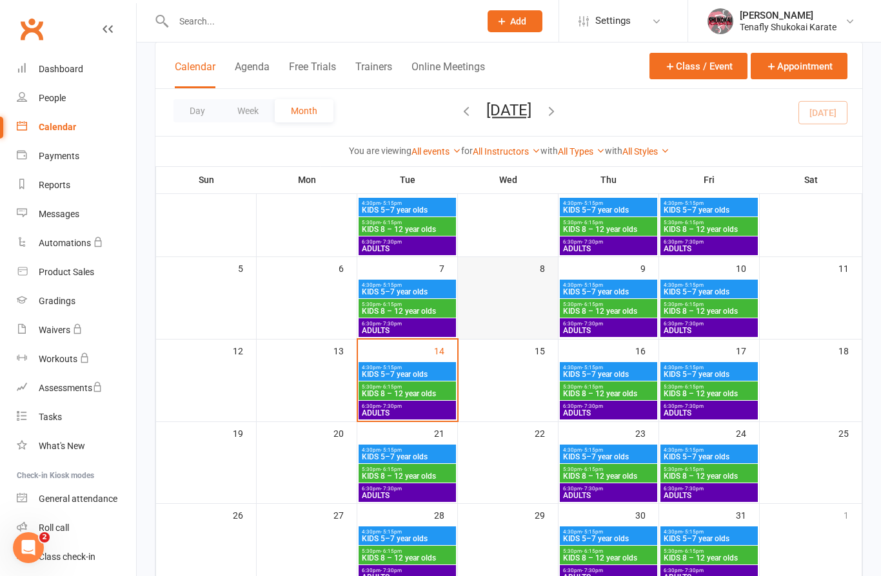
click at [499, 310] on div at bounding box center [507, 309] width 97 height 58
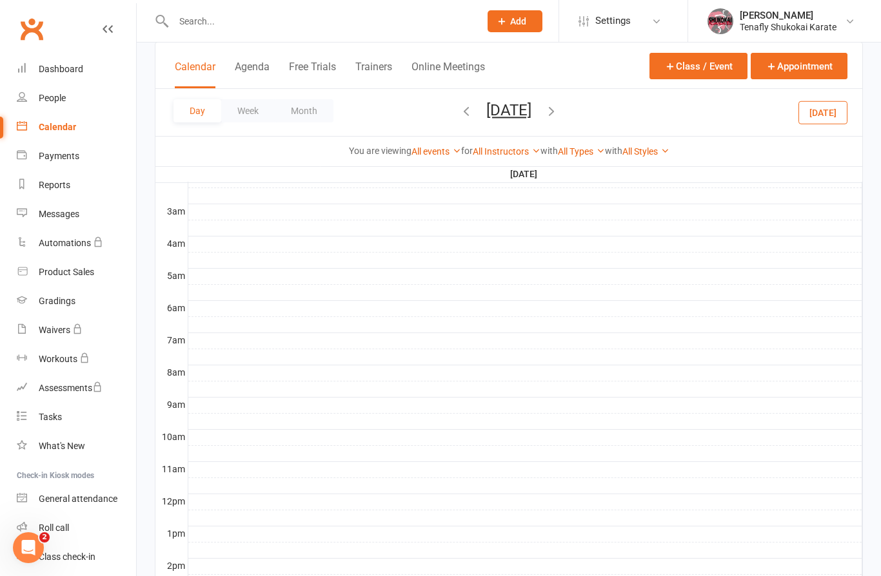
scroll to position [155, 0]
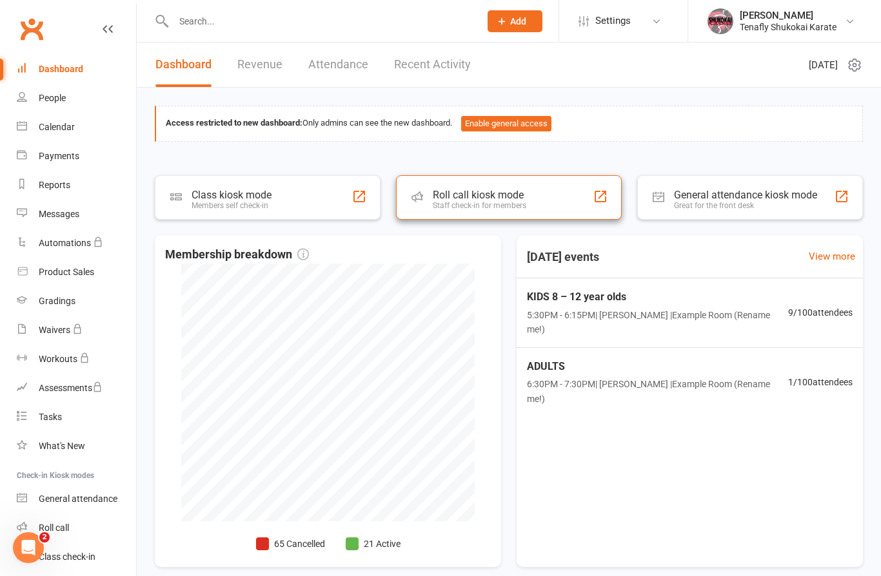
click at [513, 195] on div "Roll call kiosk mode" at bounding box center [479, 195] width 93 height 12
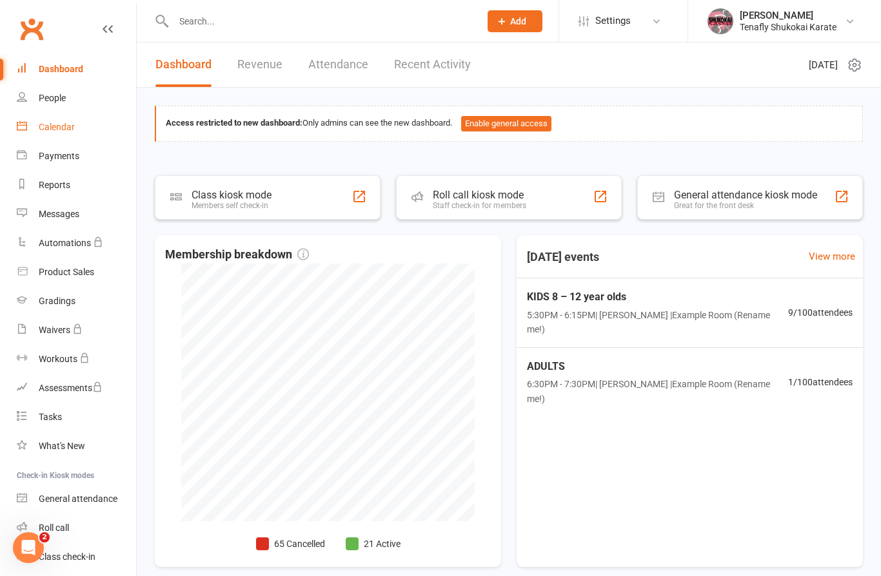
click at [71, 127] on div "Calendar" at bounding box center [57, 127] width 36 height 10
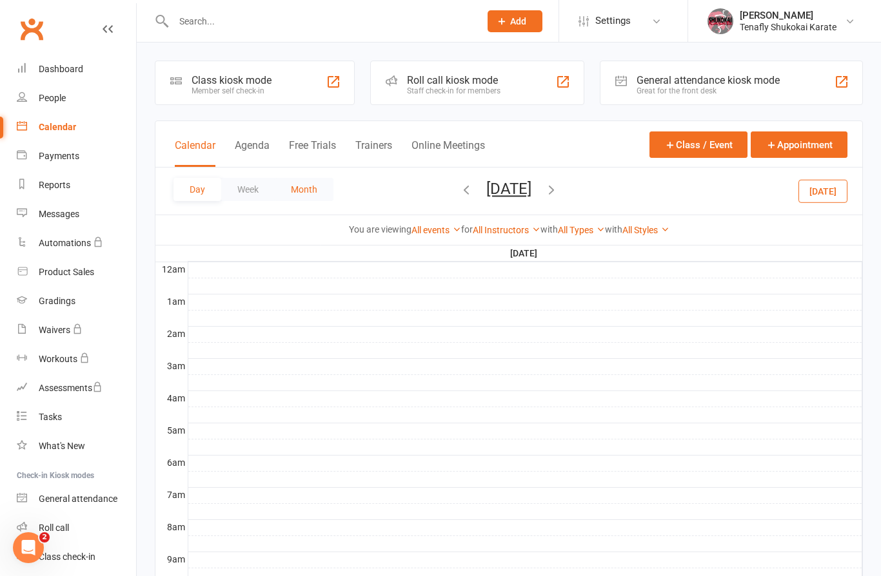
click at [308, 193] on button "Month" at bounding box center [304, 189] width 59 height 23
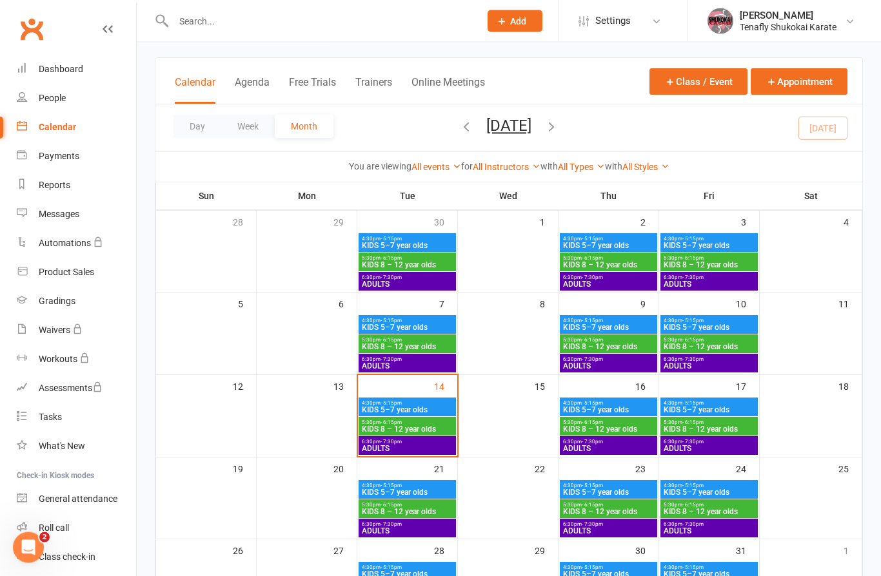
click at [427, 339] on span "5:30pm - 6:15pm" at bounding box center [407, 341] width 92 height 6
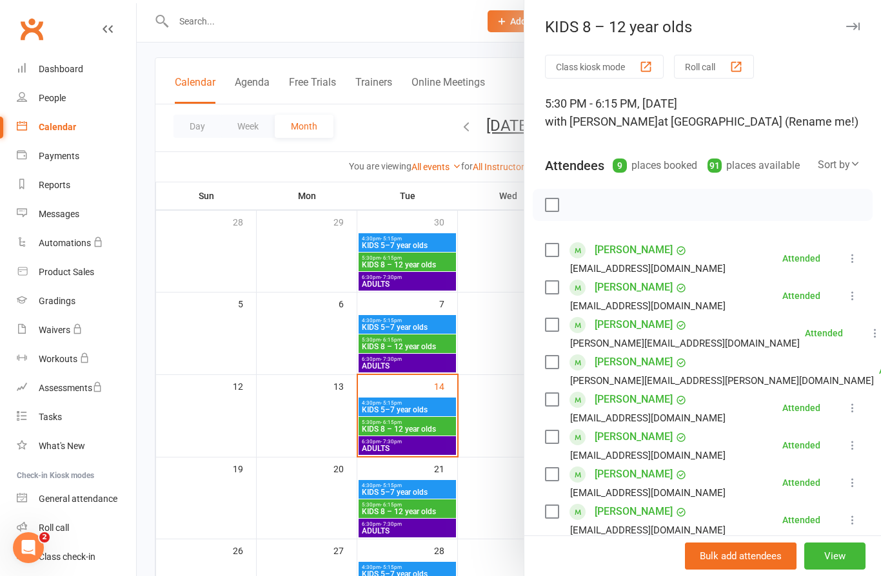
click at [395, 364] on div at bounding box center [509, 288] width 744 height 576
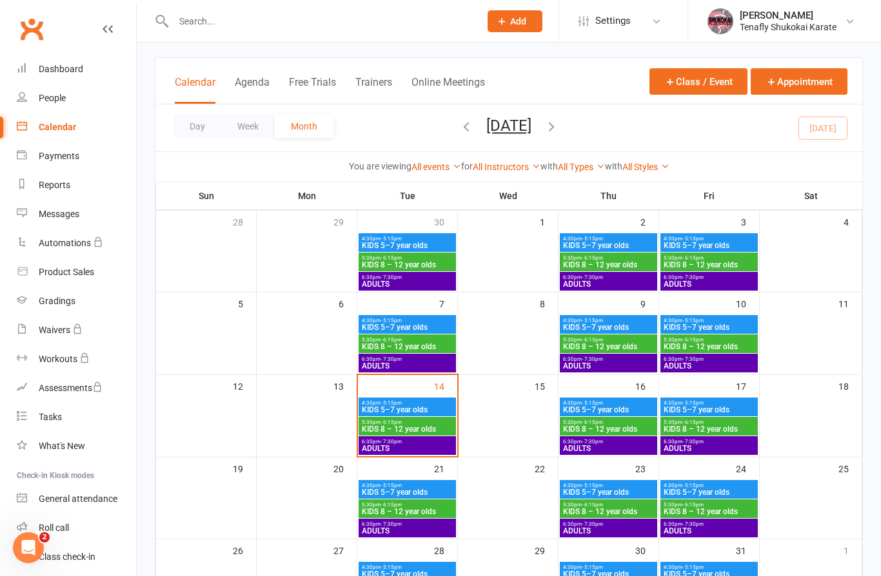
click at [416, 364] on span "ADULTS" at bounding box center [407, 366] width 92 height 8
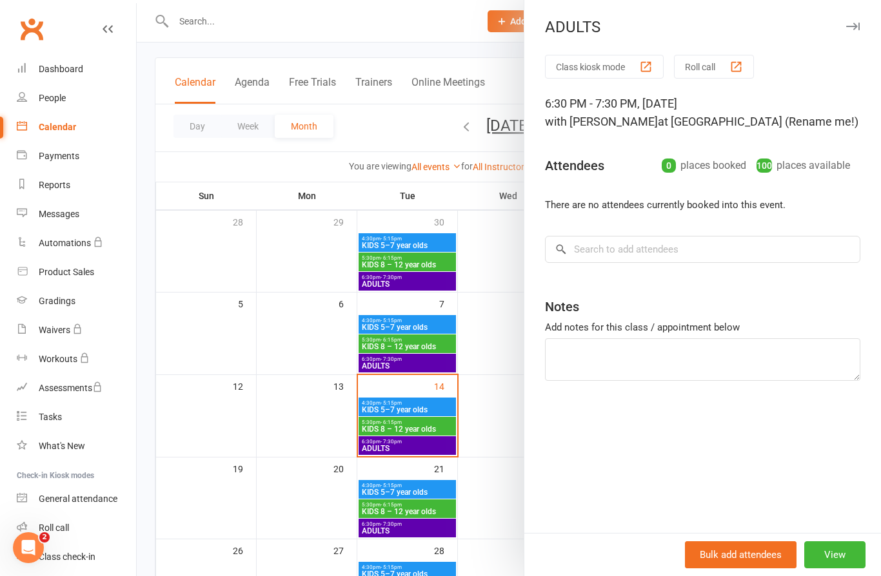
click at [416, 357] on div at bounding box center [509, 288] width 744 height 576
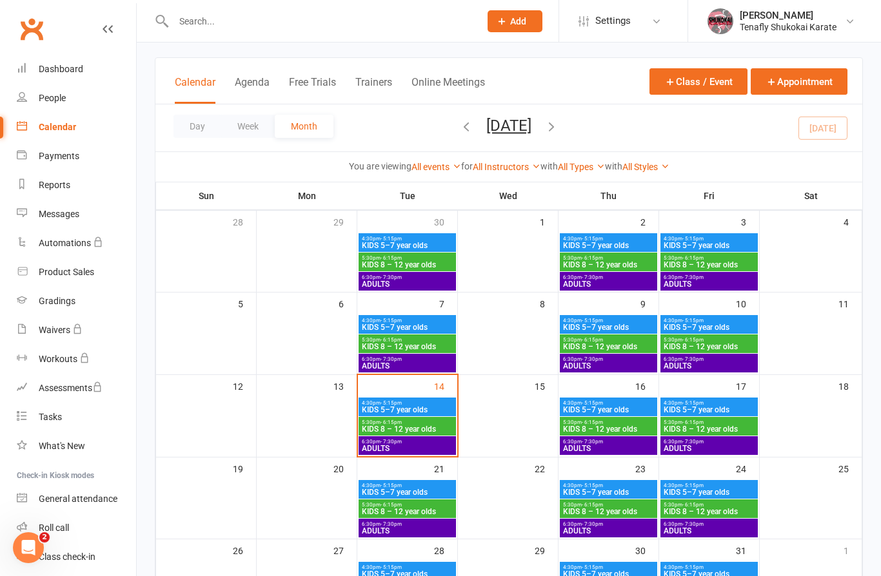
click at [422, 349] on span "KIDS 8 – 12 year olds" at bounding box center [407, 347] width 92 height 8
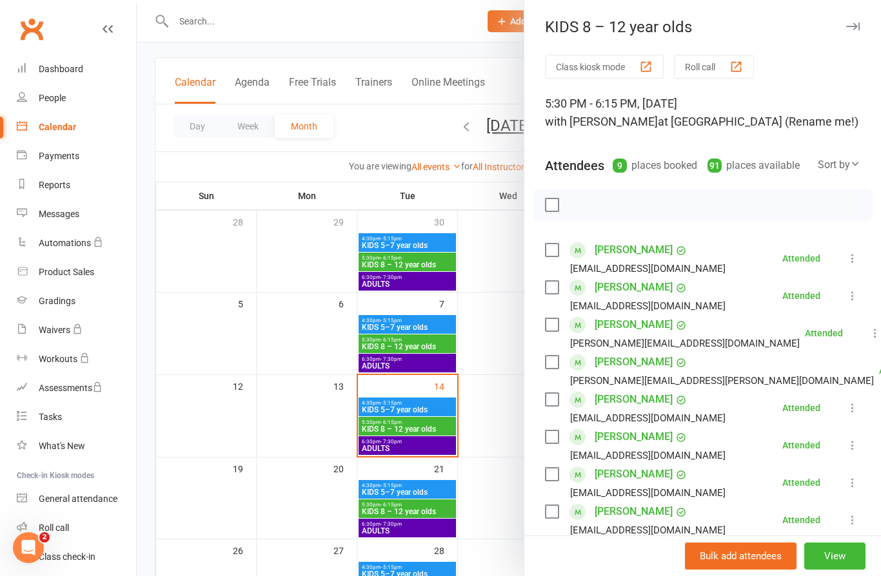
click at [426, 357] on div at bounding box center [509, 288] width 744 height 576
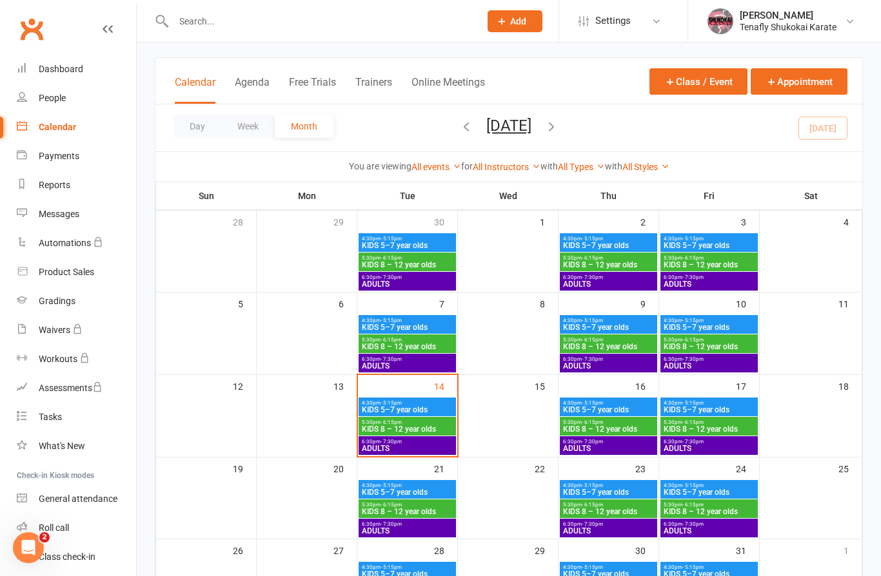
click at [428, 357] on span "6:30pm - 7:30pm" at bounding box center [407, 360] width 92 height 6
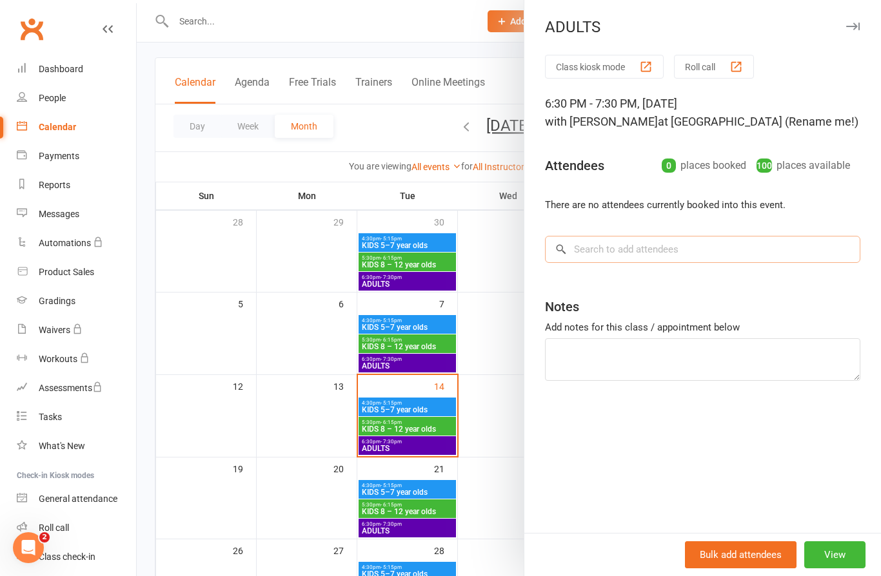
click at [676, 246] on input "search" at bounding box center [702, 249] width 315 height 27
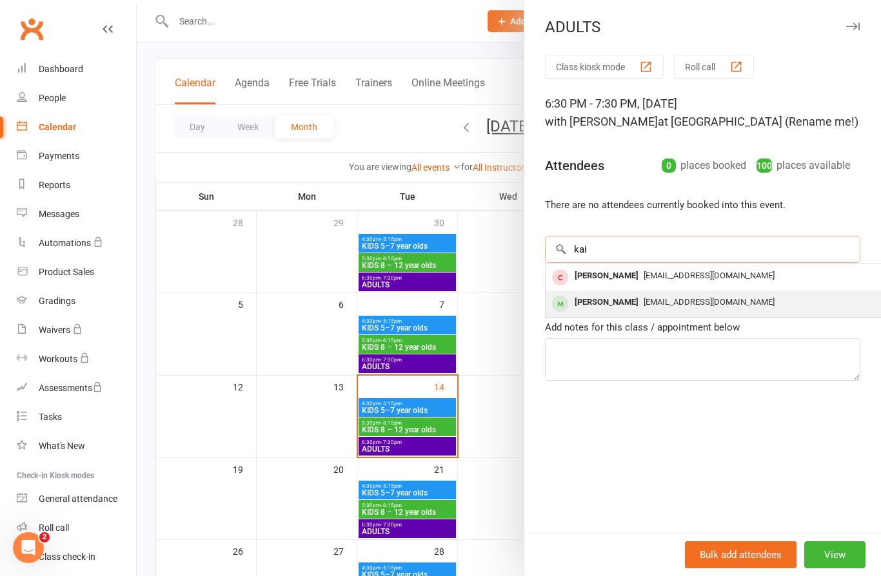
type input "kai"
click at [645, 306] on span "satomi.golan@gmail.com" at bounding box center [708, 302] width 131 height 10
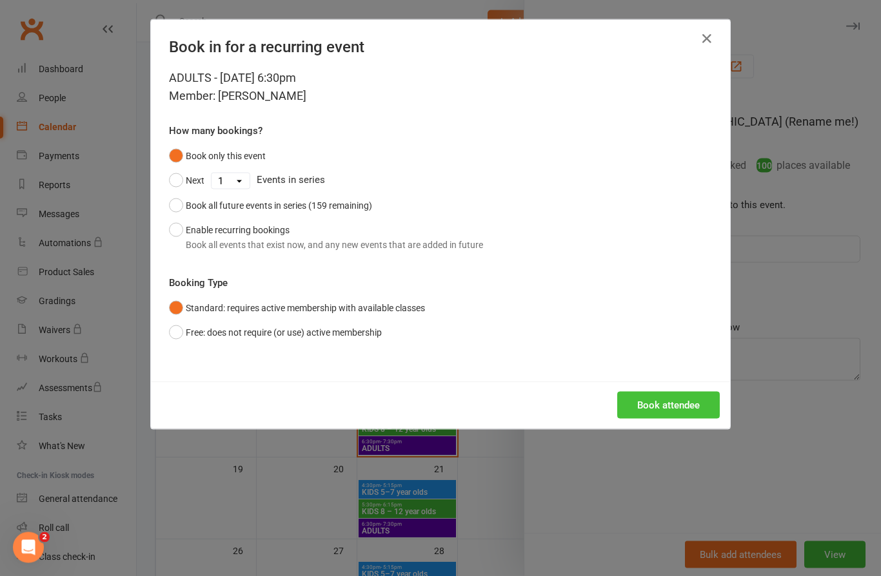
click at [670, 402] on button "Book attendee" at bounding box center [668, 405] width 103 height 27
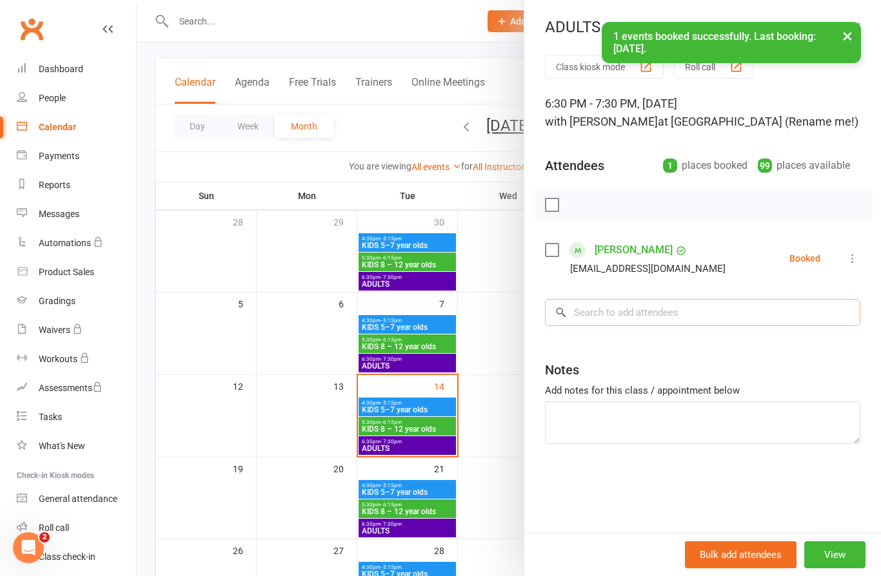
click at [649, 313] on input "search" at bounding box center [702, 312] width 315 height 27
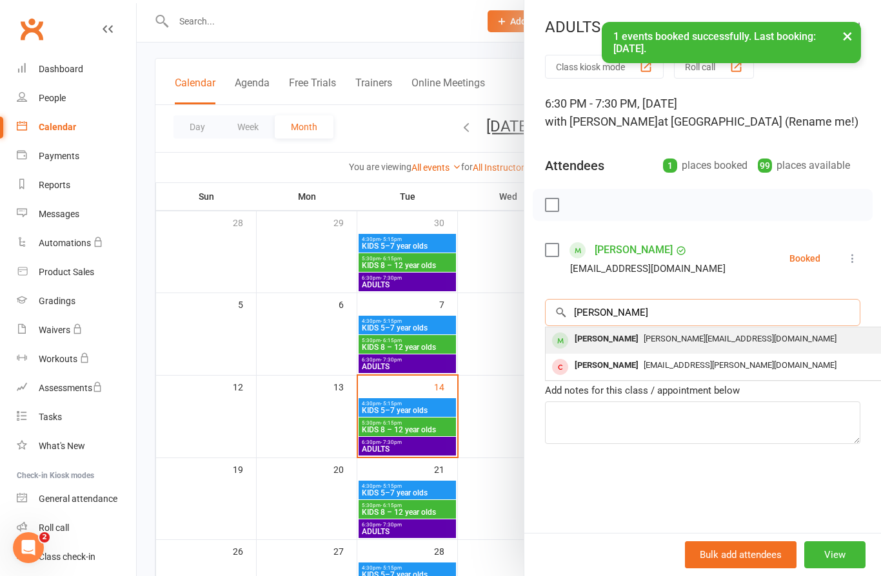
type input "[PERSON_NAME]"
click at [652, 343] on span "[PERSON_NAME][EMAIL_ADDRESS][DOMAIN_NAME]" at bounding box center [739, 339] width 193 height 10
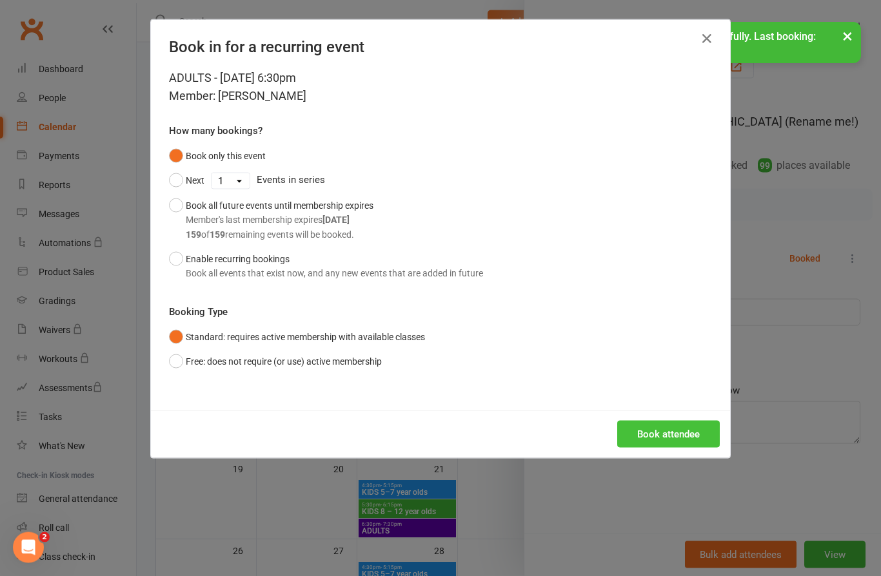
click at [660, 434] on button "Book attendee" at bounding box center [668, 434] width 103 height 27
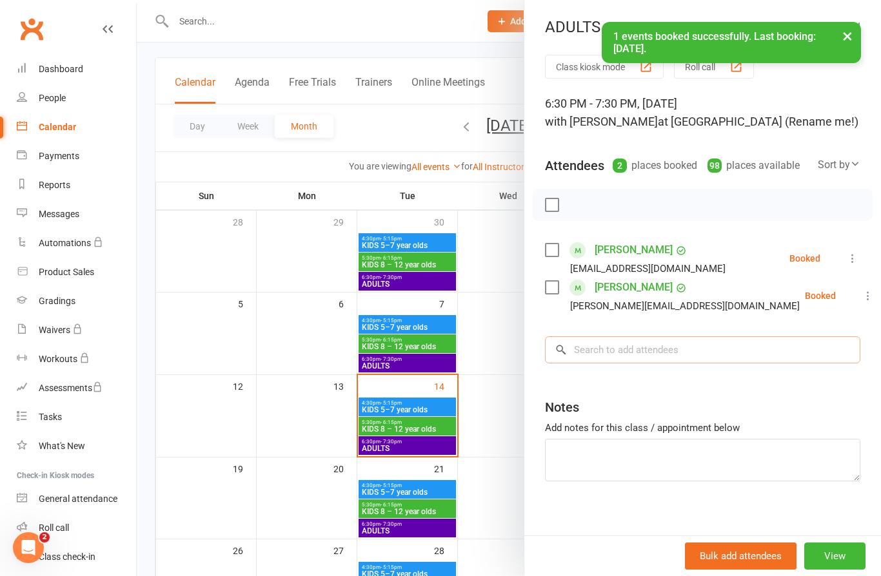
click at [650, 348] on input "search" at bounding box center [702, 350] width 315 height 27
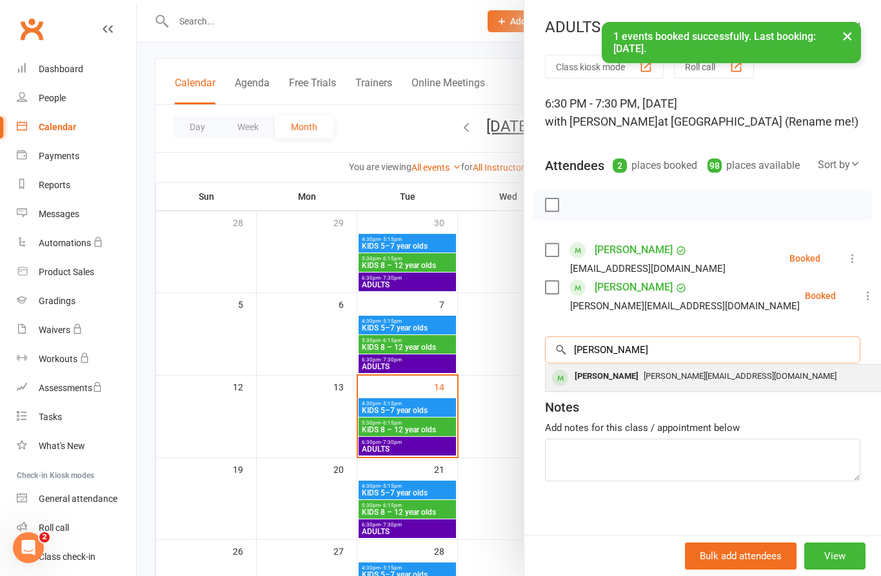
type input "[PERSON_NAME]"
click at [623, 383] on div "[PERSON_NAME]" at bounding box center [606, 376] width 74 height 19
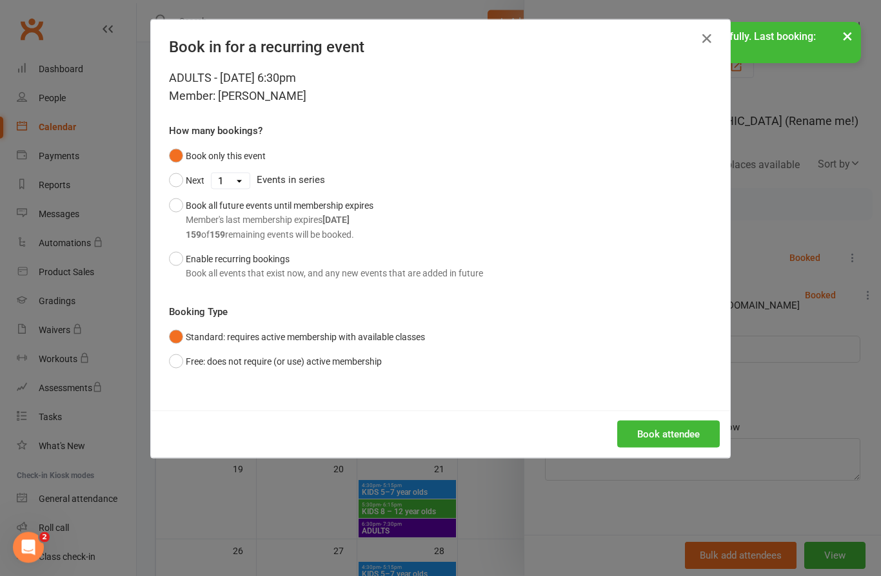
scroll to position [63, 0]
click at [699, 438] on button "Book attendee" at bounding box center [668, 434] width 103 height 27
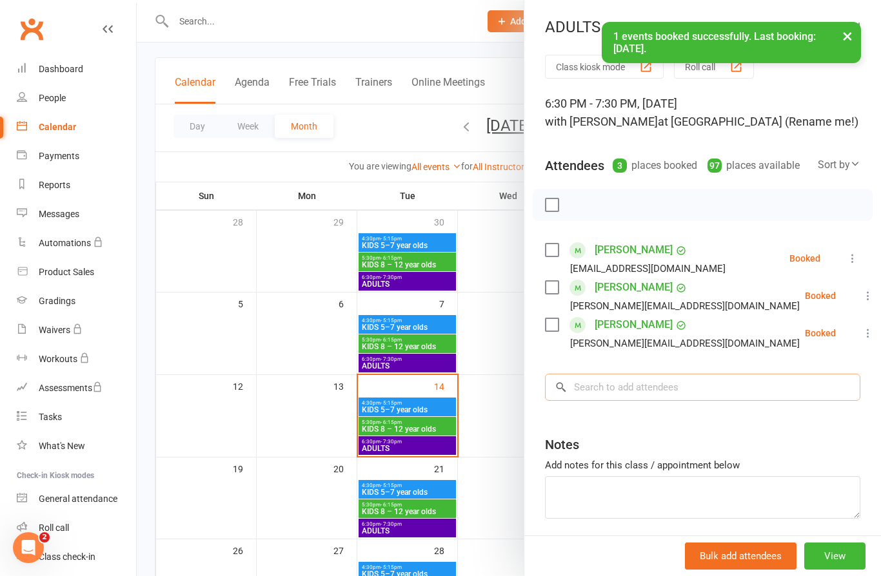
click at [633, 385] on input "search" at bounding box center [702, 387] width 315 height 27
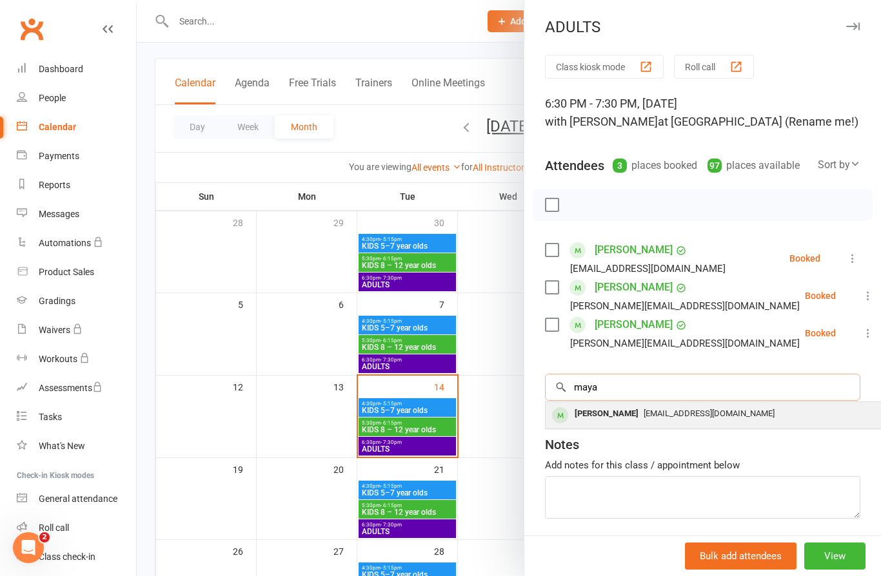
type input "maya"
click at [661, 417] on span "[EMAIL_ADDRESS][DOMAIN_NAME]" at bounding box center [708, 414] width 131 height 10
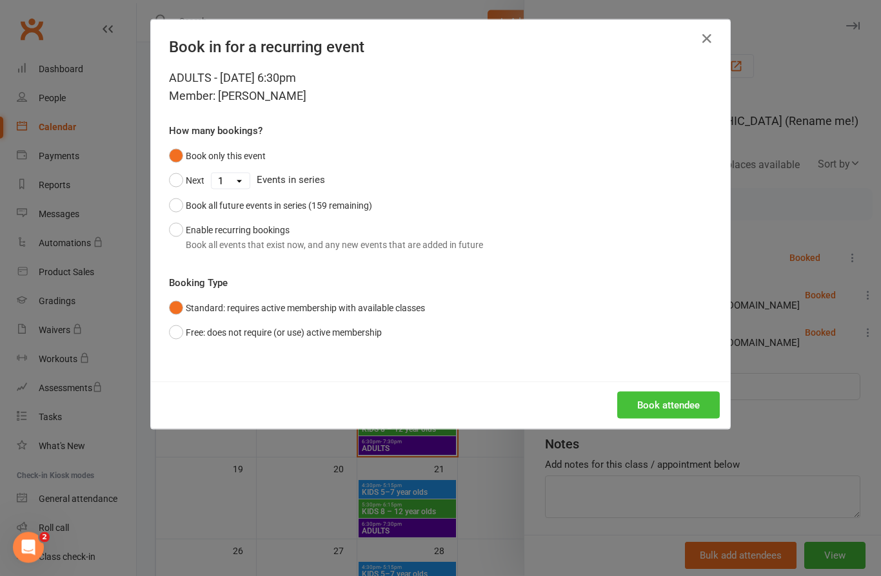
click at [684, 407] on button "Book attendee" at bounding box center [668, 405] width 103 height 27
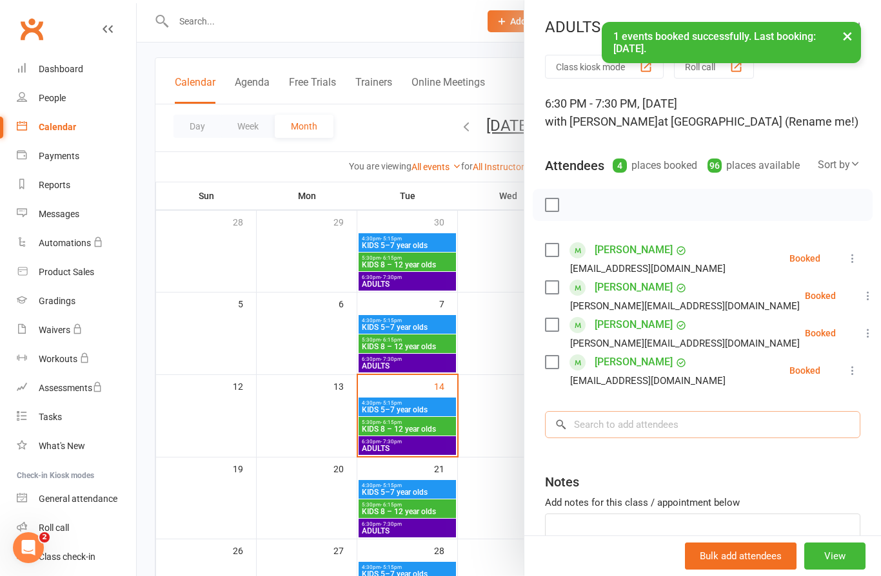
click at [649, 433] on input "search" at bounding box center [702, 424] width 315 height 27
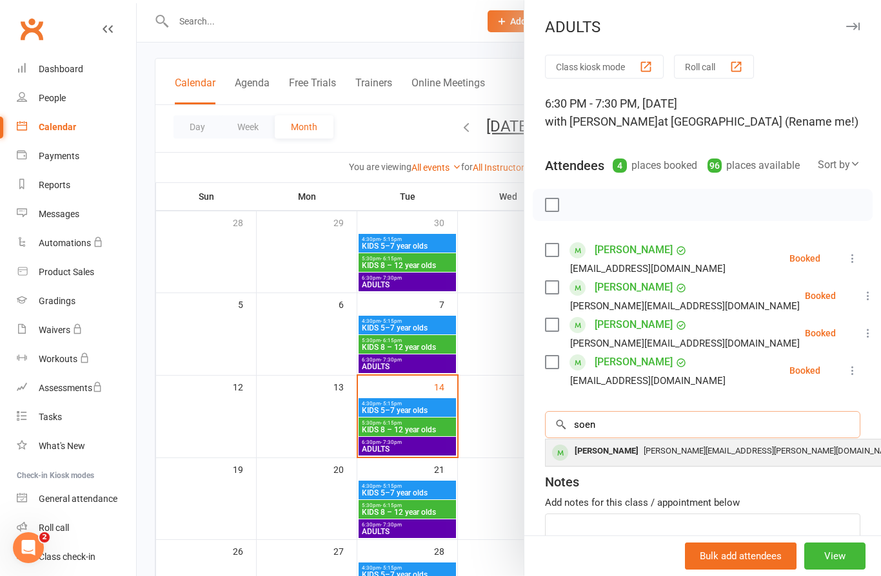
type input "soen"
click at [659, 455] on span "[PERSON_NAME][EMAIL_ADDRESS][PERSON_NAME][DOMAIN_NAME]" at bounding box center [770, 451] width 255 height 10
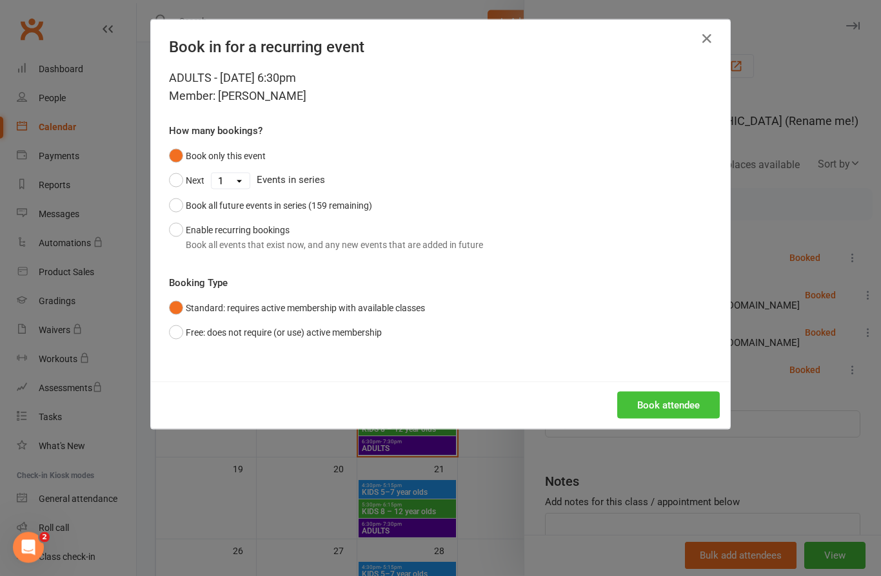
click at [683, 405] on button "Book attendee" at bounding box center [668, 405] width 103 height 27
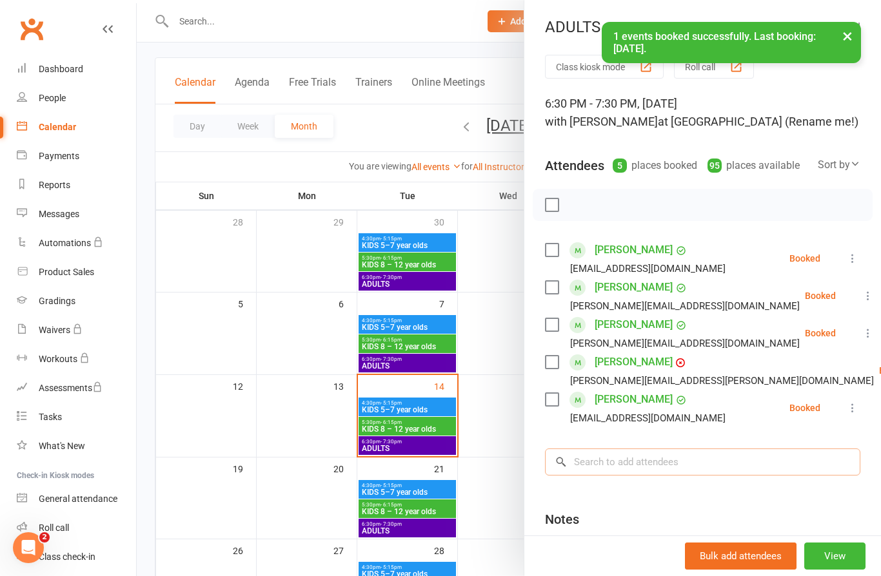
click at [632, 462] on input "search" at bounding box center [702, 462] width 315 height 27
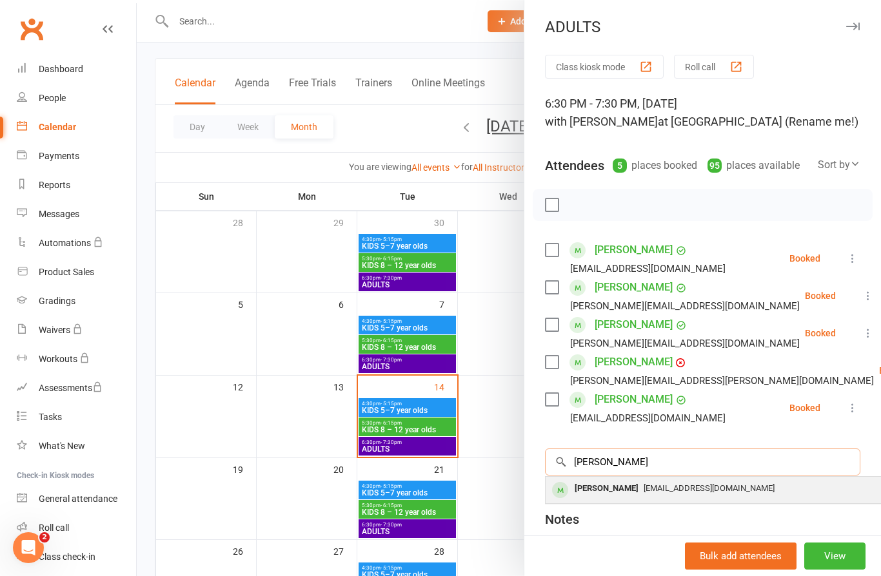
type input "antoni"
click at [673, 489] on span "[EMAIL_ADDRESS][DOMAIN_NAME]" at bounding box center [708, 489] width 131 height 10
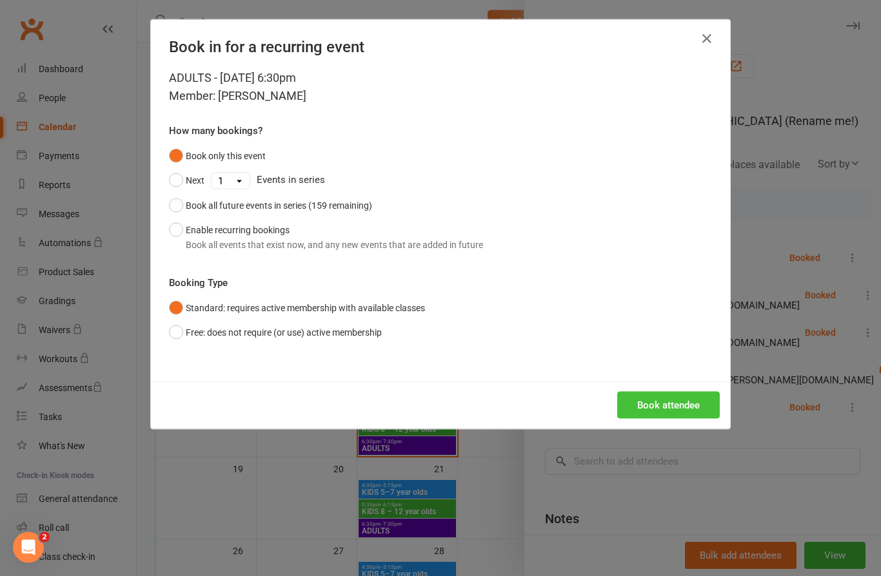
click at [693, 409] on button "Book attendee" at bounding box center [668, 405] width 103 height 27
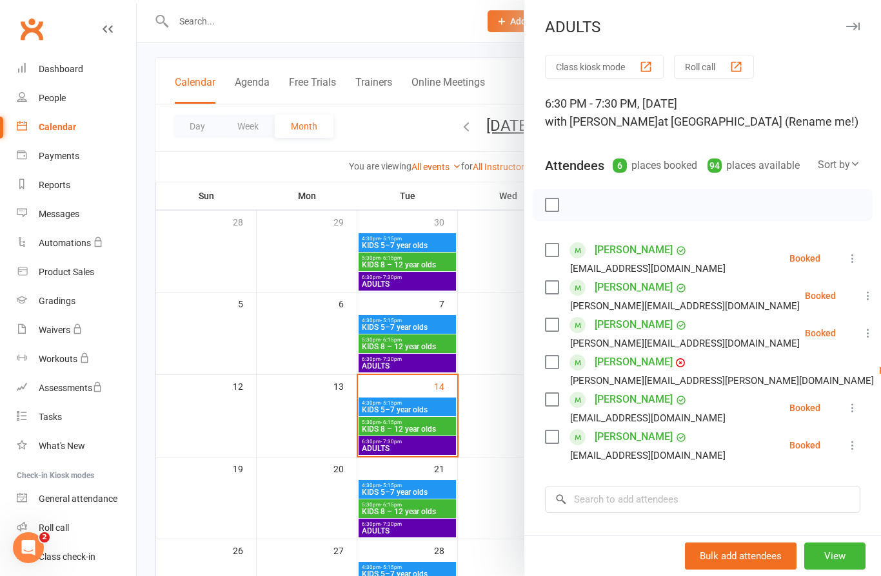
click at [855, 453] on button at bounding box center [852, 445] width 15 height 15
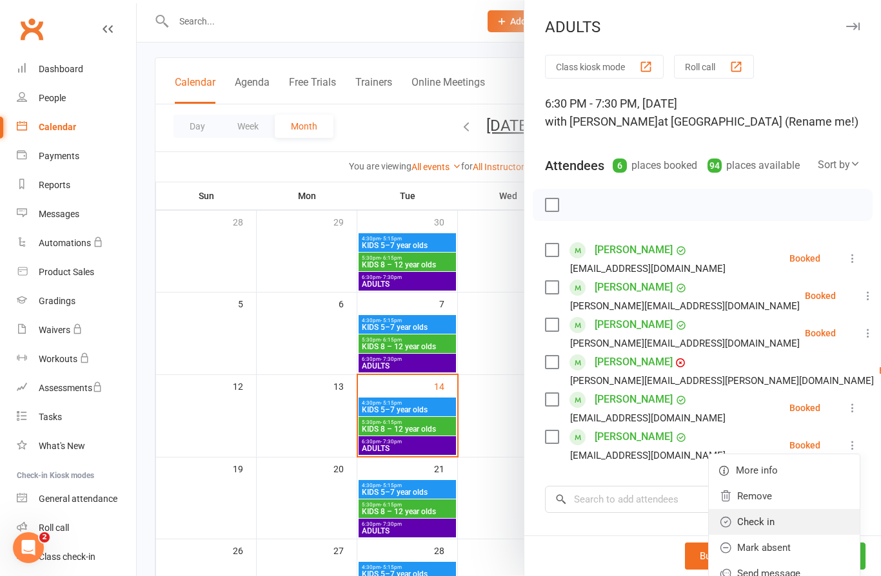
click at [775, 523] on link "Check in" at bounding box center [783, 522] width 151 height 26
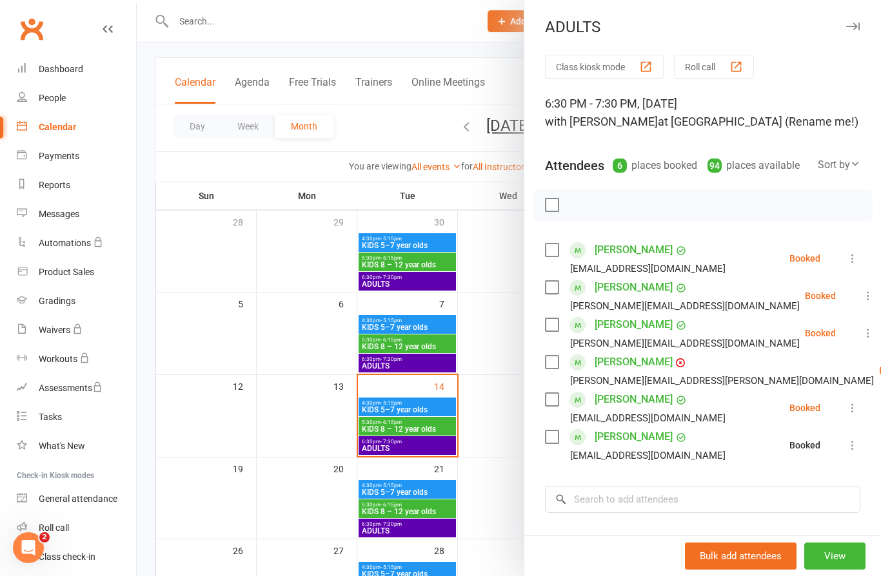
click at [848, 408] on icon at bounding box center [852, 408] width 13 height 13
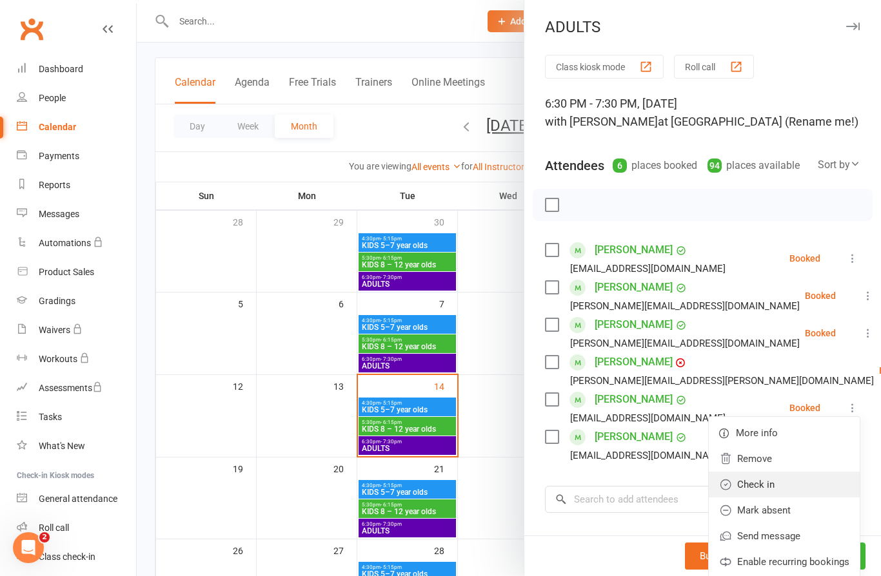
click at [772, 491] on link "Check in" at bounding box center [783, 485] width 151 height 26
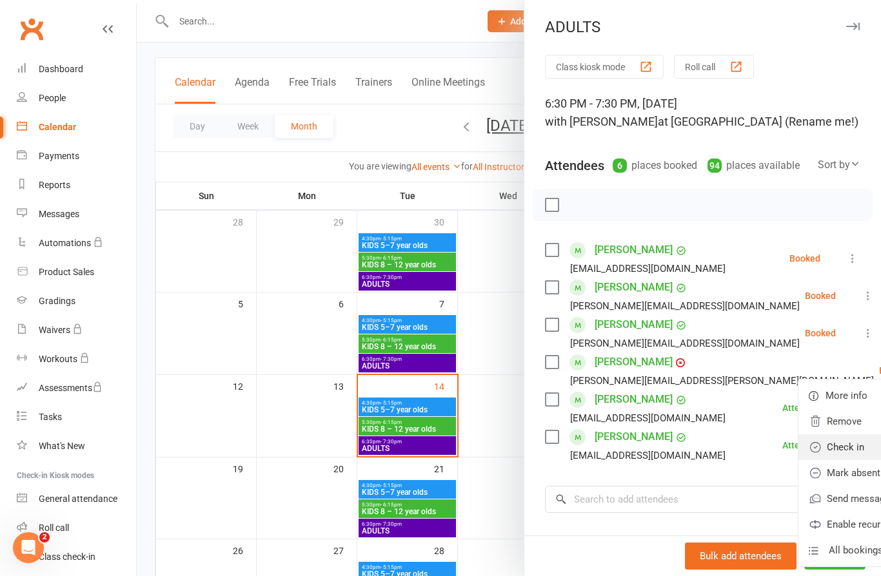
click at [798, 449] on link "Check in" at bounding box center [873, 448] width 151 height 26
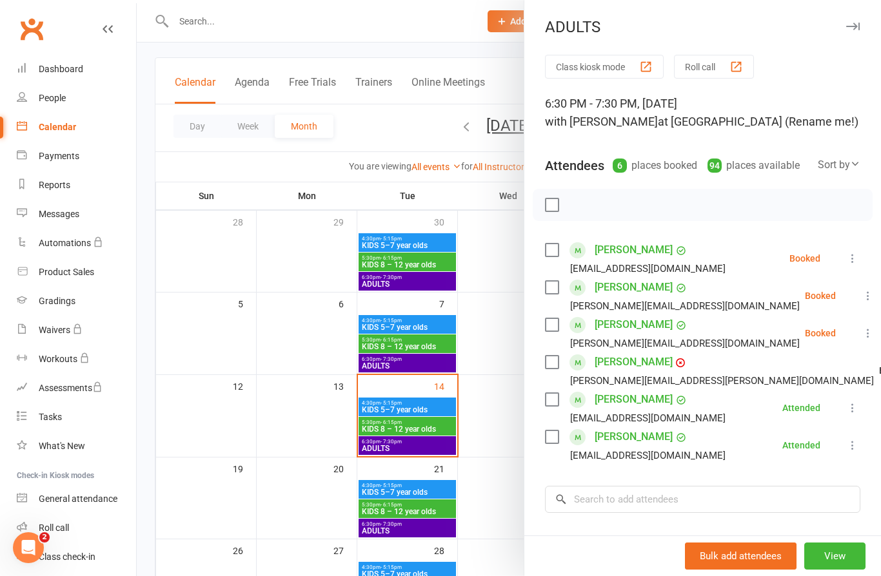
click at [861, 330] on icon at bounding box center [867, 333] width 13 height 13
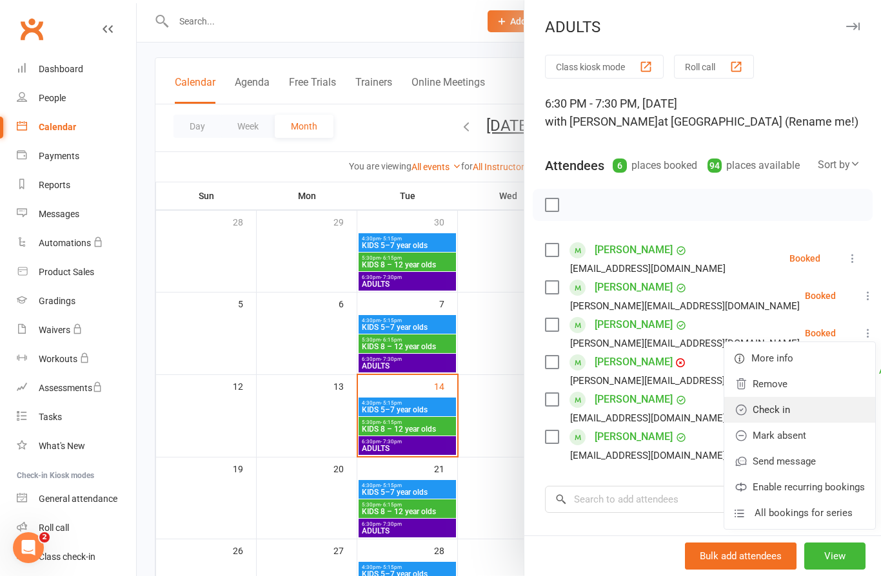
click at [767, 409] on link "Check in" at bounding box center [799, 410] width 151 height 26
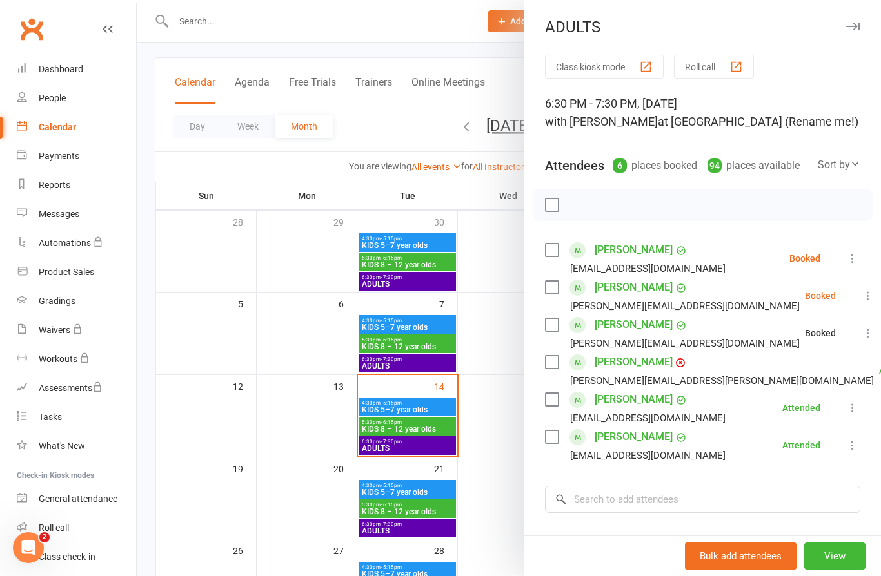
click at [860, 289] on button at bounding box center [867, 295] width 15 height 15
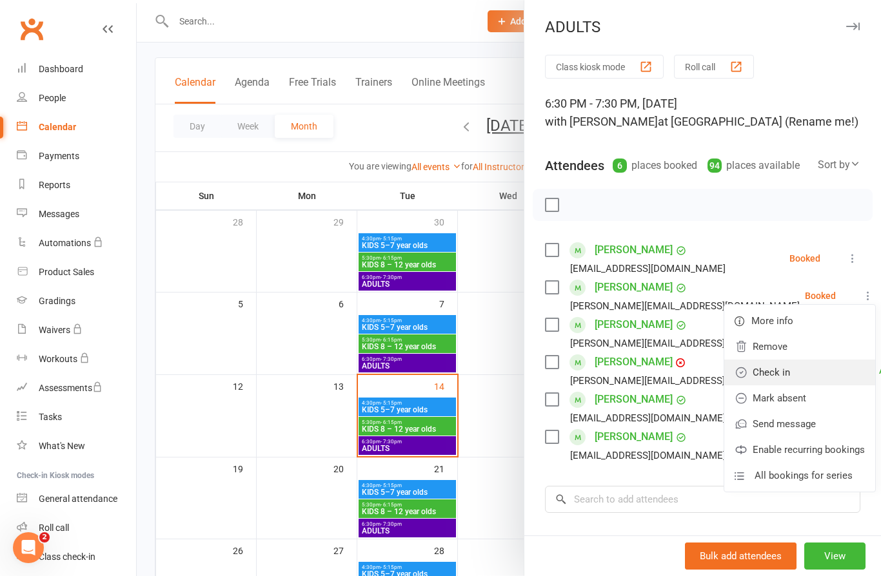
click at [763, 379] on link "Check in" at bounding box center [799, 373] width 151 height 26
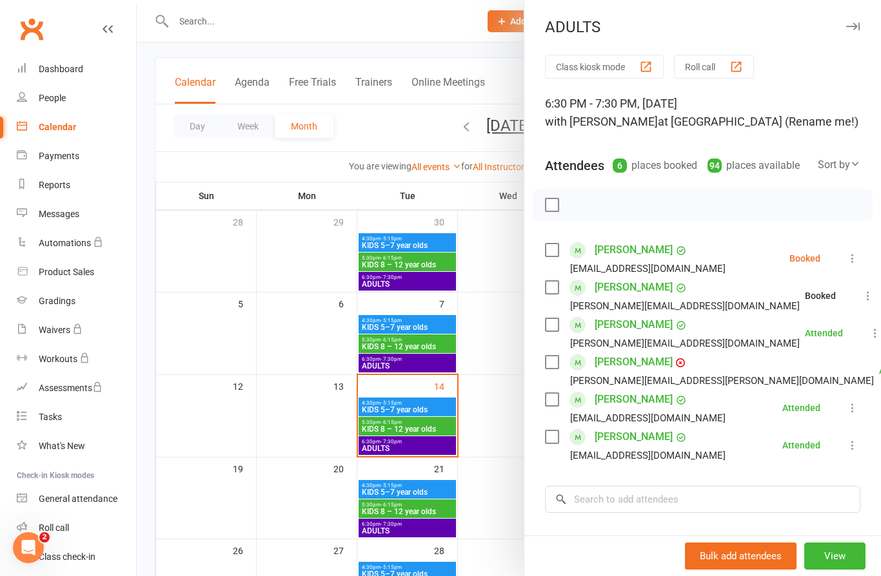
click at [850, 260] on icon at bounding box center [852, 258] width 13 height 13
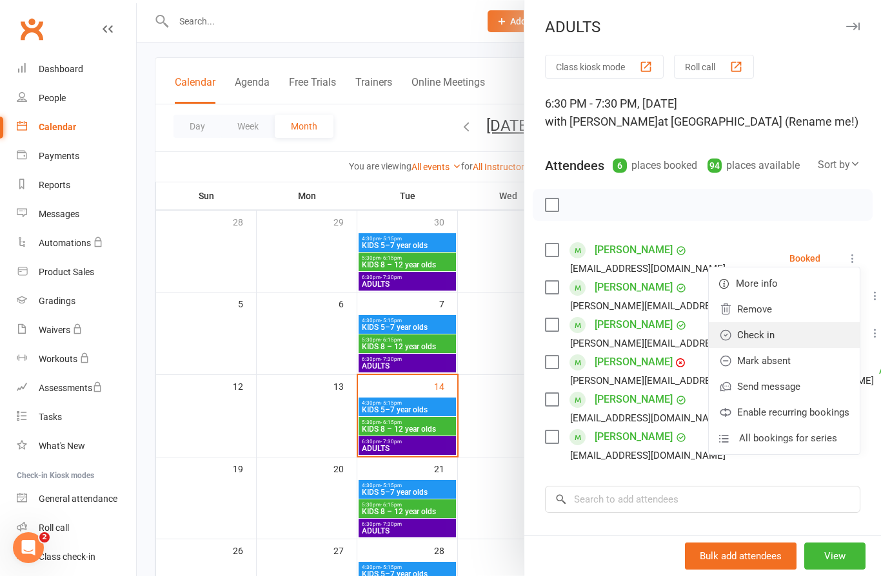
click at [765, 336] on link "Check in" at bounding box center [783, 335] width 151 height 26
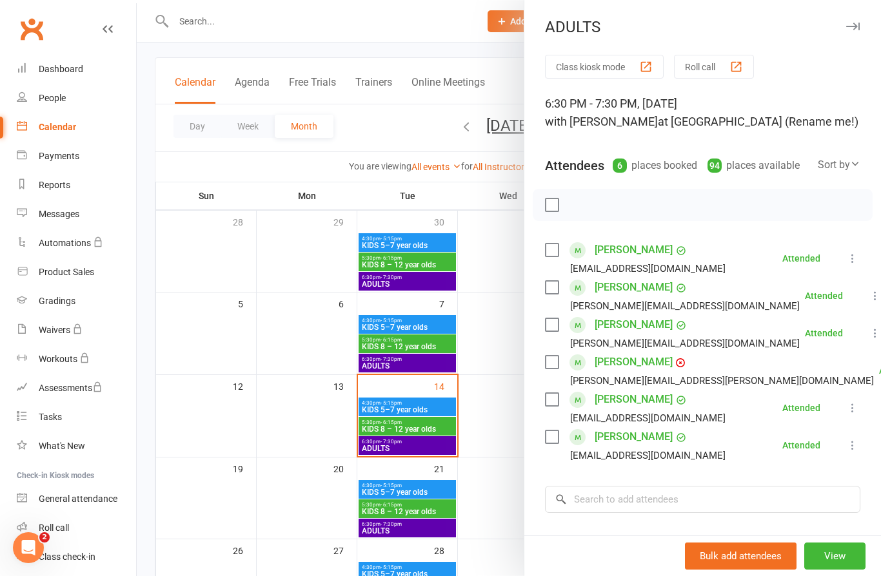
click at [299, 269] on div at bounding box center [509, 288] width 744 height 576
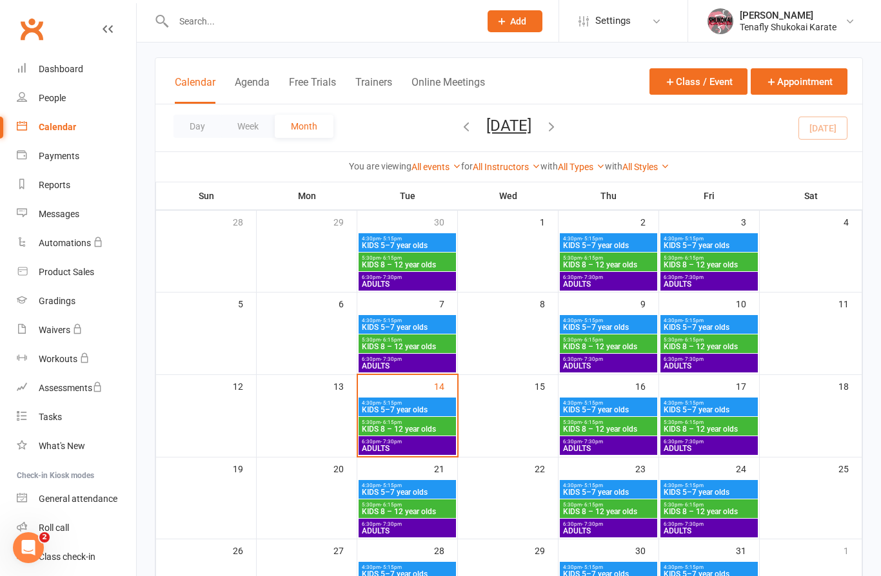
click at [636, 346] on span "KIDS 8 – 12 year olds" at bounding box center [608, 347] width 92 height 8
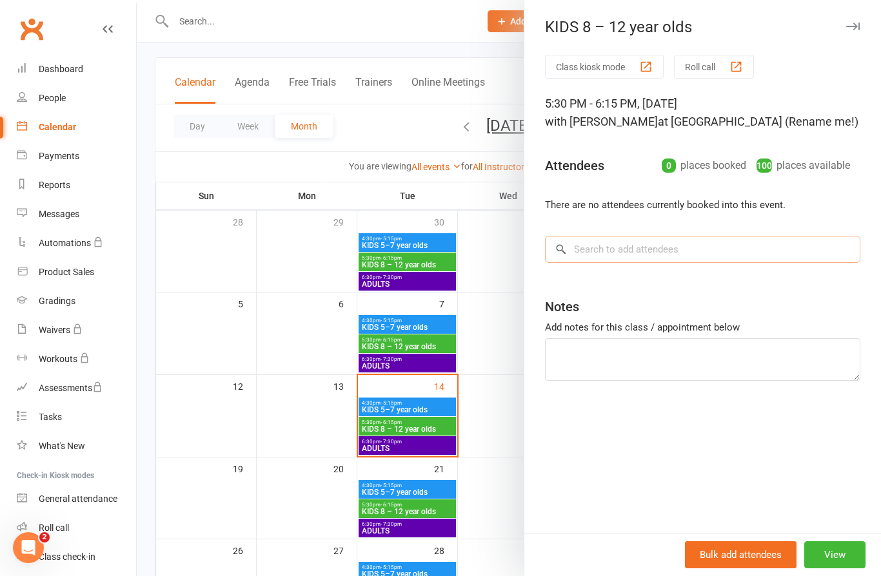
click at [712, 257] on input "search" at bounding box center [702, 249] width 315 height 27
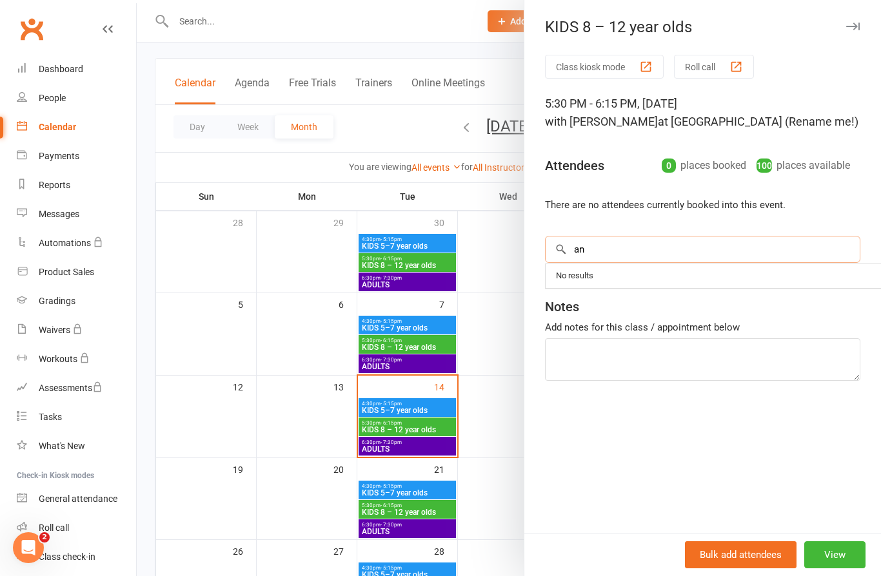
type input "a"
type input "zaya"
click at [643, 280] on span "ritaarodin@gmail.com" at bounding box center [708, 276] width 131 height 10
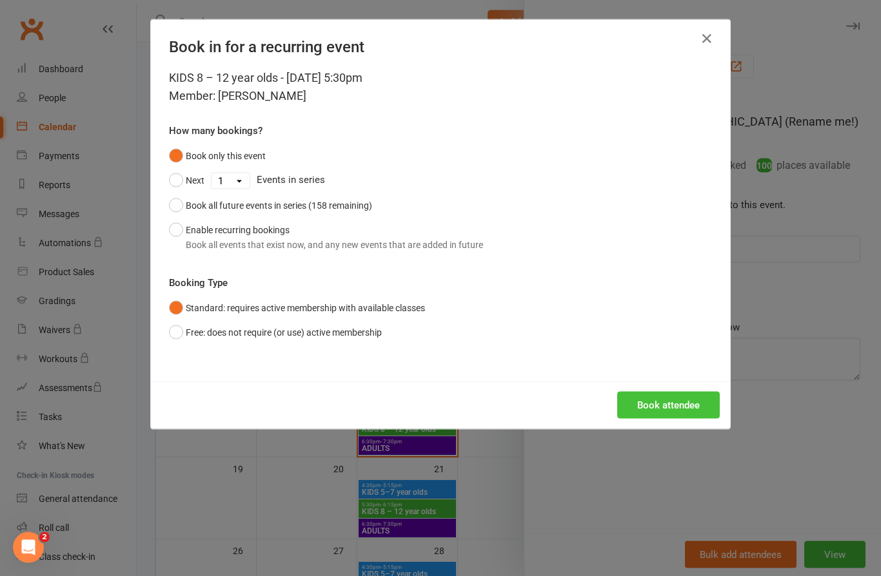
click at [670, 407] on button "Book attendee" at bounding box center [668, 405] width 103 height 27
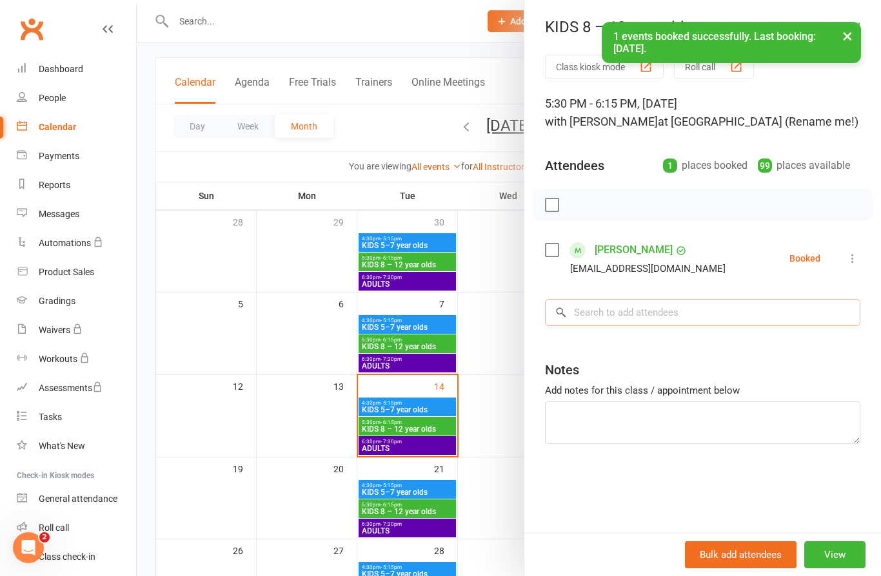
click at [625, 317] on input "search" at bounding box center [702, 312] width 315 height 27
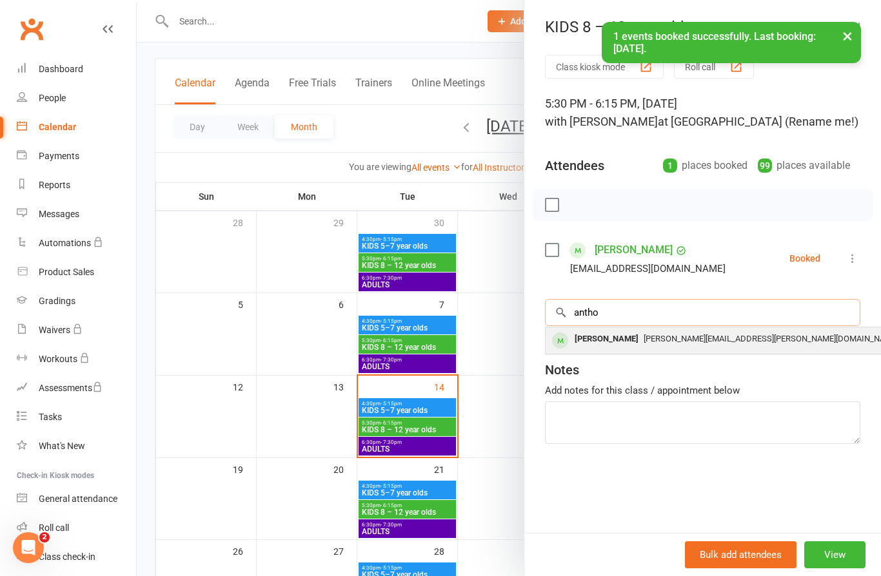
type input "antho"
click at [664, 343] on span "Regina.Roper@gmail.com" at bounding box center [770, 339] width 255 height 10
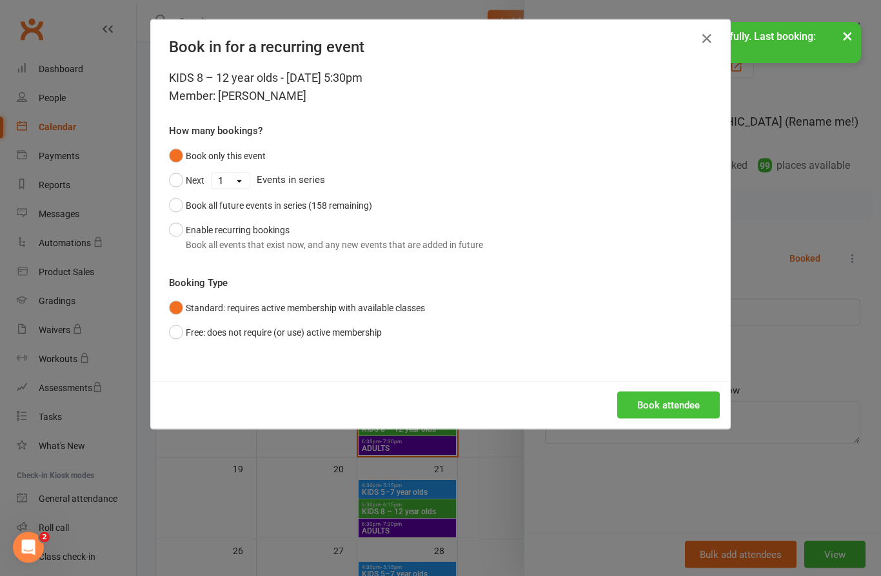
click at [683, 399] on button "Book attendee" at bounding box center [668, 405] width 103 height 27
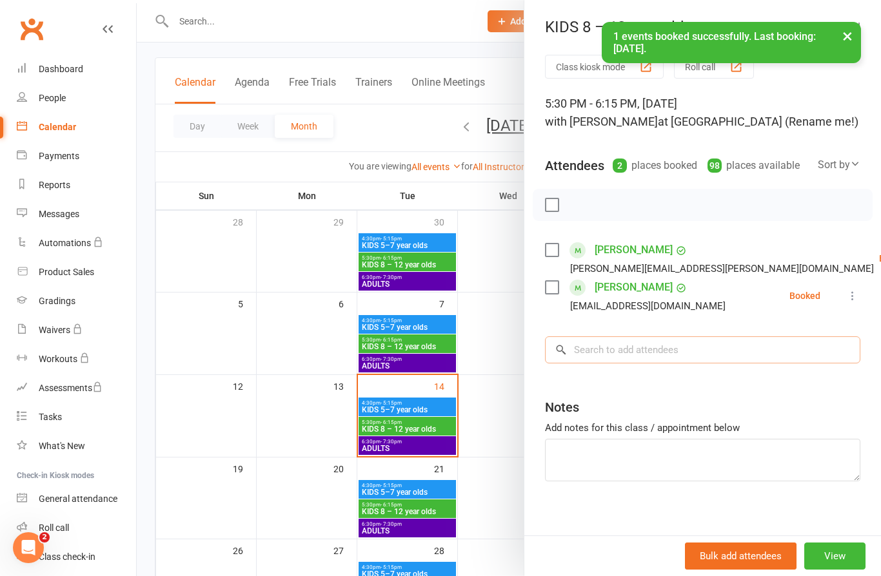
click at [649, 352] on input "search" at bounding box center [702, 350] width 315 height 27
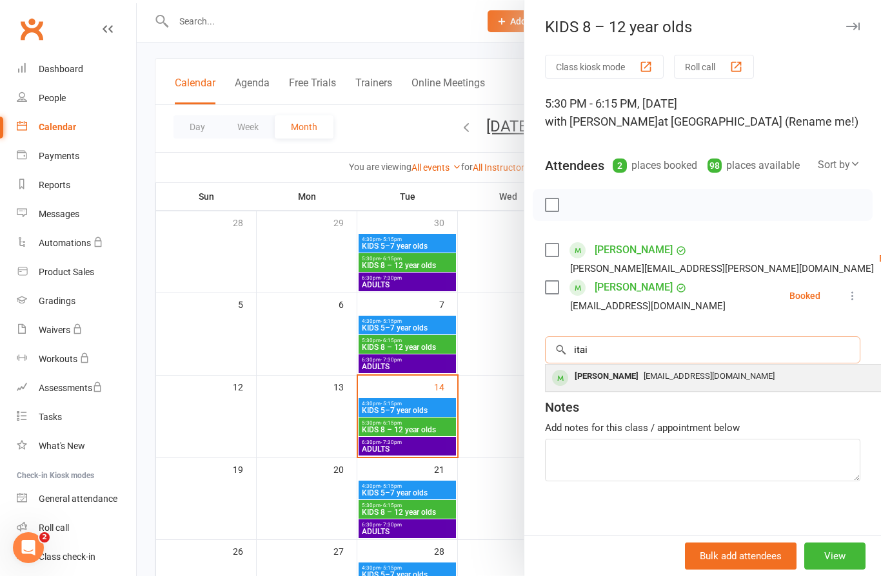
type input "itai"
click at [643, 371] on span "boazlidor@gmail.com" at bounding box center [708, 376] width 131 height 10
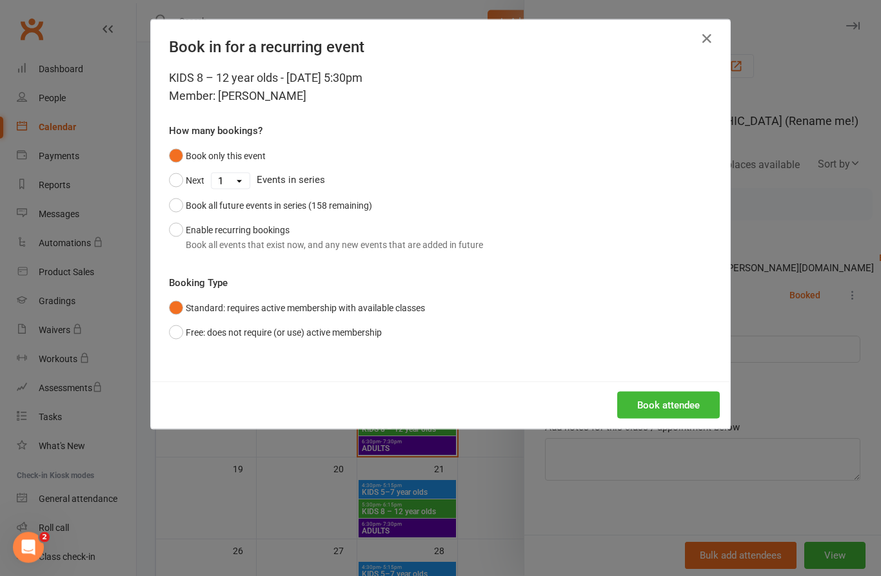
click at [669, 401] on button "Book attendee" at bounding box center [668, 405] width 103 height 27
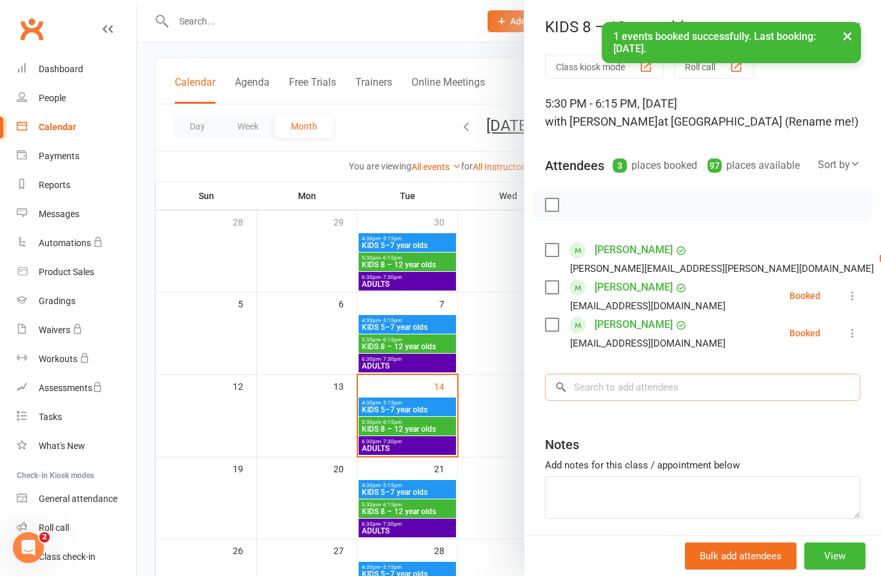
click at [636, 388] on input "search" at bounding box center [702, 387] width 315 height 27
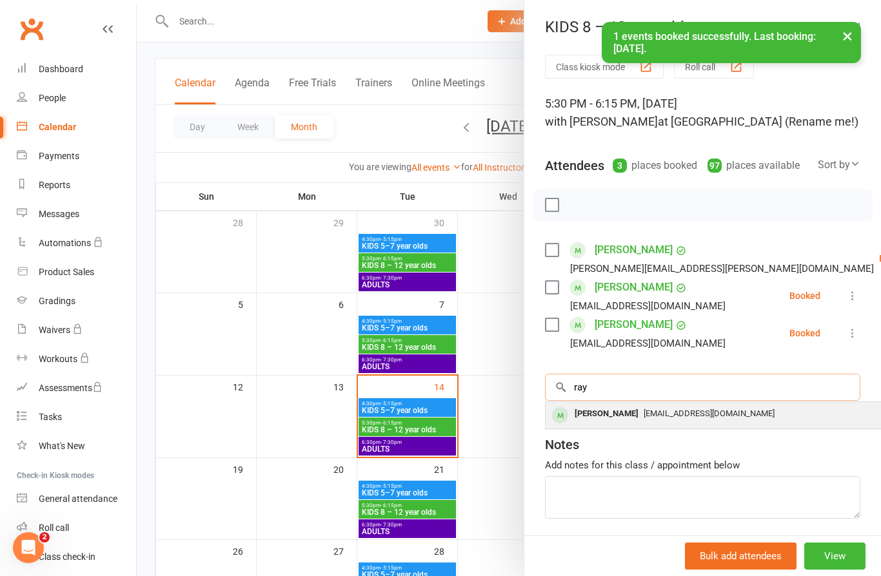
type input "ray"
click at [647, 420] on div "danielkatz85@gmail.com" at bounding box center [738, 414] width 375 height 19
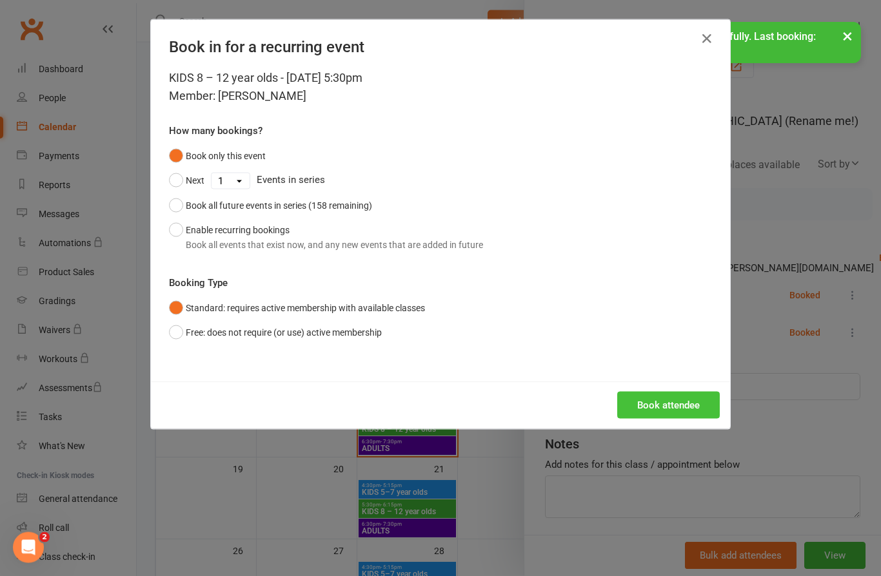
click at [680, 412] on button "Book attendee" at bounding box center [668, 405] width 103 height 27
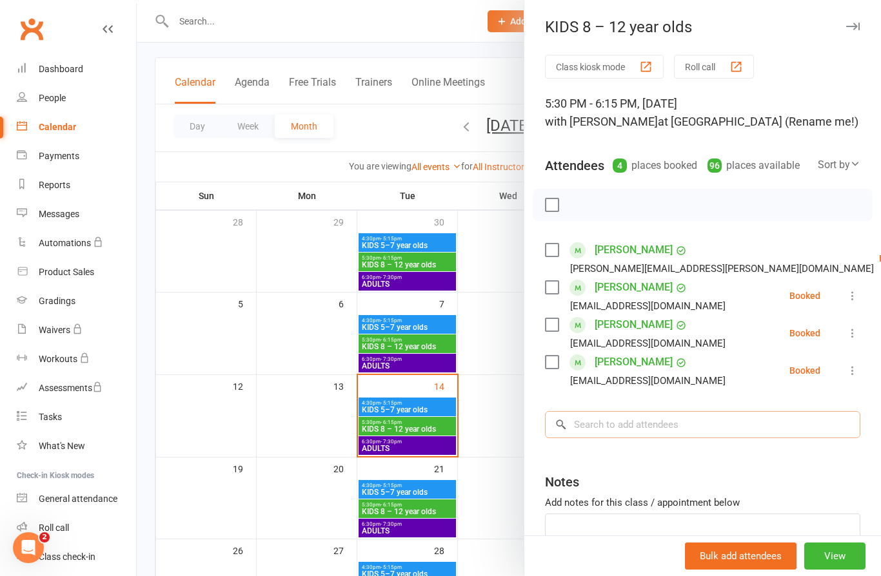
click at [644, 424] on input "search" at bounding box center [702, 424] width 315 height 27
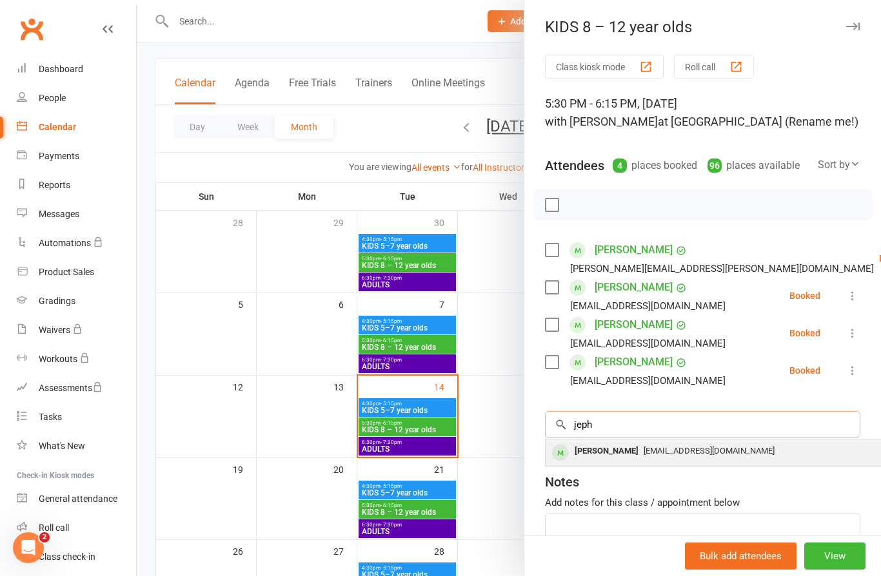
type input "jeph"
click at [662, 457] on div "danielkatz85@gmail.com" at bounding box center [738, 451] width 375 height 19
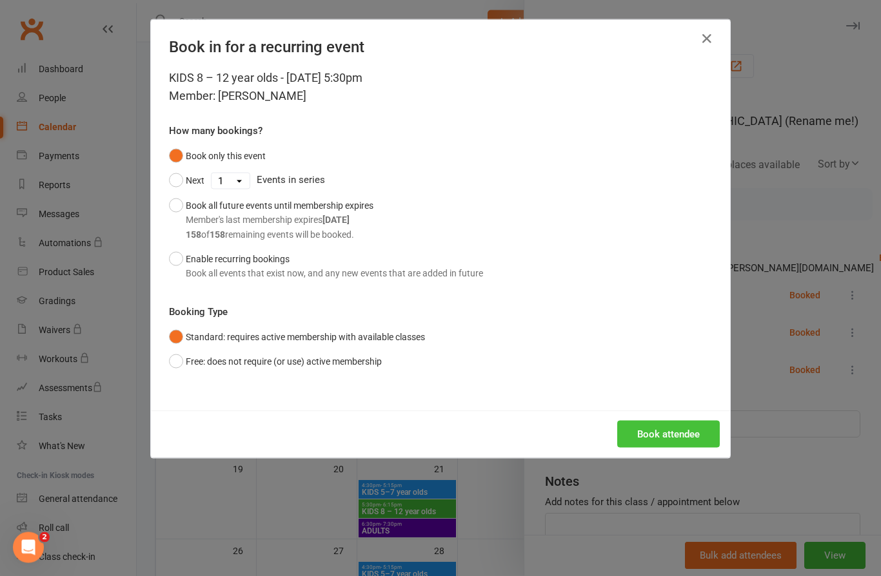
click at [684, 438] on button "Book attendee" at bounding box center [668, 434] width 103 height 27
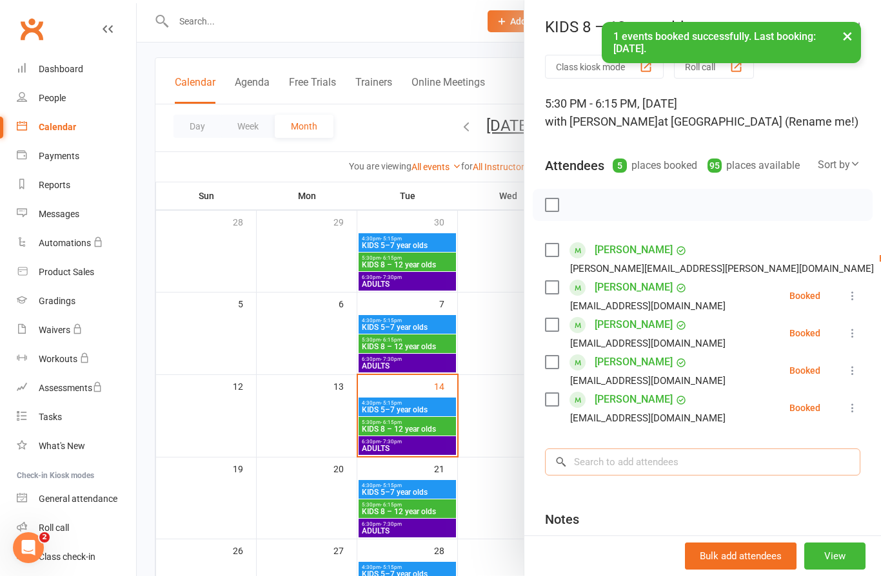
click at [617, 462] on input "search" at bounding box center [702, 462] width 315 height 27
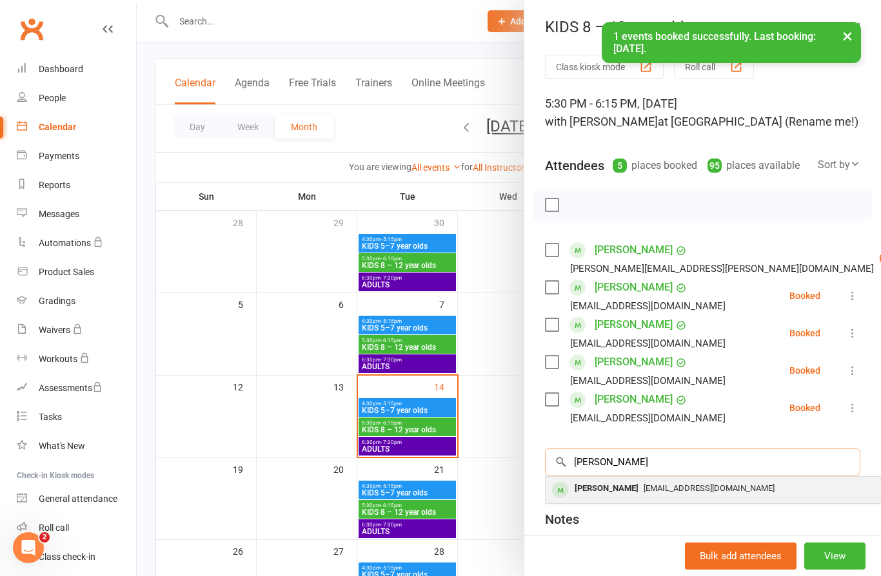
type input "oren"
click at [631, 494] on div "feilershay@gmail.com" at bounding box center [738, 489] width 375 height 19
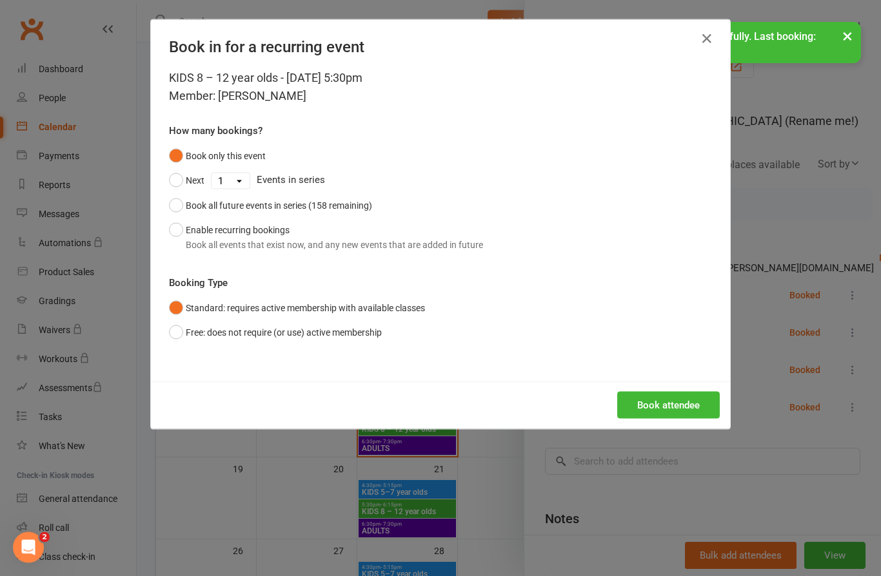
click at [679, 407] on button "Book attendee" at bounding box center [668, 405] width 103 height 27
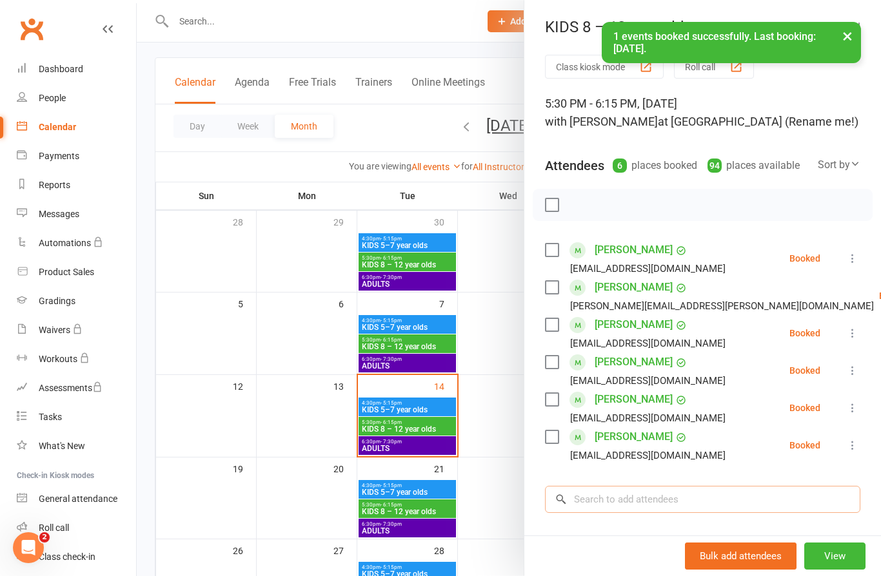
click at [619, 501] on input "search" at bounding box center [702, 499] width 315 height 27
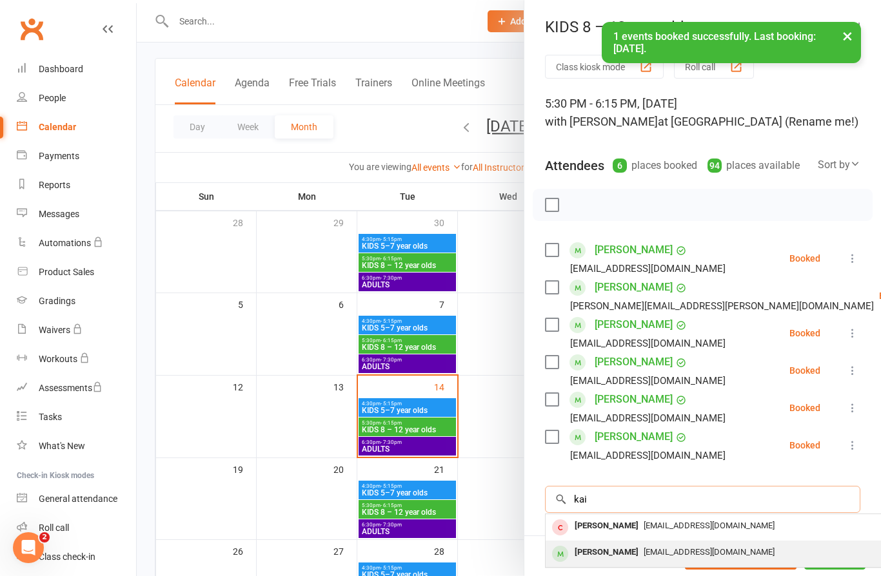
type input "kai"
click at [643, 557] on span "satomi.golan@gmail.com" at bounding box center [708, 552] width 131 height 10
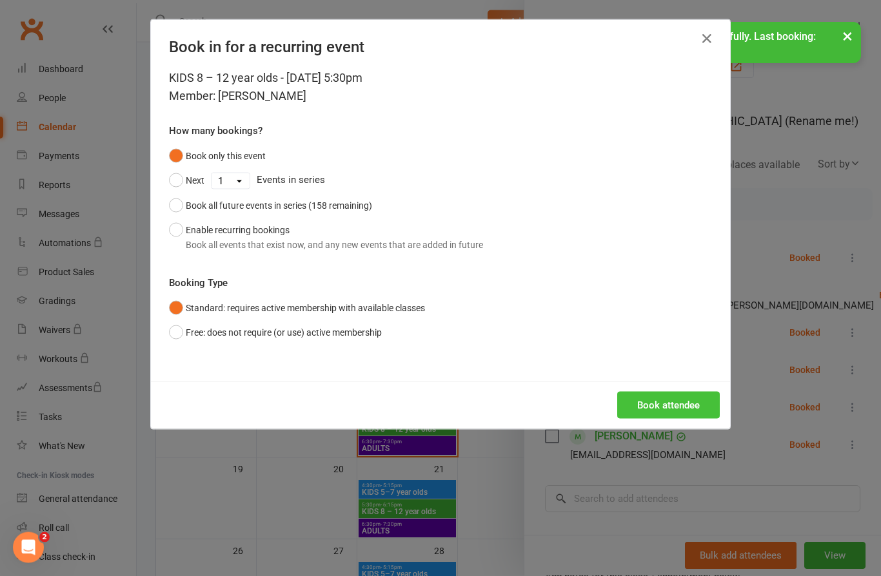
click at [687, 408] on button "Book attendee" at bounding box center [668, 405] width 103 height 27
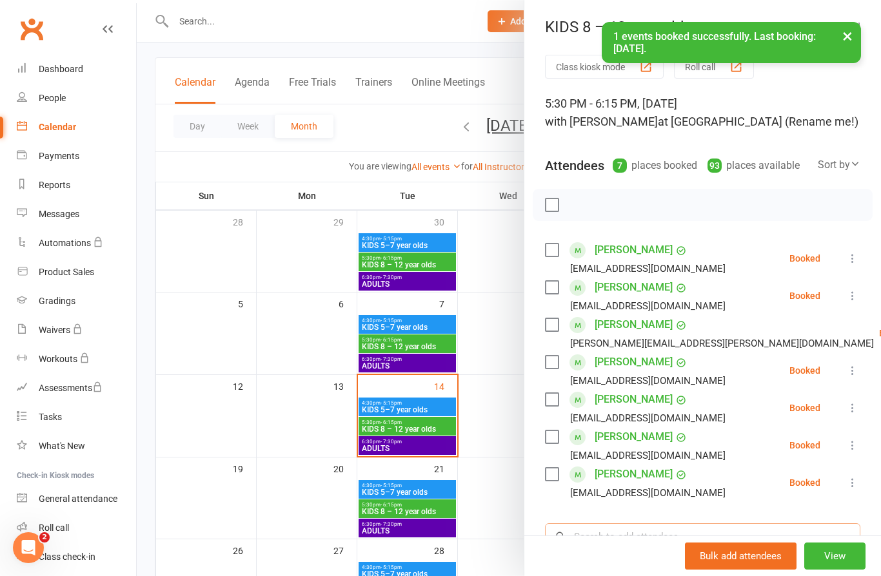
click at [613, 538] on input "search" at bounding box center [702, 536] width 315 height 27
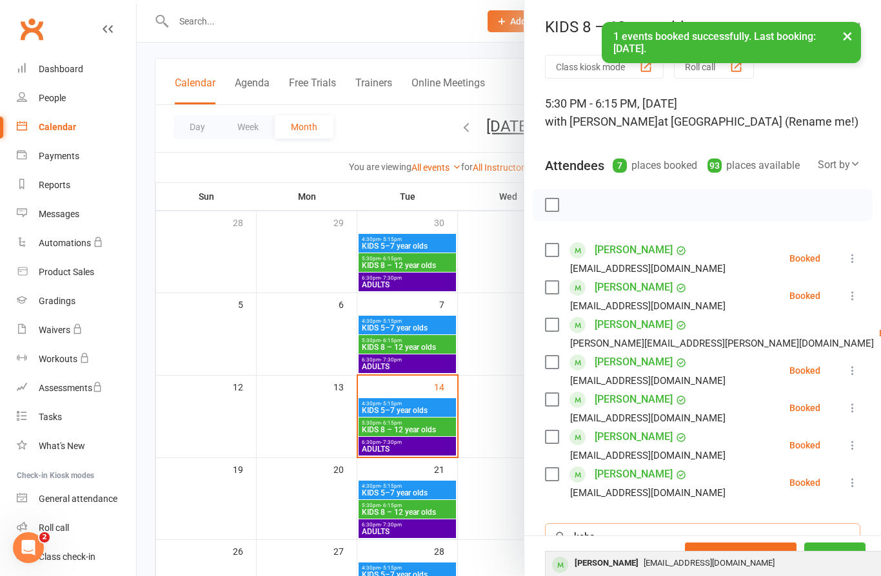
type input "kaho"
click at [623, 566] on div "Kaho Oikawa" at bounding box center [606, 563] width 74 height 19
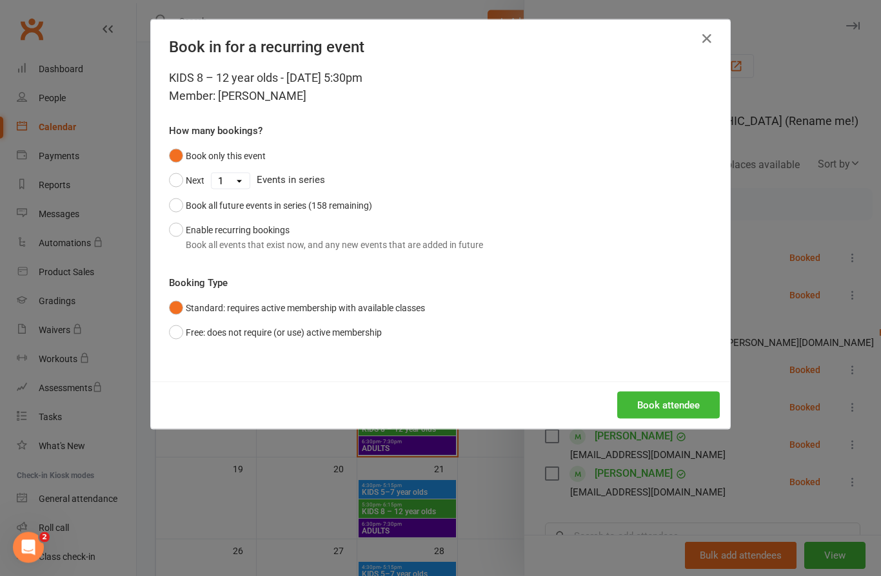
scroll to position [63, 0]
click at [681, 413] on button "Book attendee" at bounding box center [668, 405] width 103 height 27
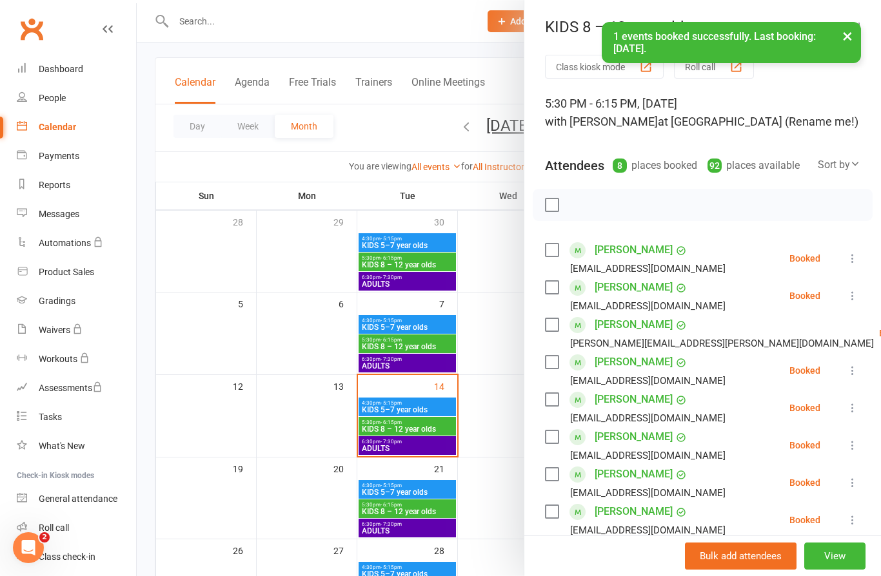
click at [846, 523] on icon at bounding box center [852, 520] width 13 height 13
click at [854, 482] on icon at bounding box center [852, 482] width 13 height 13
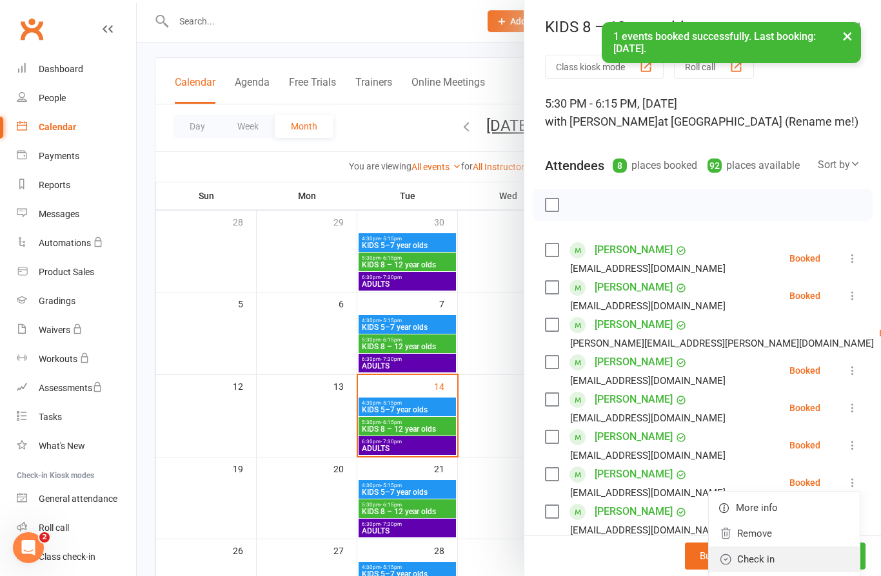
click at [774, 569] on link "Check in" at bounding box center [783, 560] width 151 height 26
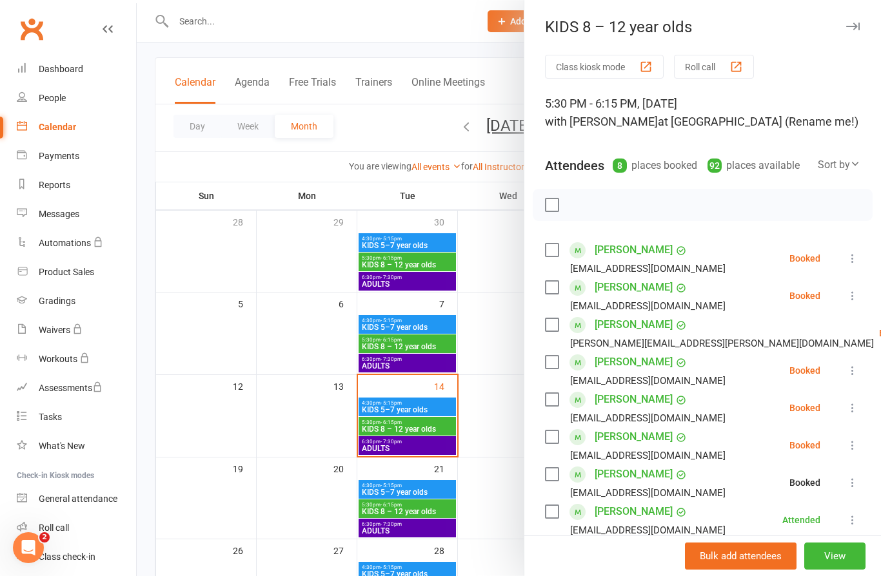
click at [848, 444] on icon at bounding box center [852, 445] width 13 height 13
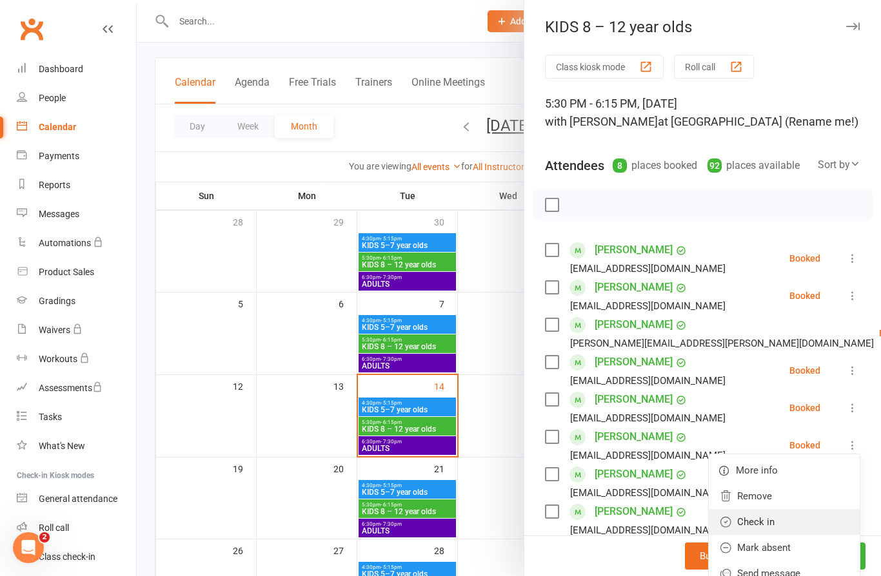
click at [769, 530] on link "Check in" at bounding box center [783, 522] width 151 height 26
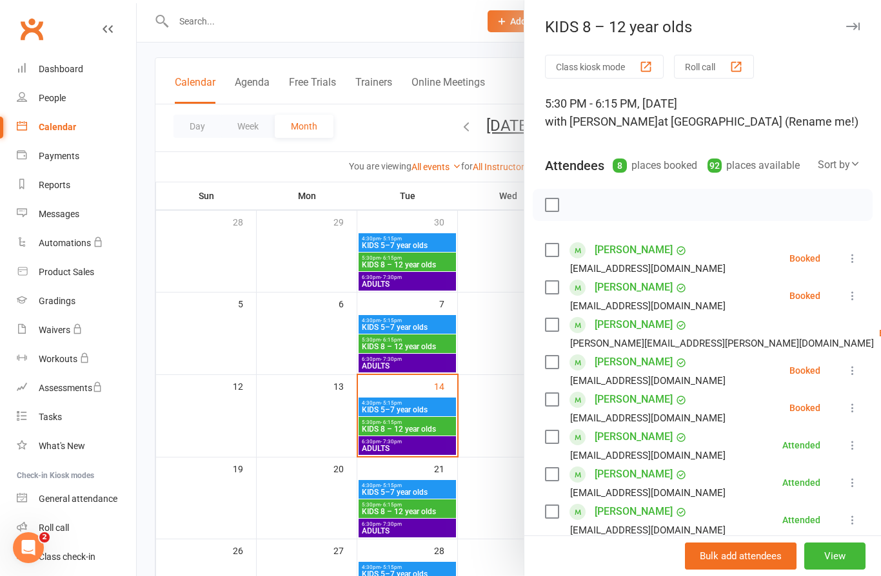
click at [848, 404] on icon at bounding box center [852, 408] width 13 height 13
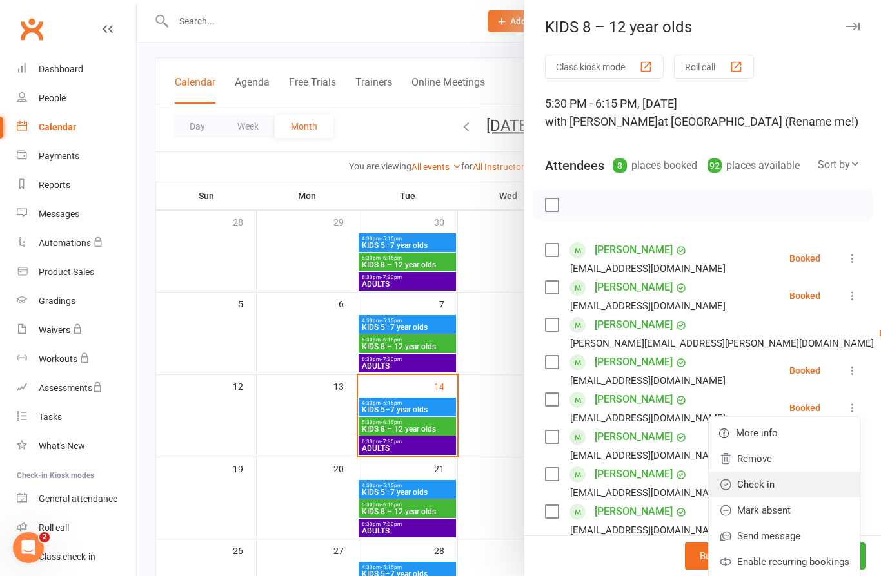
click at [762, 489] on link "Check in" at bounding box center [783, 485] width 151 height 26
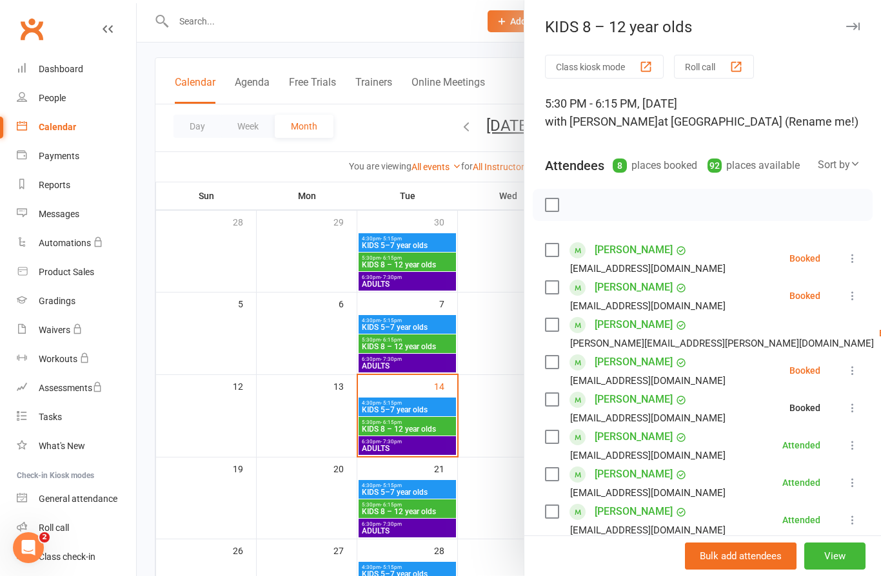
click at [852, 367] on icon at bounding box center [852, 370] width 13 height 13
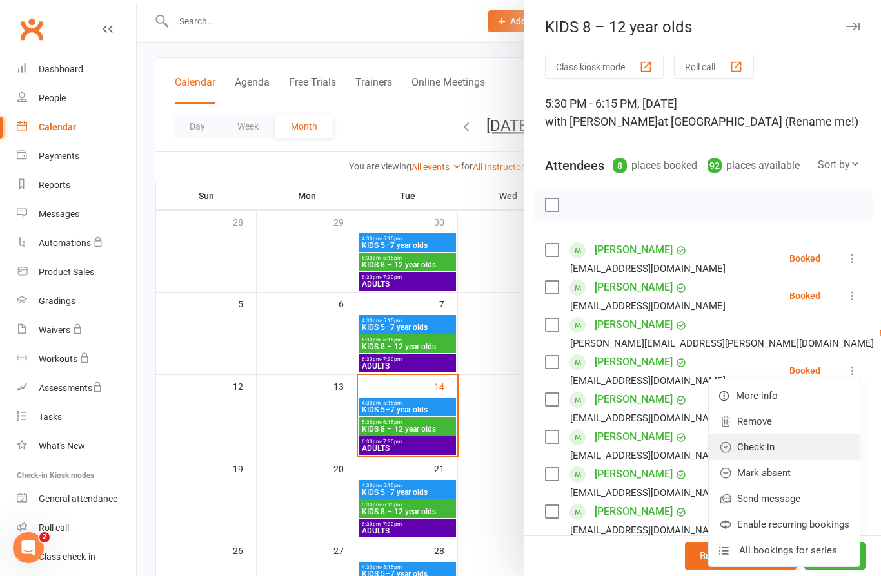
click at [761, 453] on link "Check in" at bounding box center [783, 448] width 151 height 26
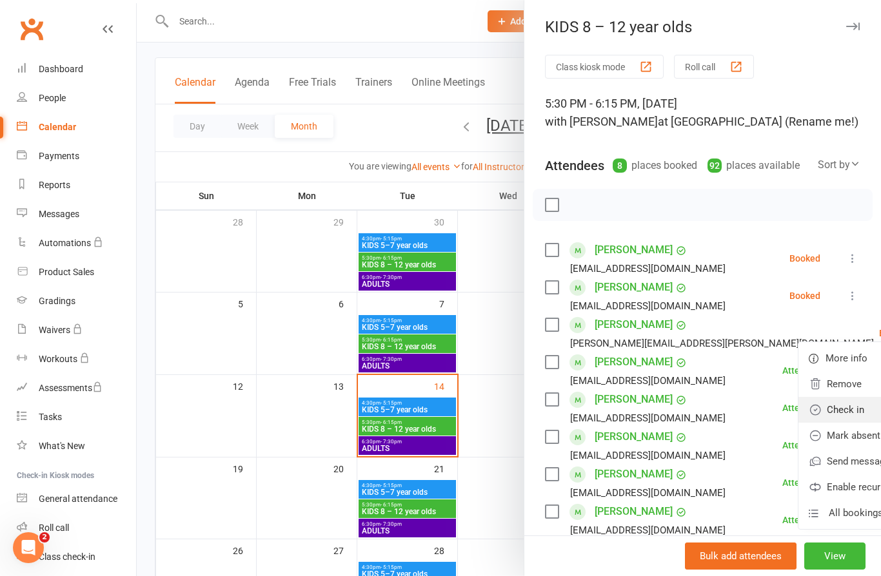
click at [798, 413] on link "Check in" at bounding box center [873, 410] width 151 height 26
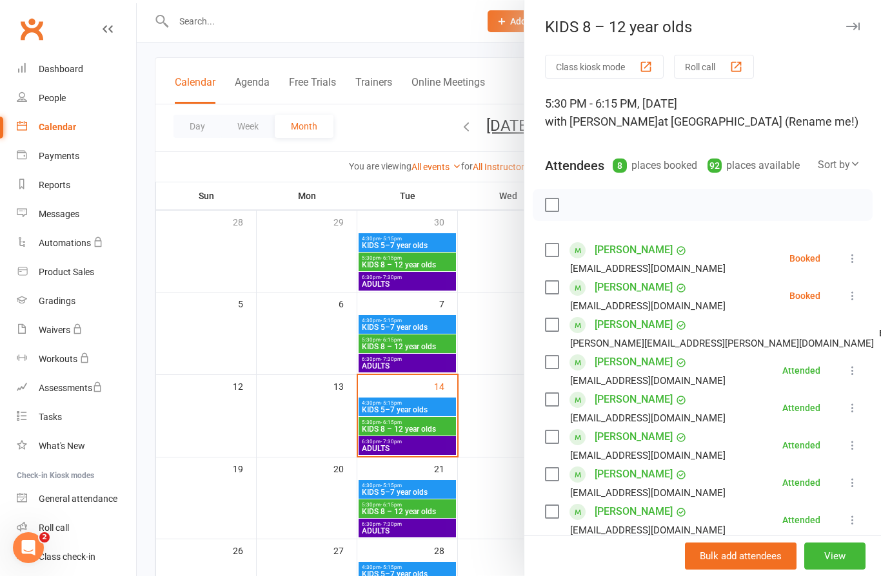
click at [851, 293] on icon at bounding box center [852, 295] width 13 height 13
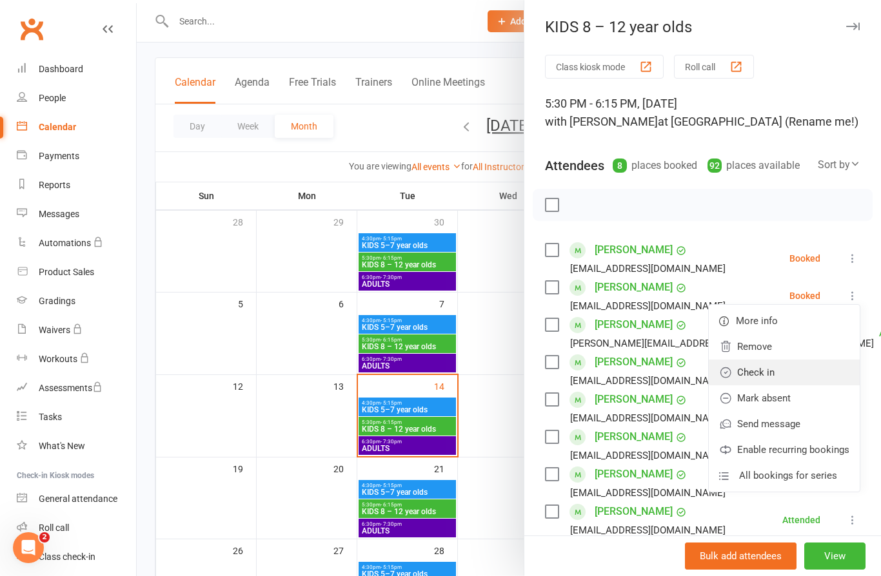
click at [768, 377] on link "Check in" at bounding box center [783, 373] width 151 height 26
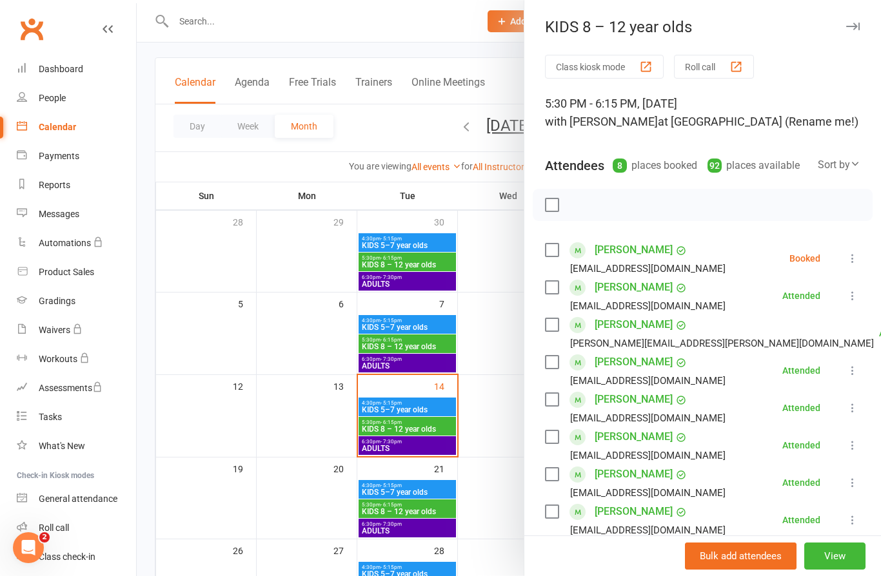
click at [855, 253] on icon at bounding box center [852, 258] width 13 height 13
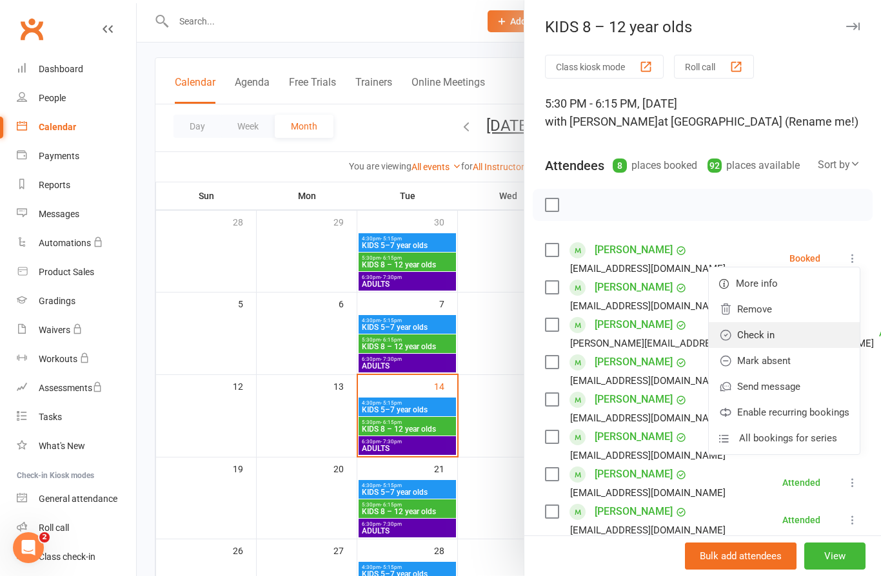
click at [768, 336] on link "Check in" at bounding box center [783, 335] width 151 height 26
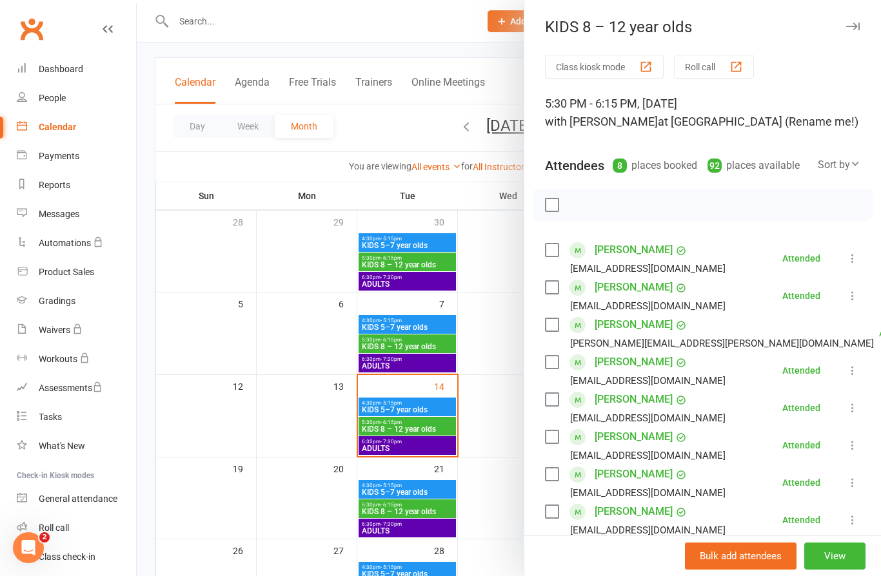
click at [413, 433] on div at bounding box center [509, 288] width 744 height 576
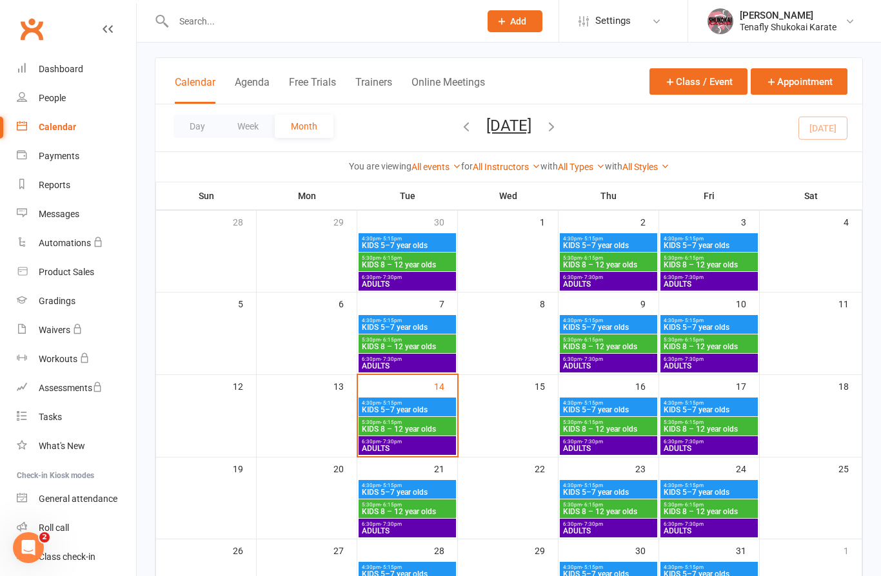
click at [440, 422] on span "5:30pm - 6:15pm" at bounding box center [407, 423] width 92 height 6
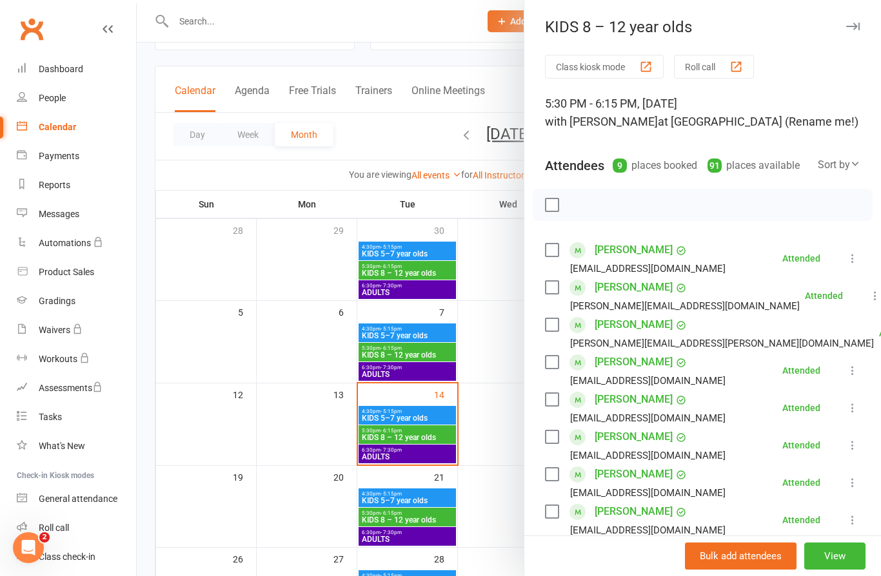
scroll to position [54, 0]
click at [32, 28] on link "Clubworx" at bounding box center [31, 29] width 32 height 32
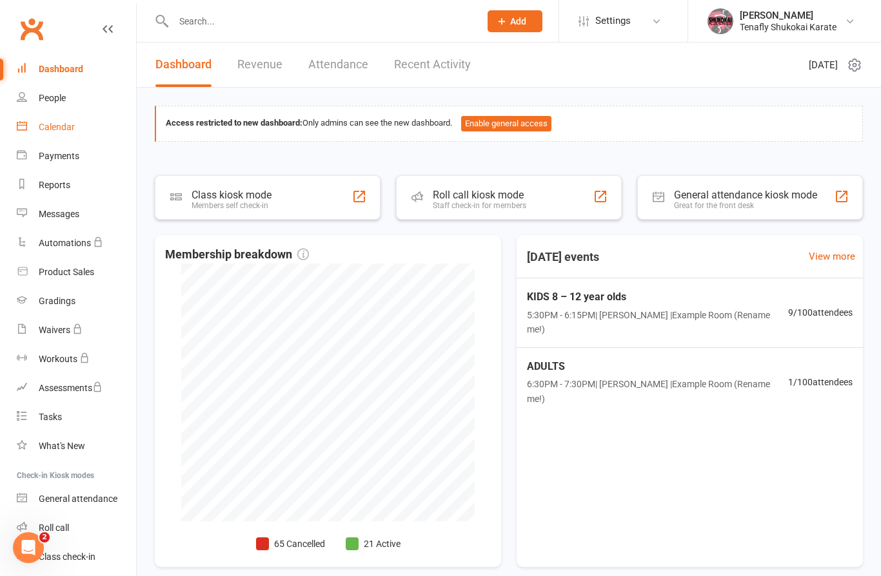
click at [72, 129] on div "Calendar" at bounding box center [57, 127] width 36 height 10
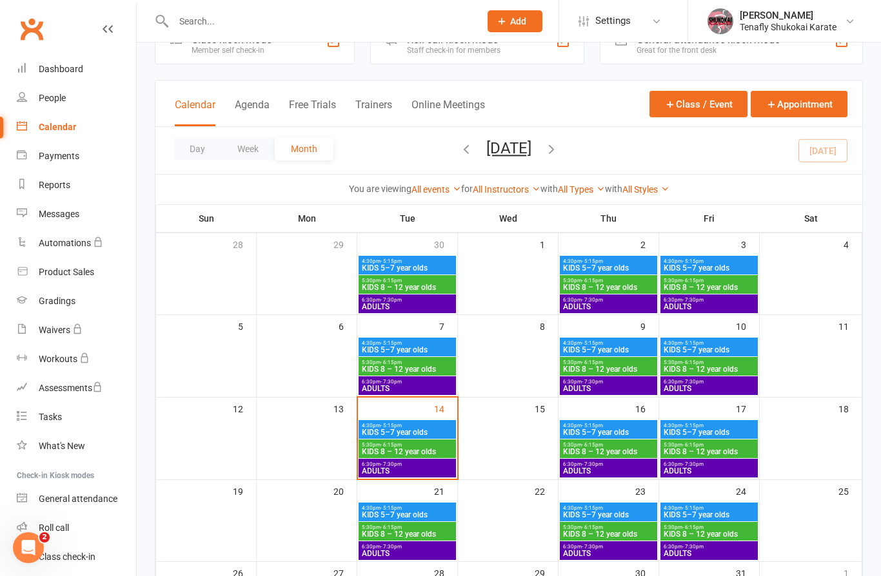
scroll to position [41, 0]
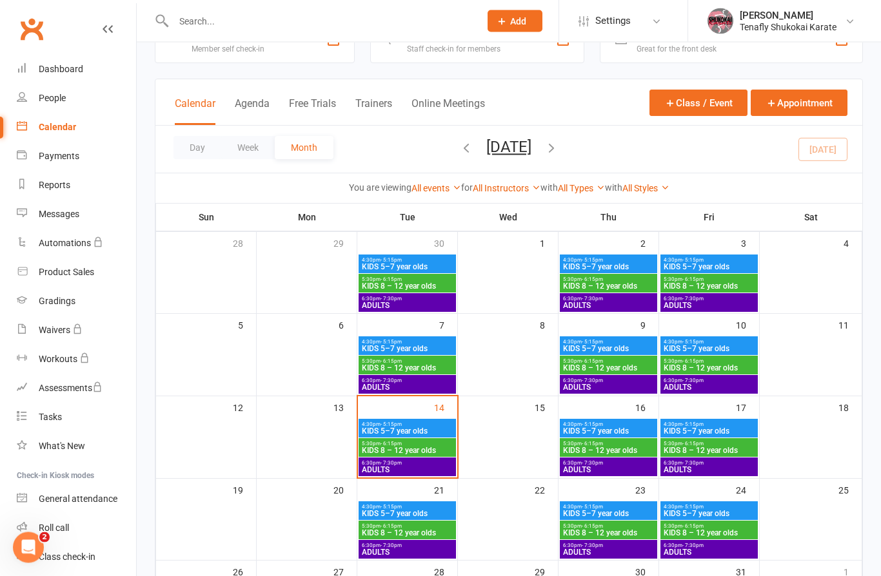
click at [424, 366] on span "KIDS 8 – 12 year olds" at bounding box center [407, 369] width 92 height 8
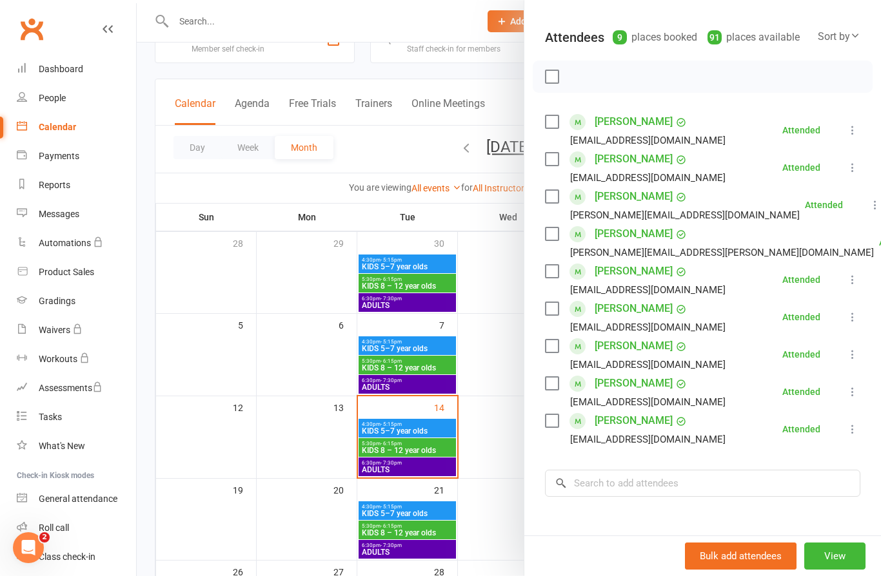
scroll to position [134, 0]
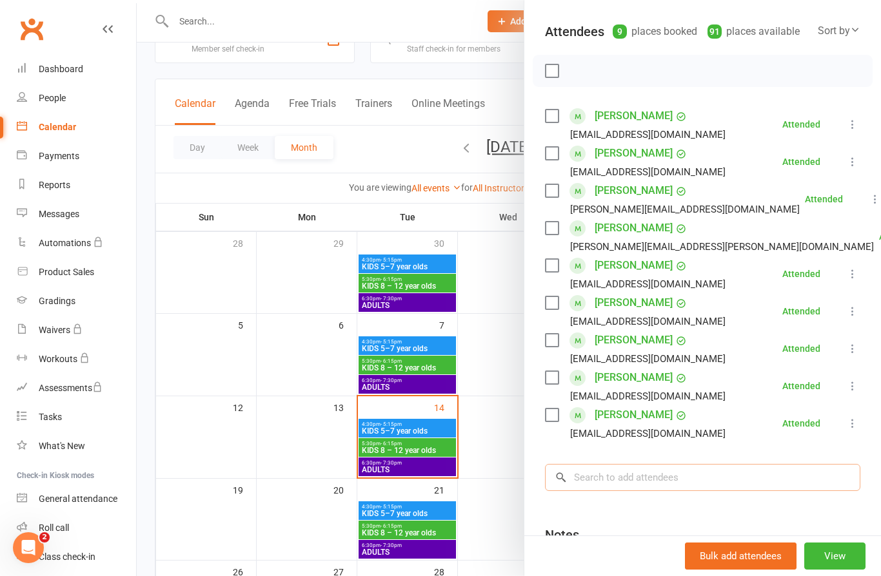
click at [651, 478] on input "search" at bounding box center [702, 477] width 315 height 27
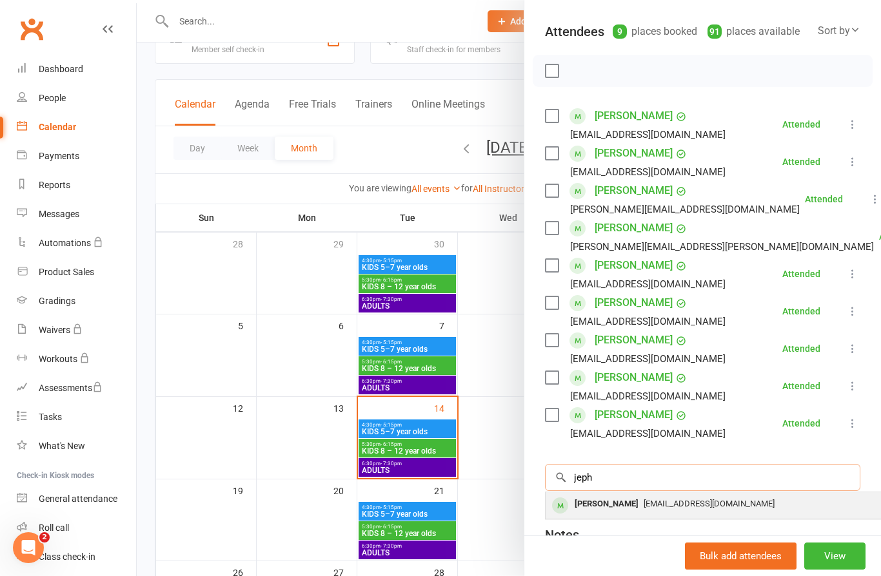
type input "jeph"
click at [681, 509] on span "danielkatz85@gmail.com" at bounding box center [708, 504] width 131 height 10
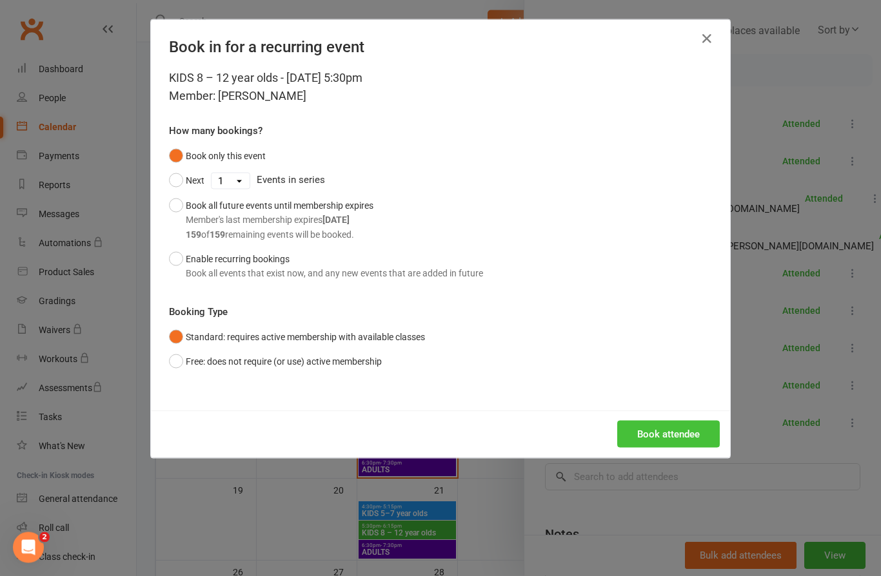
click at [688, 423] on button "Book attendee" at bounding box center [668, 434] width 103 height 27
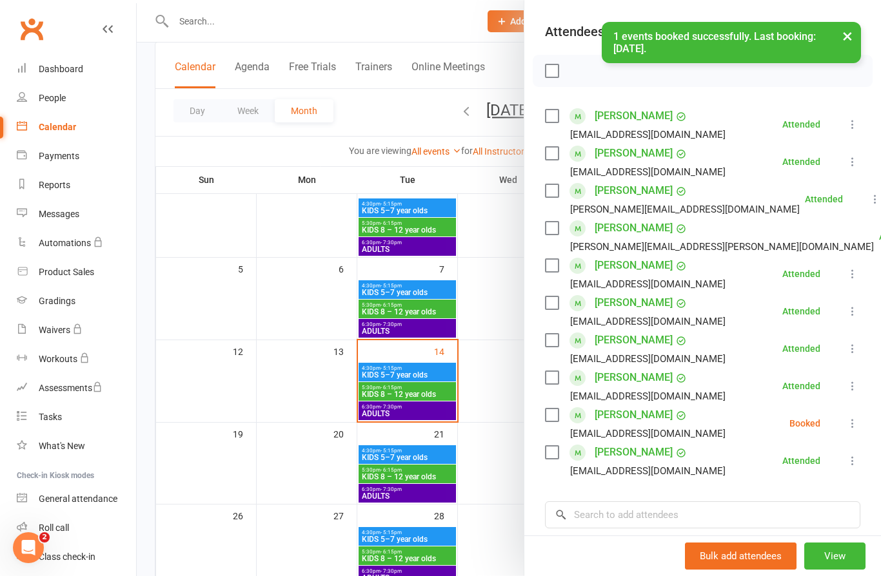
scroll to position [99, 0]
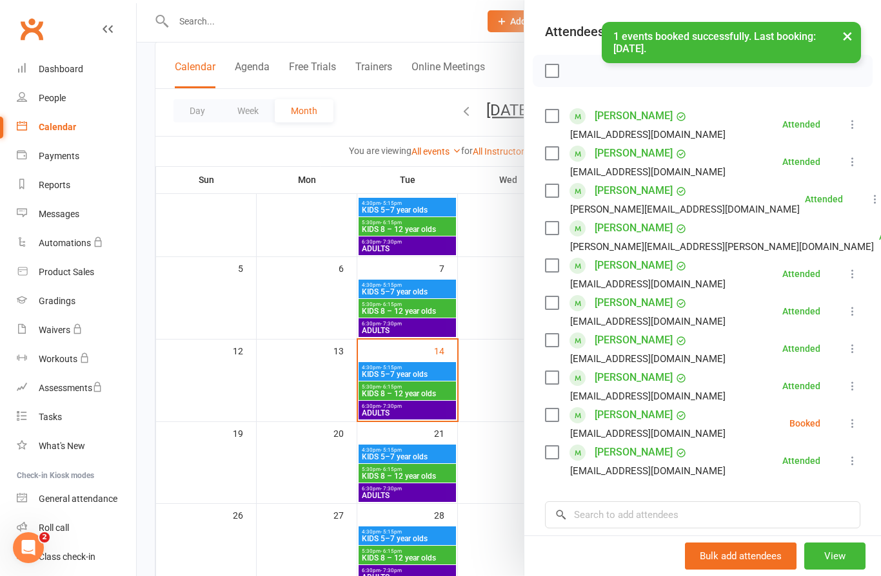
click at [30, 22] on div "× 1 events booked successfully. Last booking: Oct 7, 2025." at bounding box center [432, 22] width 864 height 0
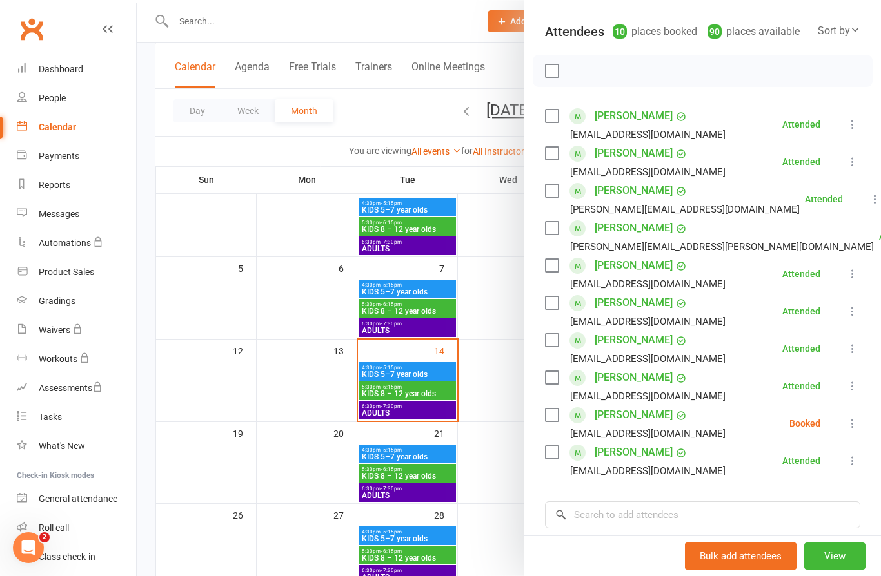
click at [44, 30] on link "Clubworx" at bounding box center [31, 29] width 32 height 32
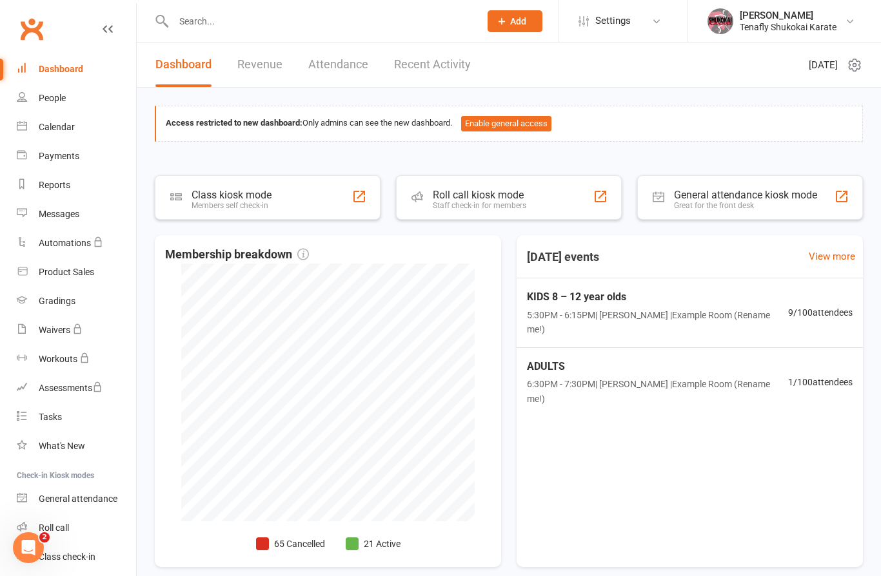
click at [236, 28] on input "text" at bounding box center [320, 21] width 301 height 18
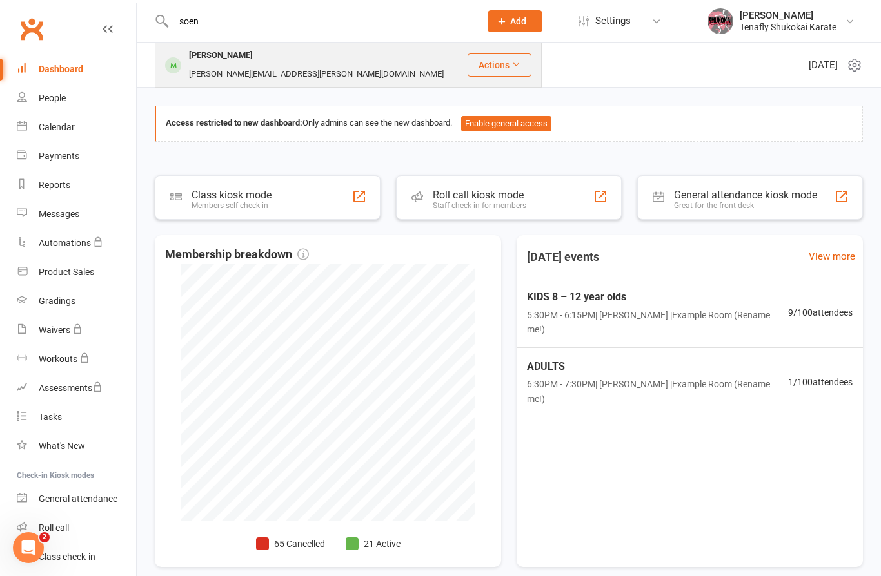
type input "soen"
click at [305, 65] on div "[PERSON_NAME][EMAIL_ADDRESS][PERSON_NAME][DOMAIN_NAME]" at bounding box center [316, 74] width 262 height 19
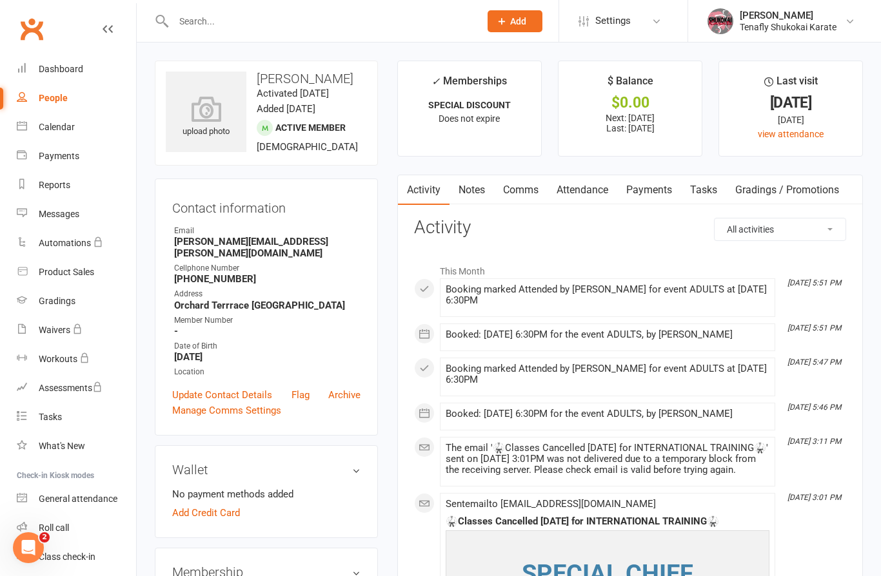
click at [657, 194] on link "Payments" at bounding box center [649, 190] width 64 height 30
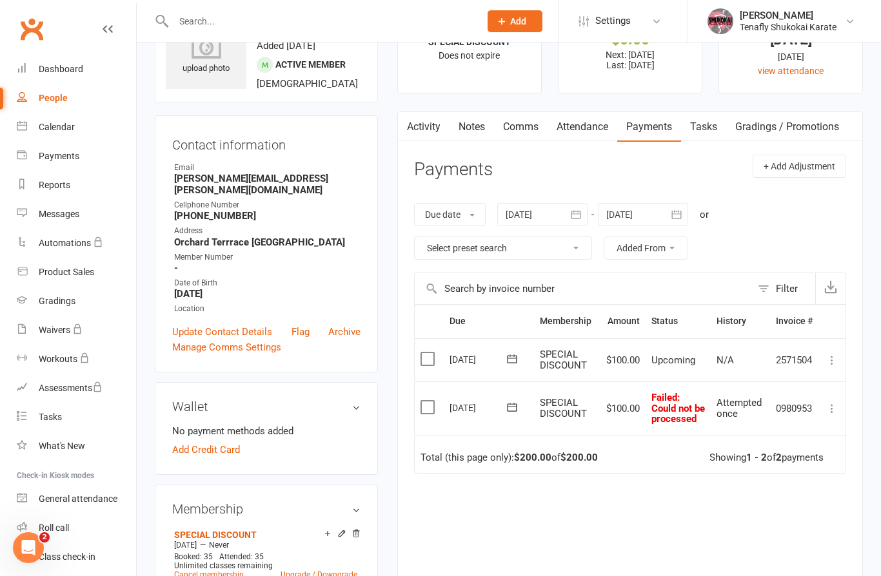
scroll to position [66, 0]
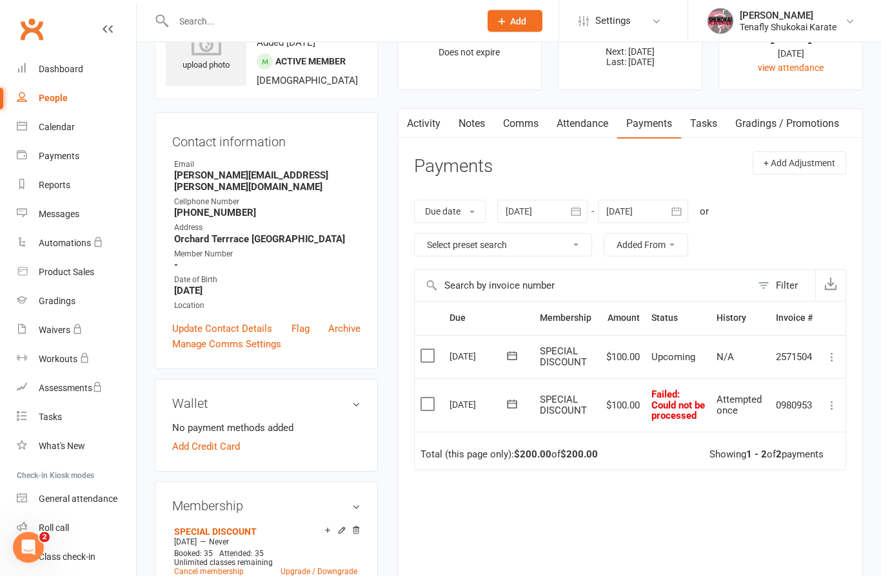
click at [838, 405] on icon at bounding box center [831, 406] width 13 height 13
click at [794, 476] on link "Mark as Paid (Other)" at bounding box center [775, 482] width 128 height 26
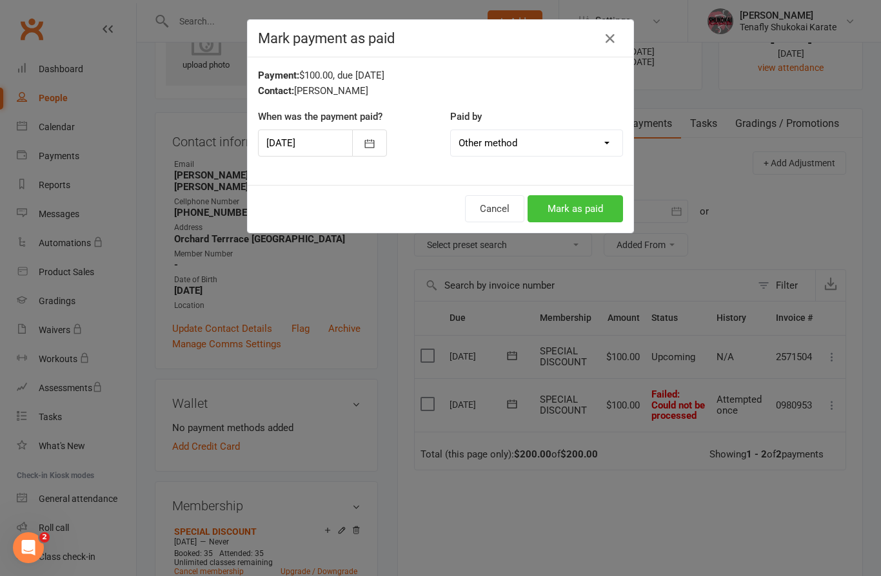
click at [579, 210] on button "Mark as paid" at bounding box center [574, 208] width 95 height 27
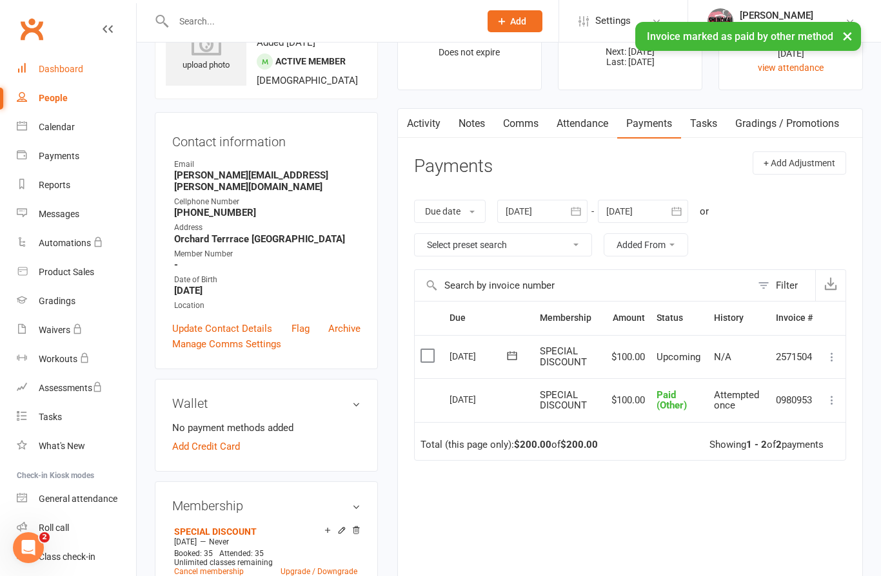
click at [73, 75] on link "Dashboard" at bounding box center [76, 69] width 119 height 29
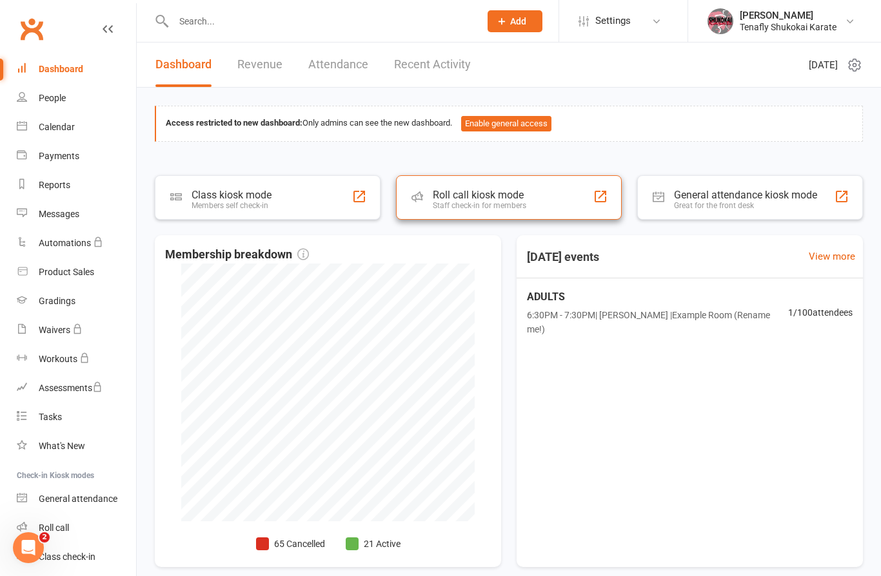
click at [556, 199] on div "Roll call kiosk mode Staff check-in for members" at bounding box center [509, 197] width 226 height 44
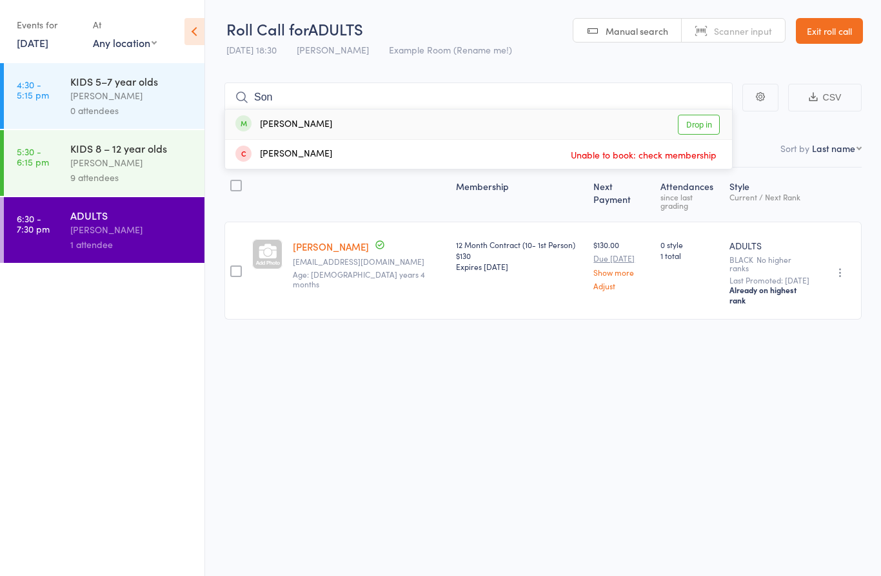
type input "Son"
click at [391, 122] on div "[PERSON_NAME] Drop in" at bounding box center [478, 125] width 507 height 30
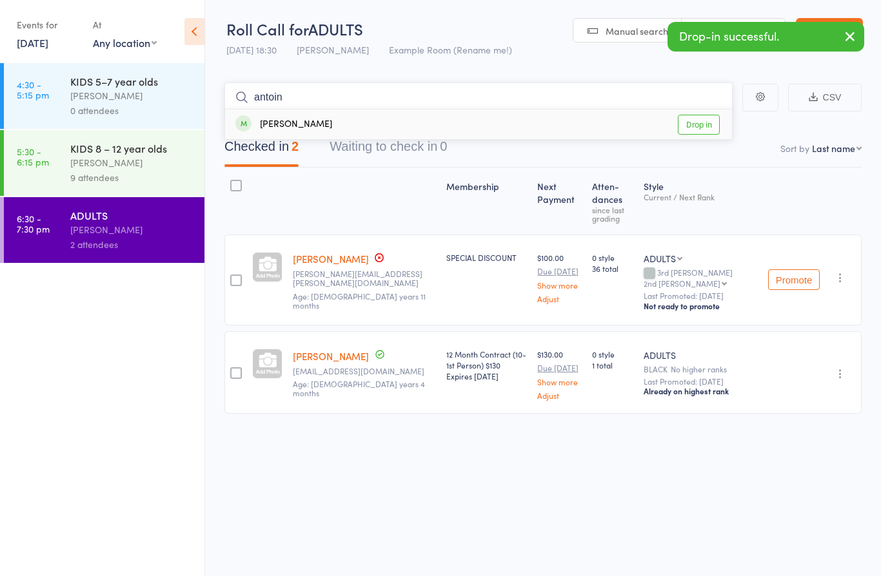
type input "antoin"
click at [339, 119] on div "[PERSON_NAME] Drop in" at bounding box center [478, 125] width 507 height 30
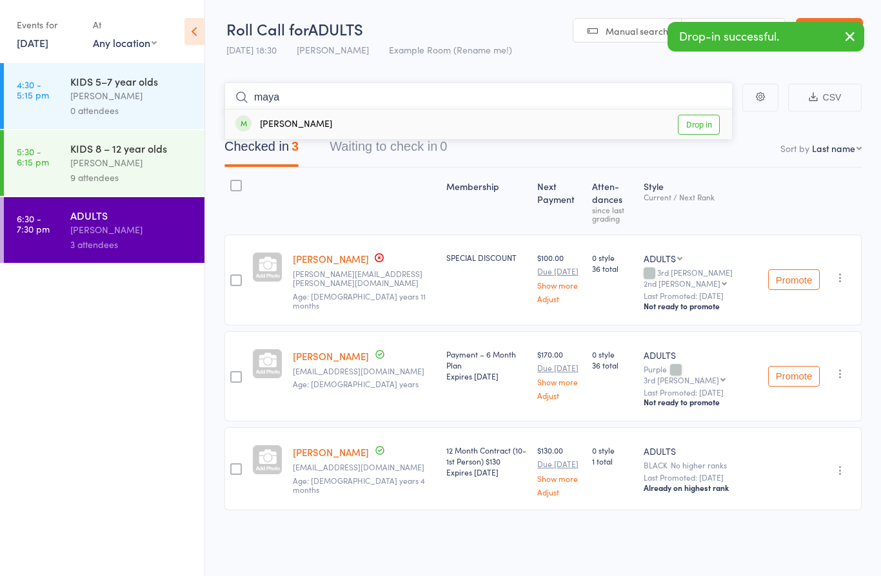
type input "maya"
click at [327, 128] on div "[PERSON_NAME] Drop in" at bounding box center [478, 125] width 507 height 30
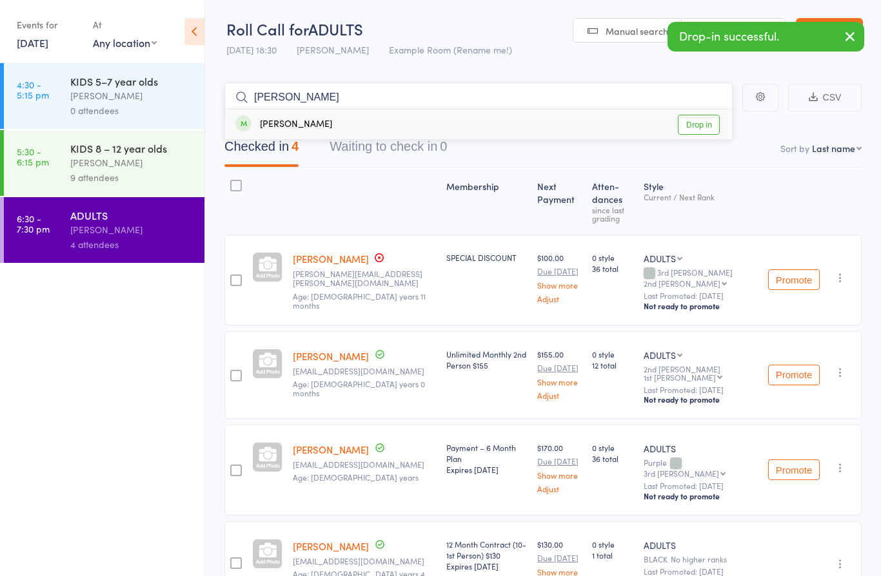
type input "[PERSON_NAME]"
click at [344, 123] on div "[PERSON_NAME] Drop in" at bounding box center [478, 125] width 507 height 30
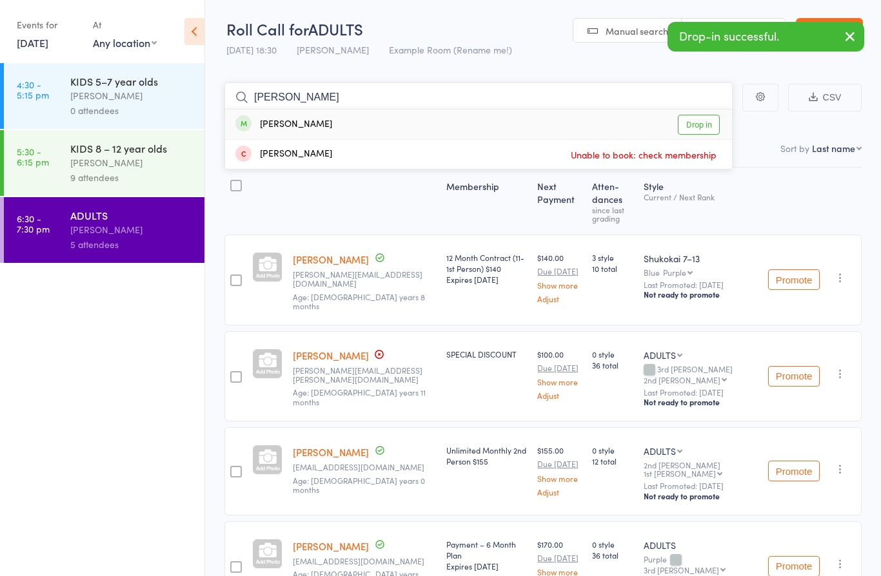
type input "[PERSON_NAME]"
click at [327, 131] on div "[PERSON_NAME] Drop in" at bounding box center [478, 125] width 507 height 30
